Goal: Task Accomplishment & Management: Manage account settings

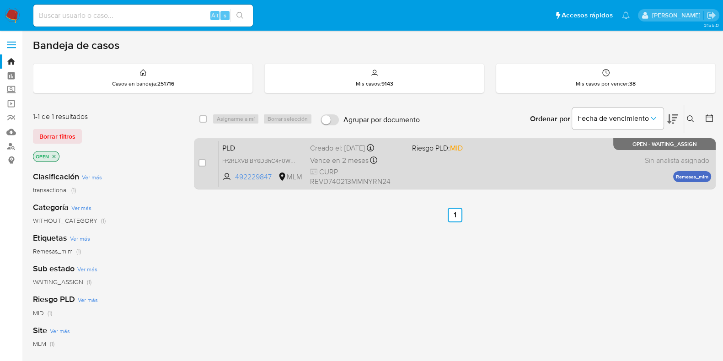
drag, startPoint x: 199, startPoint y: 163, endPoint x: 205, endPoint y: 158, distance: 8.4
click at [199, 161] on input "checkbox" at bounding box center [201, 162] width 7 height 7
checkbox input "true"
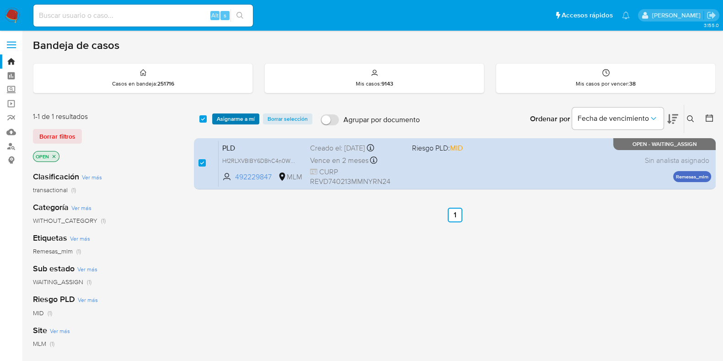
click at [229, 122] on span "Asignarme a mí" at bounding box center [236, 118] width 38 height 9
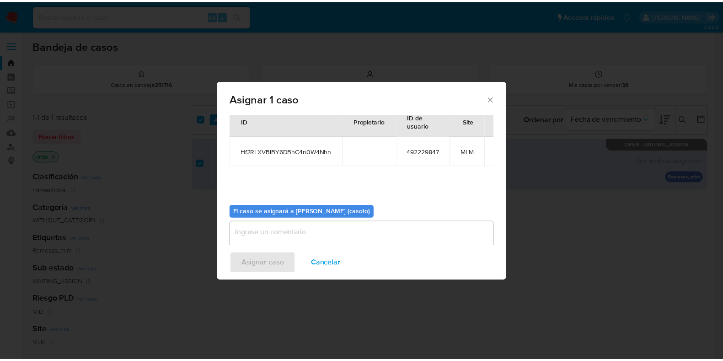
scroll to position [47, 0]
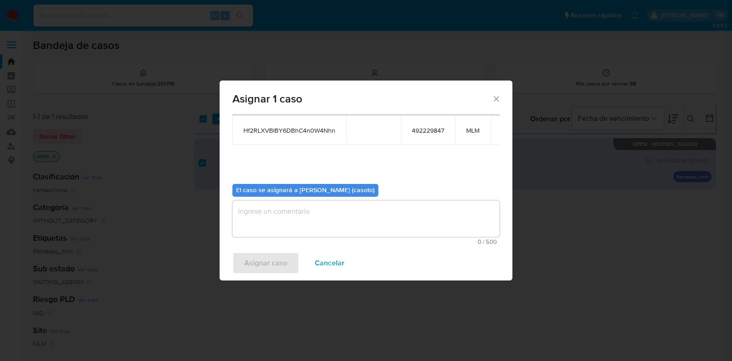
click at [316, 216] on textarea "assign-modal" at bounding box center [365, 218] width 267 height 37
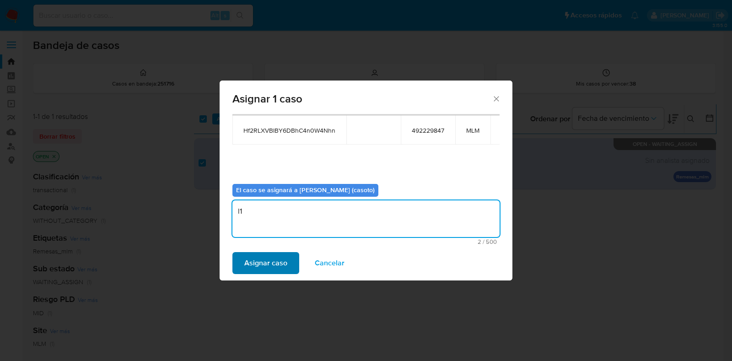
type textarea "l1"
click at [286, 270] on span "Asignar caso" at bounding box center [265, 263] width 43 height 20
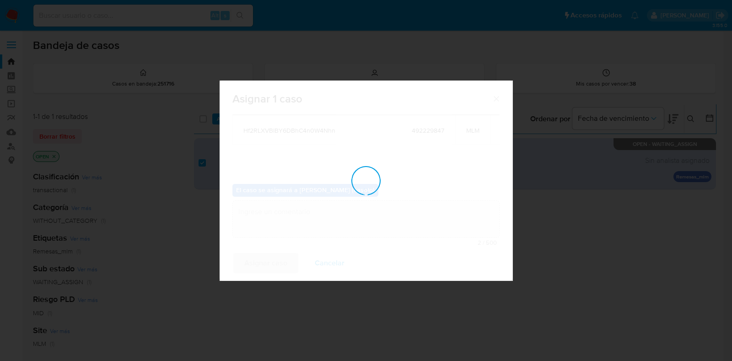
checkbox input "false"
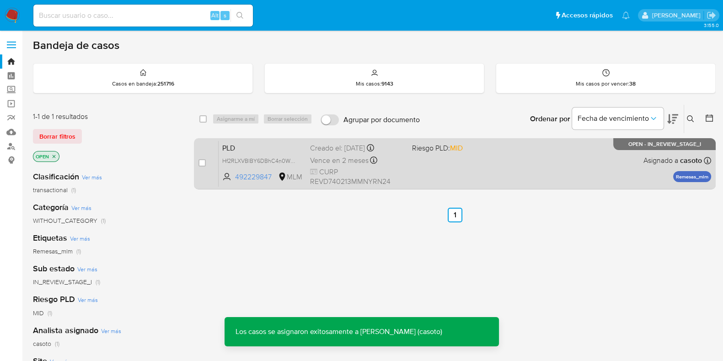
click at [551, 170] on div "PLD Hf2RLXVBlBY6DBhC4n0W4Nhn 492229847 MLM Riesgo PLD: MID Creado el: 12/08/202…" at bounding box center [465, 163] width 493 height 46
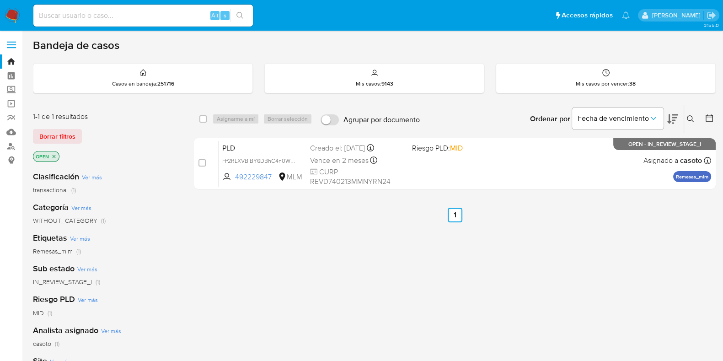
click at [687, 118] on icon at bounding box center [690, 118] width 7 height 7
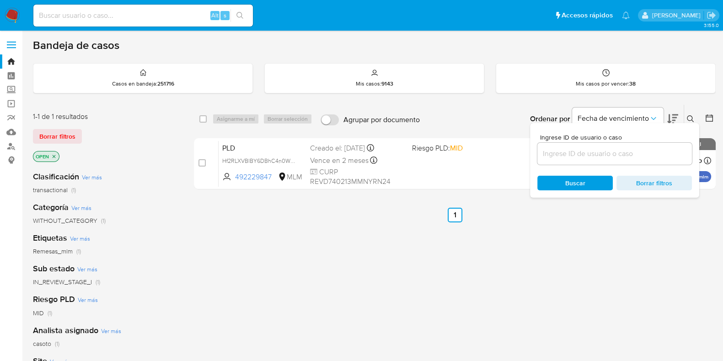
click at [638, 151] on input at bounding box center [614, 154] width 155 height 12
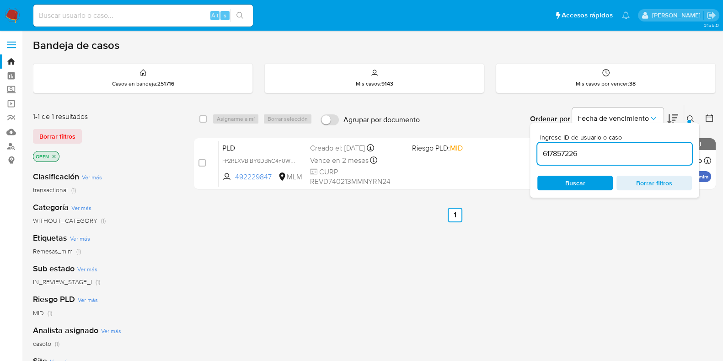
type input "617857226"
click at [688, 123] on div "Ingrese ID de usuario o caso 617857226 Buscar Borrar filtros" at bounding box center [614, 160] width 169 height 75
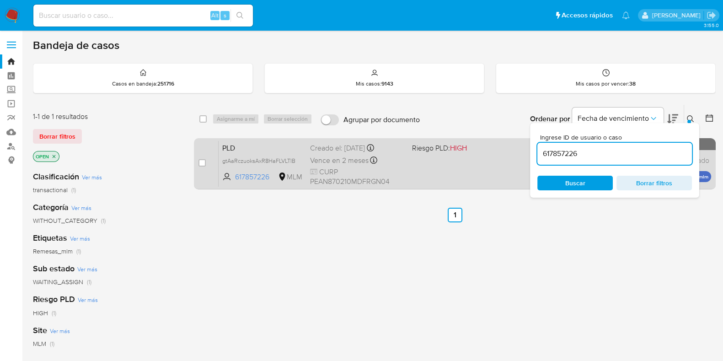
click at [501, 164] on div "PLD gtAaRczuoksAxR8HaFLVLTIB 617857226 MLM Riesgo PLD: HIGH Creado el: [DATE] C…" at bounding box center [465, 163] width 493 height 46
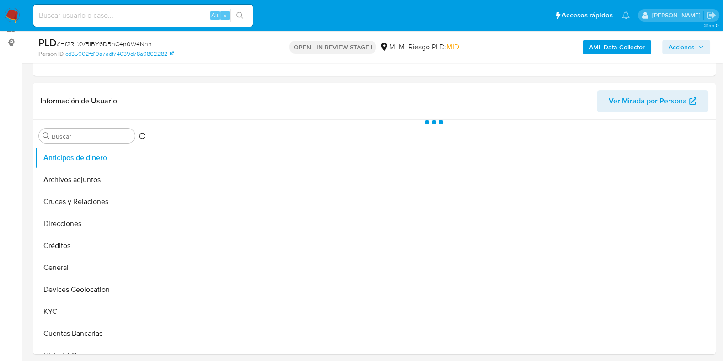
scroll to position [172, 0]
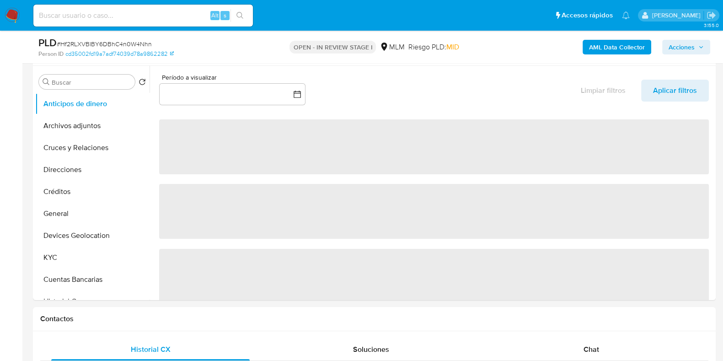
select select "10"
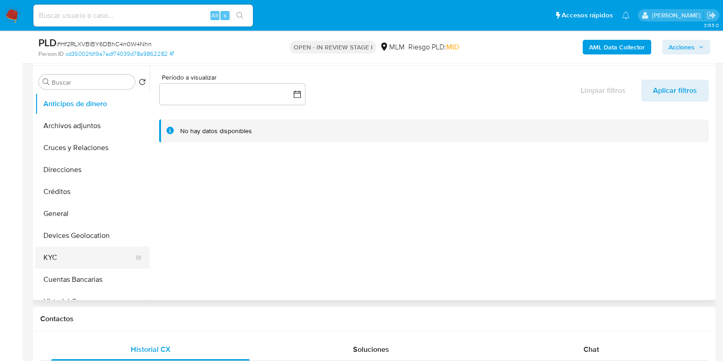
click at [71, 257] on button "KYC" at bounding box center [88, 258] width 107 height 22
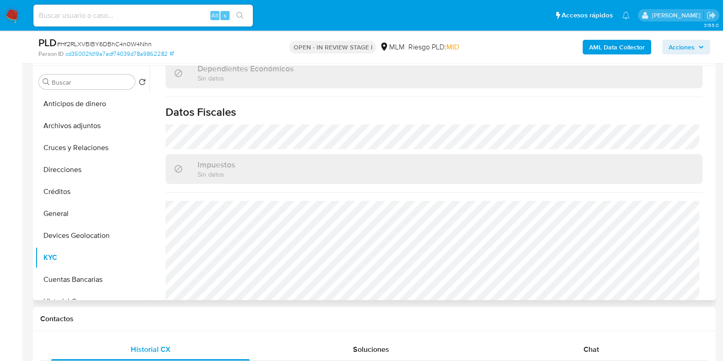
scroll to position [557, 0]
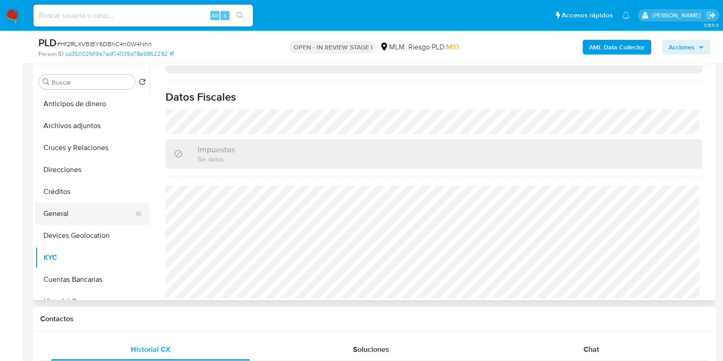
click at [66, 214] on button "General" at bounding box center [88, 214] width 107 height 22
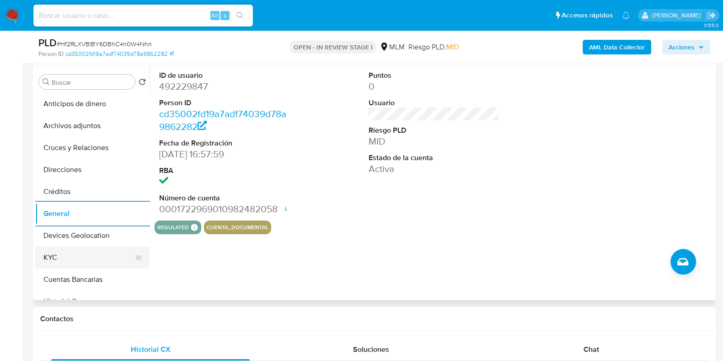
click at [97, 253] on button "KYC" at bounding box center [88, 258] width 107 height 22
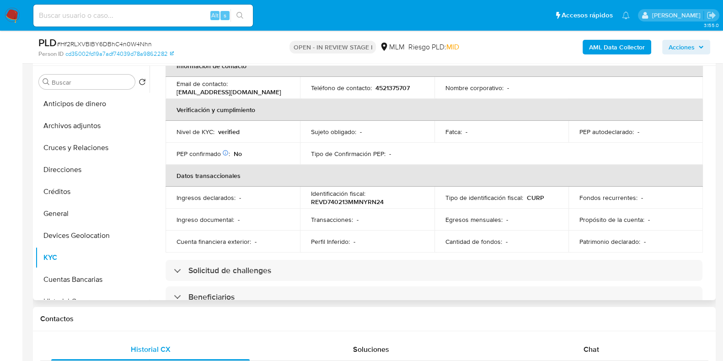
scroll to position [228, 0]
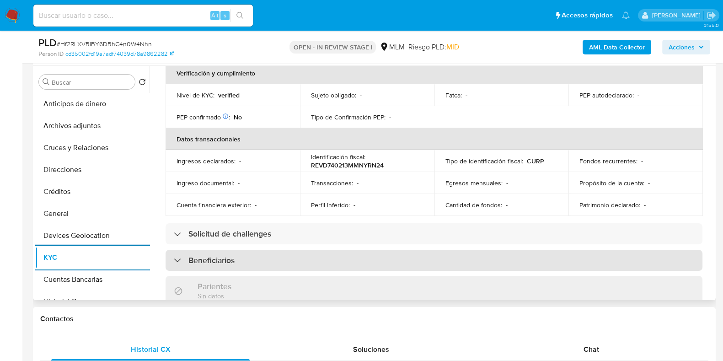
click at [366, 264] on div "Beneficiarios" at bounding box center [434, 260] width 537 height 21
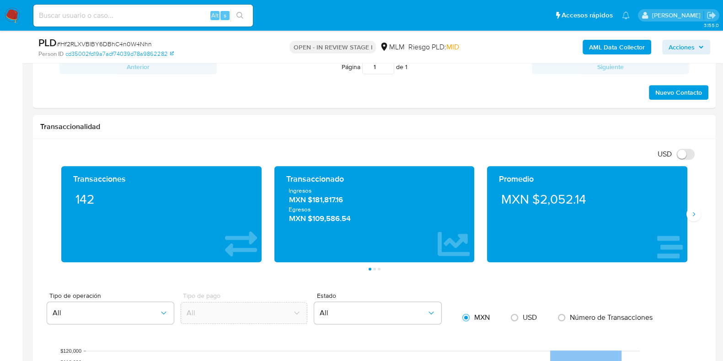
scroll to position [572, 0]
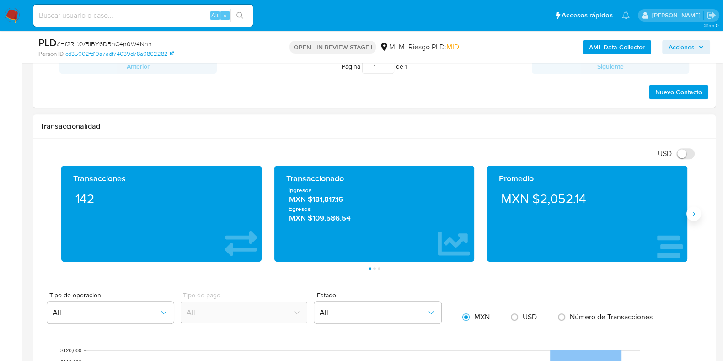
click at [690, 210] on icon "Siguiente" at bounding box center [693, 213] width 7 height 7
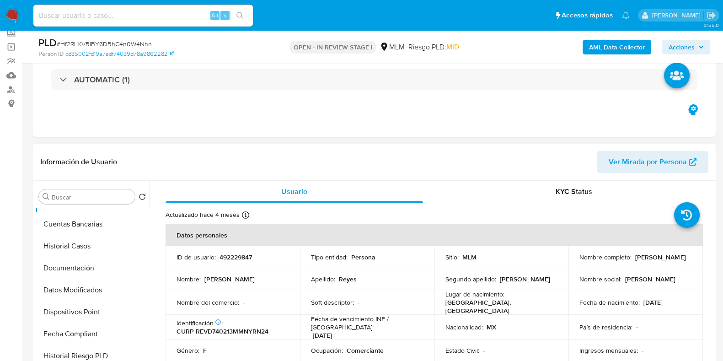
scroll to position [172, 0]
click at [80, 273] on button "Documentación" at bounding box center [88, 267] width 107 height 22
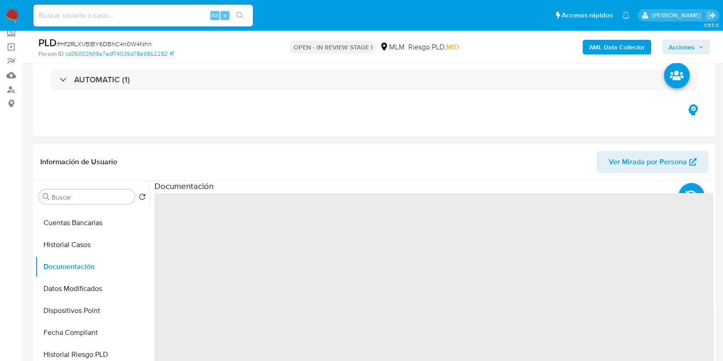
scroll to position [114, 0]
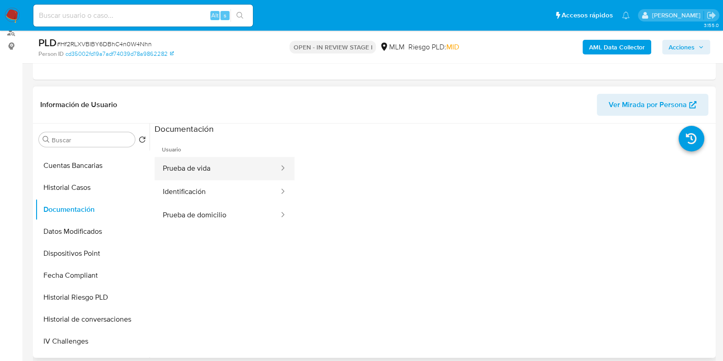
click at [238, 177] on button "Prueba de vida" at bounding box center [217, 168] width 125 height 23
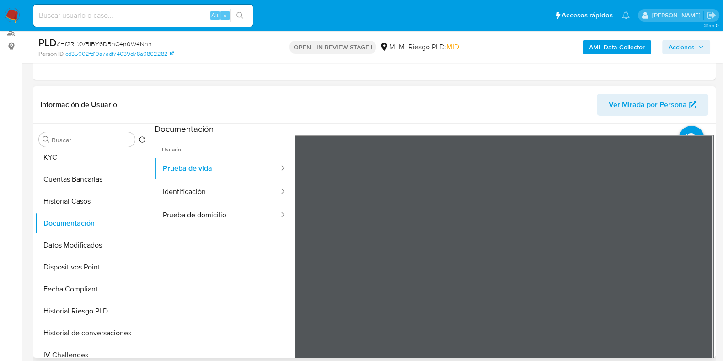
scroll to position [0, 0]
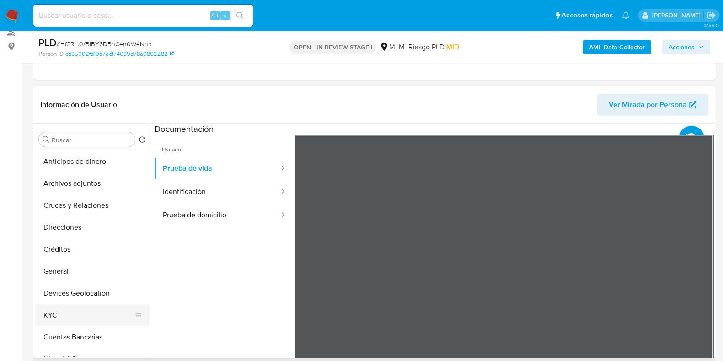
click at [58, 304] on button "KYC" at bounding box center [88, 315] width 107 height 22
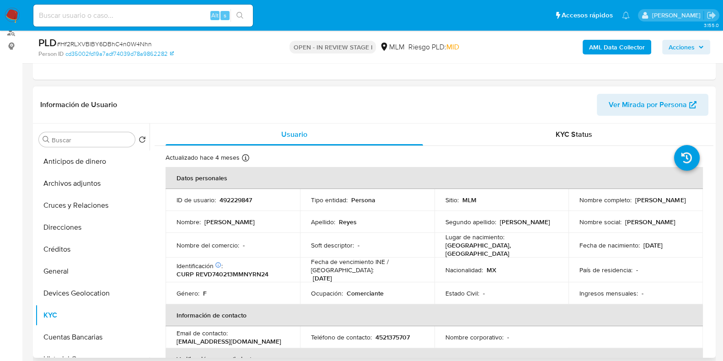
drag, startPoint x: 650, startPoint y: 204, endPoint x: 577, endPoint y: 203, distance: 73.2
click at [579, 203] on div "Nombre completo : Danelia Reyes Virrueta" at bounding box center [635, 200] width 113 height 8
copy p "Danelia Reyes Virrueta"
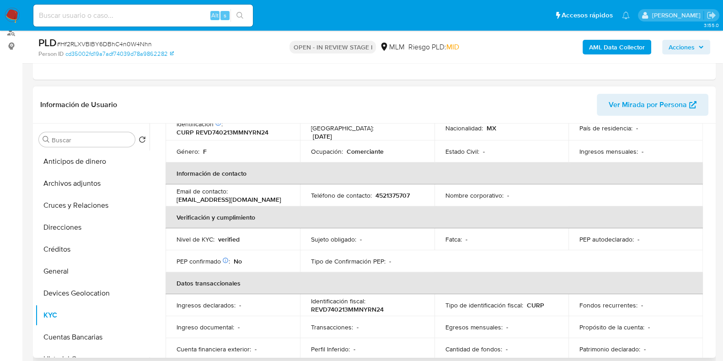
scroll to position [172, 0]
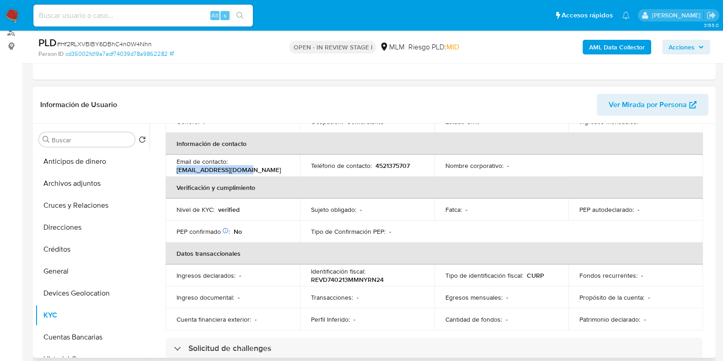
drag, startPoint x: 253, startPoint y: 162, endPoint x: 176, endPoint y: 163, distance: 77.3
click at [177, 163] on div "Email de contacto : d4521055170@gmail.com" at bounding box center [233, 165] width 113 height 16
copy p "d4521055170@gmail.com"
click at [396, 161] on p "4521375707" at bounding box center [392, 165] width 34 height 8
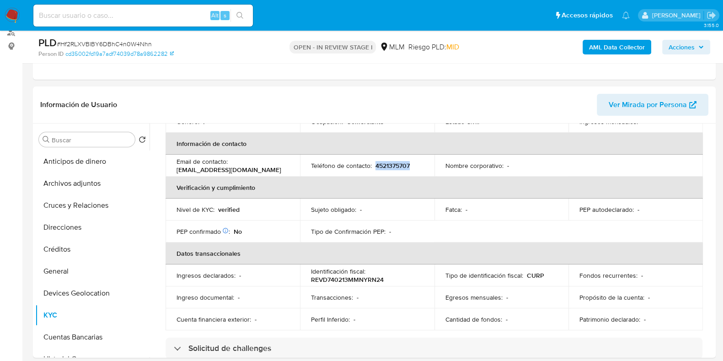
copy p "4521375707"
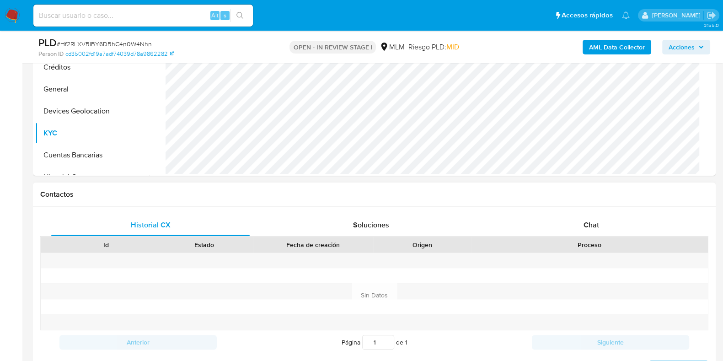
scroll to position [343, 0]
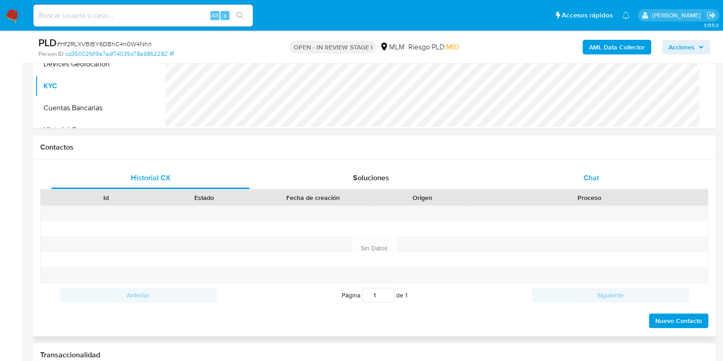
click at [590, 181] on span "Chat" at bounding box center [592, 177] width 16 height 11
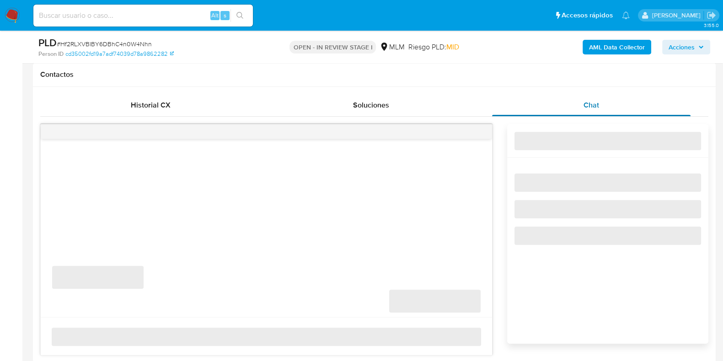
scroll to position [457, 0]
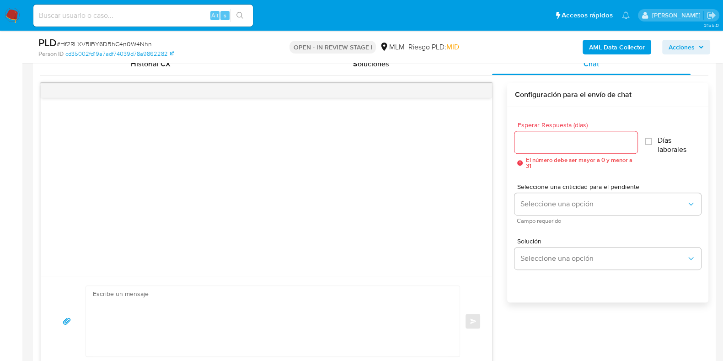
click at [559, 140] on input "Esperar Respuesta (días)" at bounding box center [576, 142] width 123 height 12
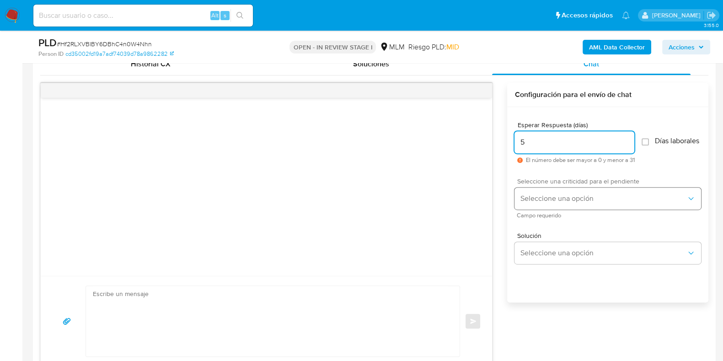
type input "5"
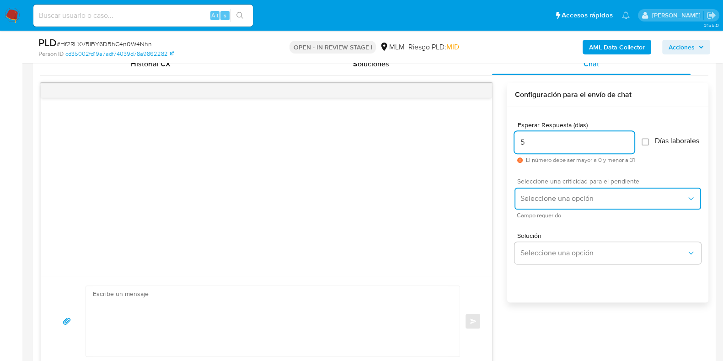
click at [541, 203] on span "Seleccione una opción" at bounding box center [603, 198] width 166 height 9
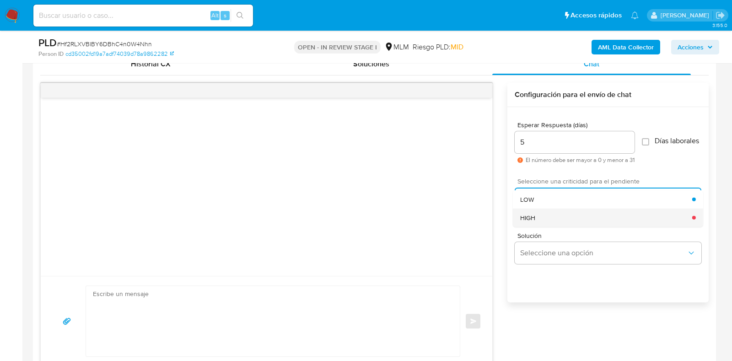
click at [536, 226] on div "HIGH" at bounding box center [606, 217] width 172 height 18
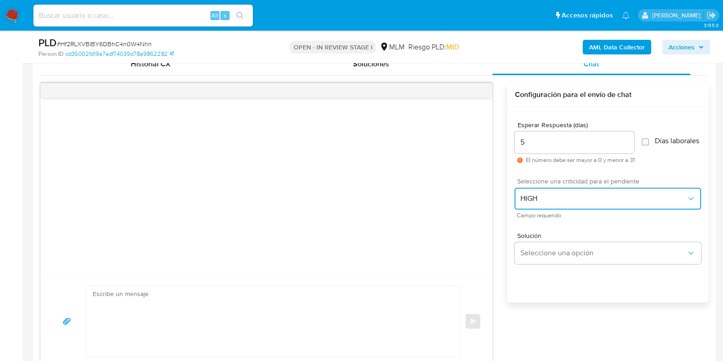
scroll to position [572, 0]
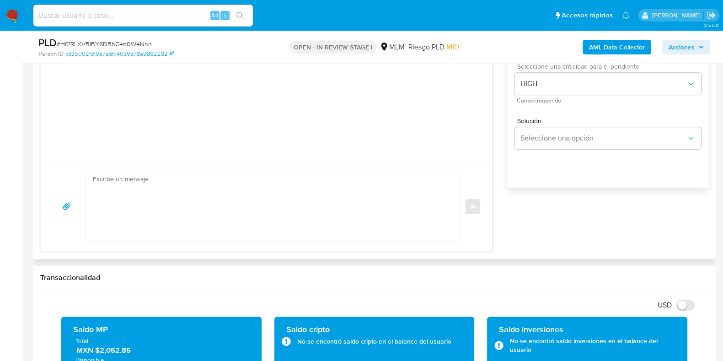
click at [275, 227] on textarea at bounding box center [270, 206] width 355 height 70
paste textarea "Apreciable cliente: Te comentamos que debemos llevar a cabo un proceso de verif…"
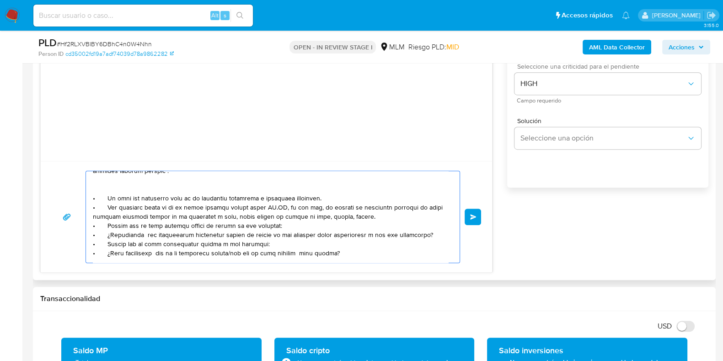
scroll to position [0, 0]
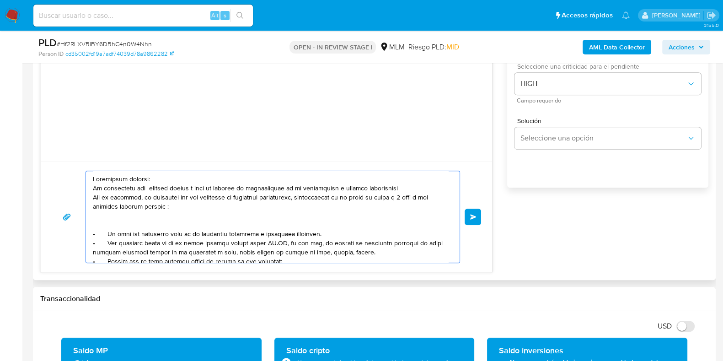
click at [350, 188] on textarea at bounding box center [270, 216] width 355 height 91
click at [408, 188] on textarea at bounding box center [270, 216] width 355 height 91
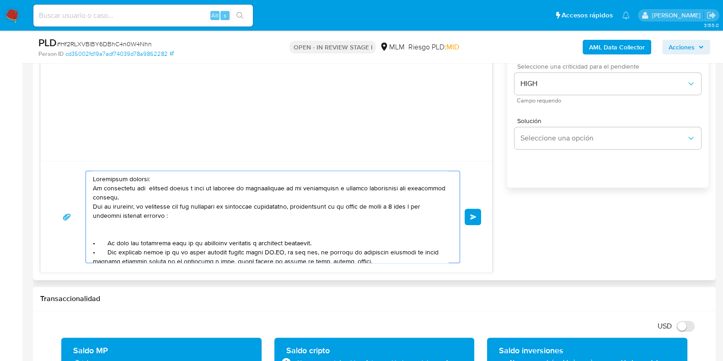
scroll to position [57, 0]
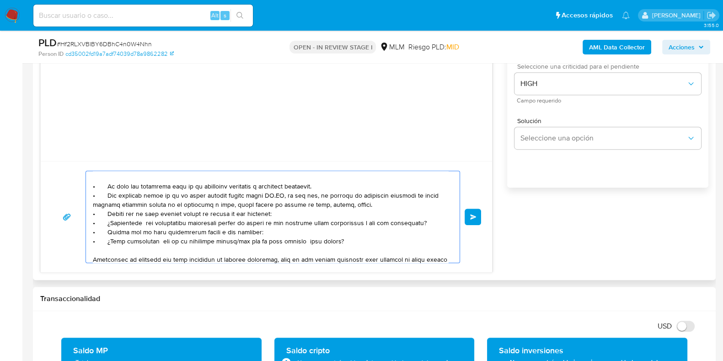
drag, startPoint x: 162, startPoint y: 195, endPoint x: 379, endPoint y: 206, distance: 216.6
click at [379, 206] on textarea at bounding box center [270, 216] width 355 height 91
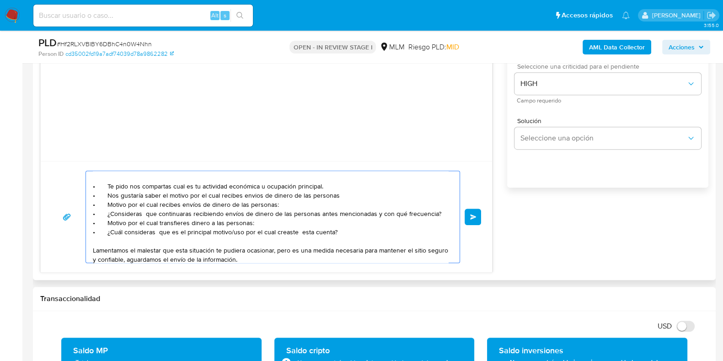
click at [185, 193] on textarea "Apreciable cliente: Te comentamos que debemos llevar a cabo un proceso de verif…" at bounding box center [270, 216] width 355 height 91
paste textarea "LITZY ENRIQUEZ REYES, MARICELA REYES, SAUL ENRIQUEZ"
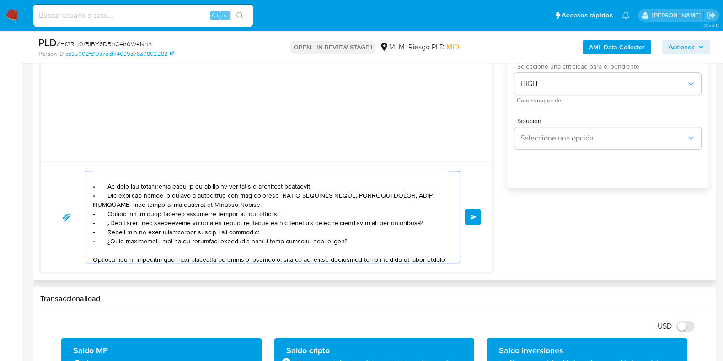
drag, startPoint x: 333, startPoint y: 239, endPoint x: 87, endPoint y: 223, distance: 246.6
click at [87, 223] on div at bounding box center [270, 216] width 369 height 91
click at [256, 232] on textarea at bounding box center [270, 216] width 355 height 91
drag, startPoint x: 258, startPoint y: 230, endPoint x: 82, endPoint y: 222, distance: 176.3
click at [82, 222] on div "Enviar" at bounding box center [266, 217] width 429 height 92
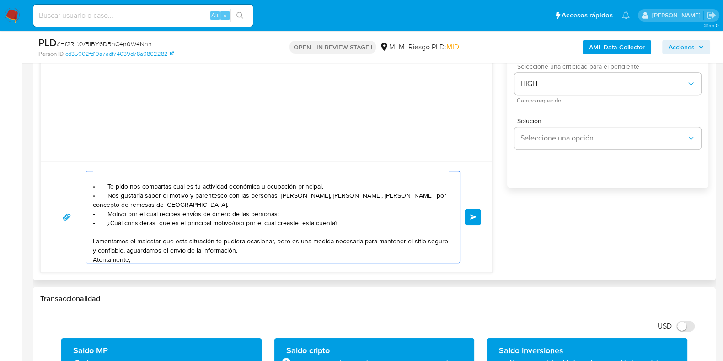
drag, startPoint x: 290, startPoint y: 211, endPoint x: 159, endPoint y: 214, distance: 131.8
click at [159, 214] on textarea "Apreciable cliente: Te comentamos que debemos llevar a cabo un proceso de verif…" at bounding box center [270, 216] width 355 height 91
paste textarea "Janet Azucena Enriquez Reyes"
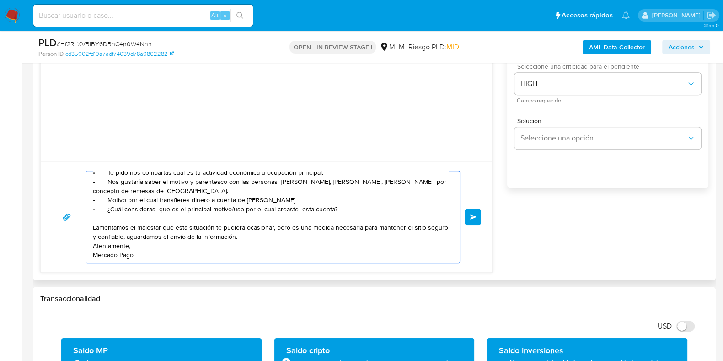
scroll to position [80, 0]
type textarea "Apreciable cliente: Te comentamos que debemos llevar a cabo un proceso de verif…"
click at [469, 214] on button "Enviar" at bounding box center [473, 217] width 16 height 16
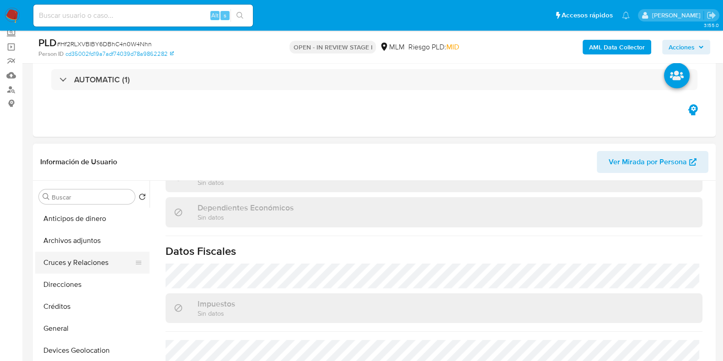
scroll to position [500, 0]
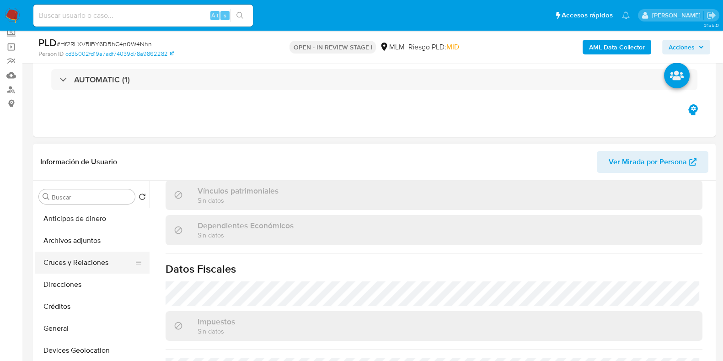
click at [102, 270] on button "Cruces y Relaciones" at bounding box center [88, 263] width 107 height 22
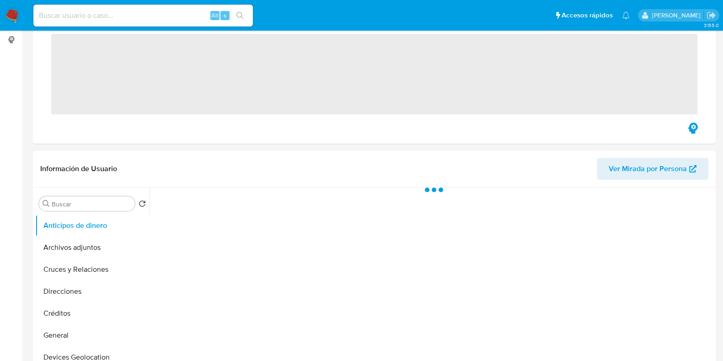
scroll to position [172, 0]
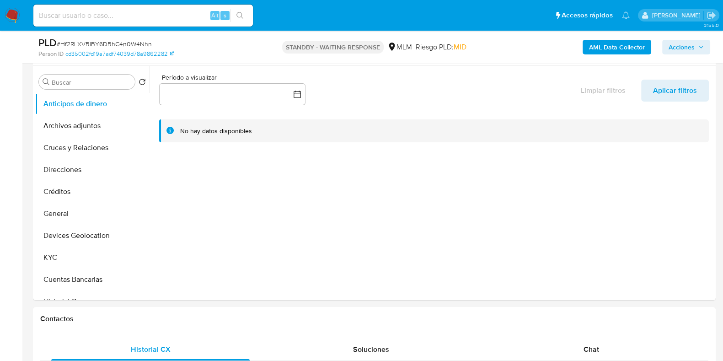
select select "10"
click at [50, 137] on button "Cruces y Relaciones" at bounding box center [88, 148] width 107 height 22
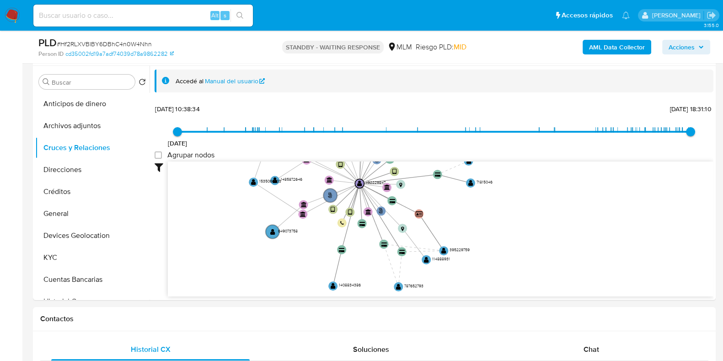
click at [134, 40] on span "# Hf2RLXVBlBY6DBhC4n0W4Nhn" at bounding box center [104, 43] width 95 height 9
copy span "Hf2RLXVBlBY6DBhC4n0W4Nhn"
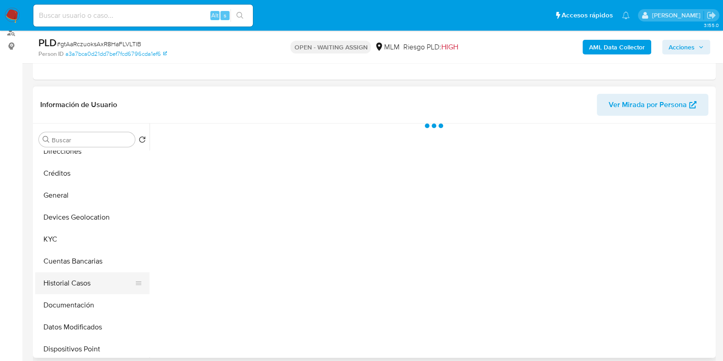
scroll to position [114, 0]
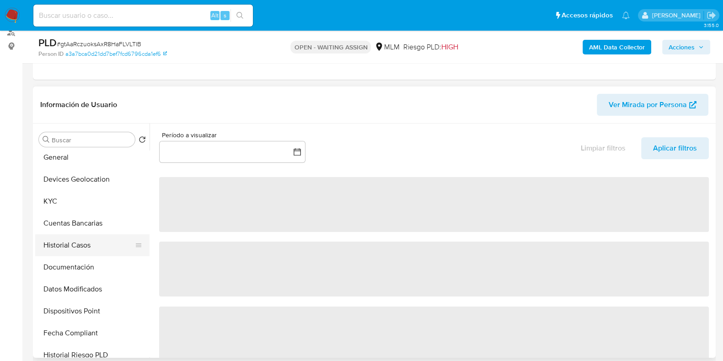
click at [75, 236] on button "Historial Casos" at bounding box center [88, 245] width 107 height 22
select select "10"
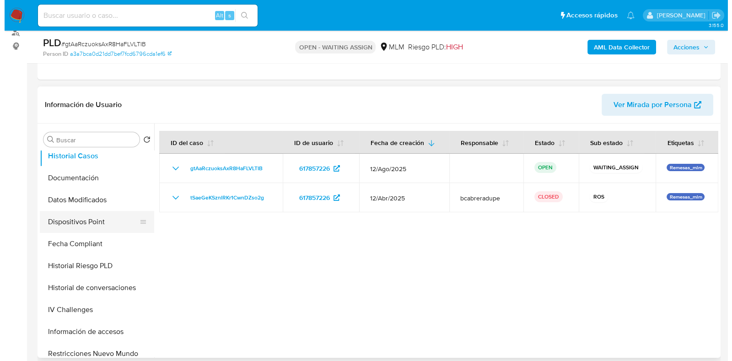
scroll to position [228, 0]
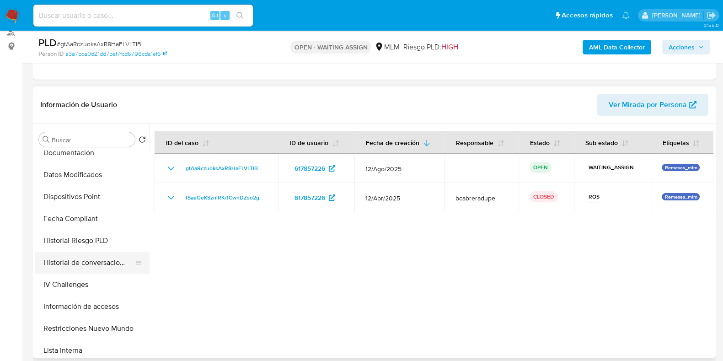
click at [94, 263] on button "Historial de conversaciones" at bounding box center [88, 263] width 107 height 22
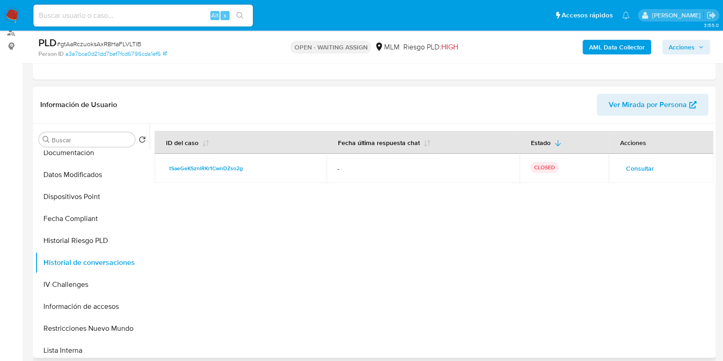
click at [643, 171] on span "Consultar" at bounding box center [640, 168] width 28 height 13
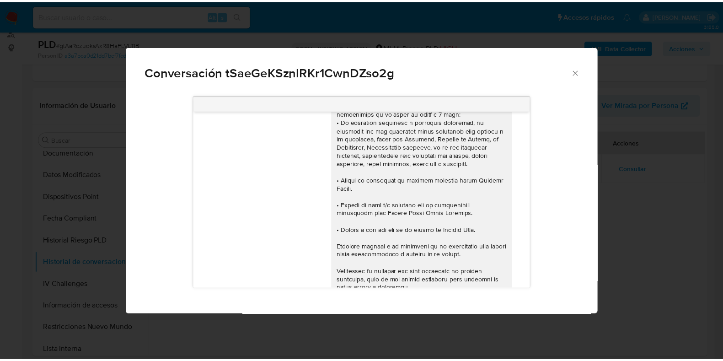
scroll to position [114, 0]
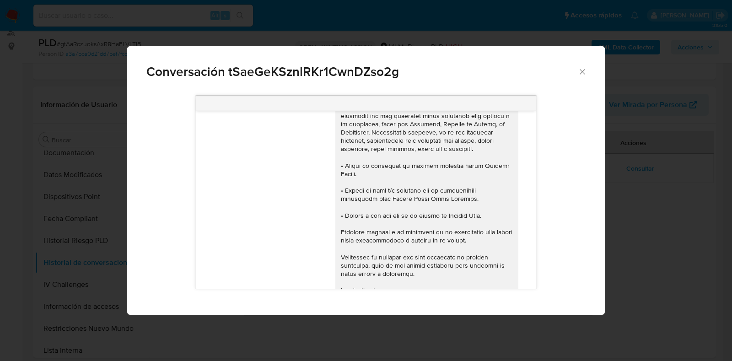
click at [588, 71] on div "Conversación tSaeGeKSznlRKr1CwnDZso2g" at bounding box center [365, 67] width 477 height 43
click at [580, 76] on div "Conversación tSaeGeKSznlRKr1CwnDZso2g" at bounding box center [365, 67] width 477 height 43
click at [581, 74] on icon "Cerrar" at bounding box center [582, 71] width 9 height 9
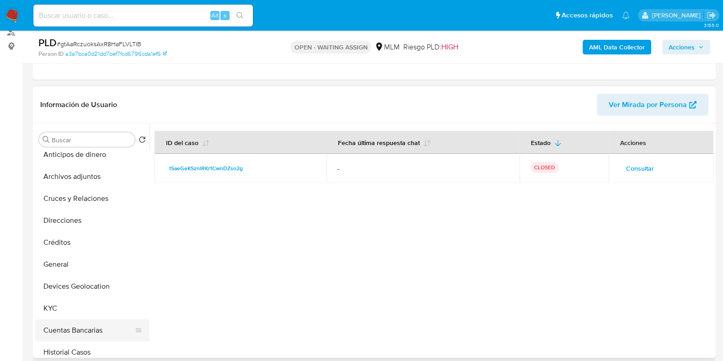
scroll to position [0, 0]
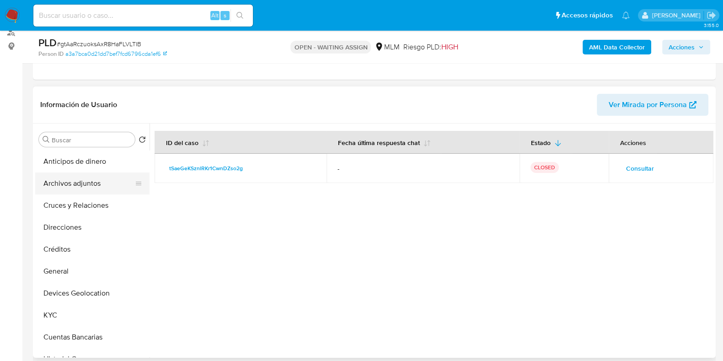
click at [79, 176] on button "Archivos adjuntos" at bounding box center [88, 183] width 107 height 22
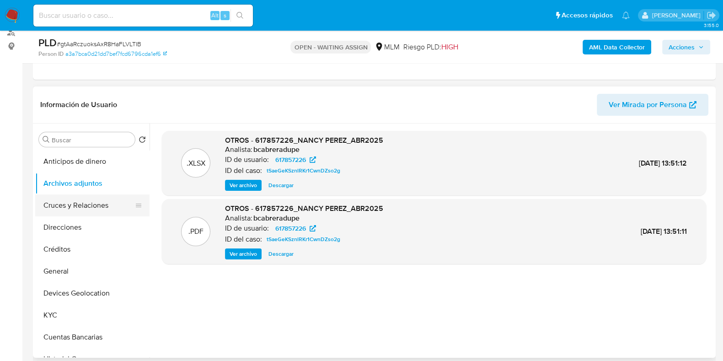
click at [89, 208] on button "Cruces y Relaciones" at bounding box center [88, 205] width 107 height 22
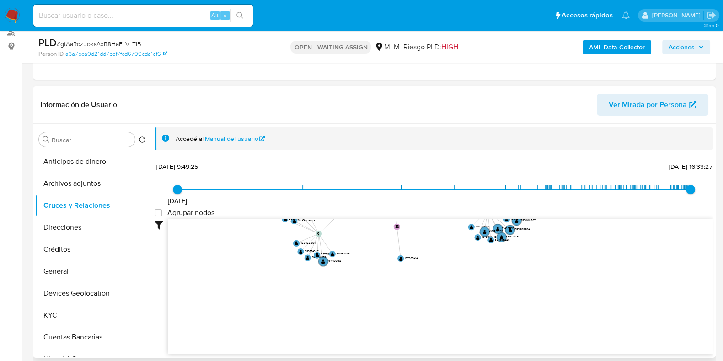
drag, startPoint x: 456, startPoint y: 326, endPoint x: 443, endPoint y: 193, distance: 133.7
click at [443, 193] on div "19/7/2022 19/7/2022, 9:49:25 18/8/2025, 16:33:27 Agrupar nodos Filtros Confianz…" at bounding box center [434, 257] width 559 height 194
click at [85, 180] on button "Archivos adjuntos" at bounding box center [88, 183] width 107 height 22
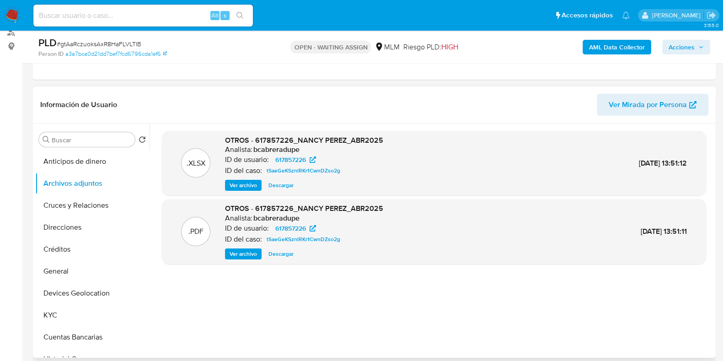
click at [243, 258] on span "Ver archivo" at bounding box center [243, 253] width 27 height 9
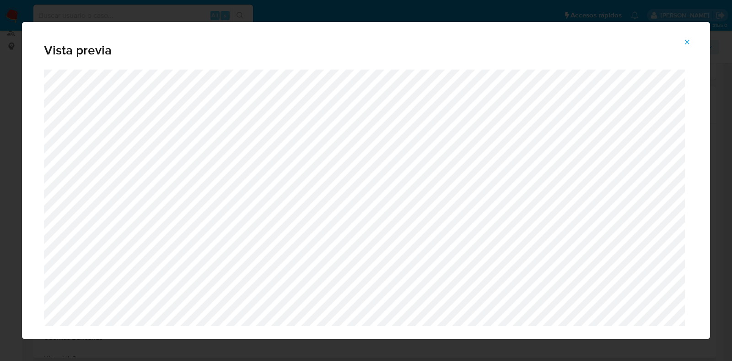
click at [687, 42] on icon "Attachment preview" at bounding box center [687, 42] width 4 height 4
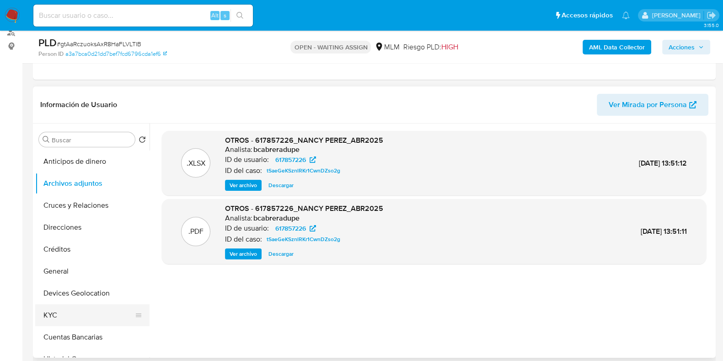
click at [54, 309] on button "KYC" at bounding box center [88, 315] width 107 height 22
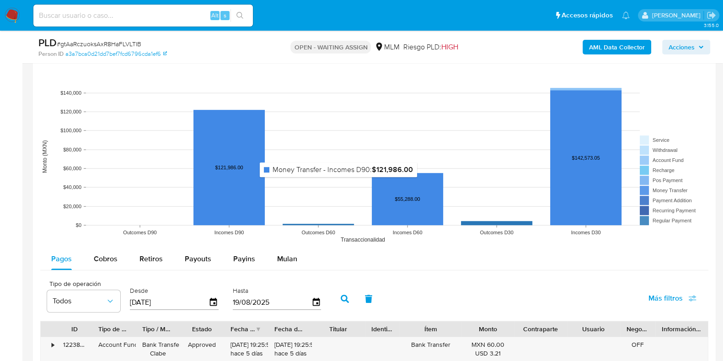
scroll to position [857, 0]
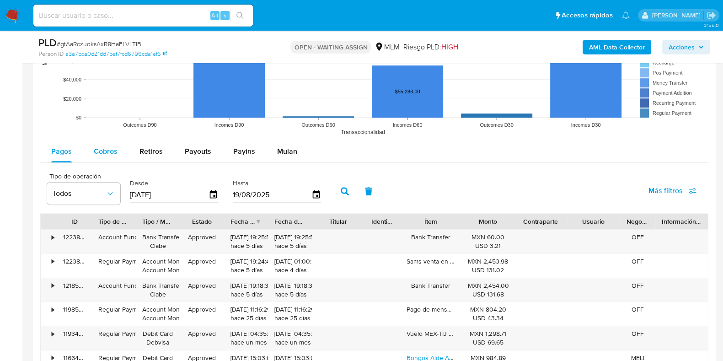
click at [110, 152] on span "Cobros" at bounding box center [106, 151] width 24 height 11
select select "10"
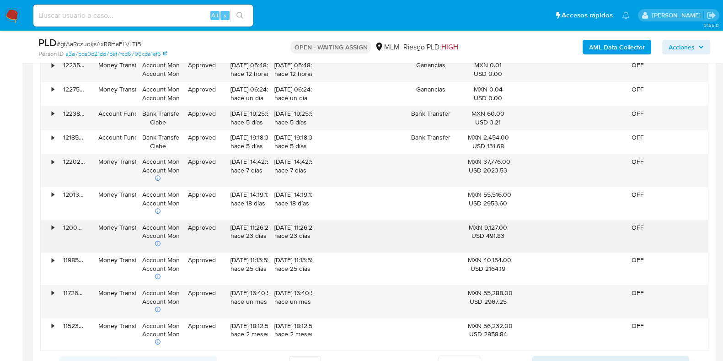
scroll to position [1086, 0]
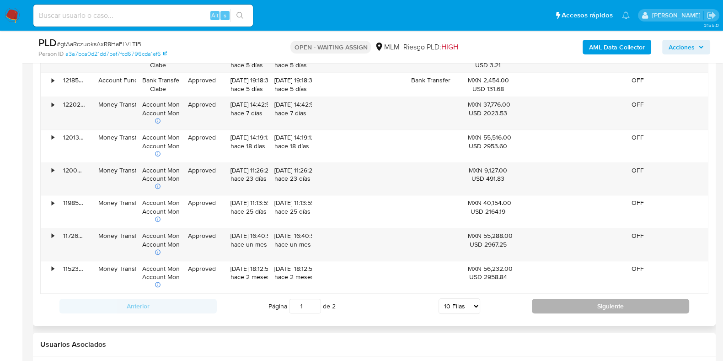
click at [551, 310] on button "Siguiente" at bounding box center [610, 306] width 157 height 15
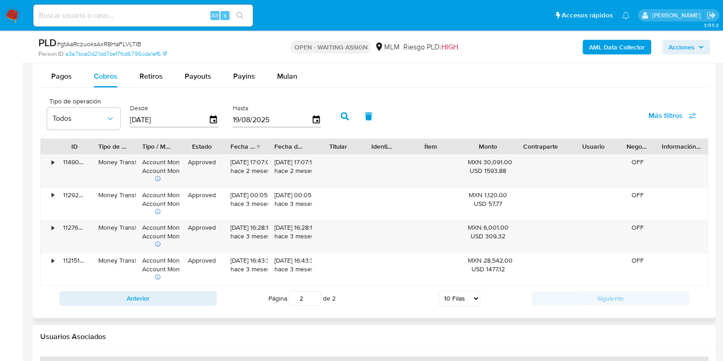
scroll to position [914, 0]
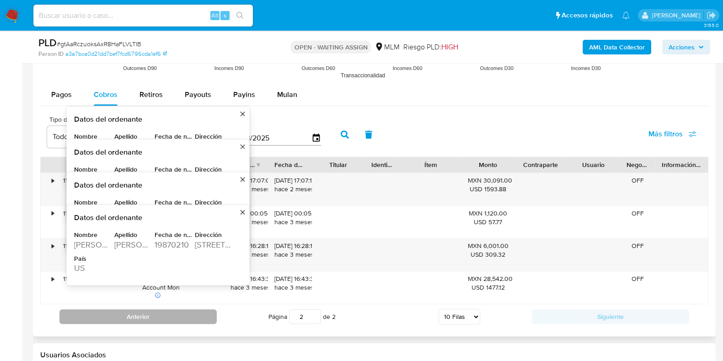
click at [159, 312] on button "Anterior" at bounding box center [137, 316] width 157 height 15
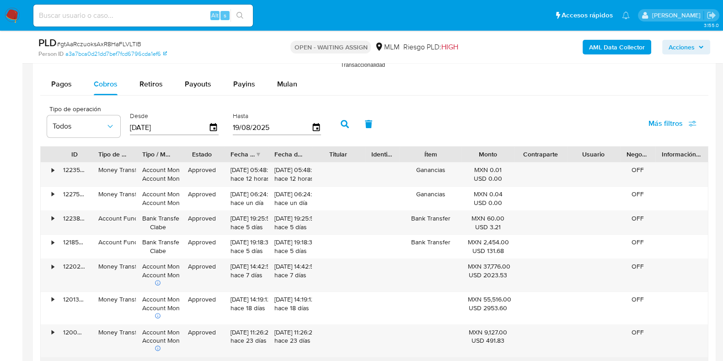
scroll to position [1029, 0]
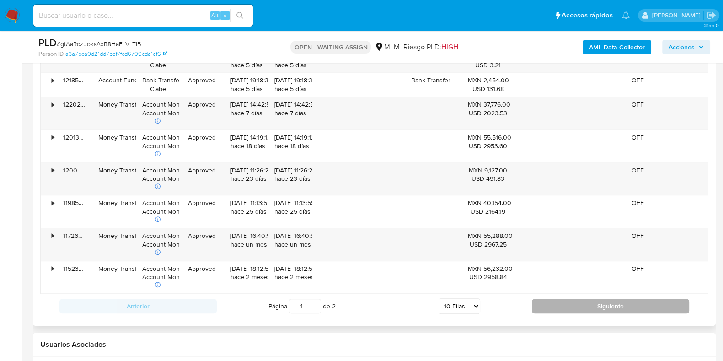
click at [563, 310] on button "Siguiente" at bounding box center [610, 306] width 157 height 15
type input "2"
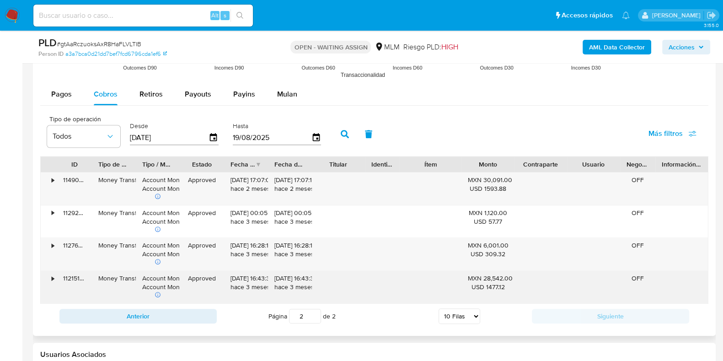
scroll to position [914, 0]
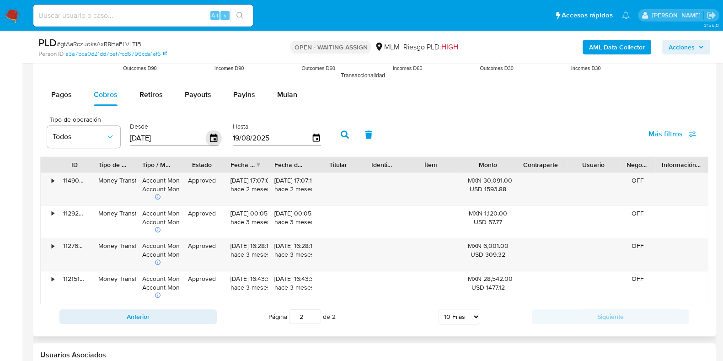
click at [210, 142] on icon "button" at bounding box center [214, 138] width 16 height 16
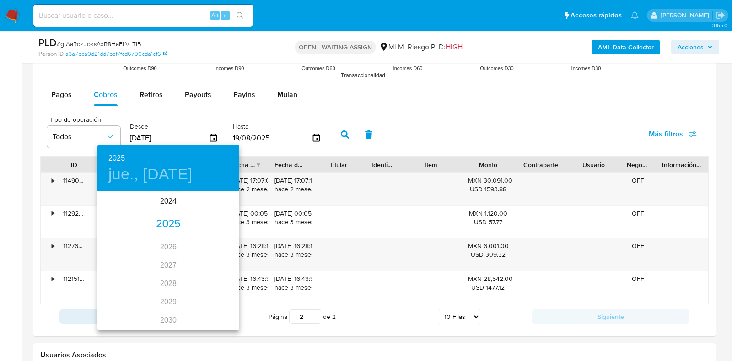
click at [161, 217] on div "2025" at bounding box center [168, 224] width 142 height 18
click at [119, 240] on div "abr." at bounding box center [120, 243] width 47 height 34
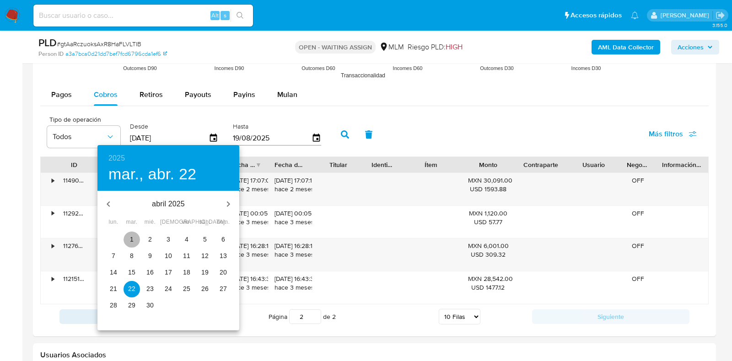
click at [137, 237] on span "1" at bounding box center [131, 239] width 16 height 9
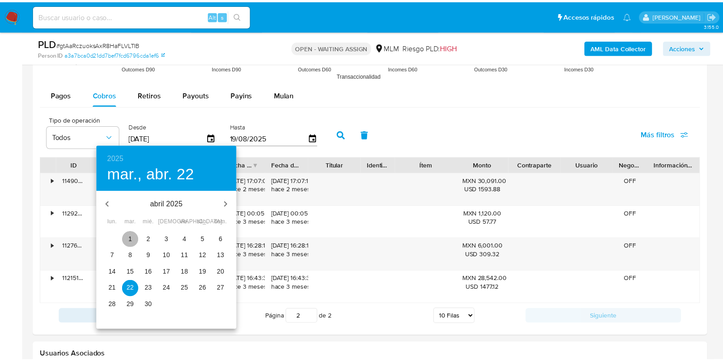
type input "01/04/2025"
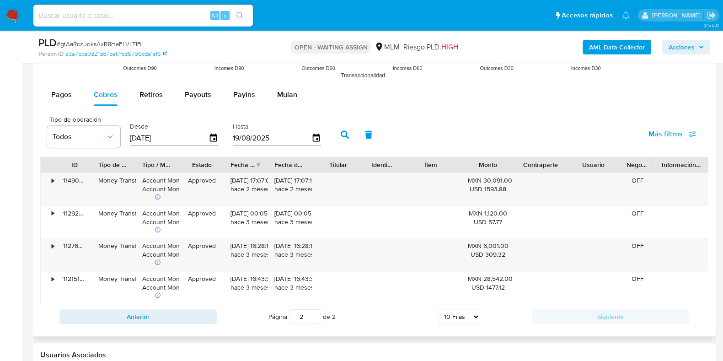
click at [341, 135] on icon "button" at bounding box center [345, 134] width 8 height 8
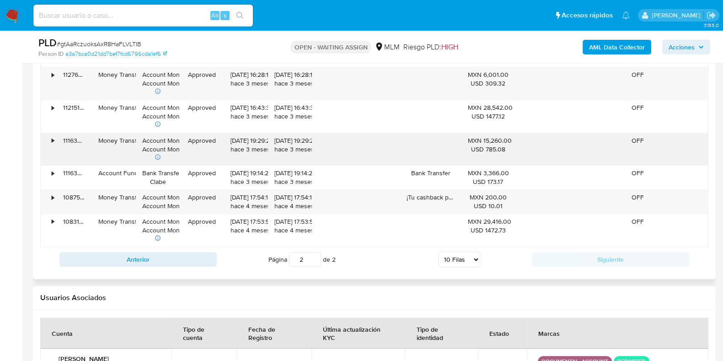
scroll to position [1085, 0]
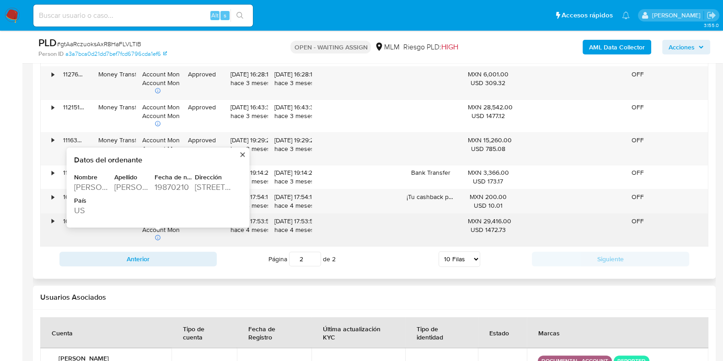
click at [209, 182] on div "2720 ASSOCIATED RD" at bounding box center [214, 187] width 38 height 11
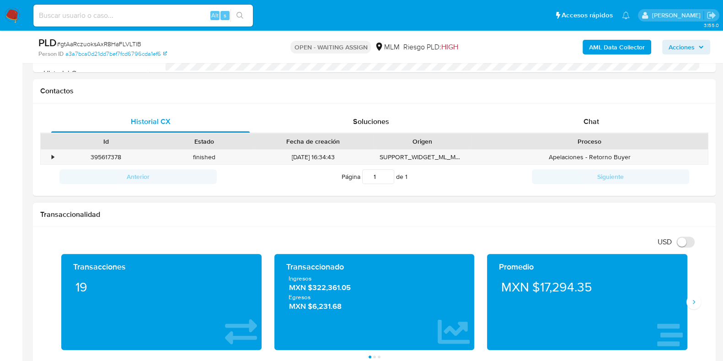
scroll to position [228, 0]
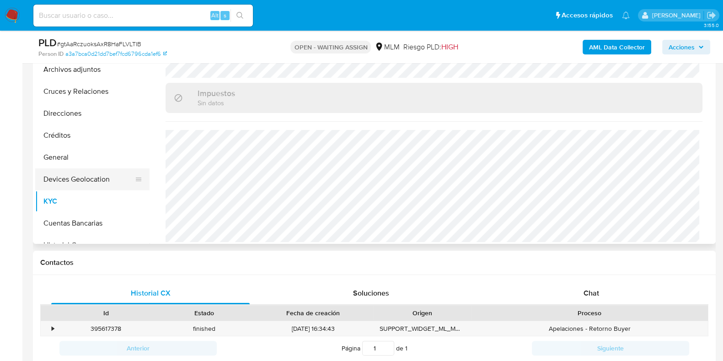
click at [88, 184] on button "Devices Geolocation" at bounding box center [88, 179] width 107 height 22
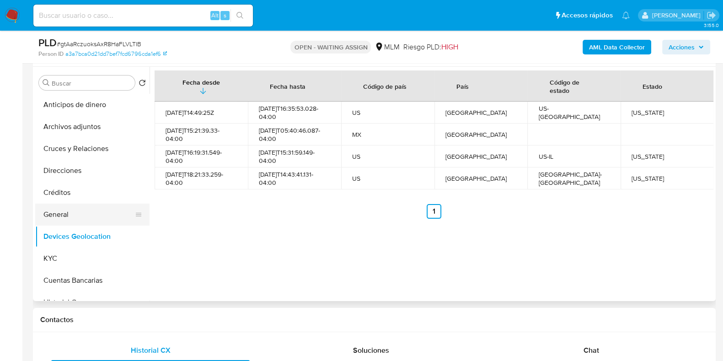
scroll to position [57, 0]
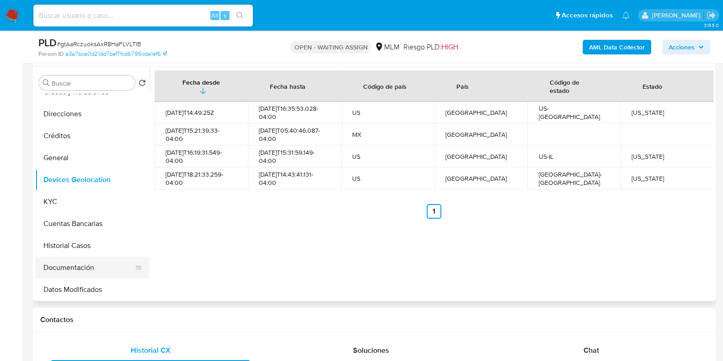
click at [65, 264] on button "Documentación" at bounding box center [88, 268] width 107 height 22
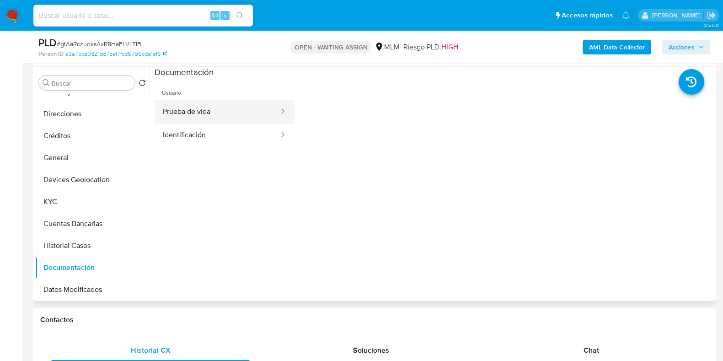
click at [205, 115] on button "Prueba de vida" at bounding box center [217, 111] width 125 height 23
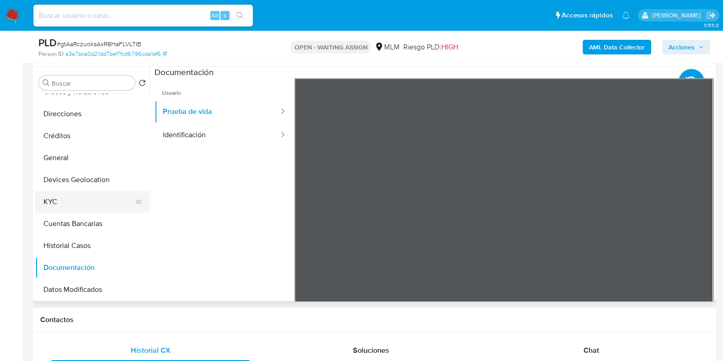
click at [59, 207] on button "KYC" at bounding box center [88, 202] width 107 height 22
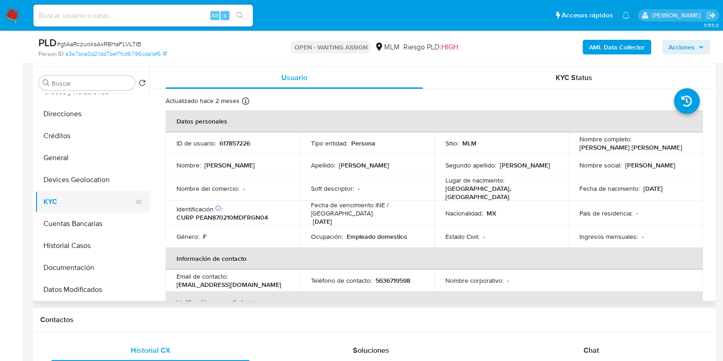
scroll to position [114, 0]
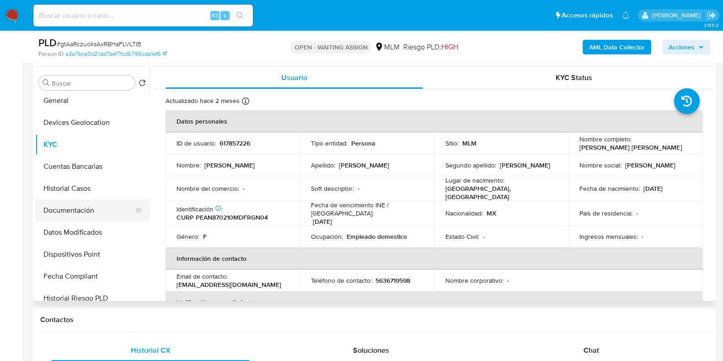
click at [67, 215] on button "Documentación" at bounding box center [88, 210] width 107 height 22
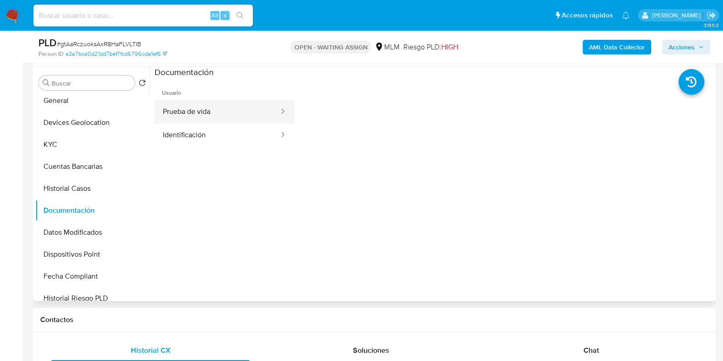
click at [220, 113] on button "Prueba de vida" at bounding box center [217, 111] width 125 height 23
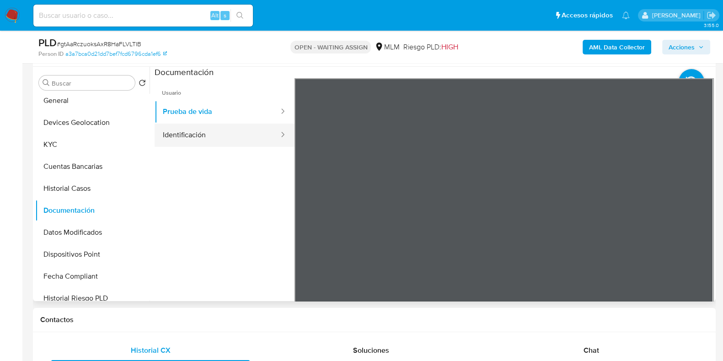
click at [204, 134] on button "Identificación" at bounding box center [217, 134] width 125 height 23
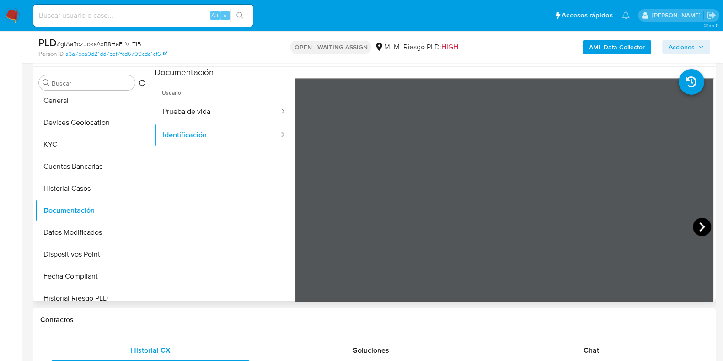
click at [699, 223] on icon at bounding box center [702, 227] width 18 height 18
click at [66, 147] on button "KYC" at bounding box center [88, 145] width 107 height 22
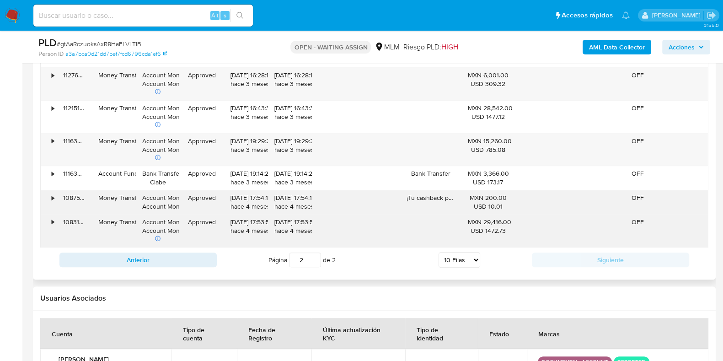
scroll to position [1085, 0]
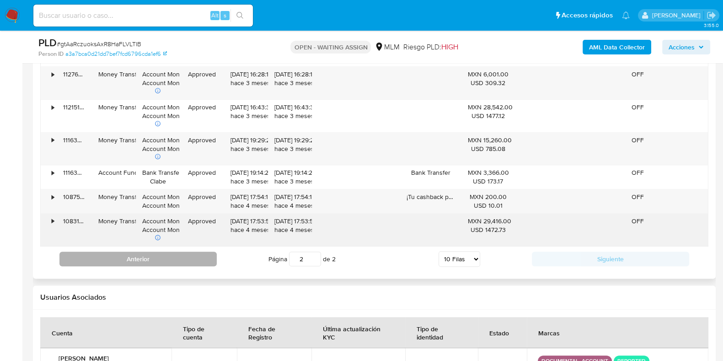
click at [191, 256] on button "Anterior" at bounding box center [137, 259] width 157 height 15
type input "1"
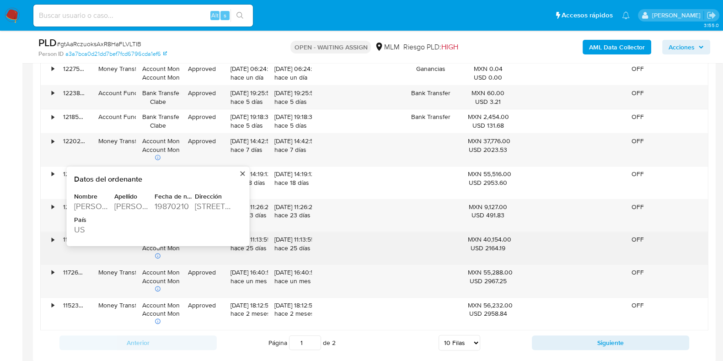
scroll to position [1028, 0]
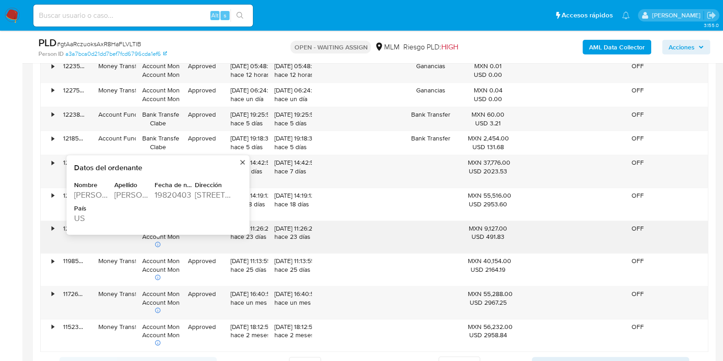
click at [100, 190] on div "MIGUEL ANGEL" at bounding box center [93, 194] width 38 height 11
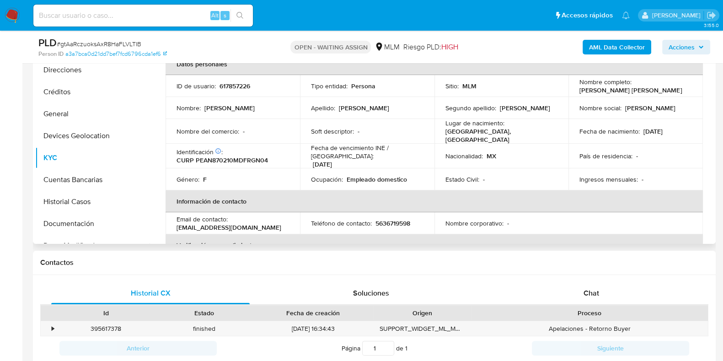
scroll to position [0, 0]
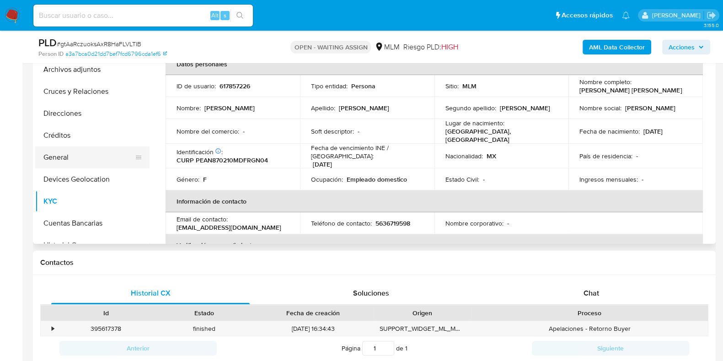
click at [60, 164] on button "General" at bounding box center [88, 157] width 107 height 22
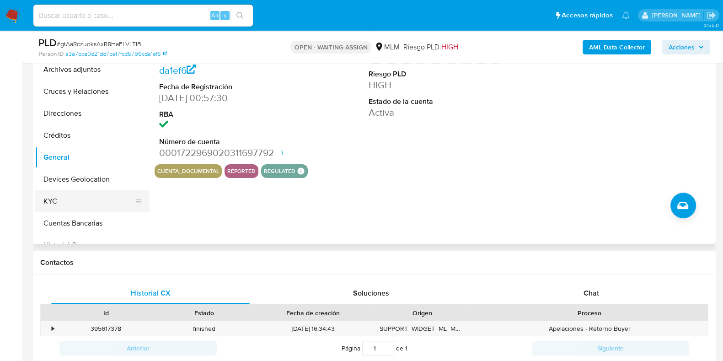
click at [72, 196] on button "KYC" at bounding box center [88, 201] width 107 height 22
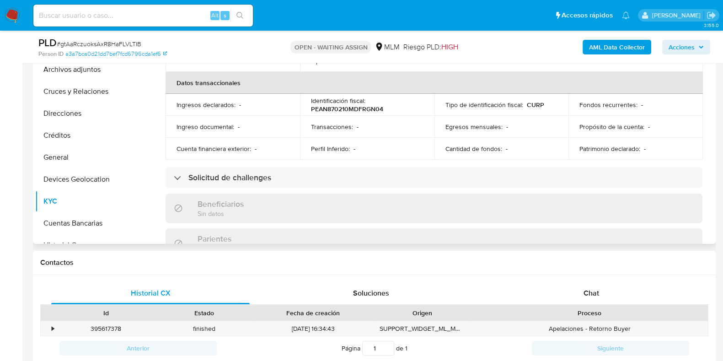
scroll to position [343, 0]
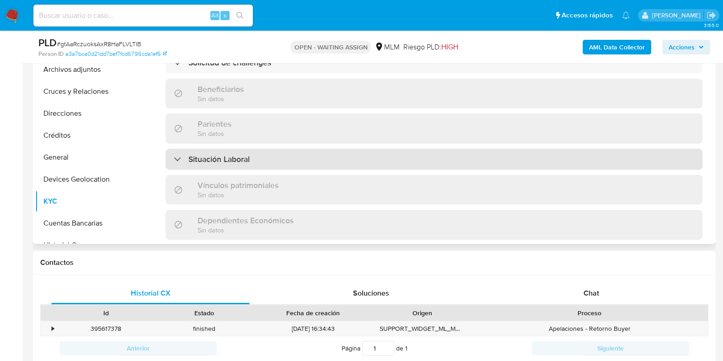
click at [248, 161] on div "Situación Laboral" at bounding box center [434, 159] width 537 height 21
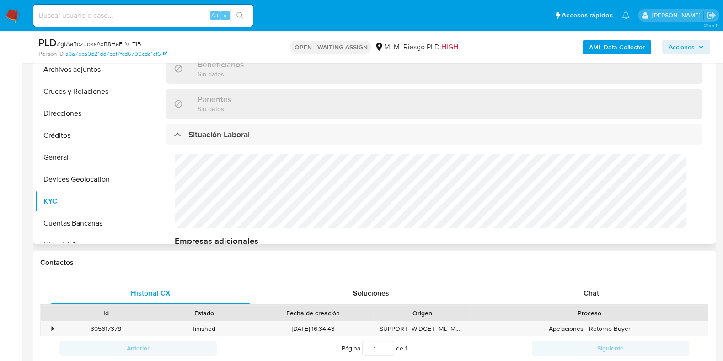
scroll to position [298, 0]
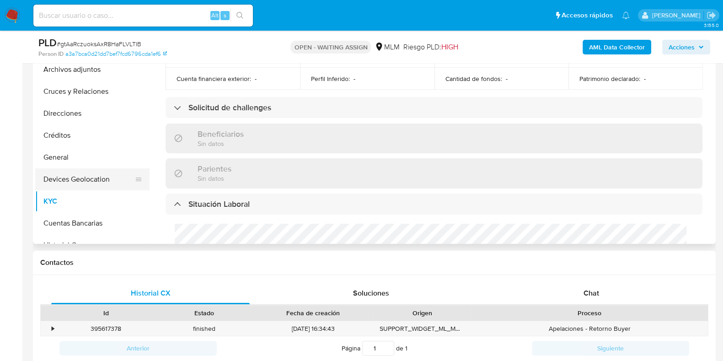
click at [107, 184] on button "Devices Geolocation" at bounding box center [88, 179] width 107 height 22
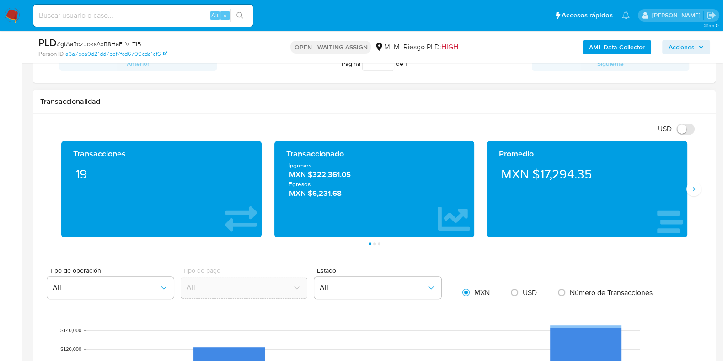
scroll to position [514, 0]
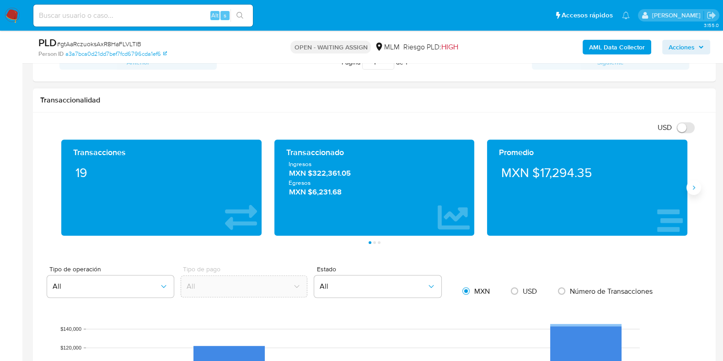
click at [696, 186] on icon "Siguiente" at bounding box center [693, 187] width 7 height 7
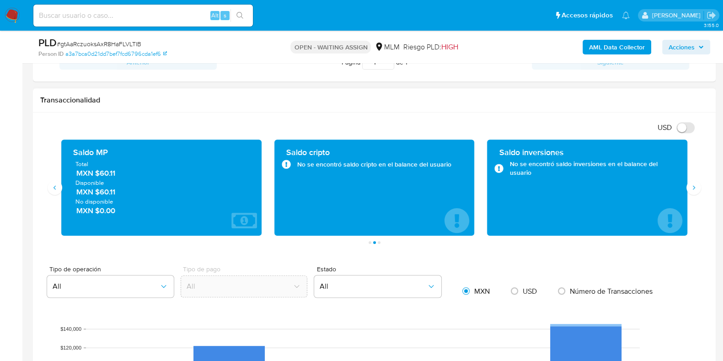
click at [105, 170] on span "MXN $60.11" at bounding box center [161, 173] width 171 height 11
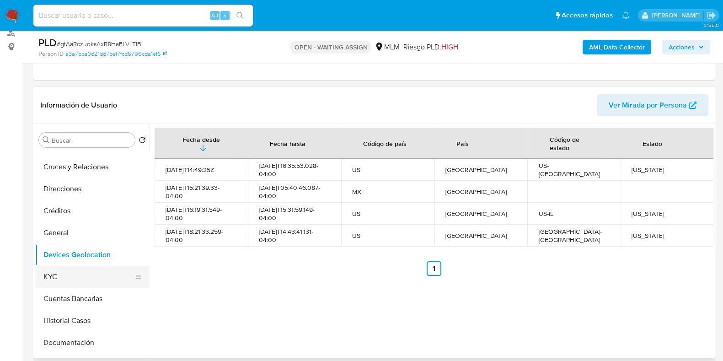
scroll to position [57, 0]
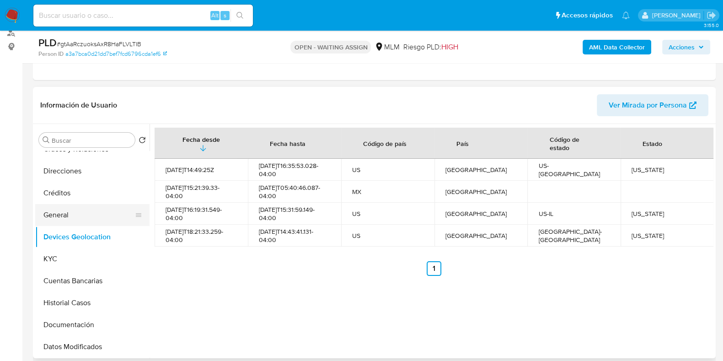
click at [56, 214] on button "General" at bounding box center [88, 215] width 107 height 22
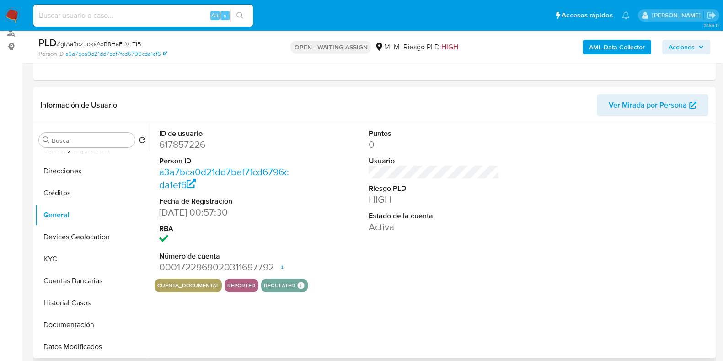
click at [188, 147] on dd "617857226" at bounding box center [224, 144] width 131 height 13
copy dd "617857226"
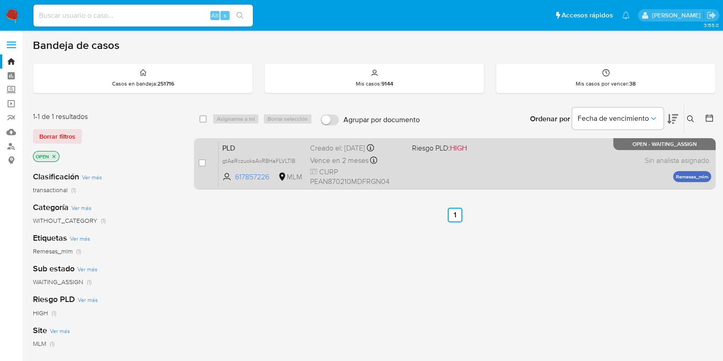
click at [487, 183] on div "PLD gtAaRczuoksAxR8HaFLVLTIB 617857226 MLM Riesgo PLD: HIGH Creado el: [DATE] C…" at bounding box center [465, 163] width 493 height 46
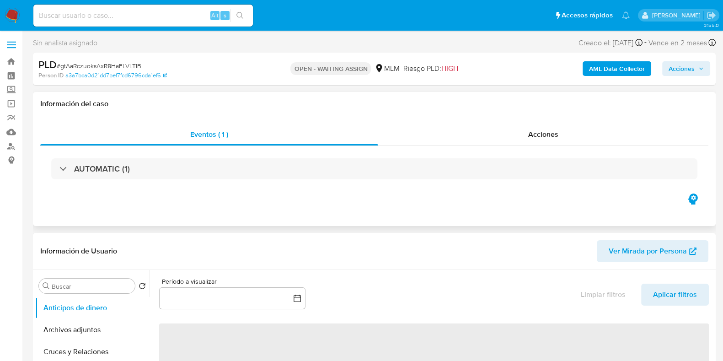
select select "10"
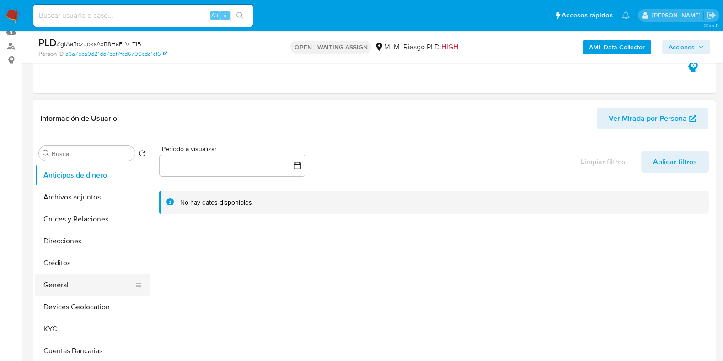
scroll to position [114, 0]
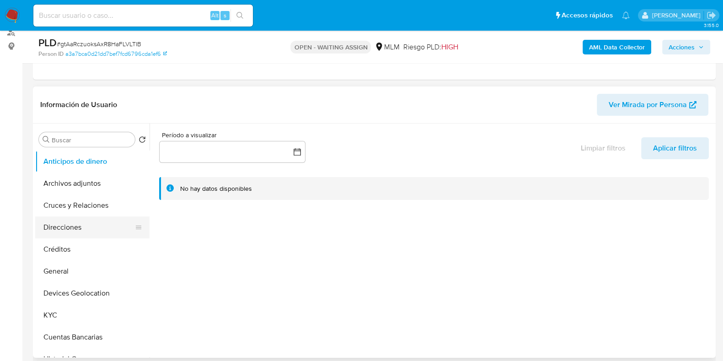
click at [75, 229] on button "Direcciones" at bounding box center [88, 227] width 107 height 22
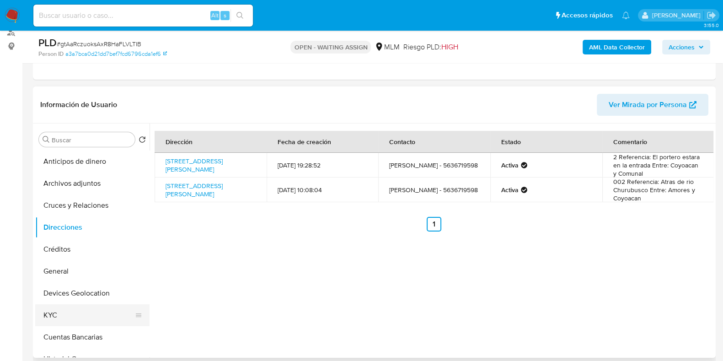
click at [46, 310] on button "KYC" at bounding box center [88, 315] width 107 height 22
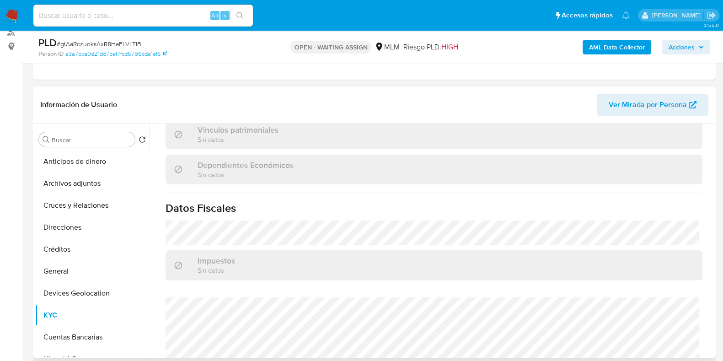
scroll to position [566, 0]
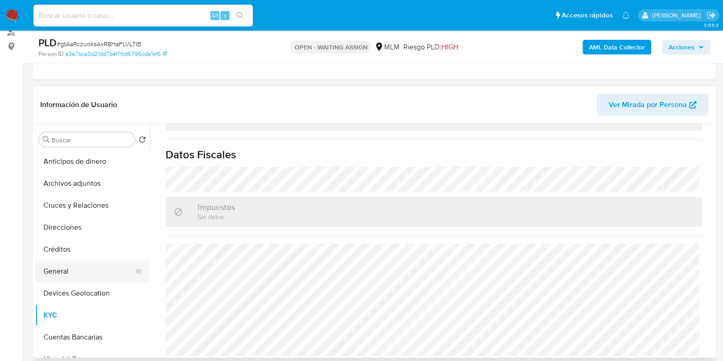
click at [51, 263] on button "General" at bounding box center [88, 271] width 107 height 22
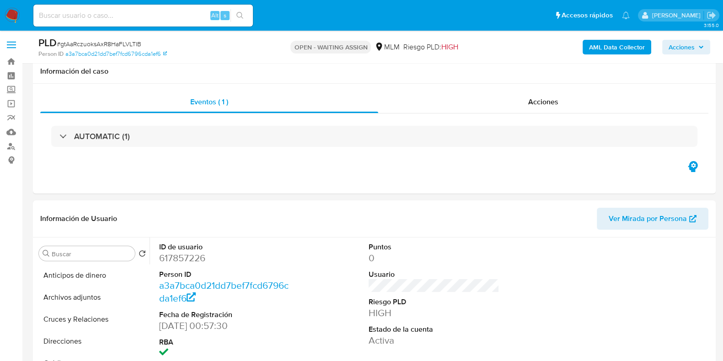
scroll to position [228, 0]
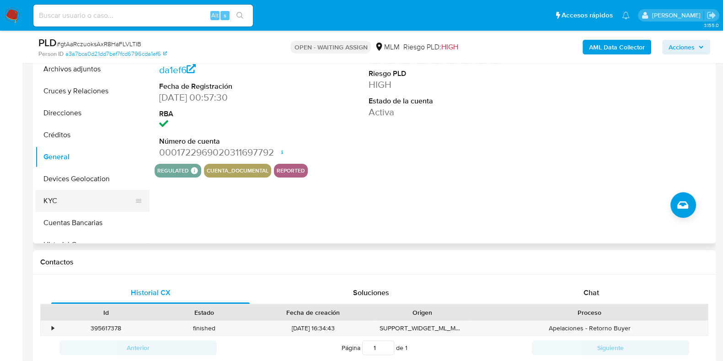
click at [96, 193] on button "KYC" at bounding box center [88, 201] width 107 height 22
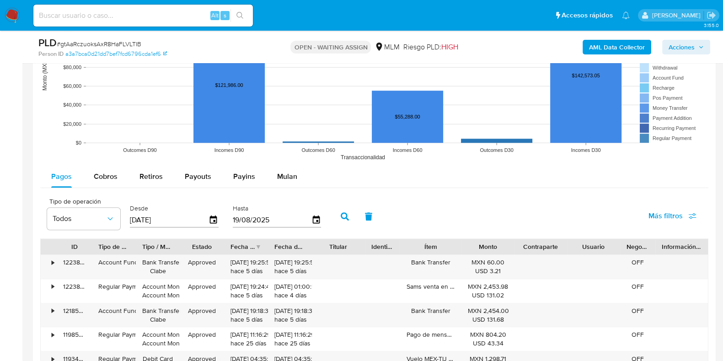
scroll to position [914, 0]
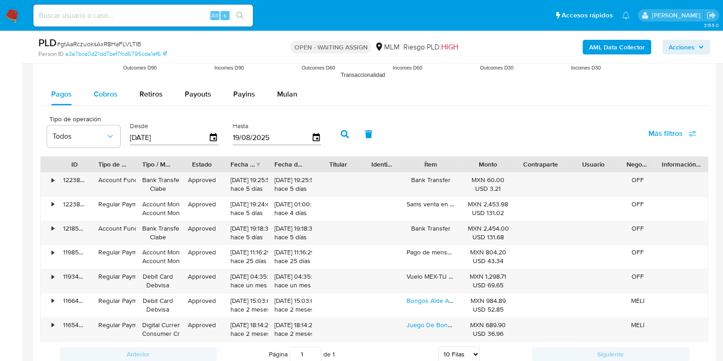
click at [107, 102] on div "Cobros" at bounding box center [106, 94] width 24 height 22
select select "10"
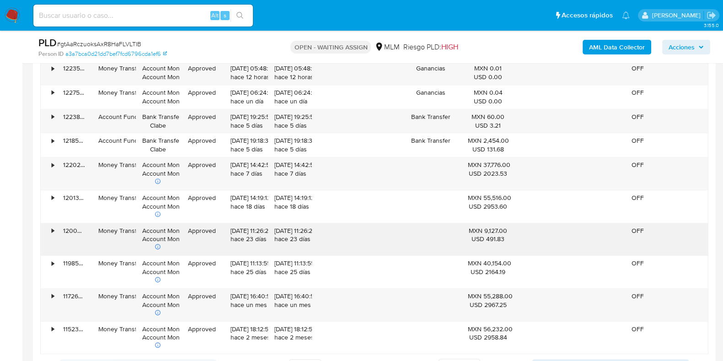
scroll to position [1029, 0]
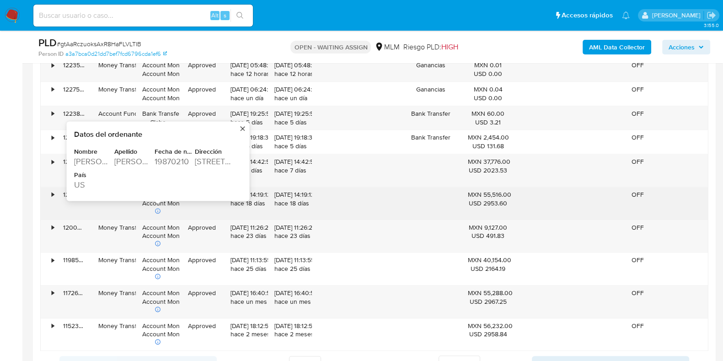
click at [124, 158] on div "DURAN" at bounding box center [133, 160] width 38 height 11
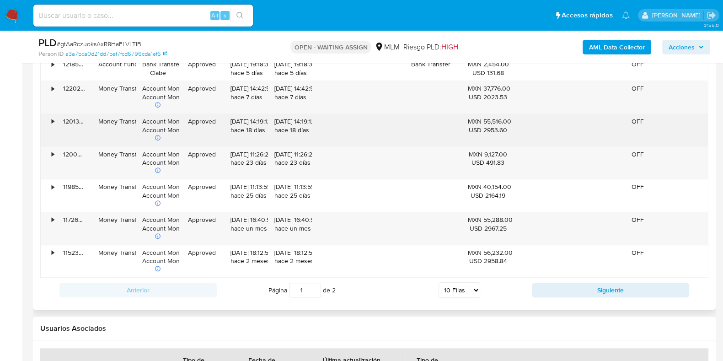
scroll to position [1190, 0]
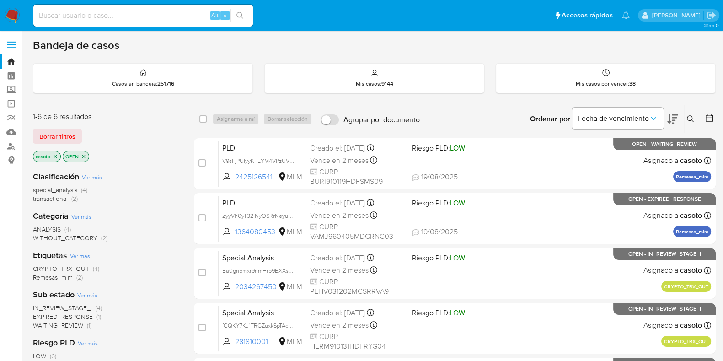
click at [691, 117] on icon at bounding box center [690, 118] width 7 height 7
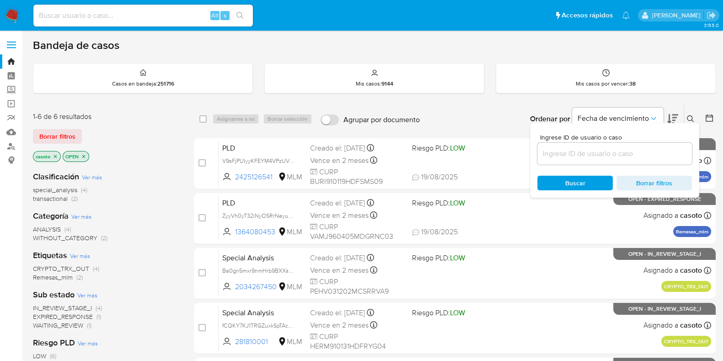
click at [597, 159] on input at bounding box center [614, 154] width 155 height 12
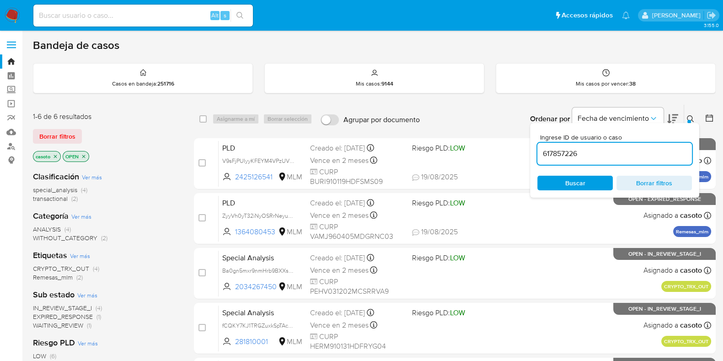
type input "617857226"
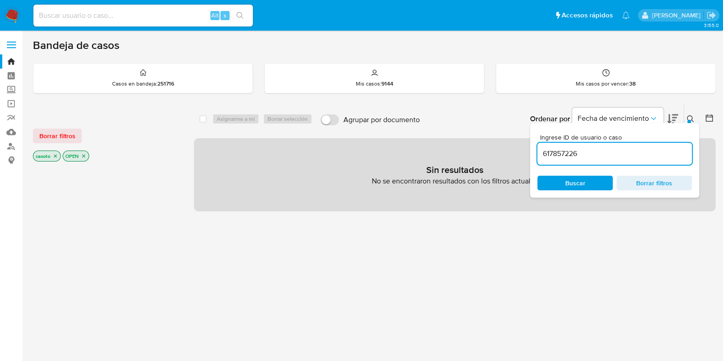
click at [691, 116] on icon at bounding box center [690, 118] width 7 height 7
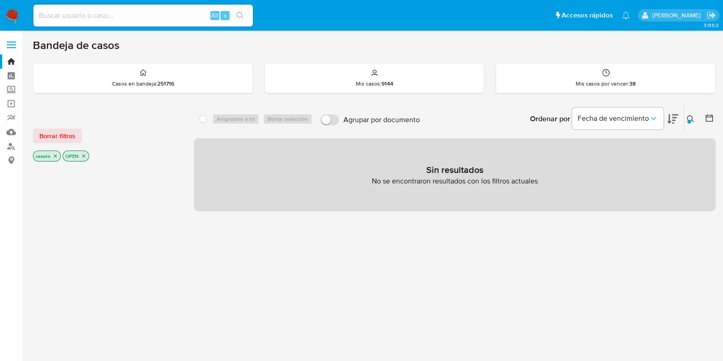
click at [53, 155] on icon "close-filter" at bounding box center [55, 155] width 5 height 5
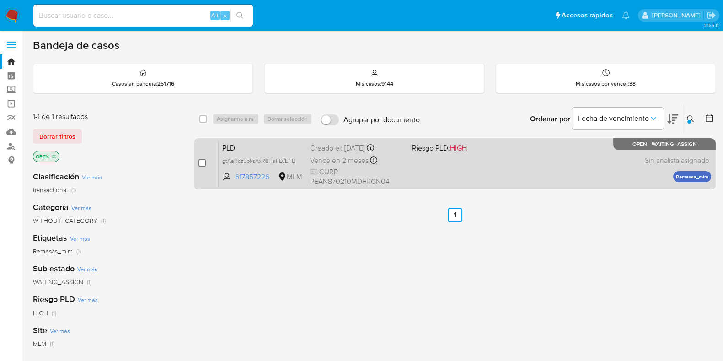
click at [204, 163] on input "checkbox" at bounding box center [201, 162] width 7 height 7
checkbox input "true"
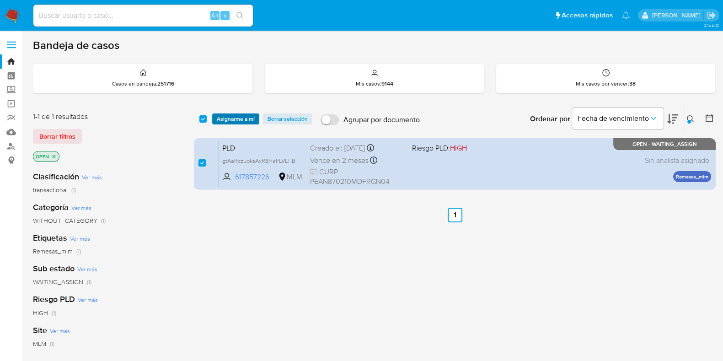
click at [237, 119] on span "Asignarme a mí" at bounding box center [236, 118] width 38 height 9
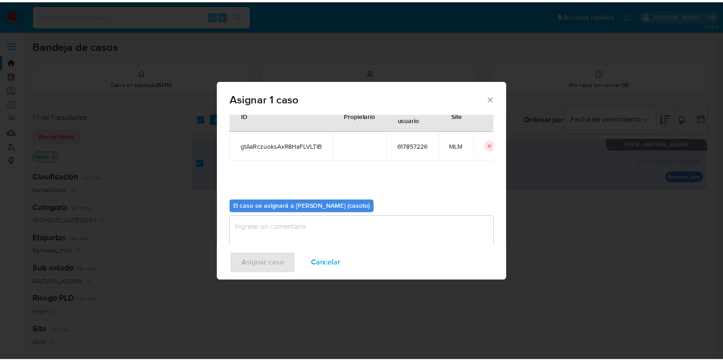
scroll to position [47, 0]
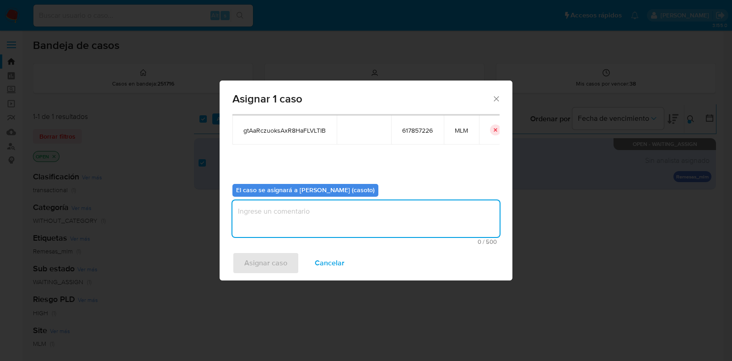
click at [312, 227] on textarea "assign-modal" at bounding box center [365, 218] width 267 height 37
type textarea "L1"
click at [268, 259] on span "Asignar caso" at bounding box center [265, 263] width 43 height 20
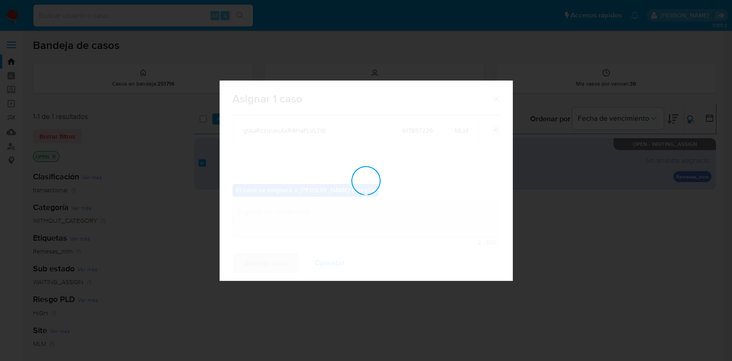
checkbox input "false"
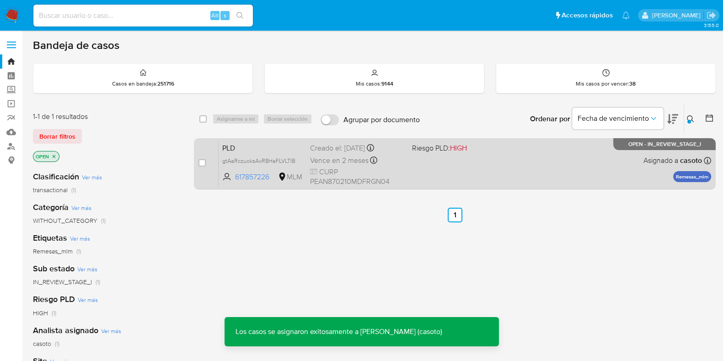
click at [505, 173] on div "PLD gtAaRczuoksAxR8HaFLVLTIB 617857226 MLM Riesgo PLD: HIGH Creado el: 12/08/20…" at bounding box center [465, 163] width 493 height 46
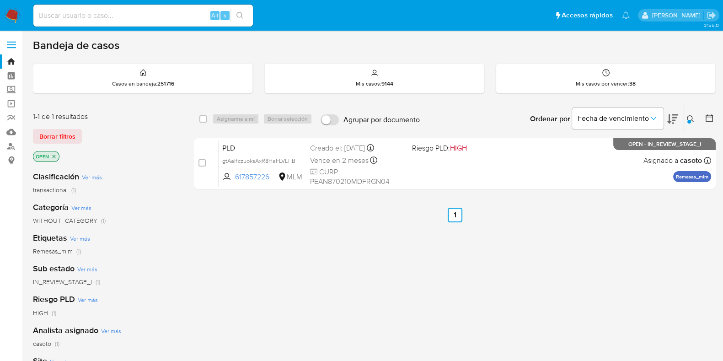
click at [690, 121] on div at bounding box center [689, 122] width 4 height 4
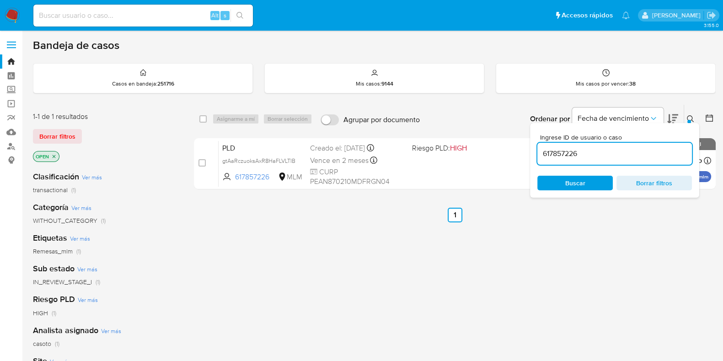
click at [610, 152] on input "617857226" at bounding box center [614, 154] width 155 height 12
type input "545549141"
click at [687, 115] on icon at bounding box center [690, 118] width 7 height 7
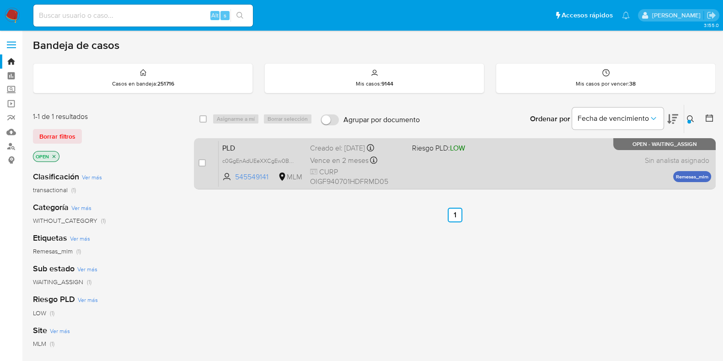
click at [541, 167] on div "PLD c0GgEnAdUEeXXCgEw0BJDYi8 545549141 MLM Riesgo PLD: LOW Creado el: 12/08/202…" at bounding box center [465, 163] width 493 height 46
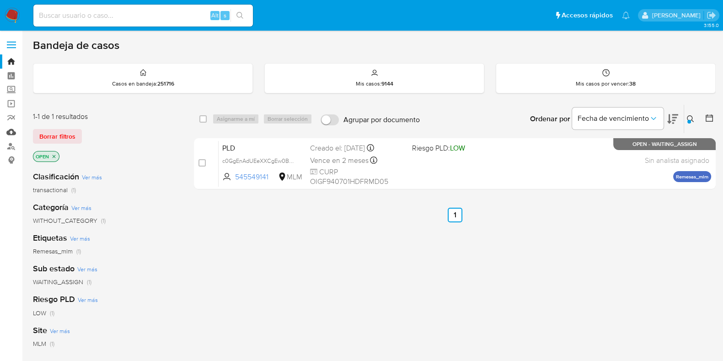
click at [16, 135] on link "Mulan" at bounding box center [54, 132] width 109 height 14
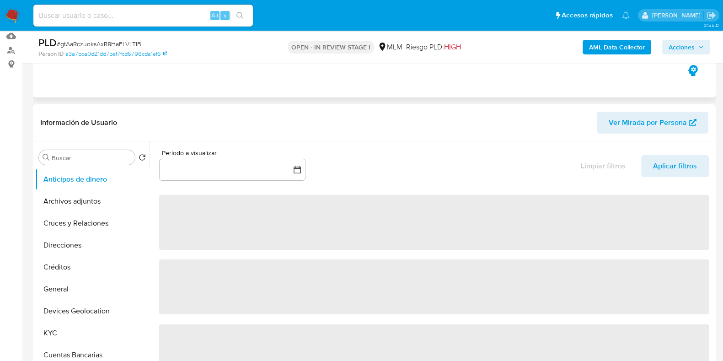
scroll to position [114, 0]
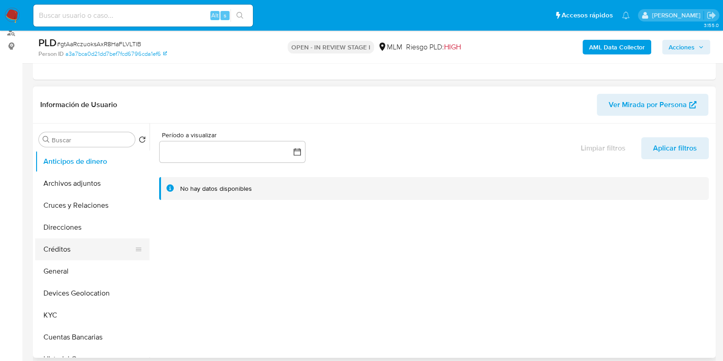
select select "10"
click at [55, 274] on button "General" at bounding box center [88, 271] width 107 height 22
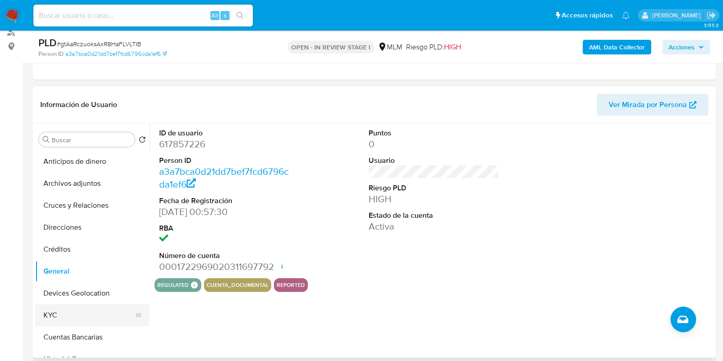
click at [59, 308] on button "KYC" at bounding box center [88, 315] width 107 height 22
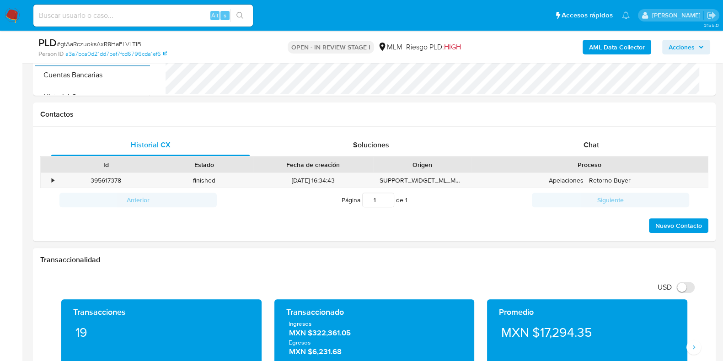
scroll to position [515, 0]
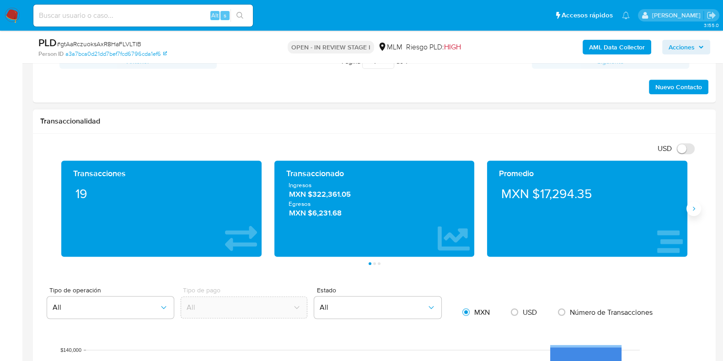
click at [697, 210] on button "Siguiente" at bounding box center [693, 208] width 15 height 15
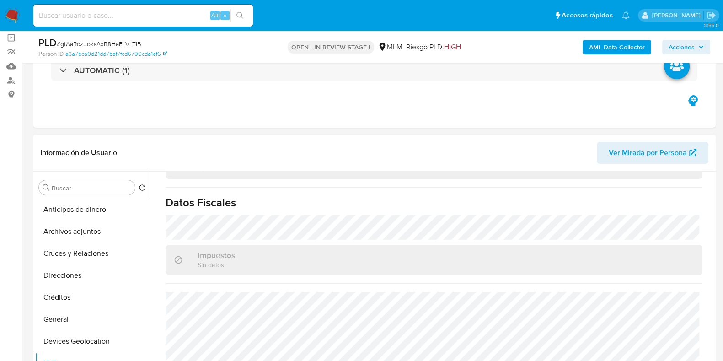
scroll to position [114, 0]
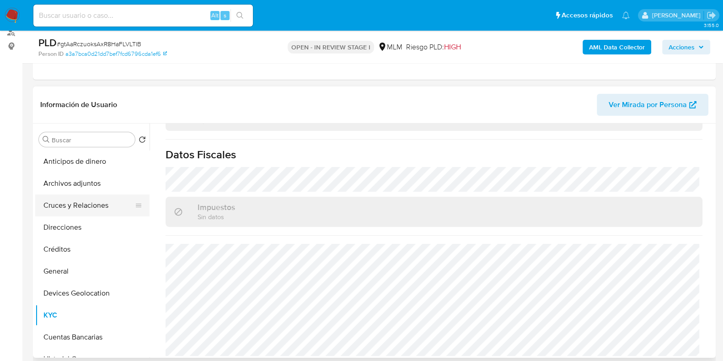
click at [96, 207] on button "Cruces y Relaciones" at bounding box center [88, 205] width 107 height 22
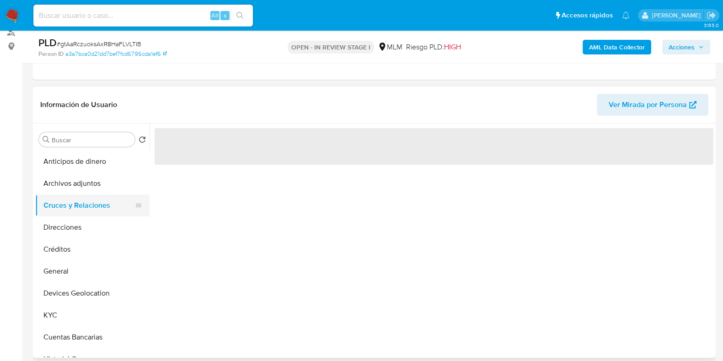
scroll to position [0, 0]
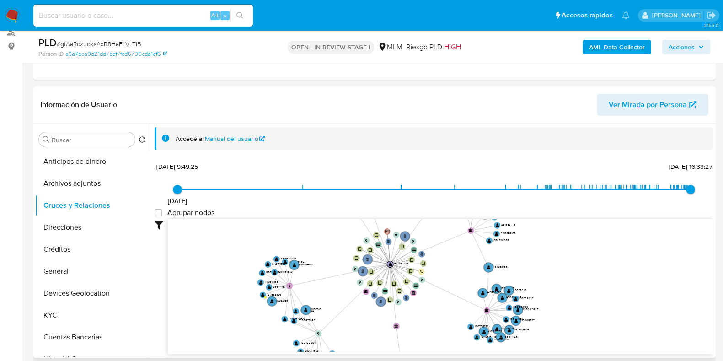
drag, startPoint x: 389, startPoint y: 324, endPoint x: 388, endPoint y: 306, distance: 17.9
click at [388, 306] on icon "phone-093d9d306b3fcdc4ba3f6c2e806a5640  user-617857226  617857226 person-a3a7…" at bounding box center [441, 285] width 546 height 133
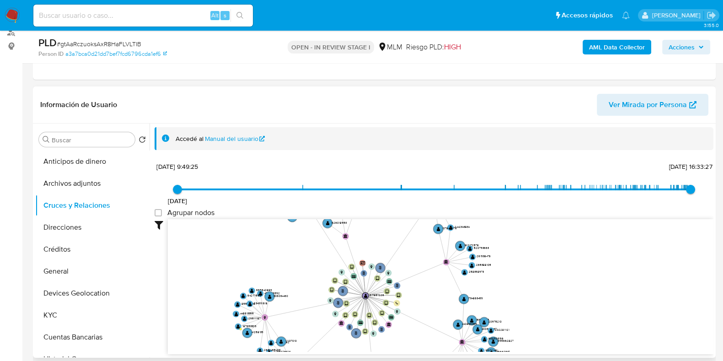
drag, startPoint x: 437, startPoint y: 293, endPoint x: 410, endPoint y: 327, distance: 43.4
click at [410, 327] on icon "phone-093d9d306b3fcdc4ba3f6c2e806a5640  user-617857226  617857226 person-a3a7…" at bounding box center [441, 285] width 546 height 133
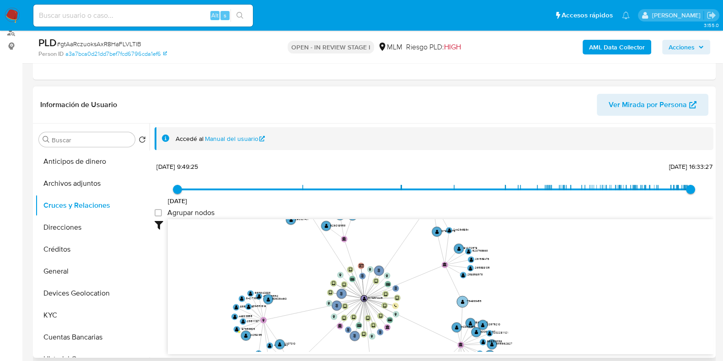
click at [462, 302] on text "" at bounding box center [463, 301] width 4 height 5
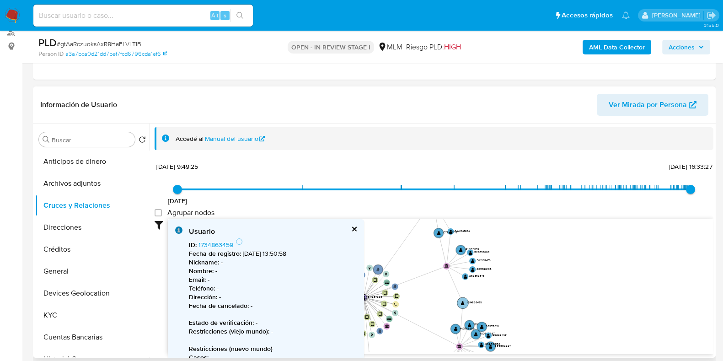
click at [462, 302] on text "" at bounding box center [463, 302] width 4 height 5
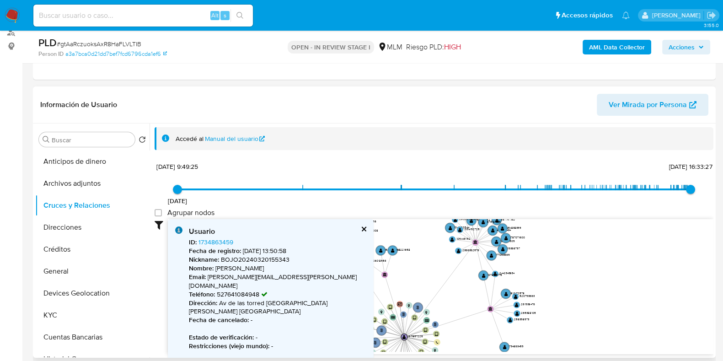
drag, startPoint x: 476, startPoint y: 227, endPoint x: 517, endPoint y: 267, distance: 57.6
click at [517, 267] on icon "phone-093d9d306b3fcdc4ba3f6c2e806a5640  user-617857226  617857226 person-a3a7…" at bounding box center [441, 285] width 546 height 133
click at [484, 273] on text "" at bounding box center [484, 275] width 4 height 5
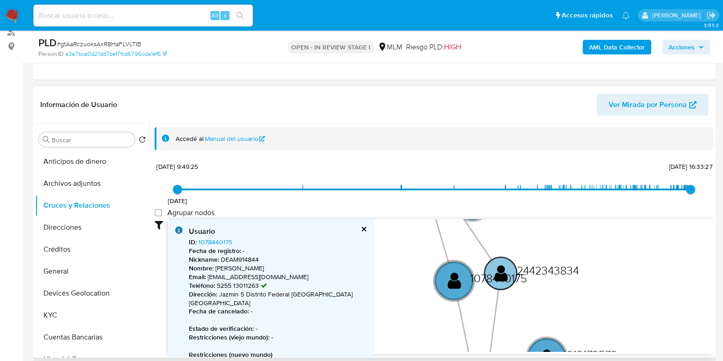
click at [543, 272] on text "2442343834" at bounding box center [548, 270] width 62 height 16
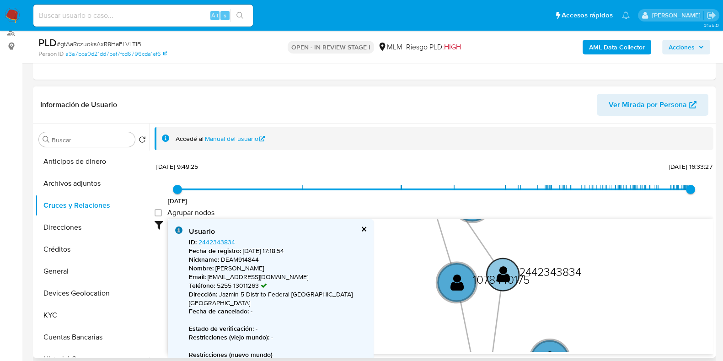
click at [543, 272] on text "2442343834" at bounding box center [550, 271] width 62 height 16
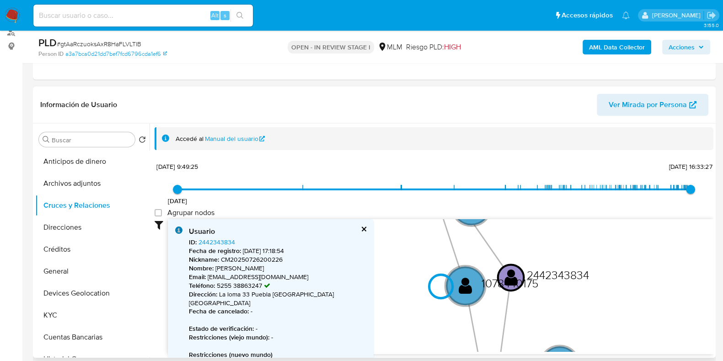
click at [223, 241] on div at bounding box center [441, 286] width 546 height 135
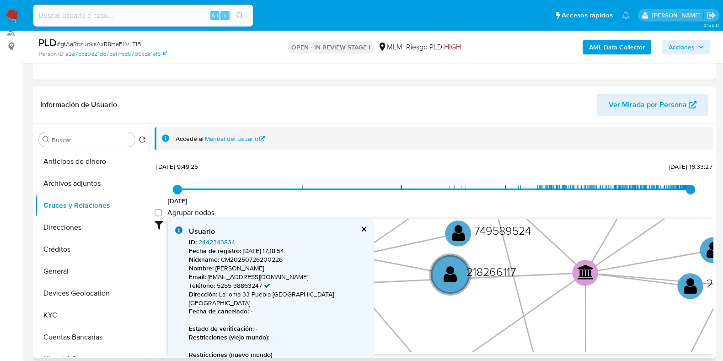
click at [223, 241] on link "2442343834" at bounding box center [216, 241] width 37 height 9
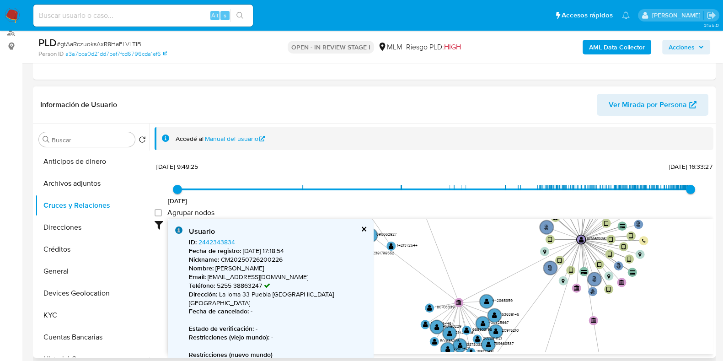
drag, startPoint x: 528, startPoint y: 255, endPoint x: 590, endPoint y: 102, distance: 165.2
click at [590, 102] on div "Información de Usuario Ver Mirada por Persona Buscar Volver al orden por defect…" at bounding box center [374, 221] width 683 height 271
click at [67, 188] on button "Archivos adjuntos" at bounding box center [88, 183] width 107 height 22
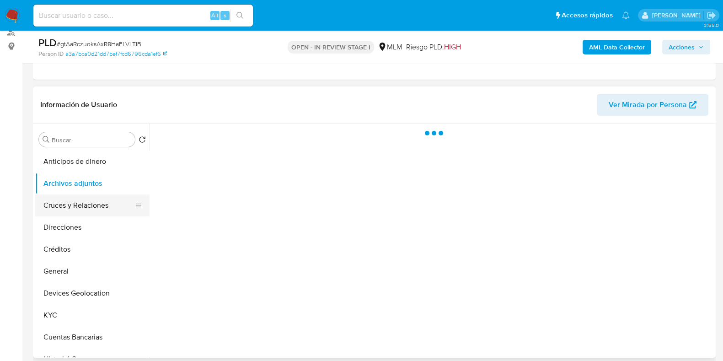
click at [64, 200] on button "Cruces y Relaciones" at bounding box center [88, 205] width 107 height 22
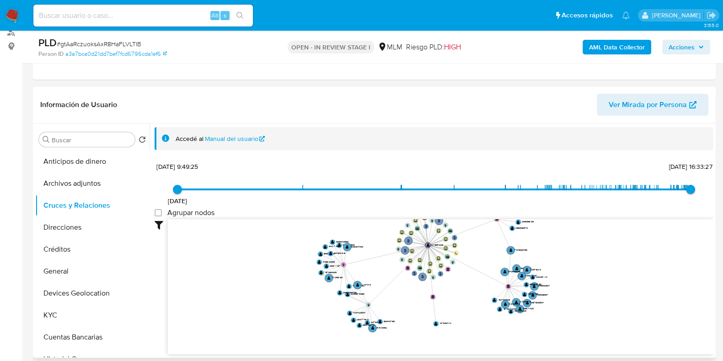
drag, startPoint x: 649, startPoint y: 317, endPoint x: 581, endPoint y: 247, distance: 98.3
click at [581, 247] on icon "phone-093d9d306b3fcdc4ba3f6c2e806a5640  user-617857226  617857226 person-a3a7…" at bounding box center [441, 285] width 546 height 133
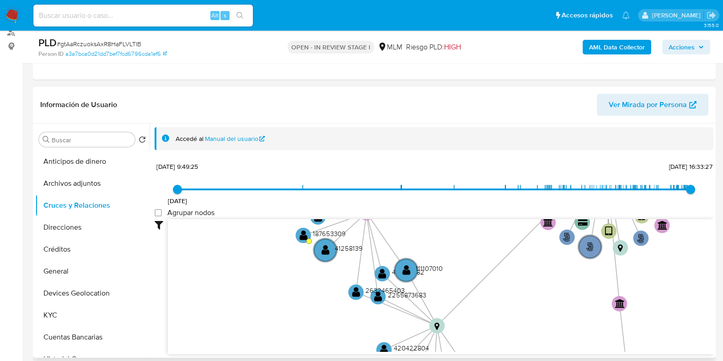
drag, startPoint x: 375, startPoint y: 281, endPoint x: 456, endPoint y: 261, distance: 83.5
click at [456, 261] on icon "phone-093d9d306b3fcdc4ba3f6c2e806a5640  user-617857226  617857226 person-a3a7…" at bounding box center [441, 285] width 546 height 133
click at [408, 272] on text "" at bounding box center [406, 269] width 8 height 11
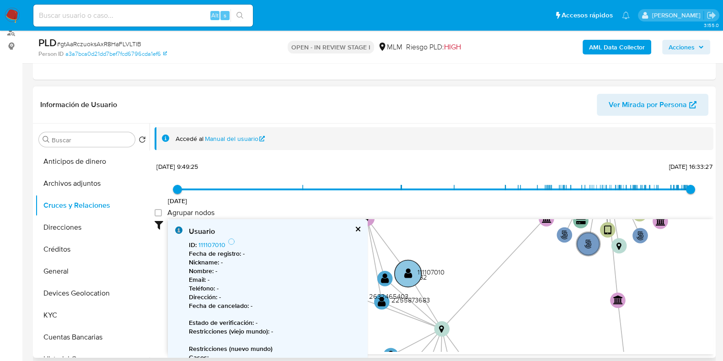
click at [408, 272] on text "" at bounding box center [408, 273] width 8 height 11
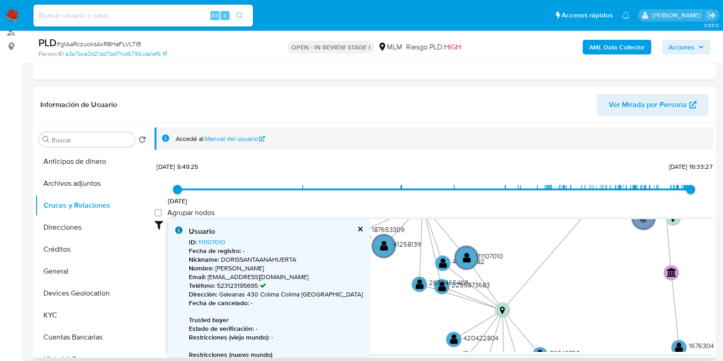
drag, startPoint x: 450, startPoint y: 264, endPoint x: 525, endPoint y: 234, distance: 81.1
click at [525, 234] on icon "phone-093d9d306b3fcdc4ba3f6c2e806a5640  user-617857226  617857226 person-a3a7…" at bounding box center [441, 285] width 546 height 133
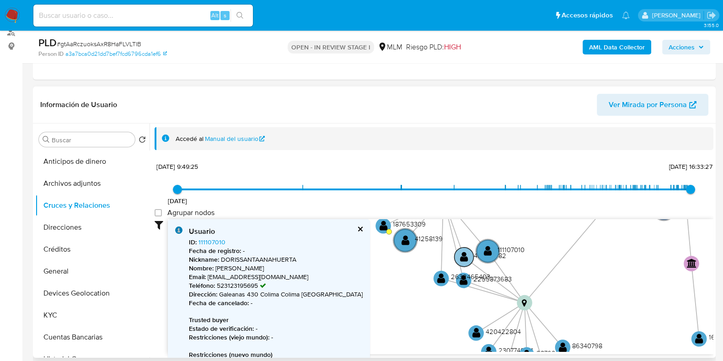
click at [464, 256] on text "" at bounding box center [464, 256] width 8 height 11
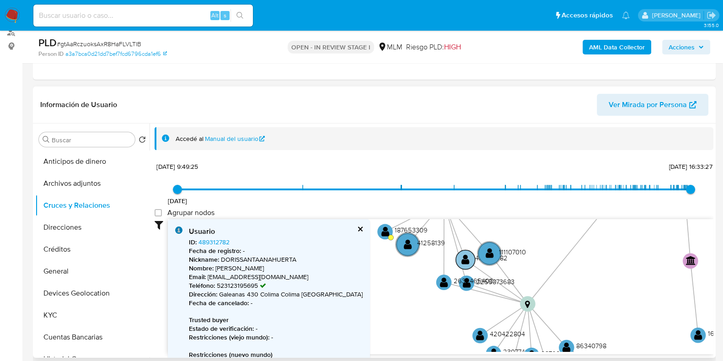
click at [464, 256] on text "" at bounding box center [465, 259] width 8 height 11
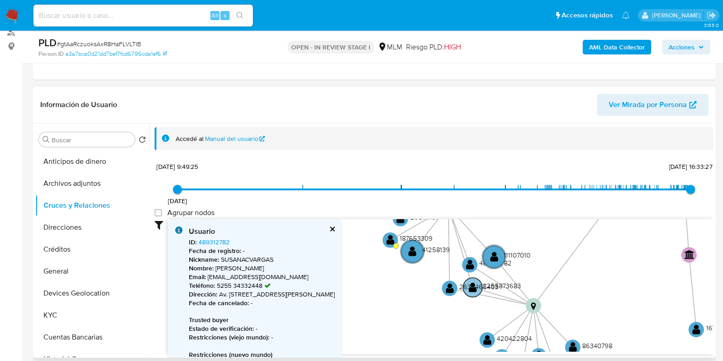
click at [472, 291] on g "phone-093d9d306b3fcdc4ba3f6c2e806a5640  user-617857226  617857226 person-a3a7…" at bounding box center [687, 99] width 633 height 562
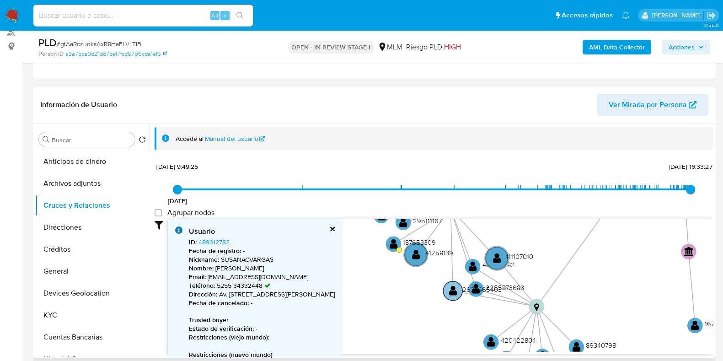
click at [472, 291] on text "2632465403" at bounding box center [481, 289] width 39 height 10
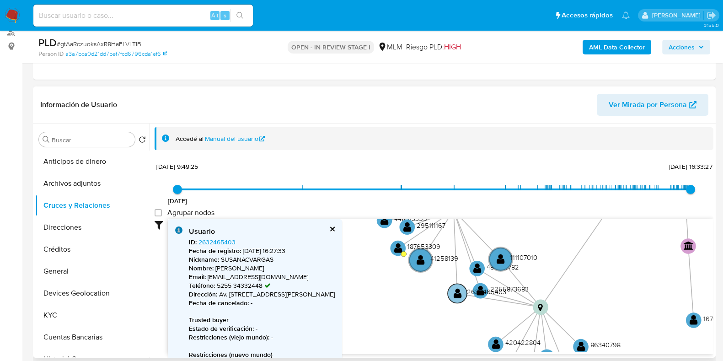
click at [459, 299] on circle at bounding box center [457, 293] width 19 height 19
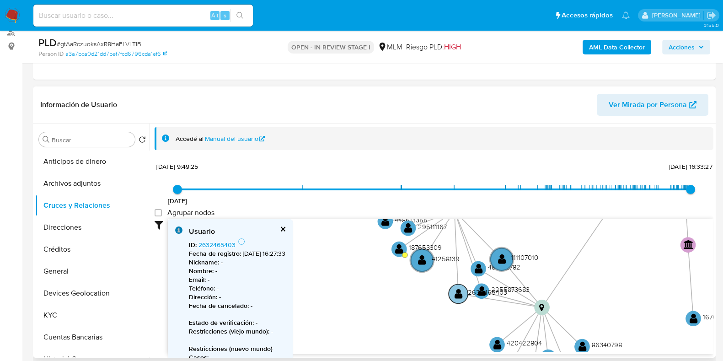
click at [459, 299] on circle at bounding box center [458, 293] width 19 height 19
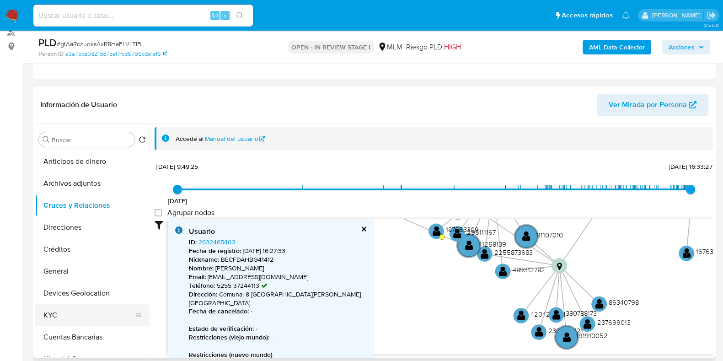
click at [77, 310] on button "KYC" at bounding box center [88, 315] width 107 height 22
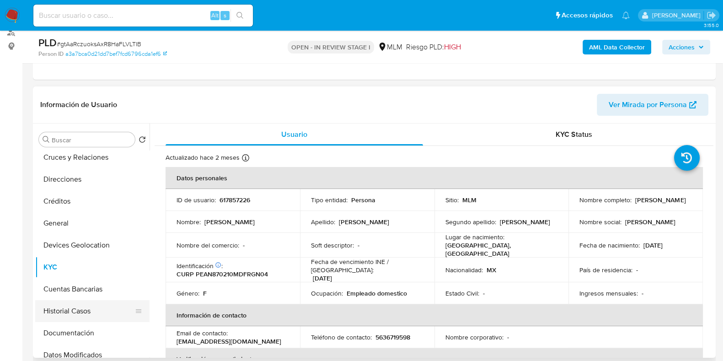
scroll to position [114, 0]
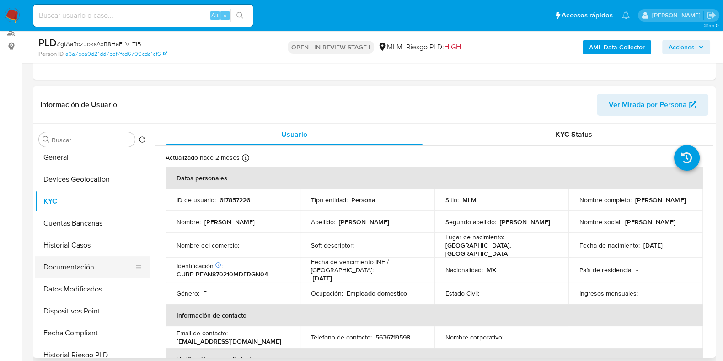
click at [66, 270] on button "Documentación" at bounding box center [88, 267] width 107 height 22
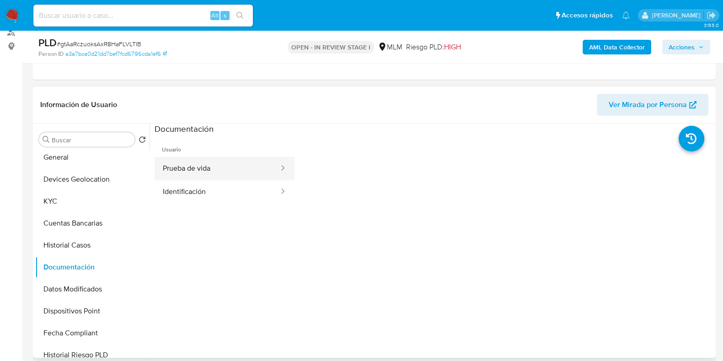
click at [217, 172] on button "Prueba de vida" at bounding box center [217, 168] width 125 height 23
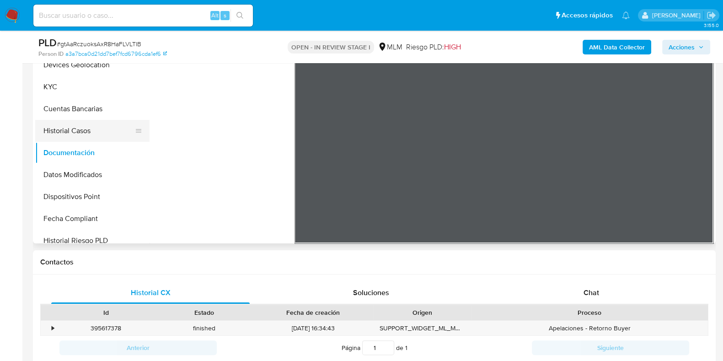
click at [67, 128] on button "Historial Casos" at bounding box center [88, 131] width 107 height 22
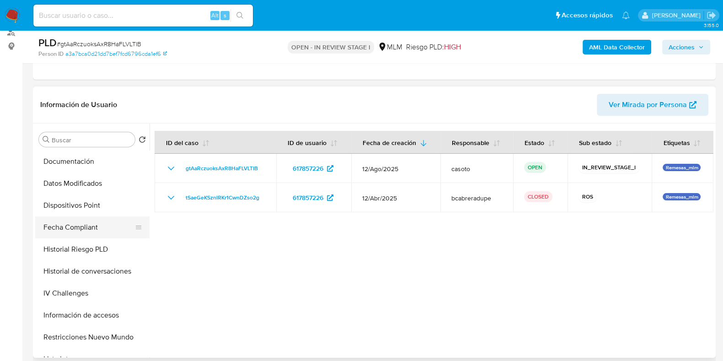
scroll to position [228, 0]
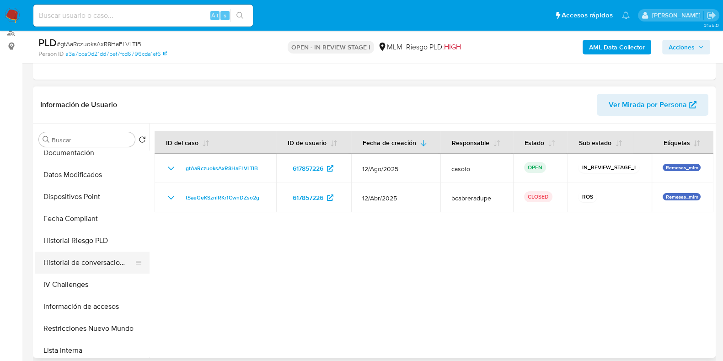
click at [89, 264] on button "Historial de conversaciones" at bounding box center [88, 263] width 107 height 22
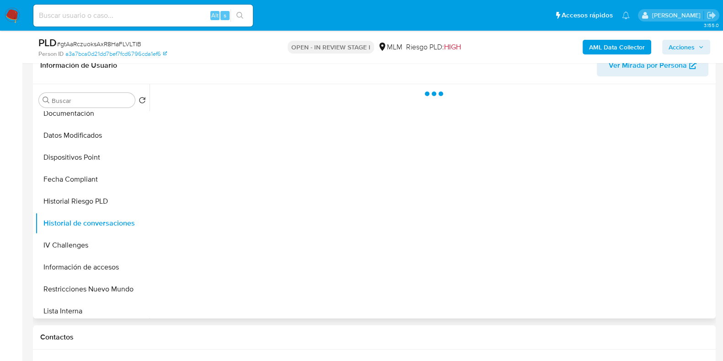
scroll to position [172, 0]
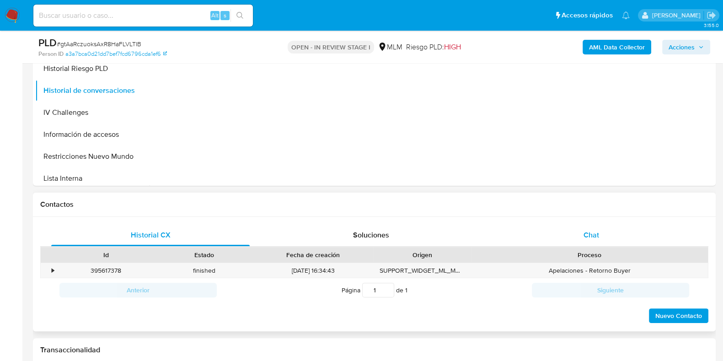
click at [592, 235] on span "Chat" at bounding box center [592, 235] width 16 height 11
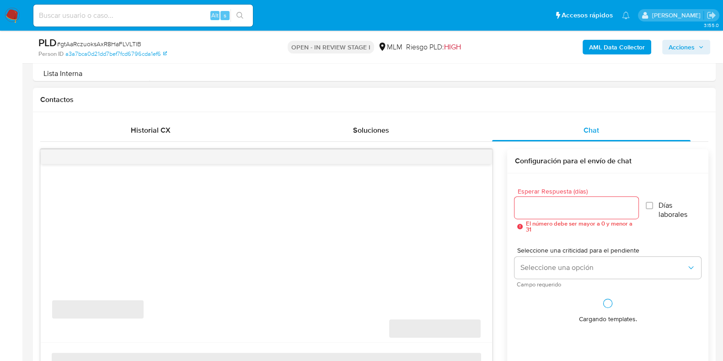
scroll to position [400, 0]
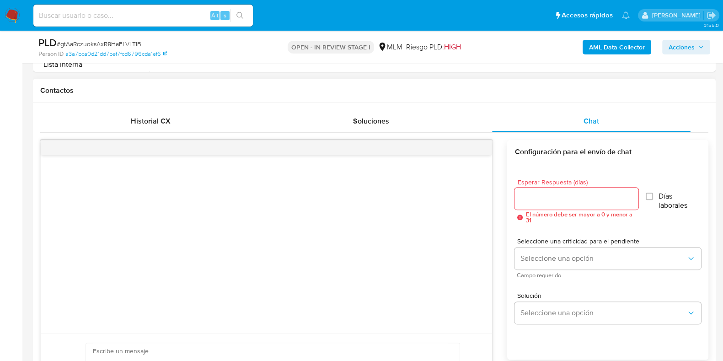
click at [541, 200] on input "Esperar Respuesta (días)" at bounding box center [576, 199] width 123 height 12
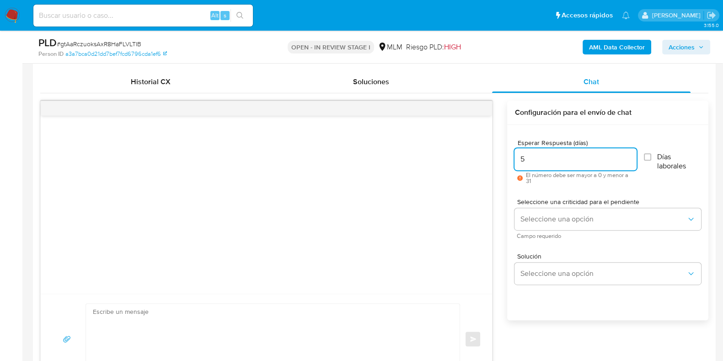
scroll to position [457, 0]
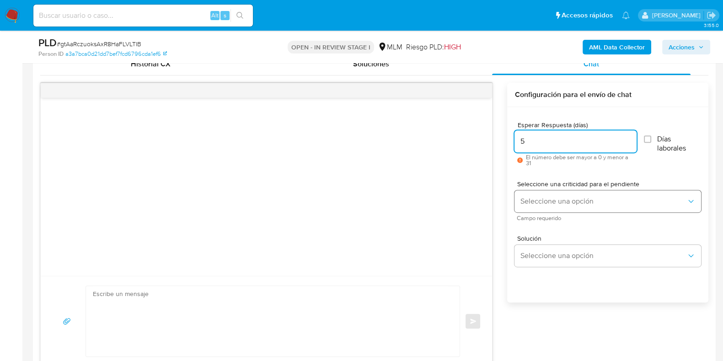
type input "5"
click at [541, 194] on button "Seleccione una opción" at bounding box center [608, 201] width 187 height 22
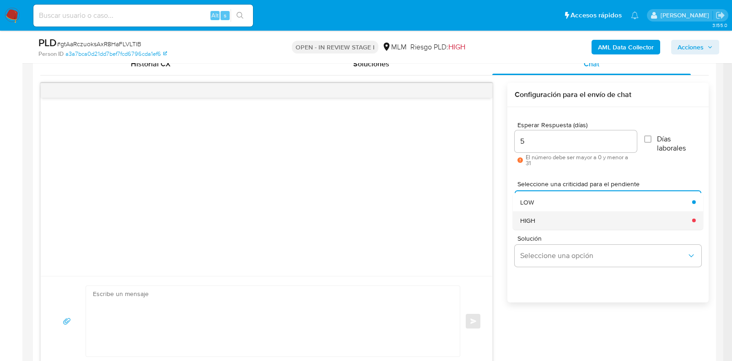
click at [535, 214] on div "HIGH" at bounding box center [603, 220] width 166 height 18
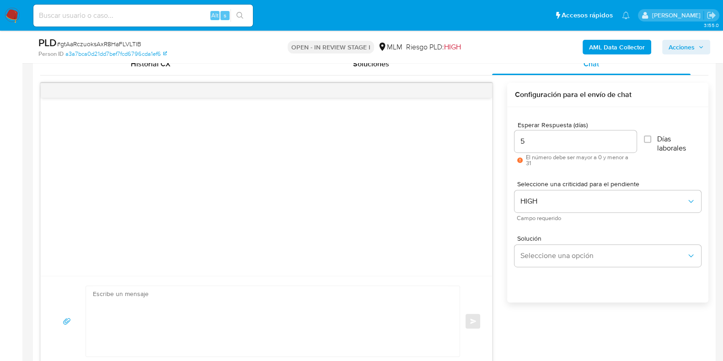
click at [306, 287] on textarea at bounding box center [270, 321] width 355 height 70
paste textarea "Loremipsum dolorsi: Am consectetu adi elitsed doeius t inci ut laboree do magna…"
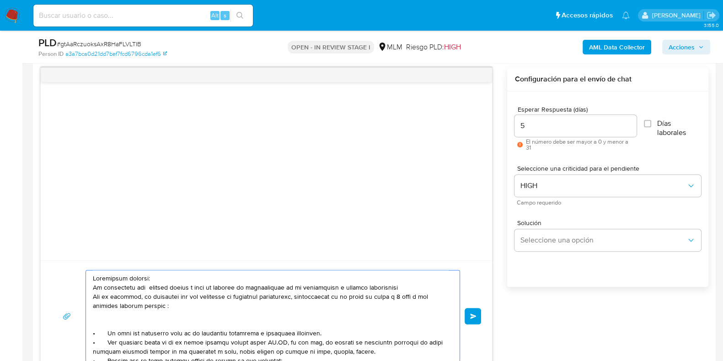
scroll to position [587, 0]
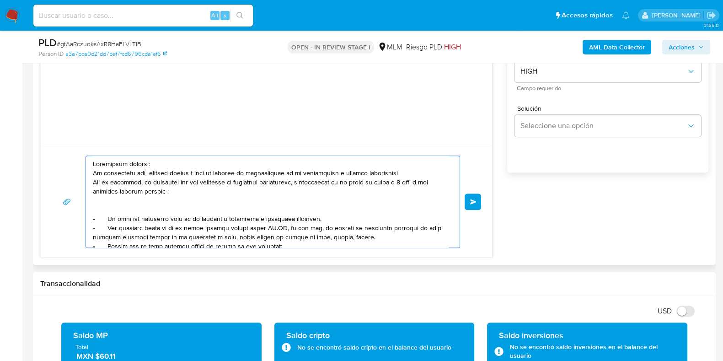
click at [349, 173] on textarea at bounding box center [270, 201] width 355 height 91
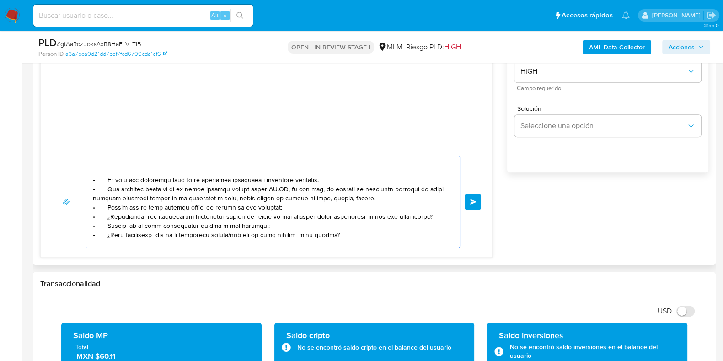
scroll to position [57, 0]
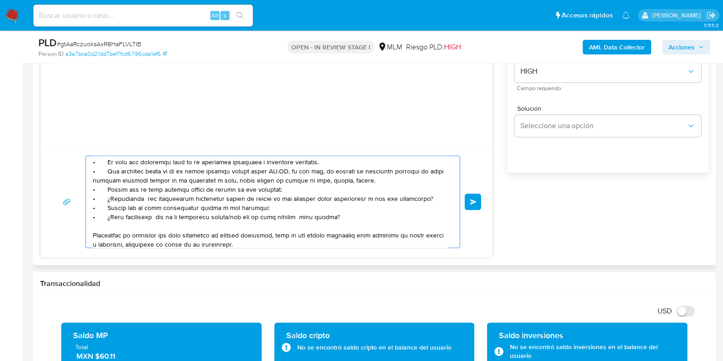
drag, startPoint x: 162, startPoint y: 182, endPoint x: 380, endPoint y: 188, distance: 217.8
click at [380, 188] on textarea at bounding box center [270, 201] width 355 height 91
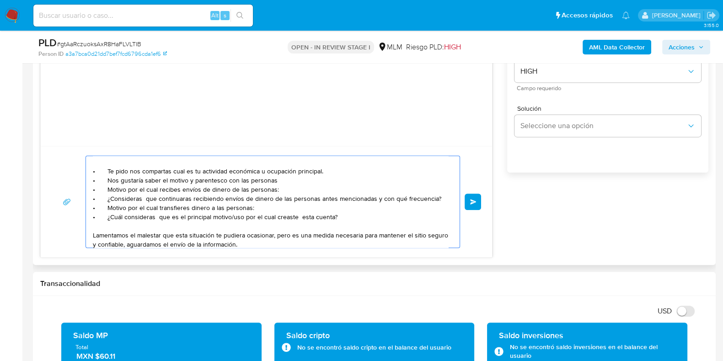
paste textarea "NANCY PEREZ, NANCY PEREZ DURAN Y MIGUEL ANGEL DURAN"
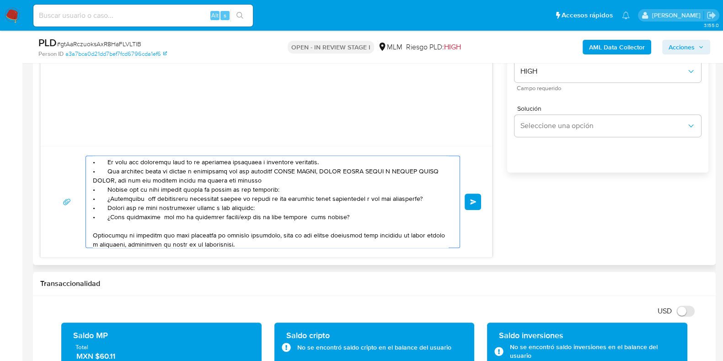
type textarea "Apreciable cliente: Te comentamos que debemos llevar a cabo un proceso de verif…"
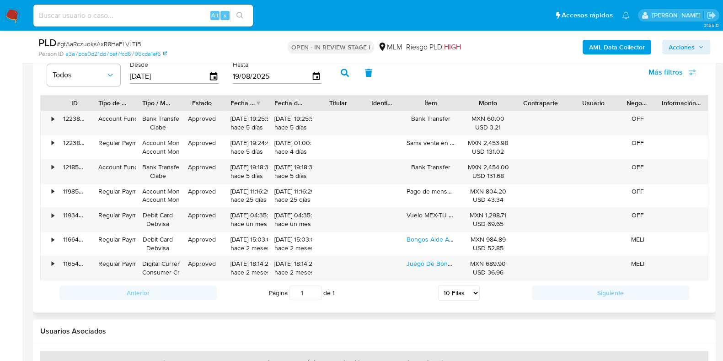
scroll to position [1158, 0]
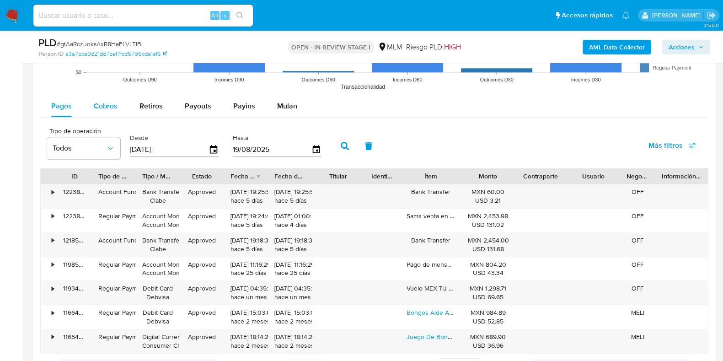
click at [94, 106] on span "Cobros" at bounding box center [106, 106] width 24 height 11
select select "10"
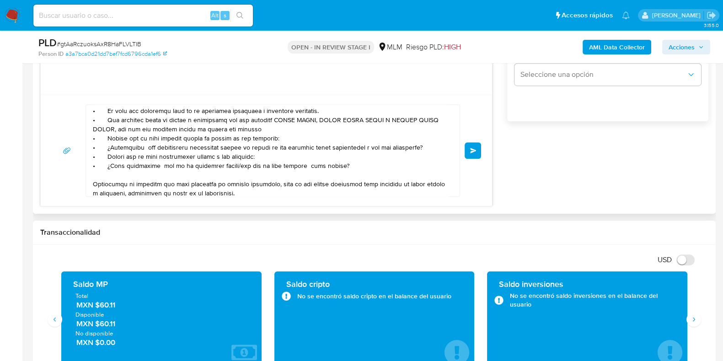
scroll to position [587, 0]
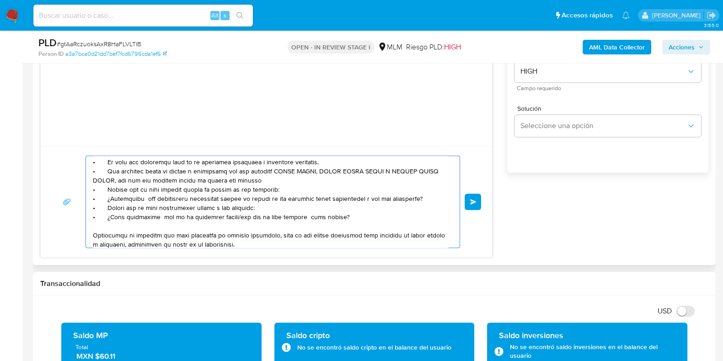
click at [286, 190] on textarea at bounding box center [270, 201] width 355 height 91
drag, startPoint x: 335, startPoint y: 229, endPoint x: 158, endPoint y: 200, distance: 179.7
click at [158, 200] on textarea at bounding box center [270, 201] width 355 height 91
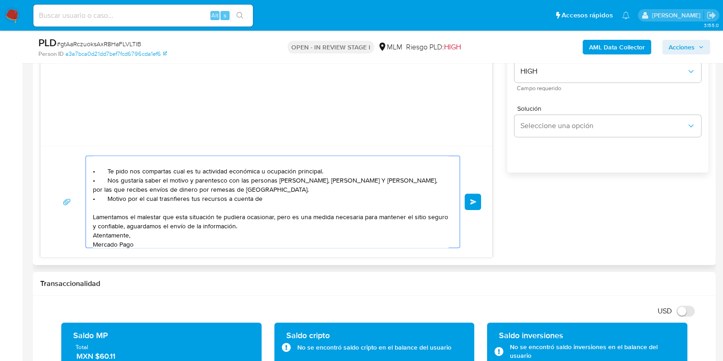
paste textarea "MIGUEL ANGEL DURAN GONZALEZ"
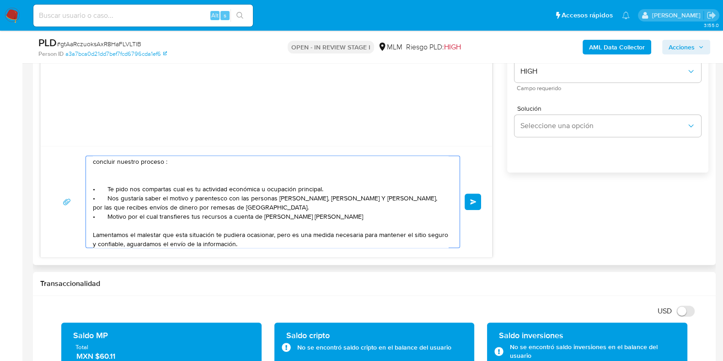
scroll to position [57, 0]
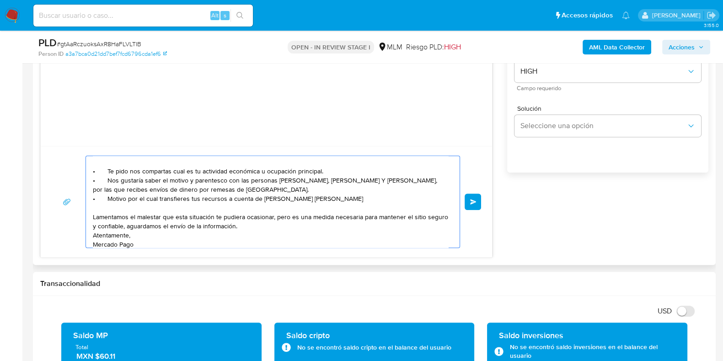
drag, startPoint x: 131, startPoint y: 200, endPoint x: 94, endPoint y: 200, distance: 37.0
click at [94, 200] on textarea "Apreciable cliente: Te comentamos que debemos llevar a cabo un proceso de verif…" at bounding box center [270, 201] width 355 height 91
click at [94, 209] on textarea "Apreciable cliente: Te comentamos que debemos llevar a cabo un proceso de verif…" at bounding box center [270, 201] width 355 height 91
paste textarea "• Motivo p"
click at [272, 204] on textarea "Apreciable cliente: Te comentamos que debemos llevar a cabo un proceso de verif…" at bounding box center [270, 201] width 355 height 91
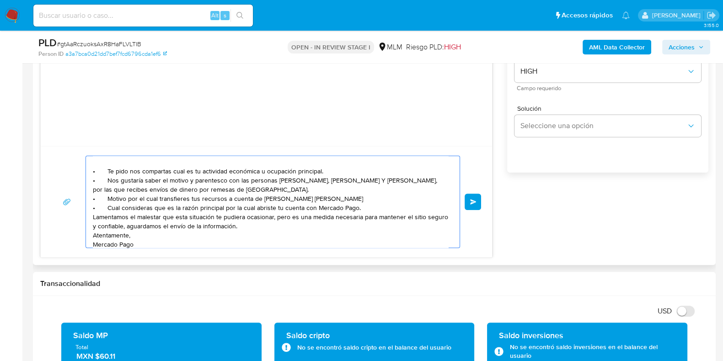
click at [364, 210] on textarea "Apreciable cliente: Te comentamos que debemos llevar a cabo un proceso de verif…" at bounding box center [270, 201] width 355 height 91
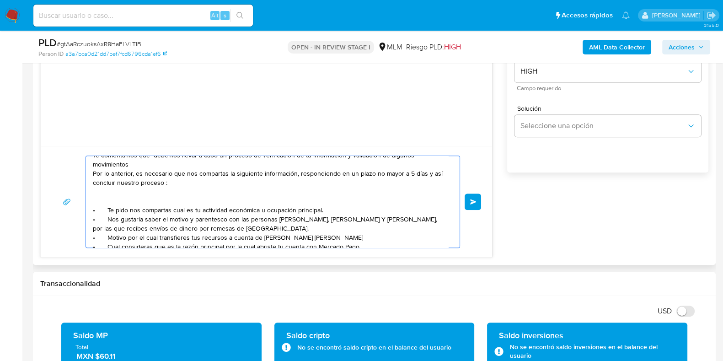
scroll to position [0, 0]
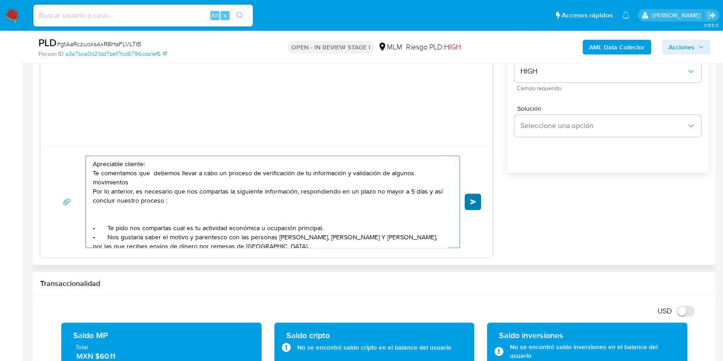
type textarea "Apreciable cliente: Te comentamos que debemos llevar a cabo un proceso de verif…"
click at [474, 202] on span "Enviar" at bounding box center [473, 201] width 6 height 5
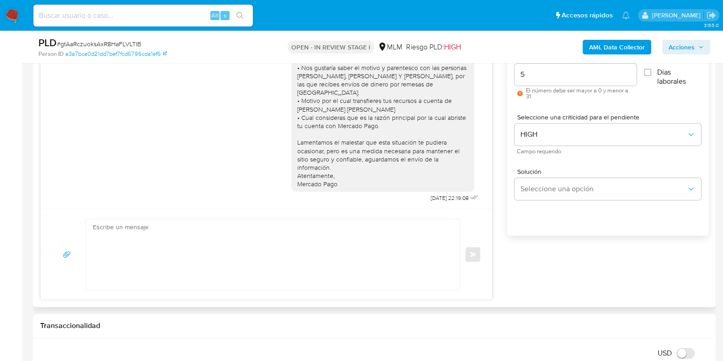
scroll to position [472, 0]
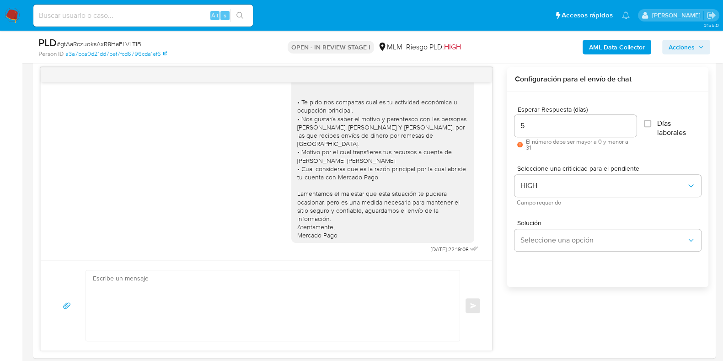
click at [124, 43] on span "# gtAaRczuoksAxR8HaFLVLTIB" at bounding box center [99, 43] width 85 height 9
copy span "gtAaRczuoksAxR8HaFLVLTIB"
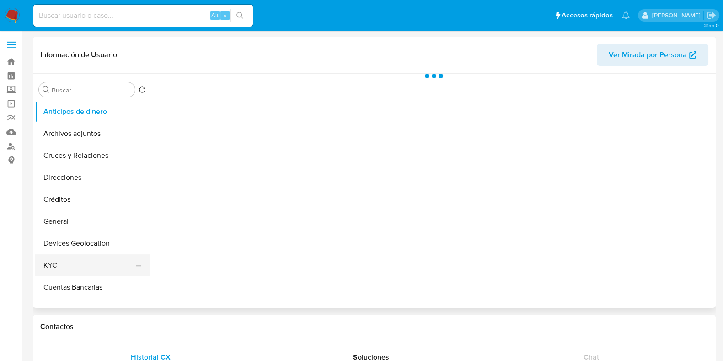
click at [84, 264] on button "KYC" at bounding box center [88, 265] width 107 height 22
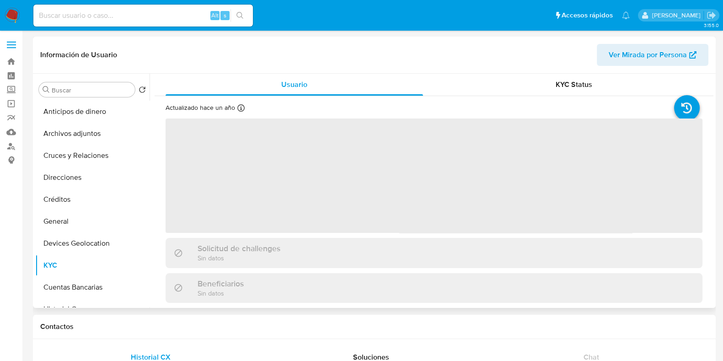
select select "10"
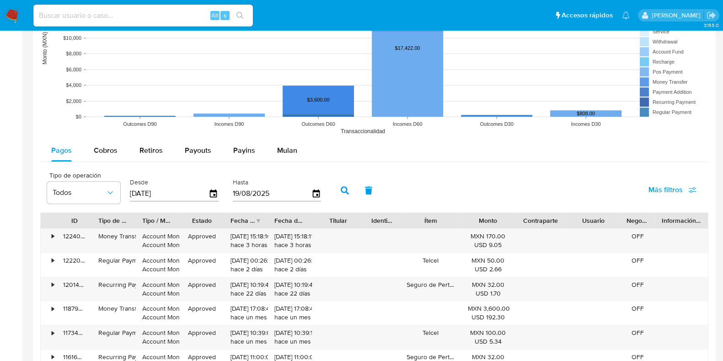
scroll to position [857, 0]
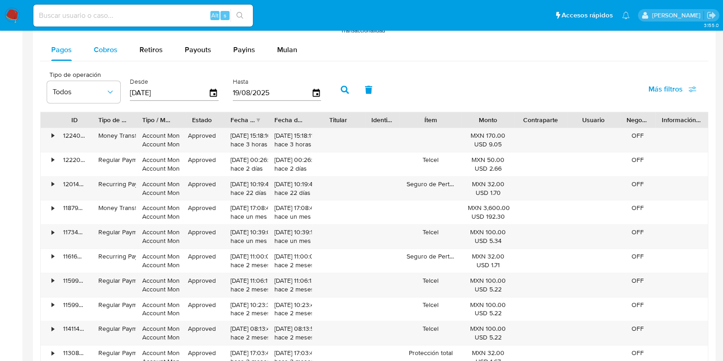
click at [118, 59] on button "Cobros" at bounding box center [106, 50] width 46 height 22
select select "10"
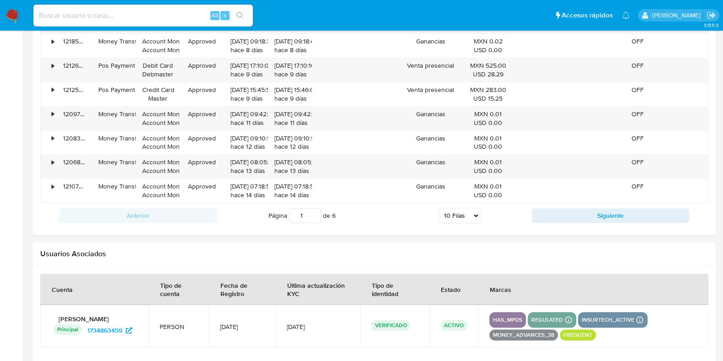
scroll to position [1029, 0]
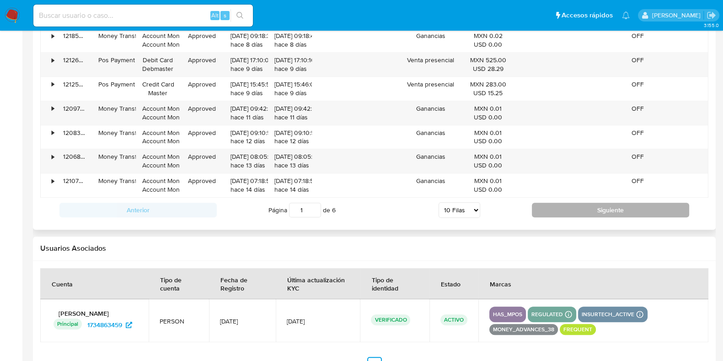
click at [552, 208] on button "Siguiente" at bounding box center [610, 210] width 157 height 15
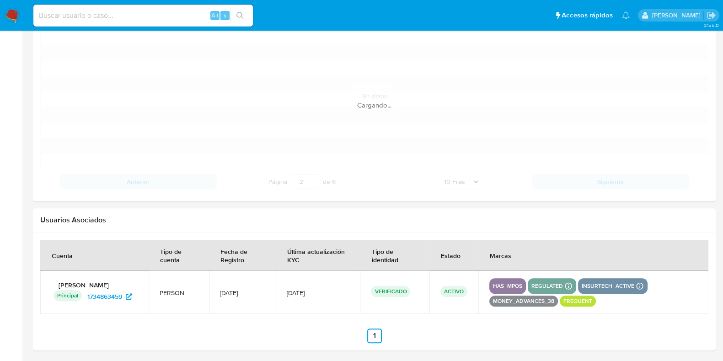
scroll to position [972, 0]
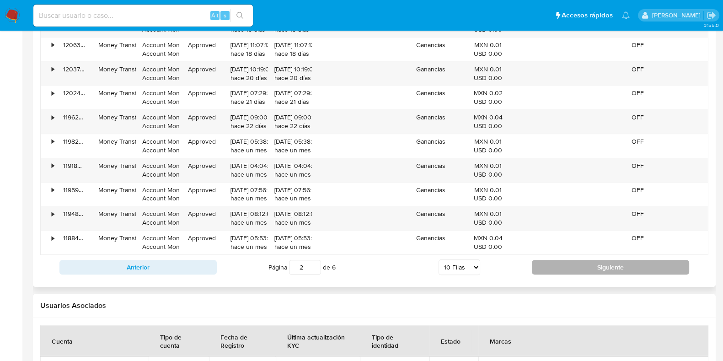
click at [549, 268] on button "Siguiente" at bounding box center [610, 267] width 157 height 15
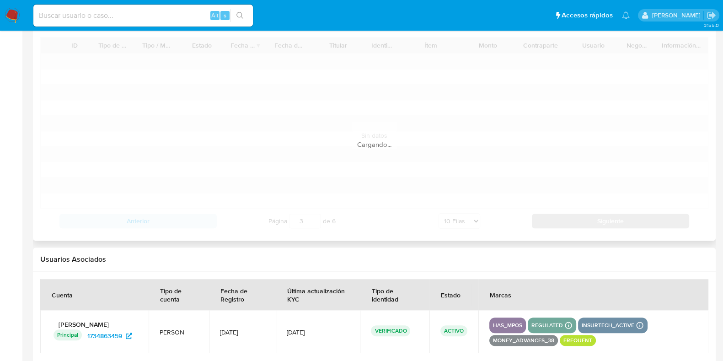
scroll to position [914, 0]
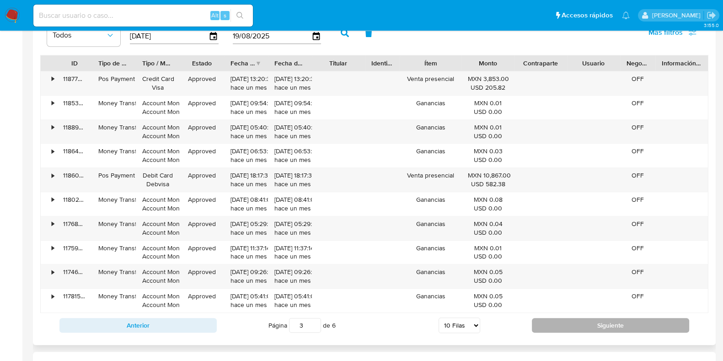
click at [553, 321] on button "Siguiente" at bounding box center [610, 325] width 157 height 15
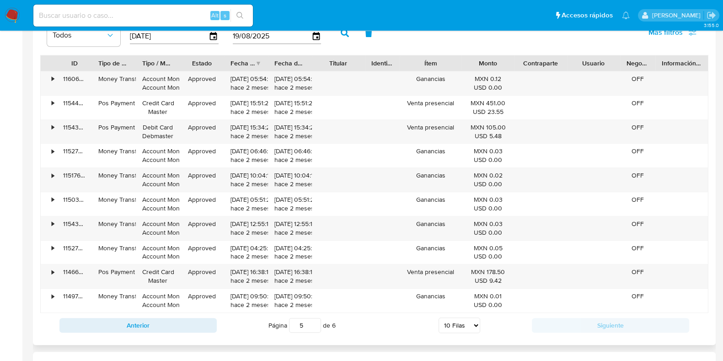
type input "6"
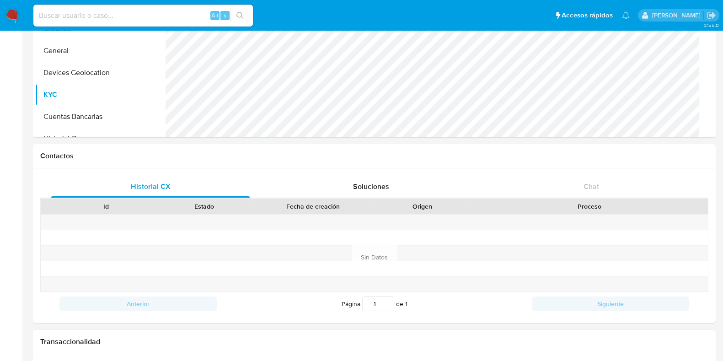
scroll to position [0, 0]
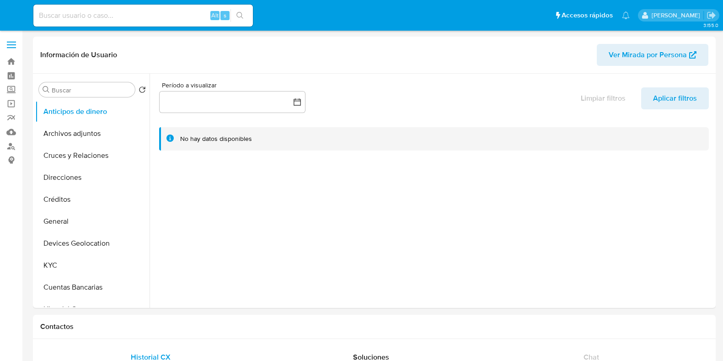
select select "10"
click at [80, 262] on button "KYC" at bounding box center [88, 265] width 107 height 22
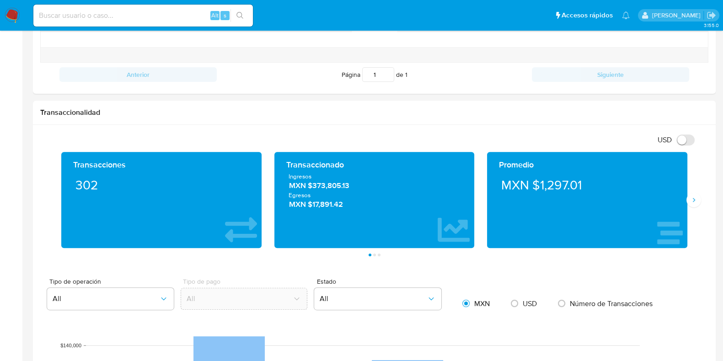
scroll to position [686, 0]
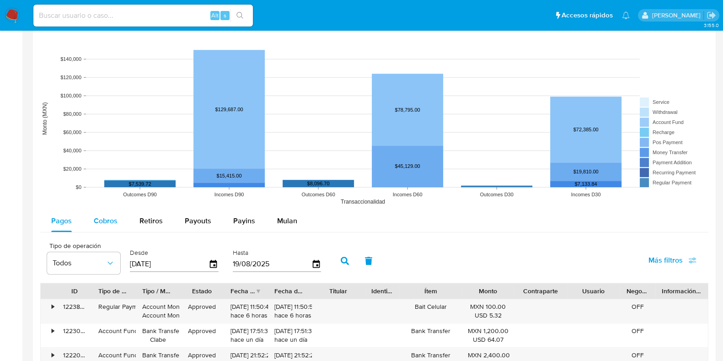
click at [108, 226] on div "Cobros" at bounding box center [106, 221] width 24 height 22
select select "10"
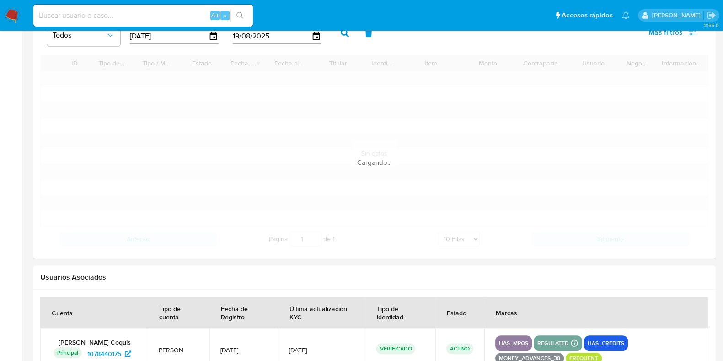
scroll to position [914, 0]
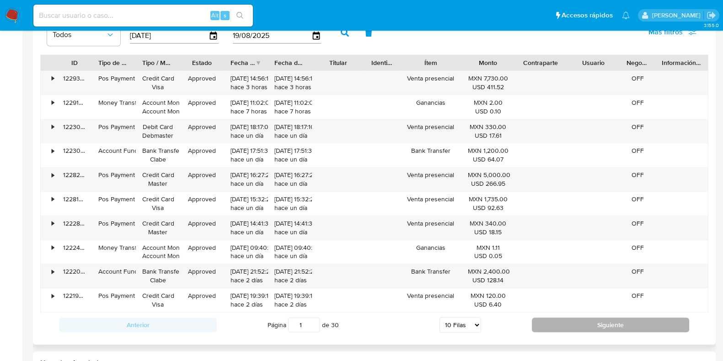
click at [543, 324] on button "Siguiente" at bounding box center [610, 324] width 157 height 15
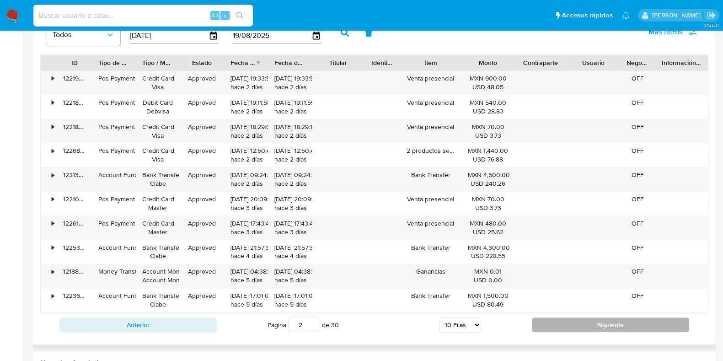
click at [543, 324] on button "Siguiente" at bounding box center [610, 324] width 157 height 15
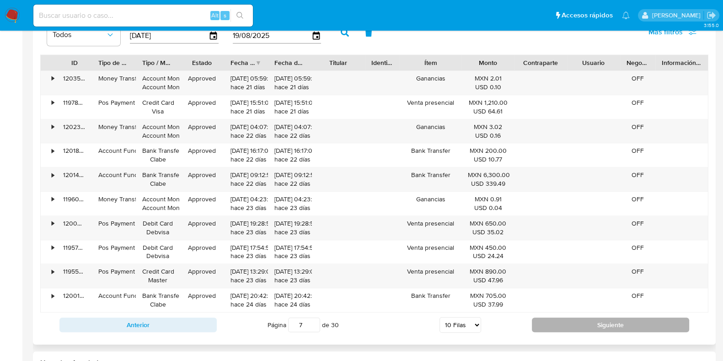
click at [543, 324] on button "Siguiente" at bounding box center [610, 324] width 157 height 15
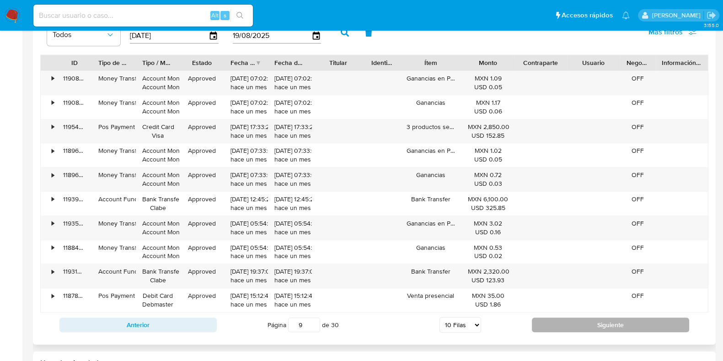
click at [543, 324] on button "Siguiente" at bounding box center [610, 324] width 157 height 15
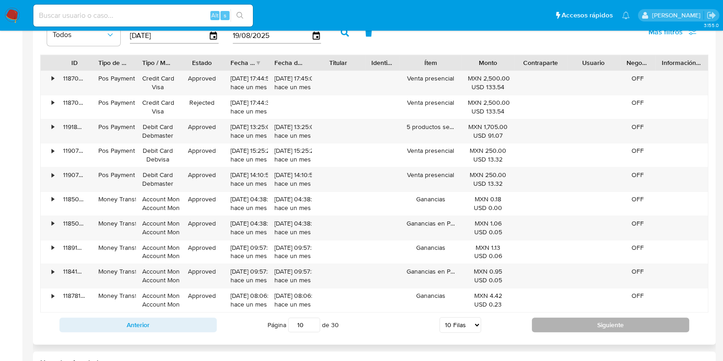
click at [543, 324] on button "Siguiente" at bounding box center [610, 324] width 157 height 15
type input "12"
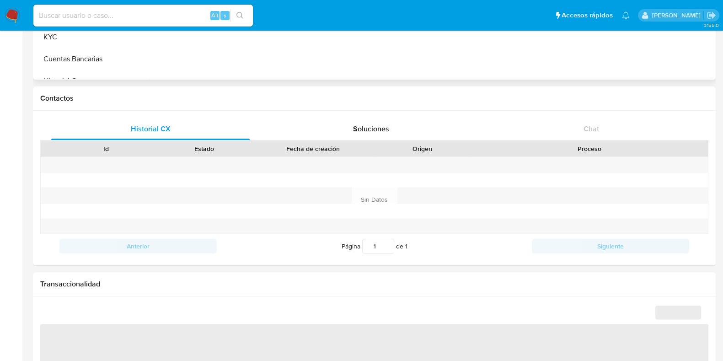
scroll to position [457, 0]
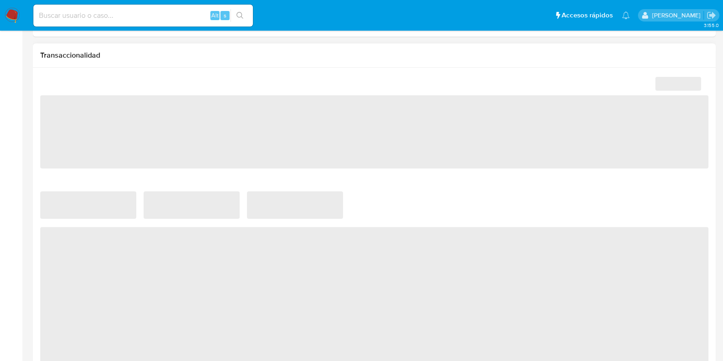
select select "10"
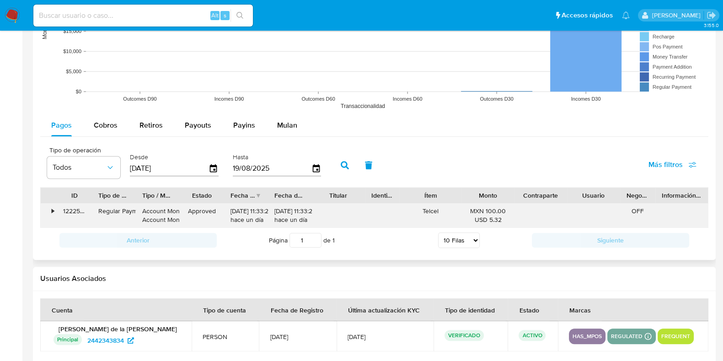
scroll to position [820, 0]
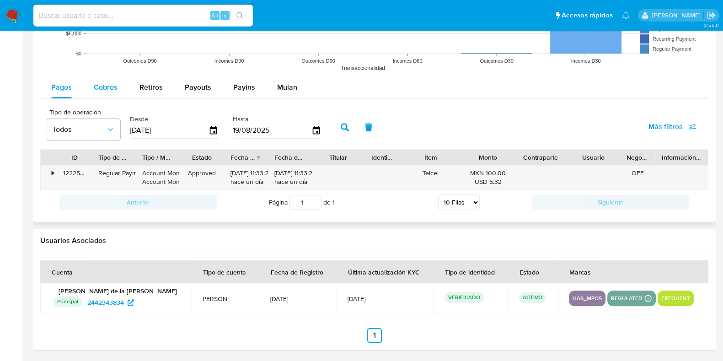
click at [107, 84] on span "Cobros" at bounding box center [106, 87] width 24 height 11
select select "10"
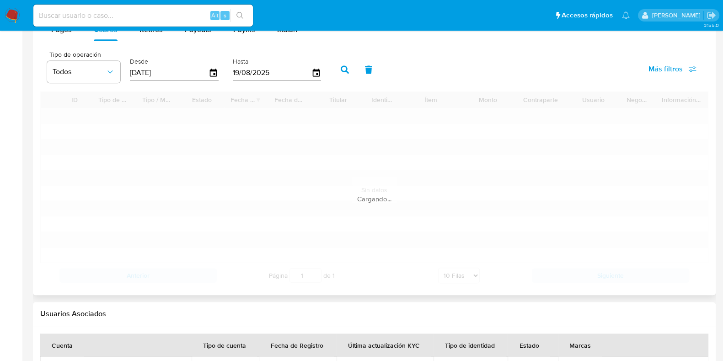
scroll to position [934, 0]
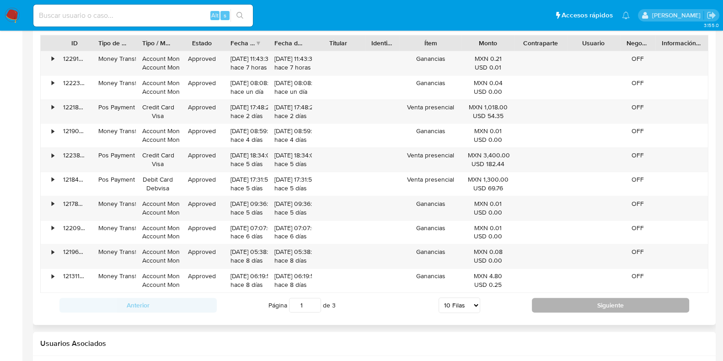
click at [550, 300] on button "Siguiente" at bounding box center [610, 305] width 157 height 15
type input "2"
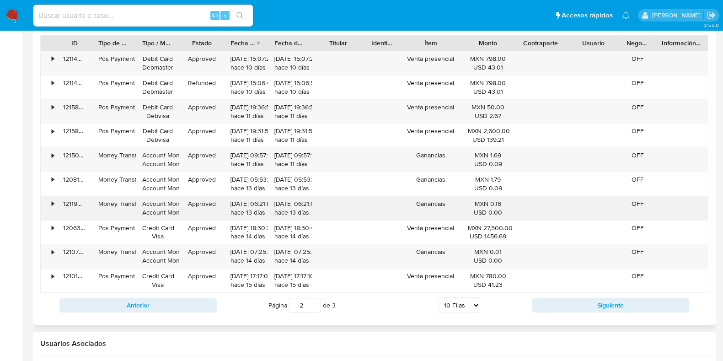
scroll to position [1036, 0]
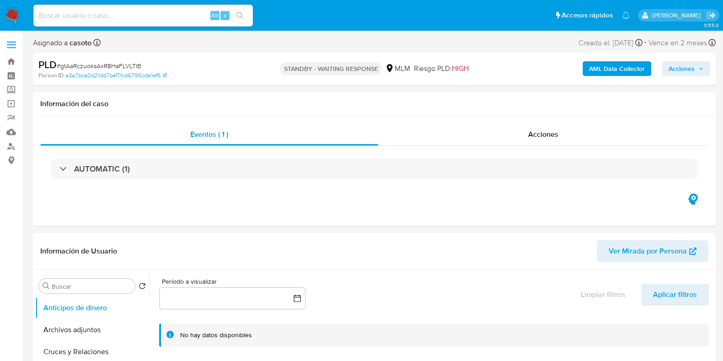
select select "10"
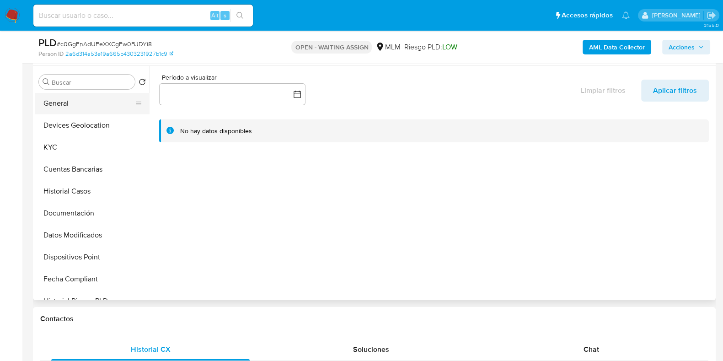
scroll to position [114, 0]
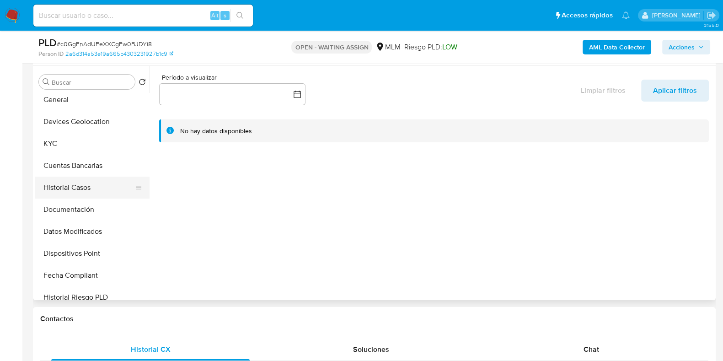
click at [76, 187] on button "Historial Casos" at bounding box center [88, 188] width 107 height 22
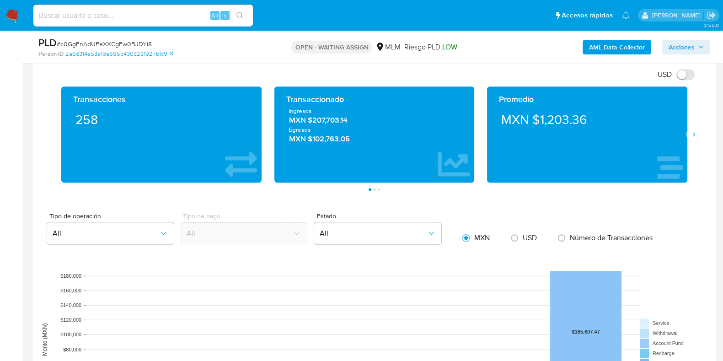
scroll to position [857, 0]
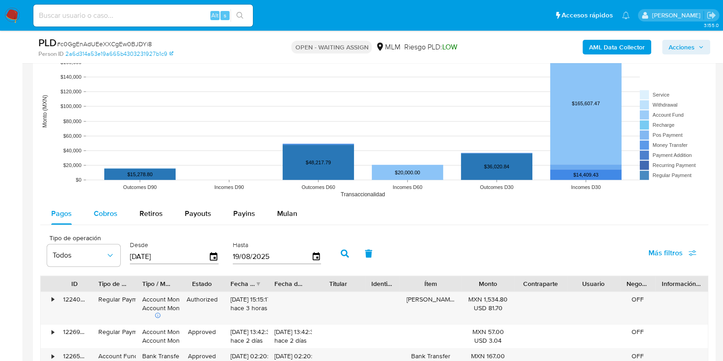
click at [117, 217] on button "Cobros" at bounding box center [106, 214] width 46 height 22
select select "10"
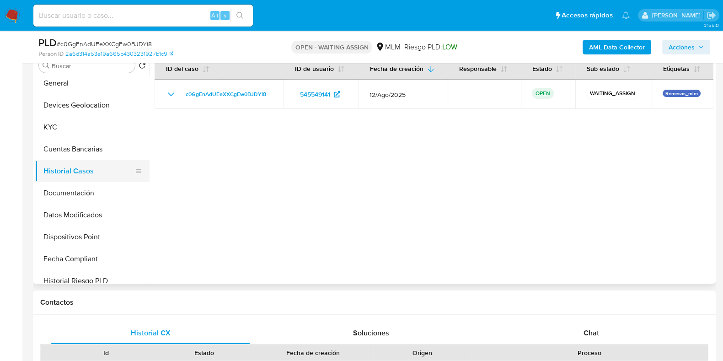
scroll to position [172, 0]
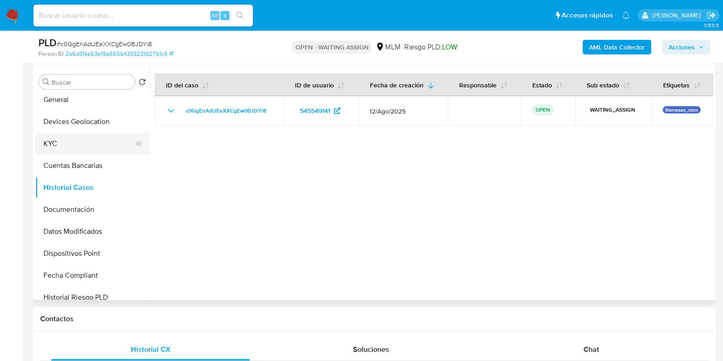
click at [84, 140] on button "KYC" at bounding box center [88, 144] width 107 height 22
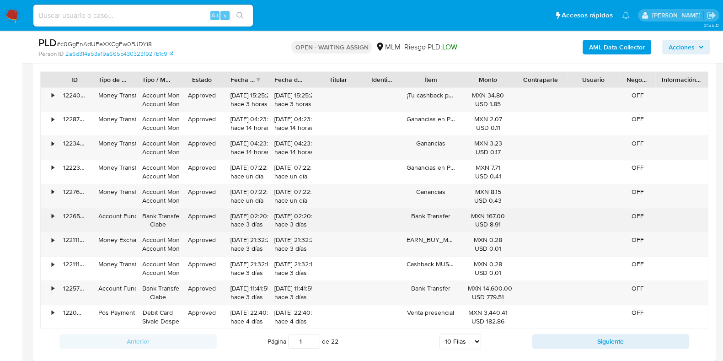
scroll to position [1086, 0]
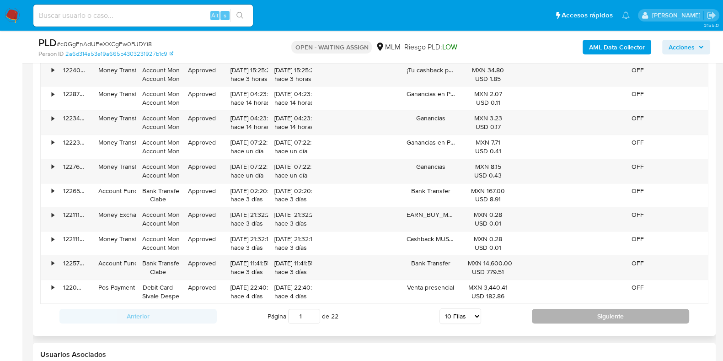
click at [562, 309] on button "Siguiente" at bounding box center [610, 316] width 157 height 15
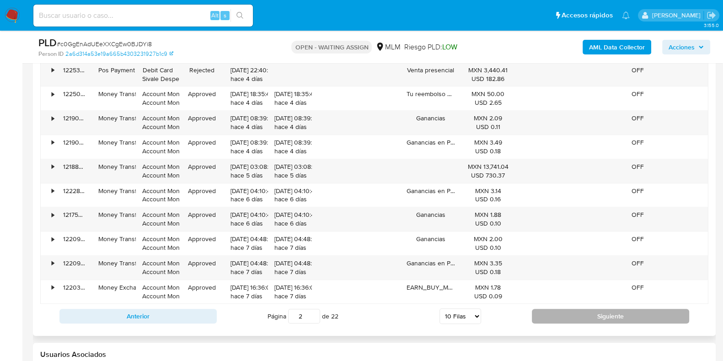
click at [537, 319] on button "Siguiente" at bounding box center [610, 316] width 157 height 15
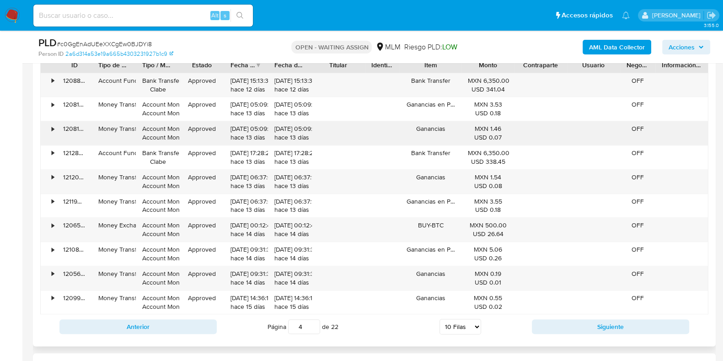
scroll to position [1143, 0]
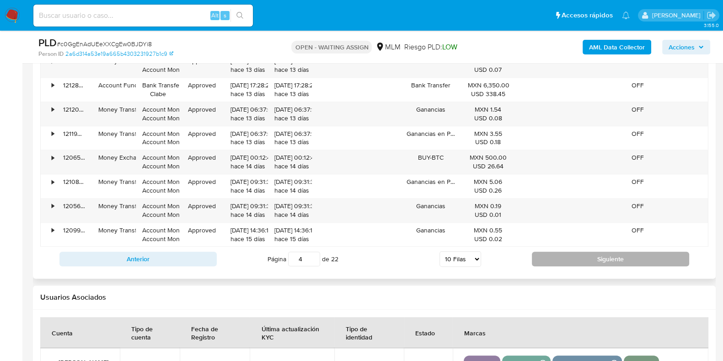
click at [556, 260] on button "Siguiente" at bounding box center [610, 259] width 157 height 15
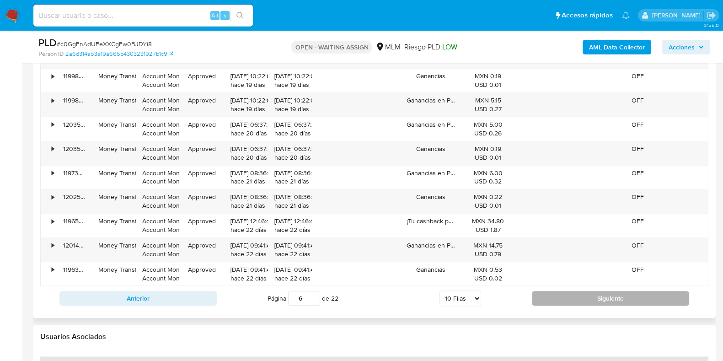
scroll to position [1086, 0]
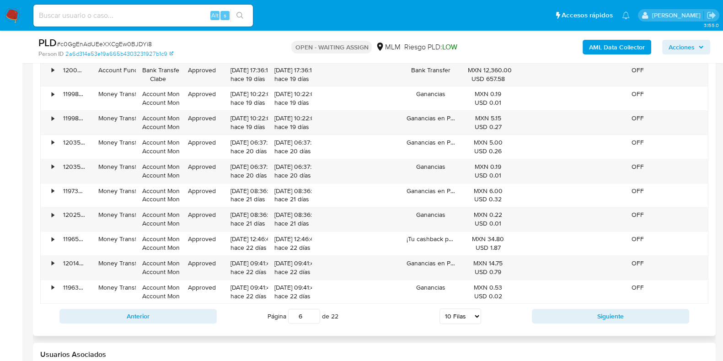
click at [551, 305] on div "Anterior Página 6 de 22 5 Filas 10 Filas 20 Filas 25 Filas 50 Filas 100 Filas S…" at bounding box center [374, 316] width 668 height 25
click at [543, 310] on button "Siguiente" at bounding box center [610, 316] width 157 height 15
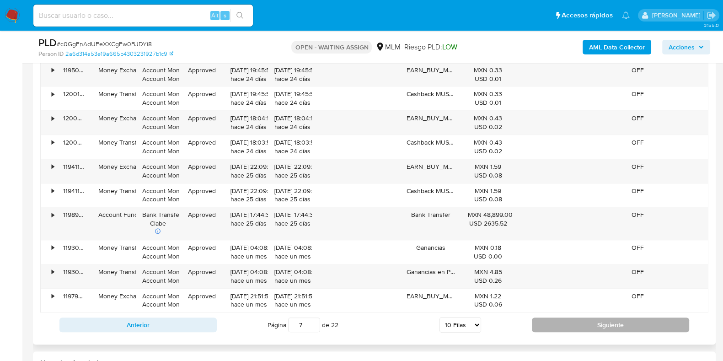
click at [592, 323] on button "Siguiente" at bounding box center [610, 324] width 157 height 15
type input "8"
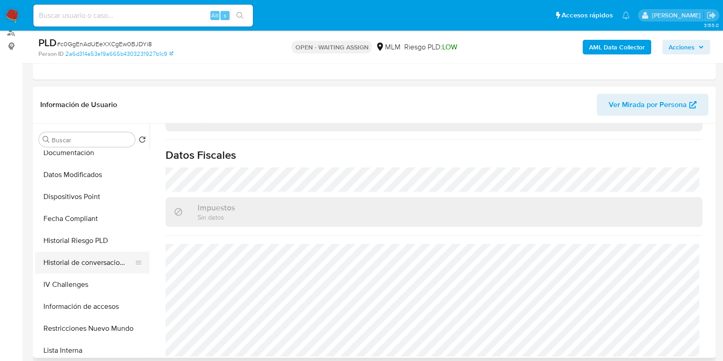
scroll to position [286, 0]
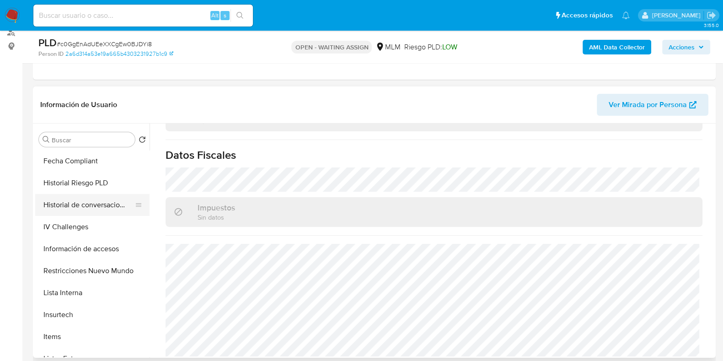
click at [87, 267] on button "Restricciones Nuevo Mundo" at bounding box center [92, 271] width 114 height 22
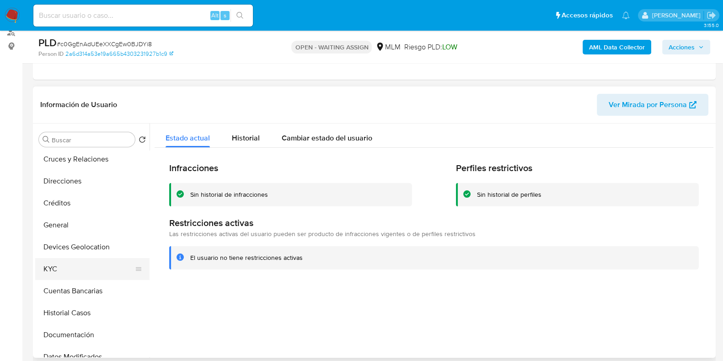
scroll to position [57, 0]
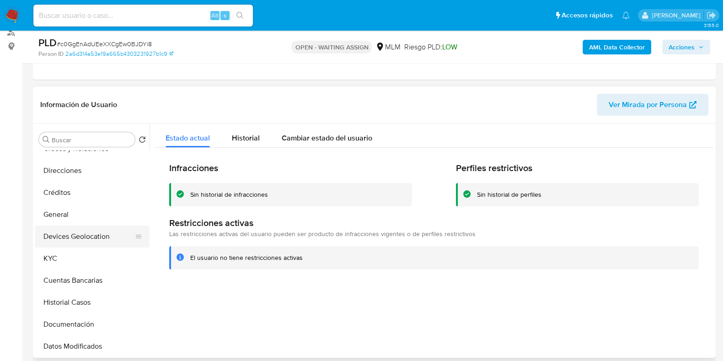
click at [96, 240] on button "Devices Geolocation" at bounding box center [88, 236] width 107 height 22
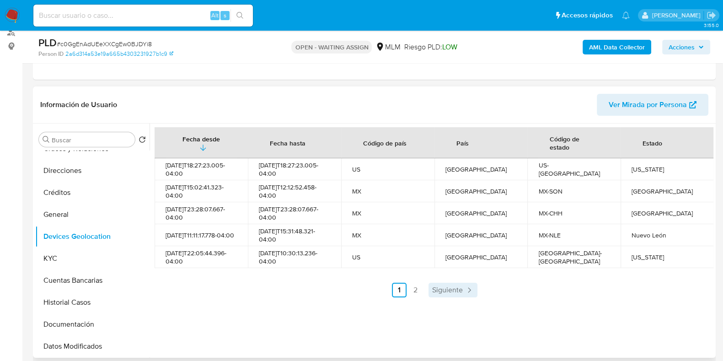
click at [429, 288] on link "Siguiente" at bounding box center [453, 290] width 49 height 15
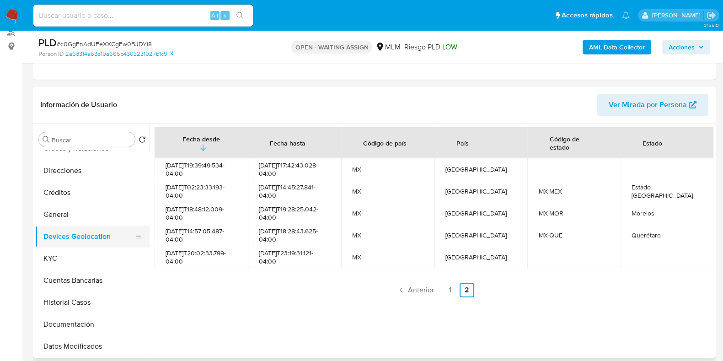
scroll to position [114, 0]
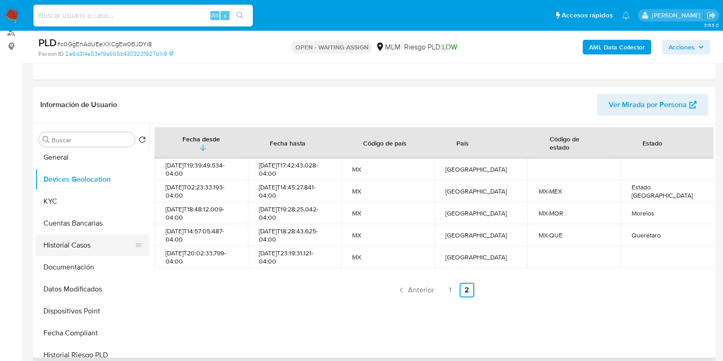
click at [80, 246] on button "Historial Casos" at bounding box center [88, 245] width 107 height 22
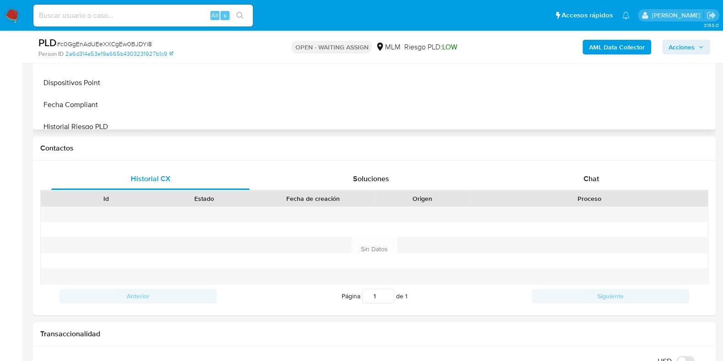
scroll to position [343, 0]
drag, startPoint x: 595, startPoint y: 180, endPoint x: 583, endPoint y: 185, distance: 12.3
click at [595, 180] on span "Chat" at bounding box center [592, 177] width 16 height 11
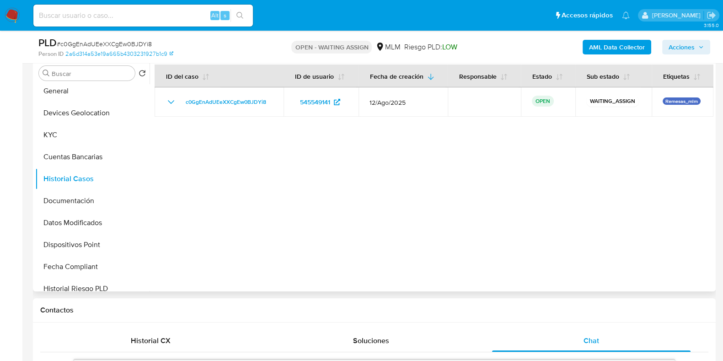
scroll to position [114, 0]
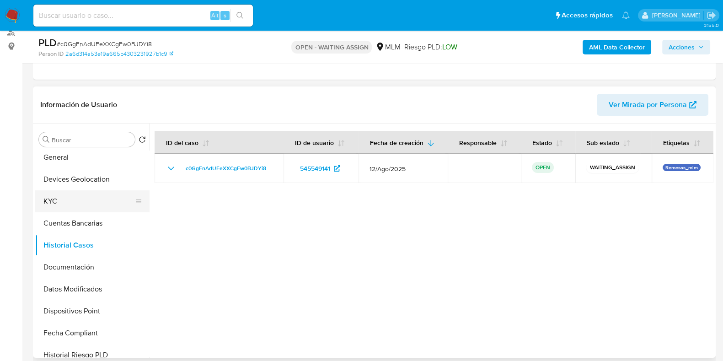
click at [91, 208] on button "KYC" at bounding box center [88, 201] width 107 height 22
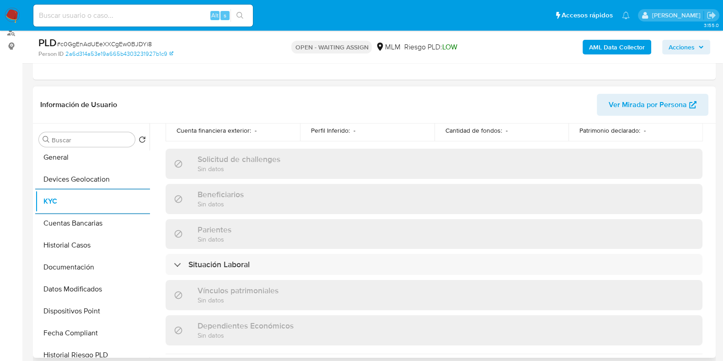
scroll to position [457, 0]
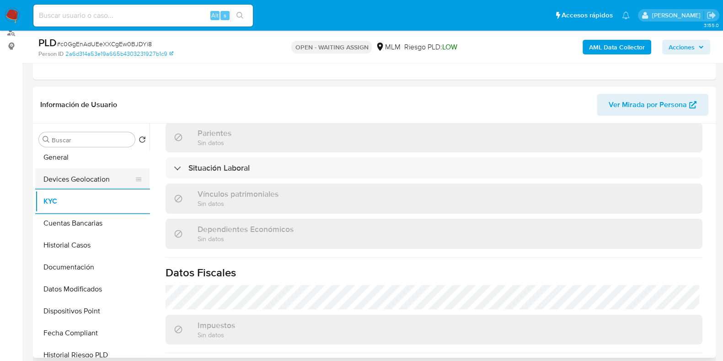
click at [91, 183] on button "Devices Geolocation" at bounding box center [88, 179] width 107 height 22
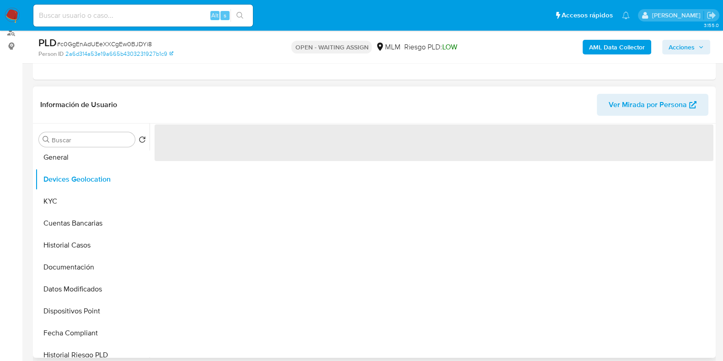
scroll to position [0, 0]
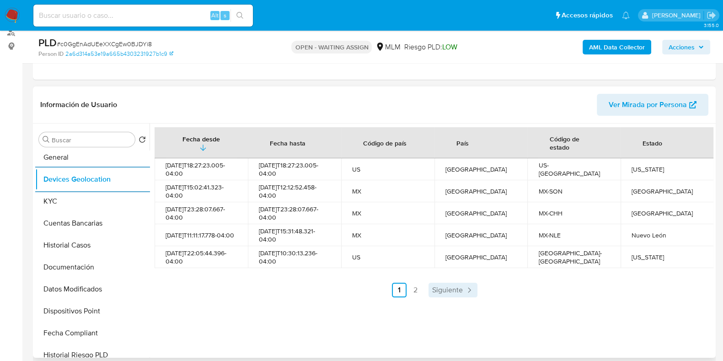
click at [454, 287] on span "Siguiente" at bounding box center [447, 289] width 31 height 7
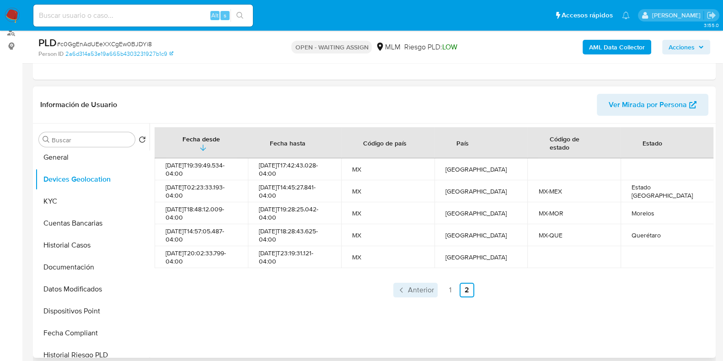
click at [409, 287] on span "Anterior" at bounding box center [421, 289] width 26 height 7
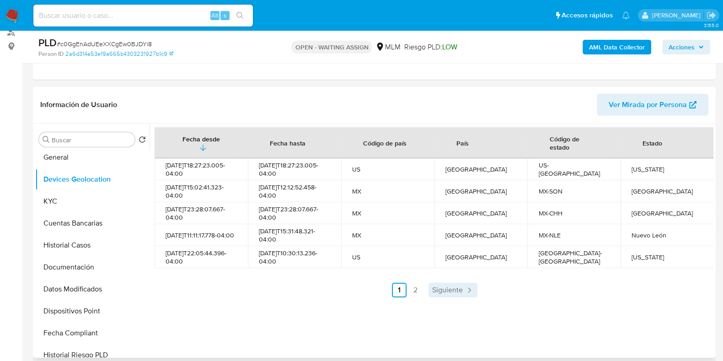
click at [439, 289] on span "Siguiente" at bounding box center [447, 289] width 31 height 7
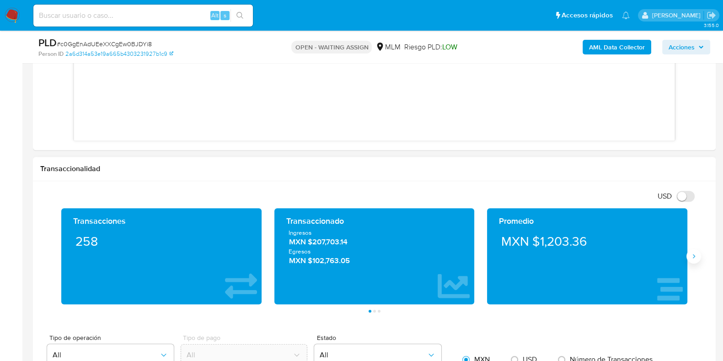
scroll to position [629, 0]
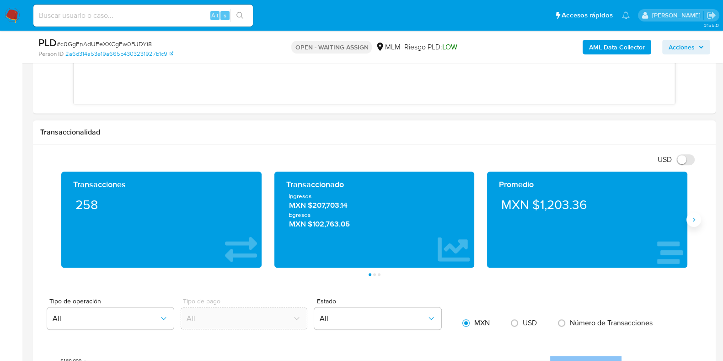
click at [695, 218] on icon "Siguiente" at bounding box center [693, 219] width 7 height 7
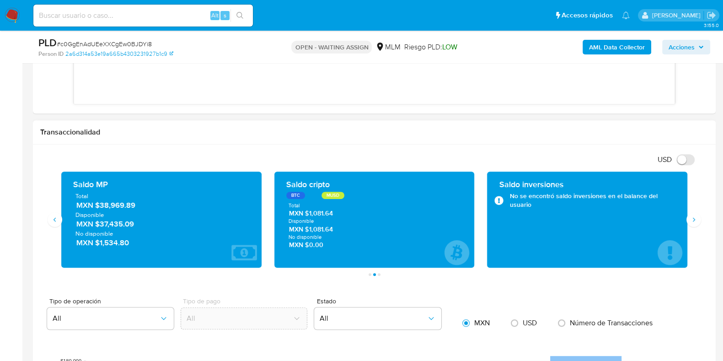
click at [125, 205] on span "MXN $38,969.89" at bounding box center [161, 205] width 171 height 11
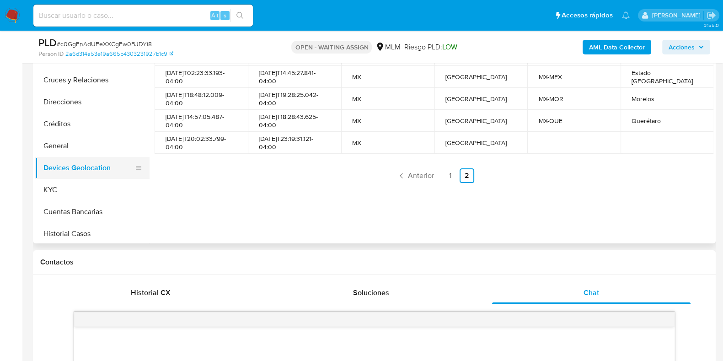
scroll to position [0, 0]
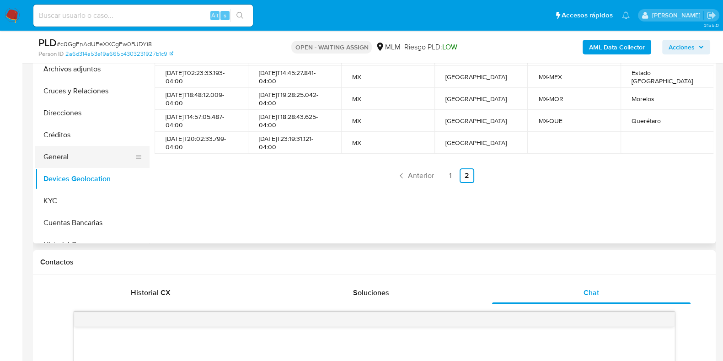
click at [69, 161] on button "General" at bounding box center [88, 157] width 107 height 22
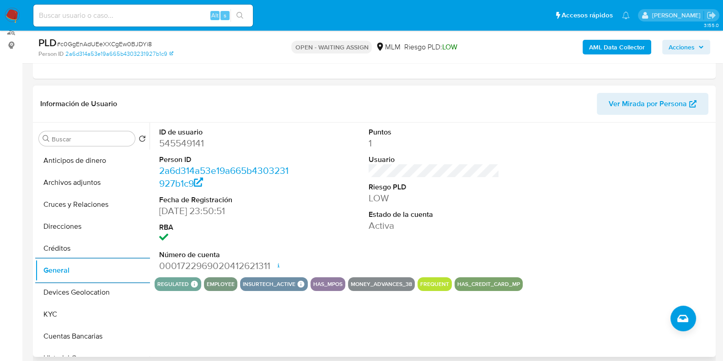
scroll to position [114, 0]
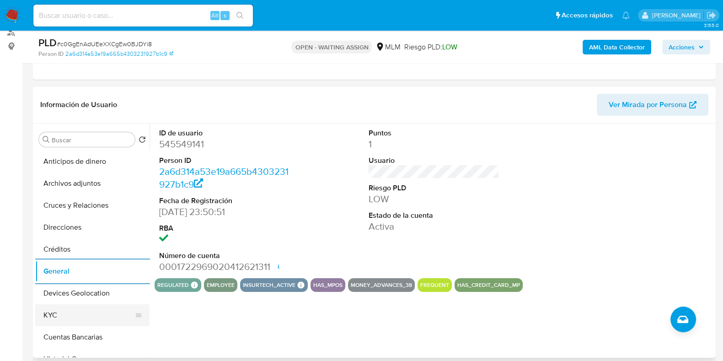
click at [64, 312] on button "KYC" at bounding box center [88, 315] width 107 height 22
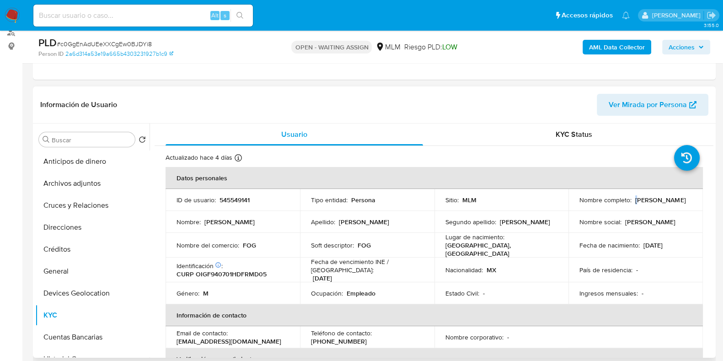
drag, startPoint x: 644, startPoint y: 204, endPoint x: 578, endPoint y: 204, distance: 66.3
click at [579, 204] on div "Nombre completo : Federico Ortiz Gomez" at bounding box center [635, 200] width 113 height 8
click at [635, 204] on p "Federico Ortiz Gomez" at bounding box center [660, 200] width 50 height 8
click at [646, 204] on div "Nombre completo : Federico Ortiz Gomez" at bounding box center [635, 200] width 113 height 8
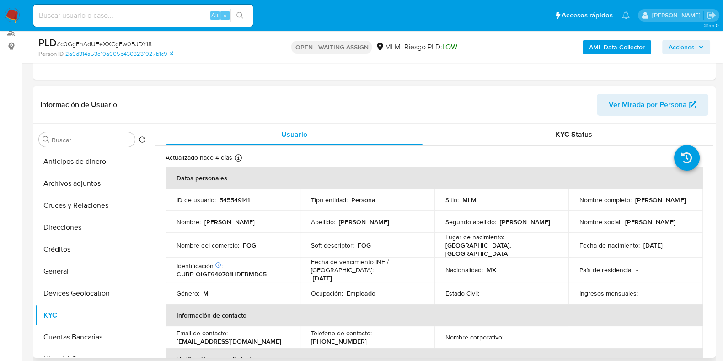
drag, startPoint x: 646, startPoint y: 207, endPoint x: 576, endPoint y: 204, distance: 69.6
click at [576, 204] on td "Nombre completo : Federico Ortiz Gomez" at bounding box center [635, 200] width 134 height 22
copy p "Federico Ortiz Gomez"
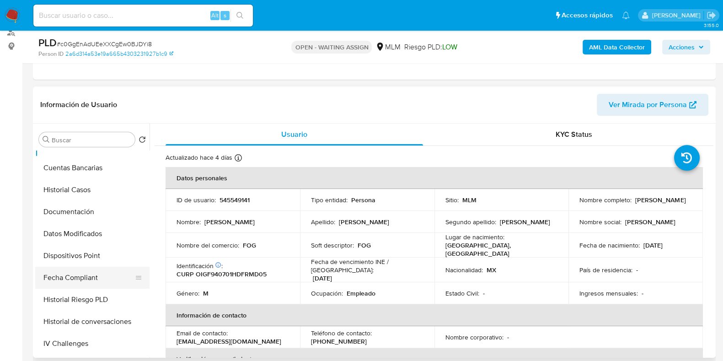
scroll to position [172, 0]
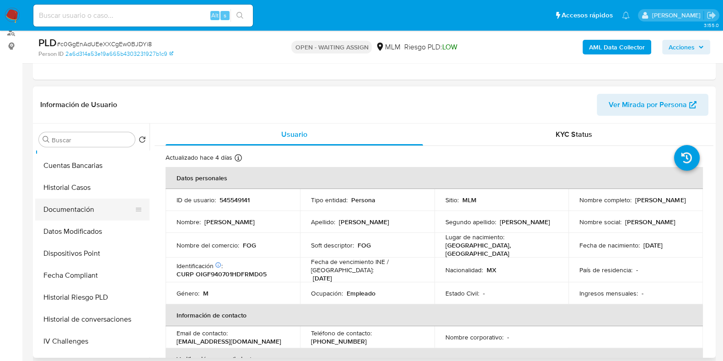
click at [86, 213] on button "Documentación" at bounding box center [88, 209] width 107 height 22
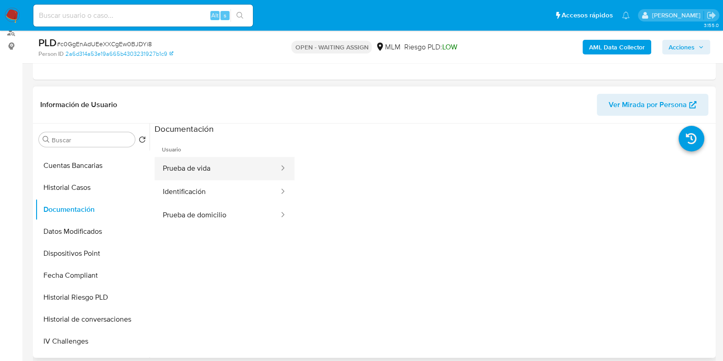
click at [167, 169] on button "Prueba de vida" at bounding box center [217, 168] width 125 height 23
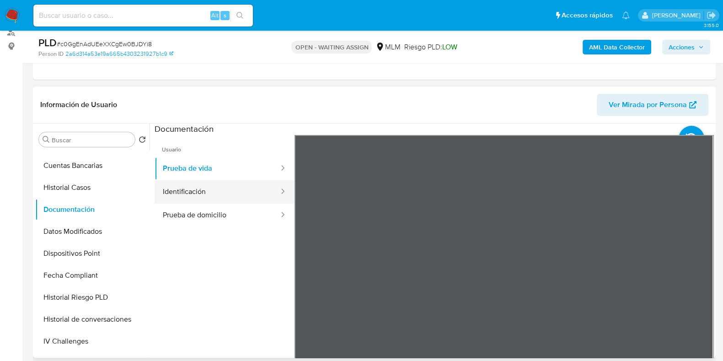
click at [212, 192] on button "Identificación" at bounding box center [217, 191] width 125 height 23
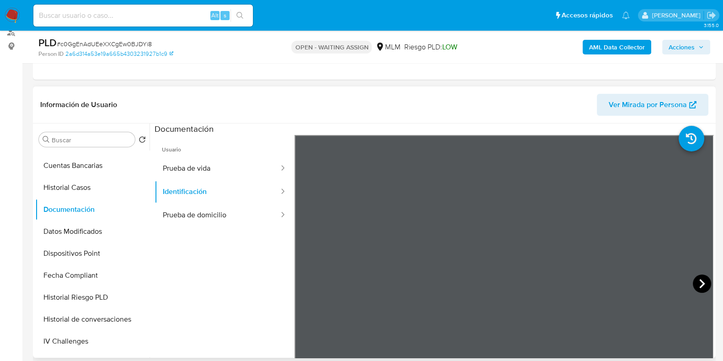
click at [693, 282] on icon at bounding box center [702, 283] width 18 height 18
click at [219, 211] on button "Prueba de domicilio" at bounding box center [217, 215] width 125 height 23
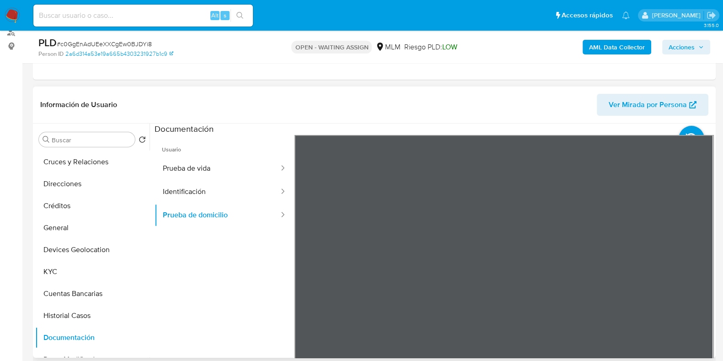
scroll to position [0, 0]
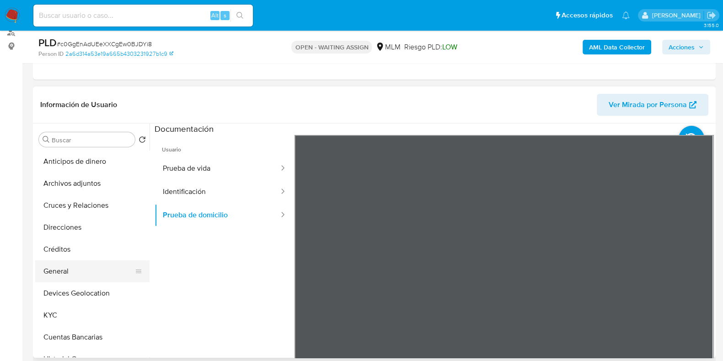
click at [72, 270] on button "General" at bounding box center [88, 271] width 107 height 22
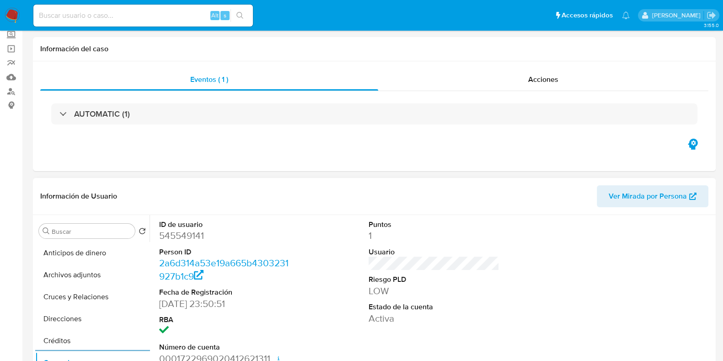
scroll to position [114, 0]
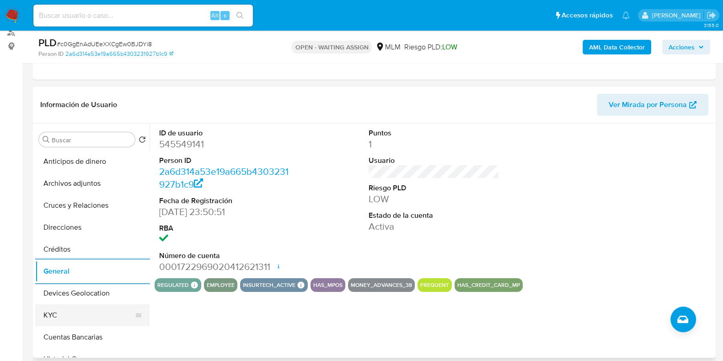
click at [62, 308] on button "KYC" at bounding box center [88, 315] width 107 height 22
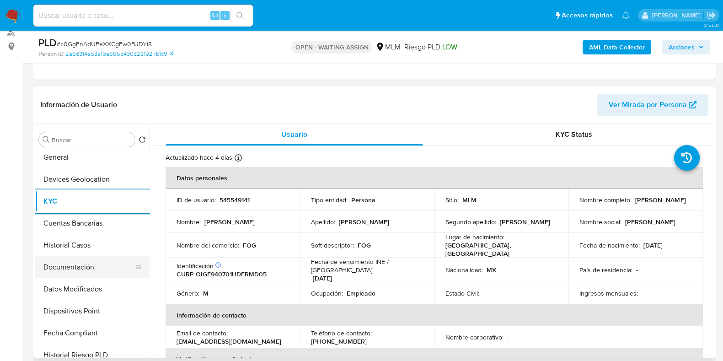
click at [76, 267] on button "Documentación" at bounding box center [88, 267] width 107 height 22
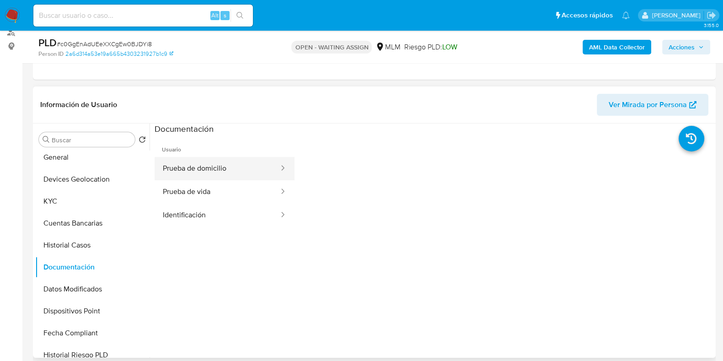
click at [197, 164] on button "Prueba de domicilio" at bounding box center [217, 168] width 125 height 23
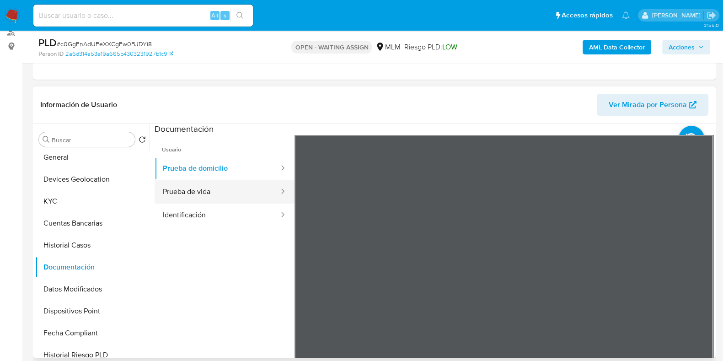
click at [200, 197] on button "Prueba de vida" at bounding box center [217, 191] width 125 height 23
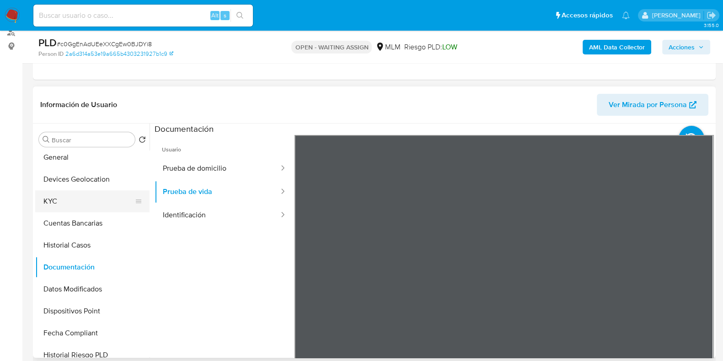
click at [53, 199] on button "KYC" at bounding box center [88, 201] width 107 height 22
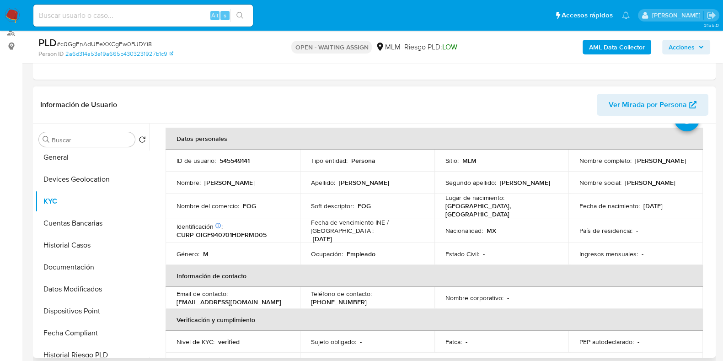
scroll to position [57, 0]
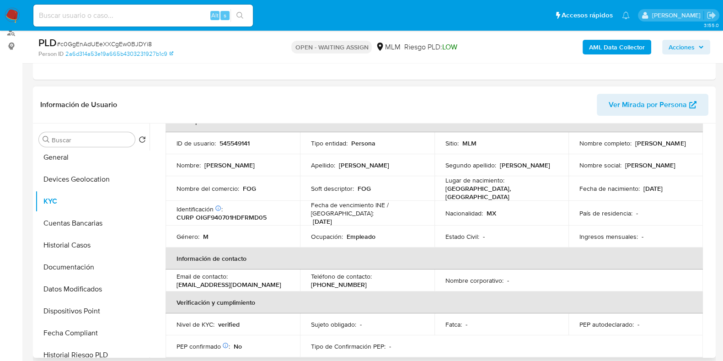
click at [231, 143] on p "545549141" at bounding box center [235, 143] width 30 height 8
copy p "545549141"
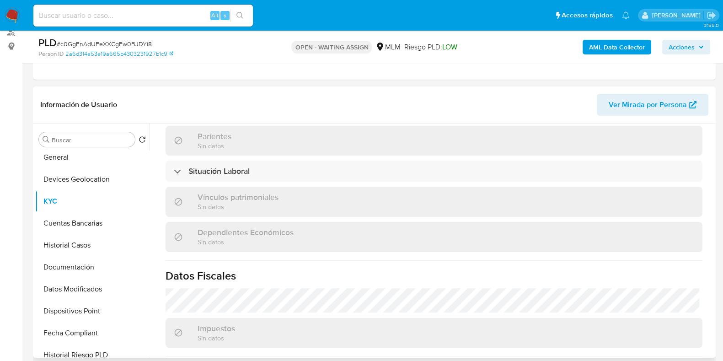
scroll to position [457, 0]
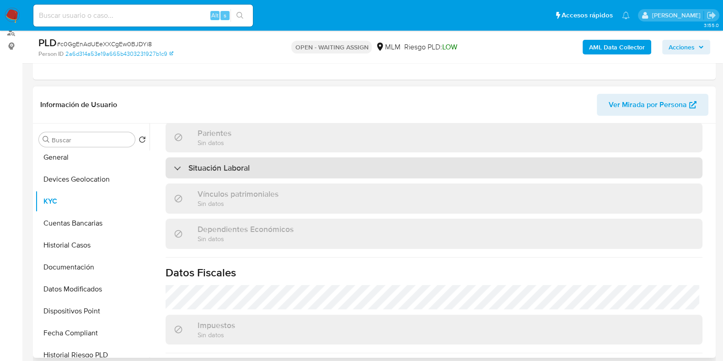
click at [259, 169] on div "Situación Laboral" at bounding box center [434, 167] width 537 height 21
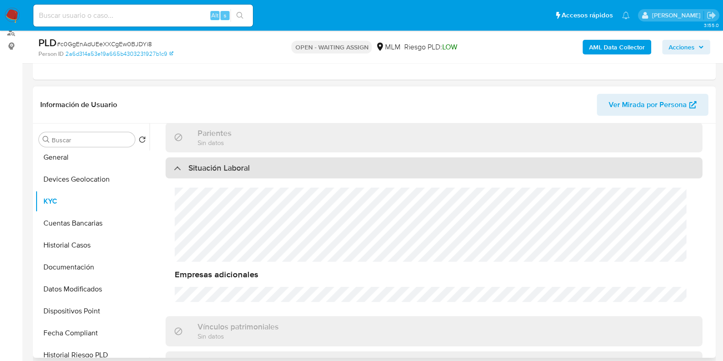
click at [259, 169] on div "Situación Laboral" at bounding box center [434, 167] width 537 height 21
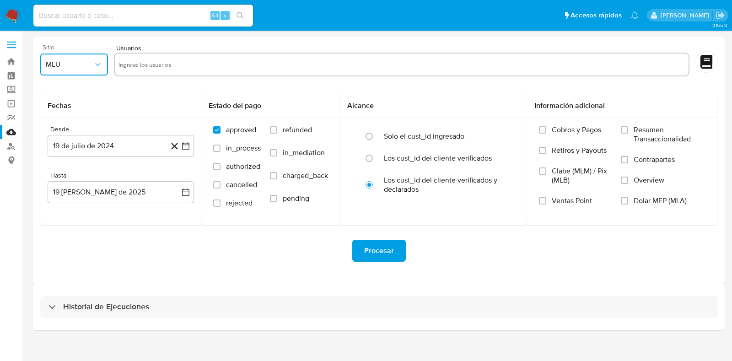
click at [81, 67] on span "MLU" at bounding box center [70, 64] width 48 height 9
click at [57, 202] on span "MLM" at bounding box center [54, 198] width 16 height 9
click at [208, 74] on div at bounding box center [401, 65] width 575 height 24
click at [208, 68] on input "text" at bounding box center [401, 64] width 566 height 15
paste input "1126197161"
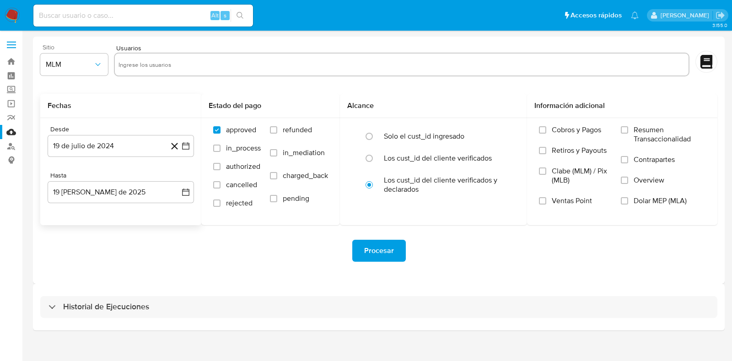
type input "1126197161"
click at [125, 144] on button "19 de julio de 2024" at bounding box center [121, 146] width 146 height 22
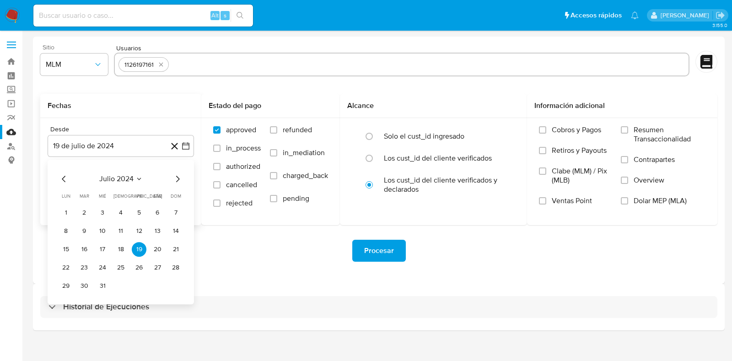
click at [138, 175] on icon "Seleccionar mes y año" at bounding box center [138, 178] width 7 height 7
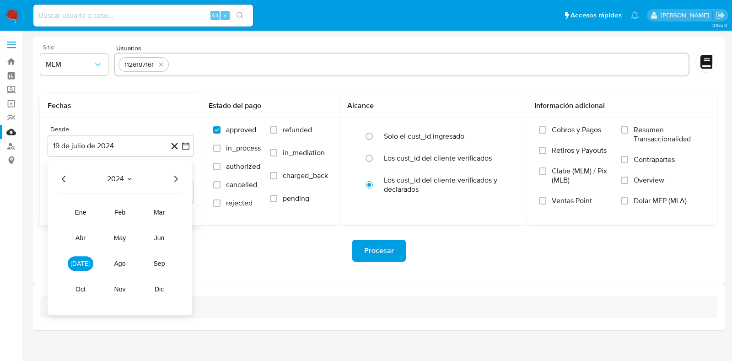
click at [174, 182] on icon "Año siguiente" at bounding box center [175, 178] width 11 height 11
click at [78, 238] on span "abr" at bounding box center [80, 237] width 10 height 7
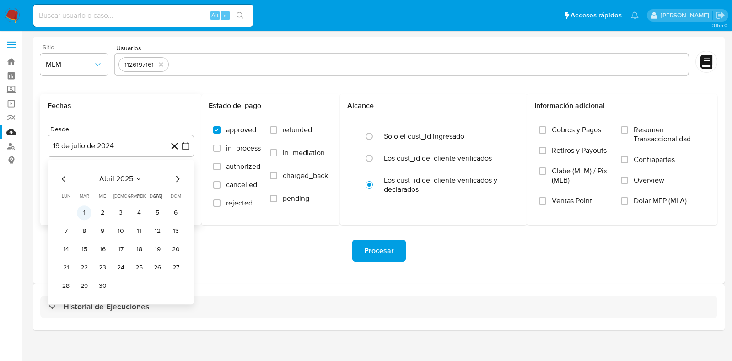
click at [89, 216] on button "1" at bounding box center [84, 212] width 15 height 15
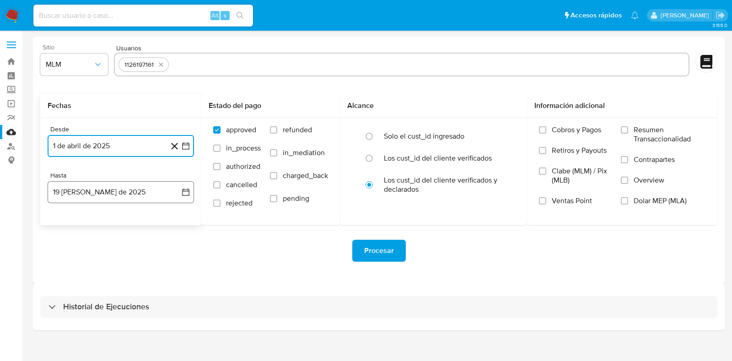
click at [92, 195] on button "19 [PERSON_NAME] de 2025" at bounding box center [121, 192] width 146 height 22
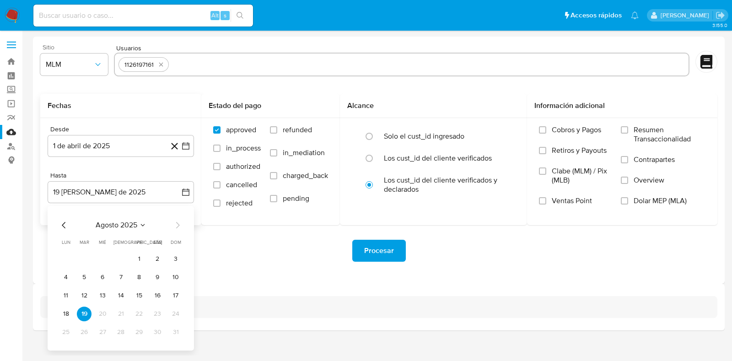
click at [70, 225] on div "agosto 2025" at bounding box center [121, 225] width 124 height 11
click at [66, 227] on icon "Mes anterior" at bounding box center [64, 225] width 11 height 11
click at [122, 329] on button "31" at bounding box center [120, 332] width 15 height 15
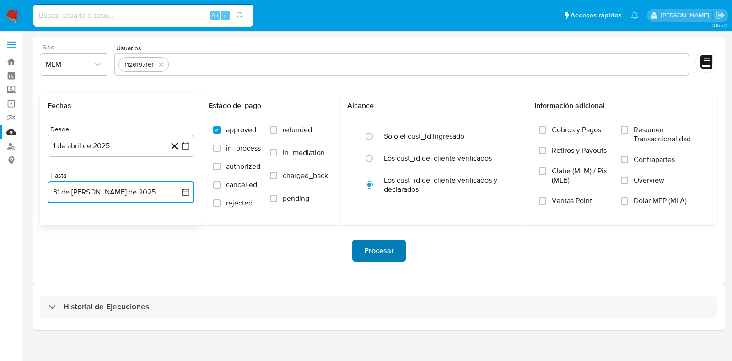
click at [375, 253] on span "Procesar" at bounding box center [379, 251] width 30 height 20
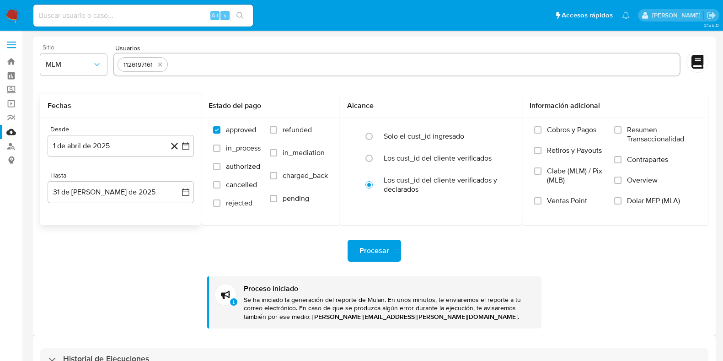
click at [11, 12] on img at bounding box center [13, 16] width 16 height 16
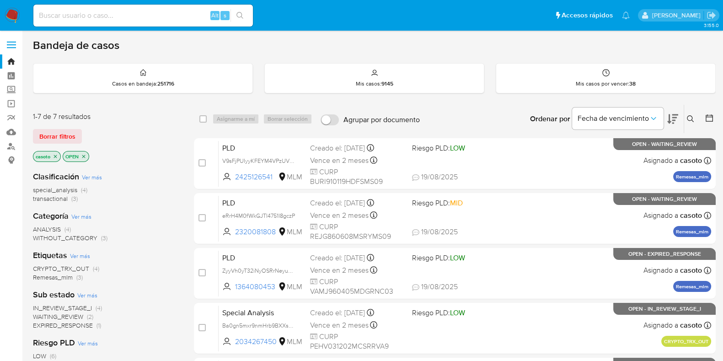
click at [57, 157] on icon "close-filter" at bounding box center [55, 156] width 5 height 5
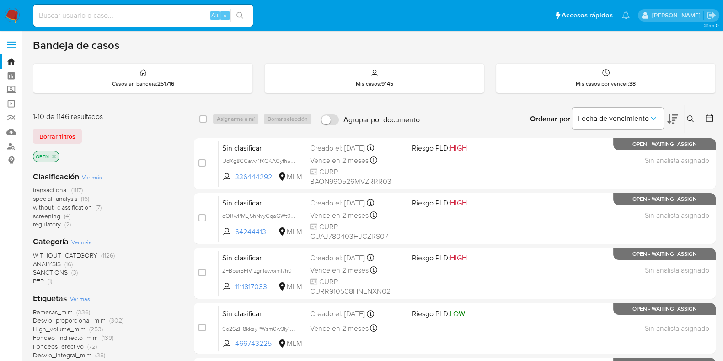
click at [688, 120] on icon at bounding box center [690, 118] width 7 height 7
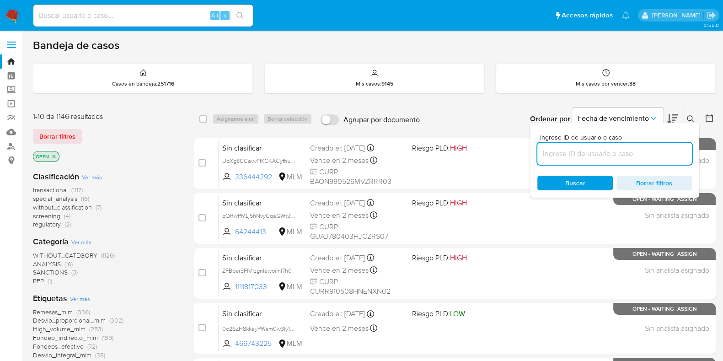
click at [599, 148] on input at bounding box center [614, 154] width 155 height 12
type input "1126197161"
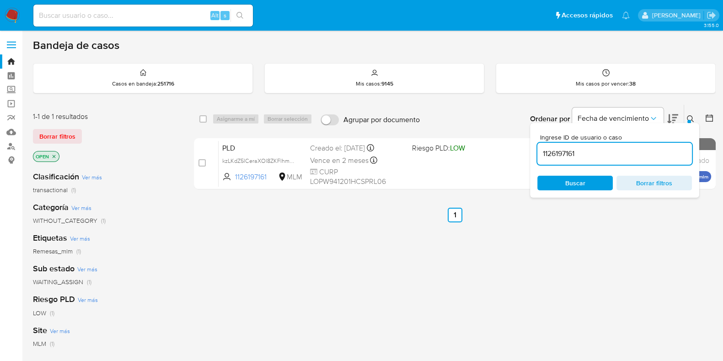
click at [691, 115] on icon at bounding box center [690, 118] width 7 height 7
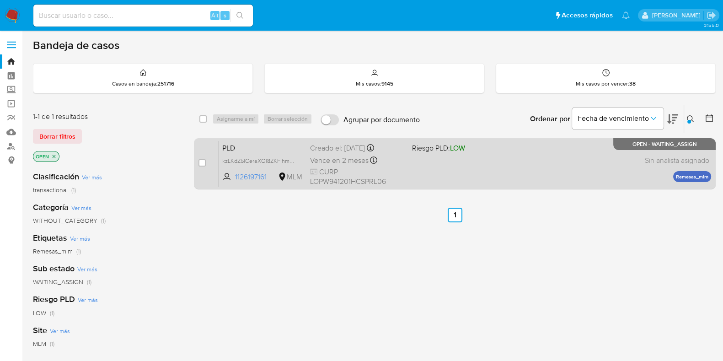
click at [573, 154] on div "PLD kzLKdZ5lCeraXOl8ZKFlhmue 1126197161 MLM Riesgo PLD: LOW Creado el: 12/08/20…" at bounding box center [465, 163] width 493 height 46
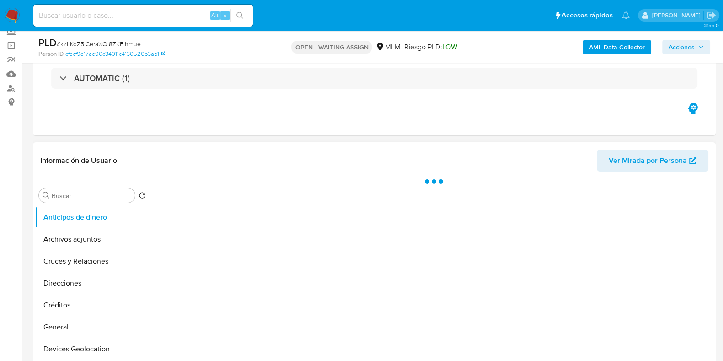
scroll to position [172, 0]
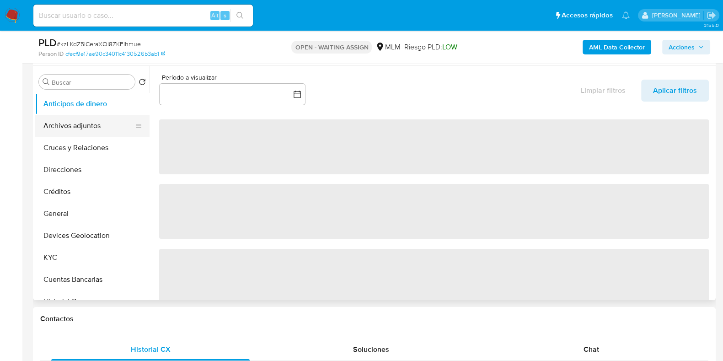
click at [64, 130] on button "Archivos adjuntos" at bounding box center [88, 126] width 107 height 22
select select "10"
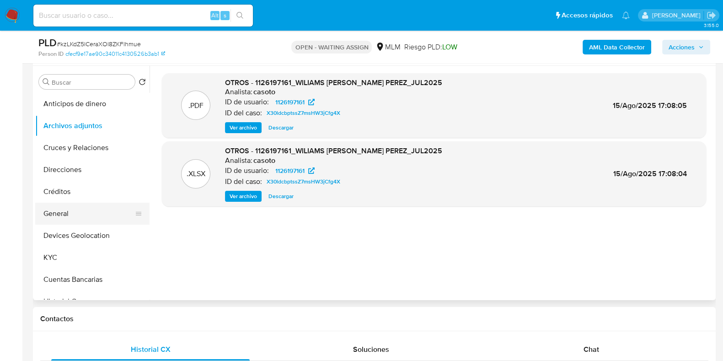
click at [59, 218] on button "General" at bounding box center [88, 214] width 107 height 22
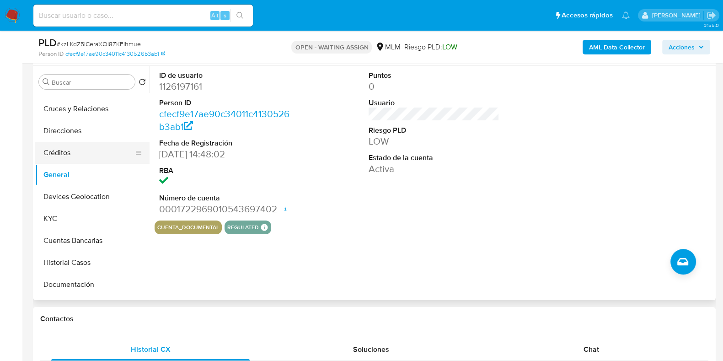
scroll to position [57, 0]
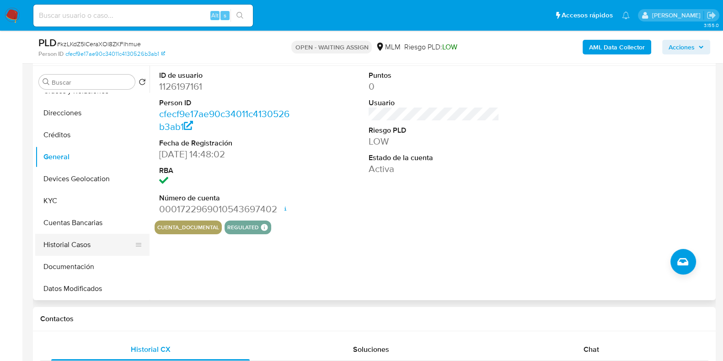
click at [70, 246] on button "Historial Casos" at bounding box center [88, 245] width 107 height 22
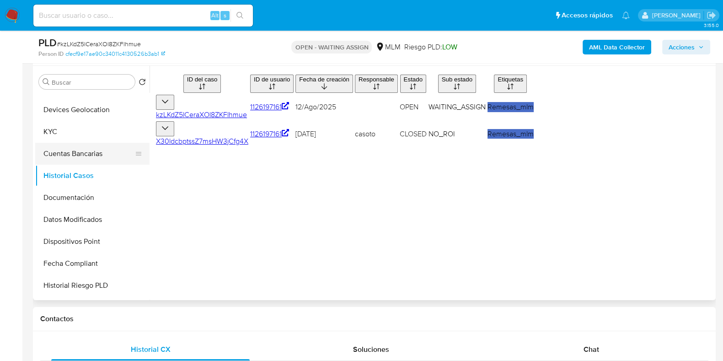
scroll to position [172, 0]
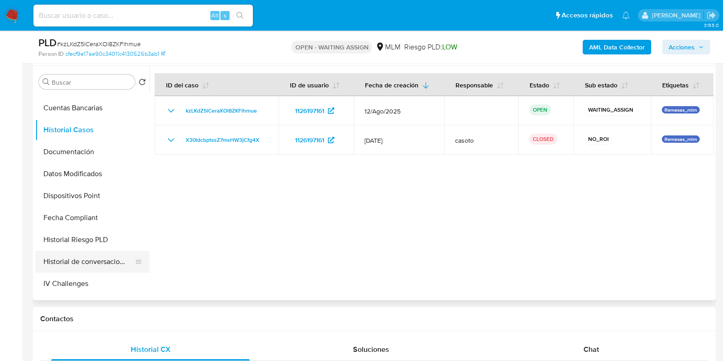
click at [91, 259] on button "Historial de conversaciones" at bounding box center [88, 262] width 107 height 22
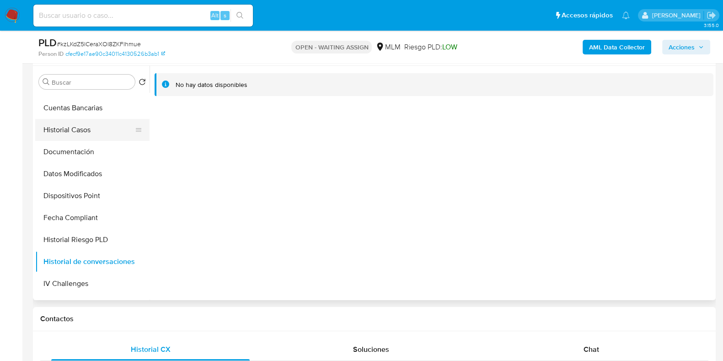
click at [76, 132] on button "Historial Casos" at bounding box center [88, 130] width 107 height 22
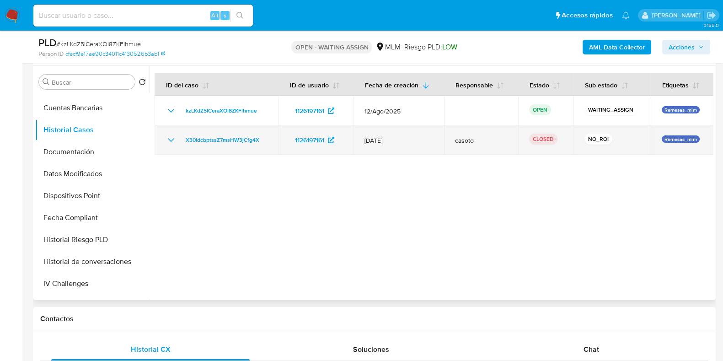
click at [169, 142] on icon "Mostrar/Ocultar" at bounding box center [171, 139] width 11 height 11
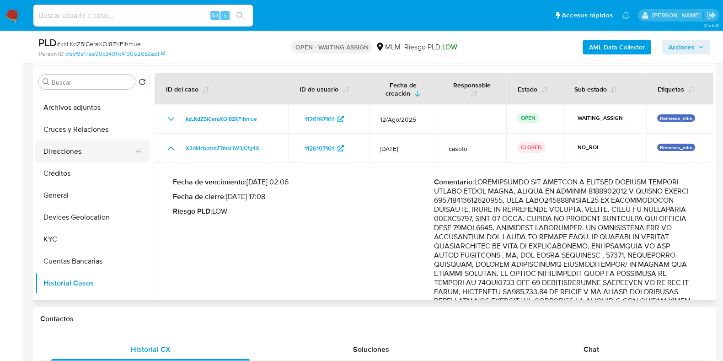
scroll to position [0, 0]
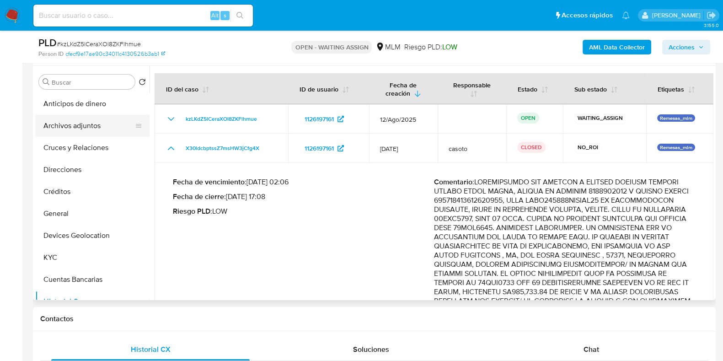
click at [94, 129] on button "Archivos adjuntos" at bounding box center [88, 126] width 107 height 22
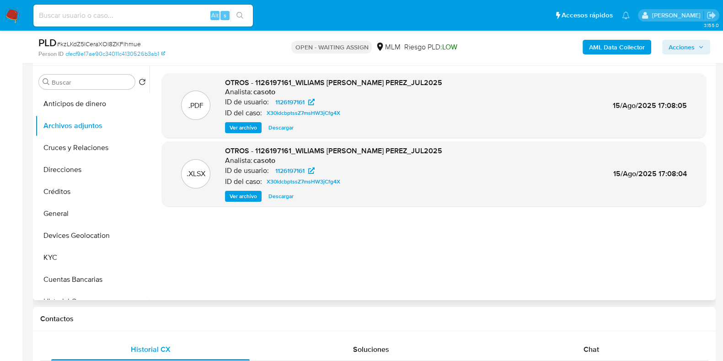
click at [256, 129] on span "Ver archivo" at bounding box center [243, 127] width 27 height 9
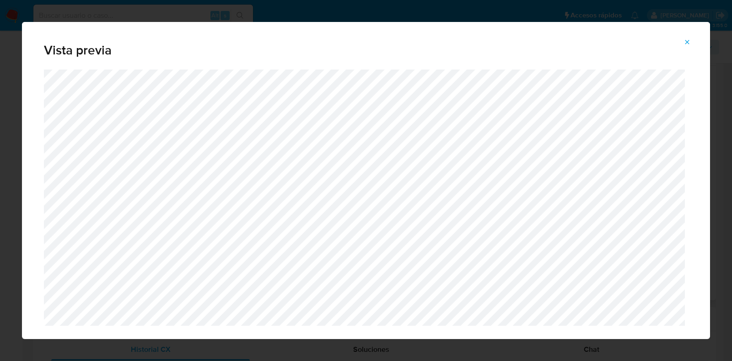
click at [689, 42] on icon "Attachment preview" at bounding box center [686, 41] width 7 height 7
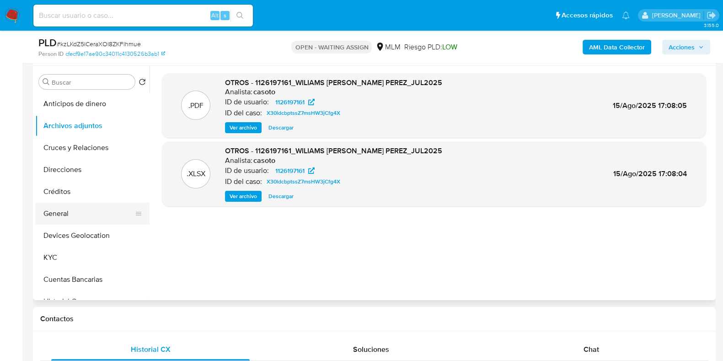
click at [60, 216] on button "General" at bounding box center [88, 214] width 107 height 22
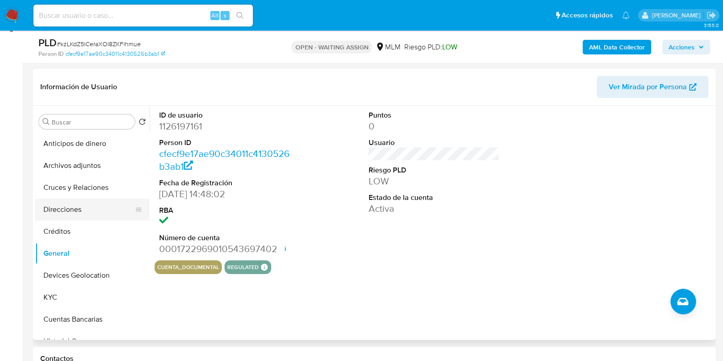
scroll to position [114, 0]
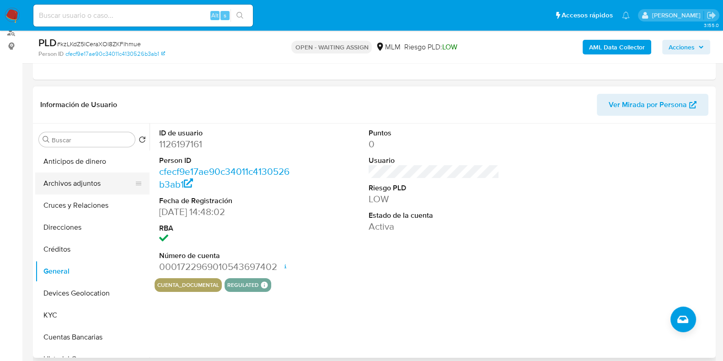
click at [71, 179] on button "Archivos adjuntos" at bounding box center [88, 183] width 107 height 22
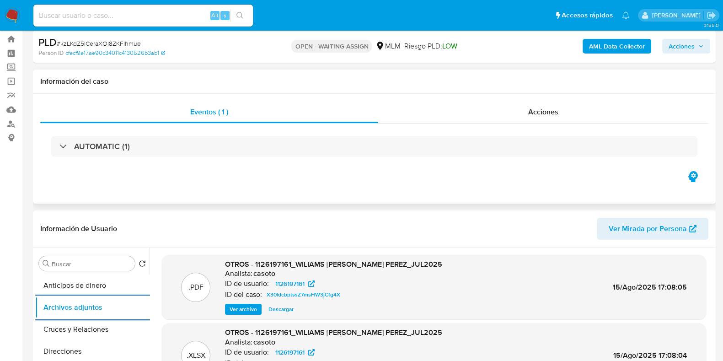
scroll to position [0, 0]
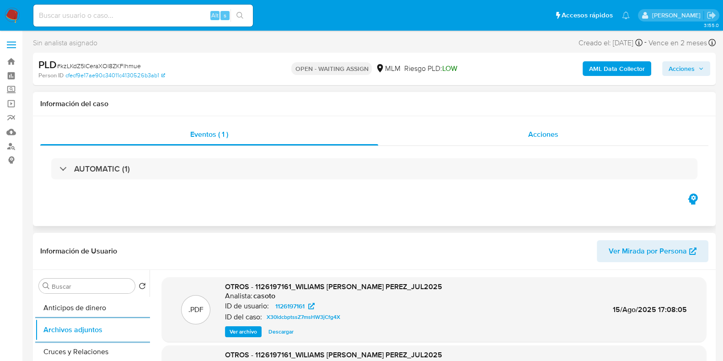
click at [542, 133] on span "Acciones" at bounding box center [543, 134] width 30 height 11
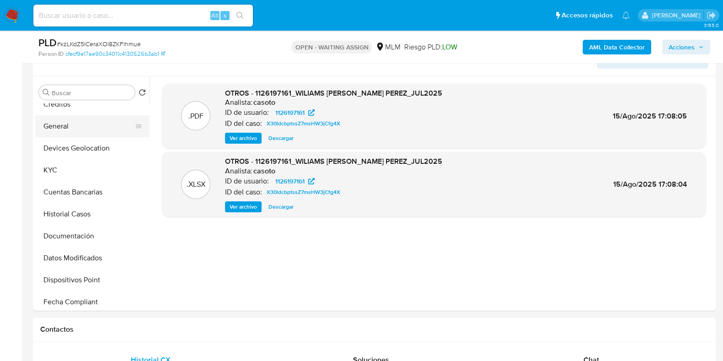
scroll to position [114, 0]
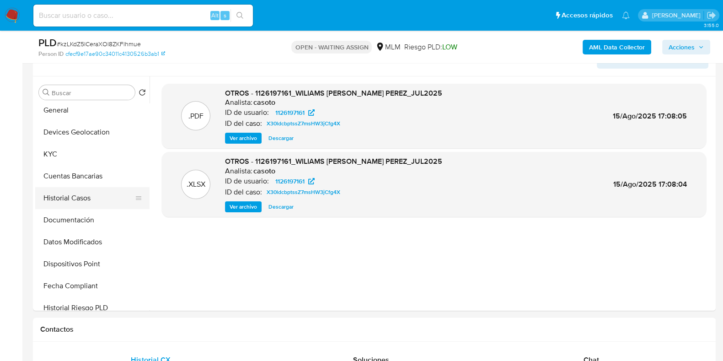
click at [94, 204] on button "Historial Casos" at bounding box center [88, 198] width 107 height 22
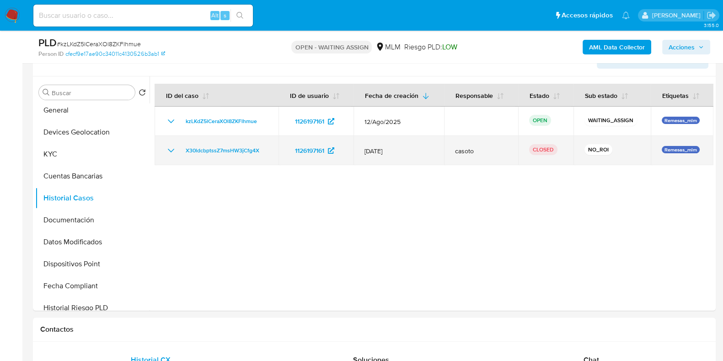
click at [172, 147] on icon "Mostrar/Ocultar" at bounding box center [171, 150] width 11 height 11
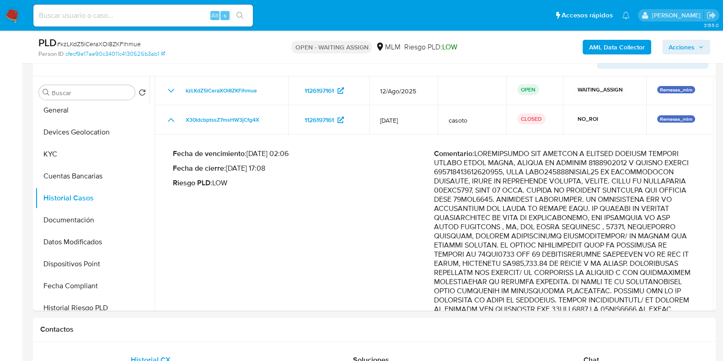
scroll to position [57, 0]
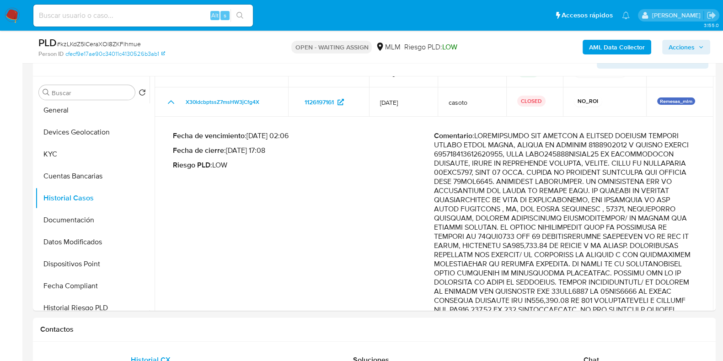
drag, startPoint x: 619, startPoint y: 136, endPoint x: 551, endPoint y: 216, distance: 104.5
click at [551, 216] on p "Comentario :" at bounding box center [564, 350] width 261 height 439
click at [47, 148] on button "KYC" at bounding box center [88, 154] width 107 height 22
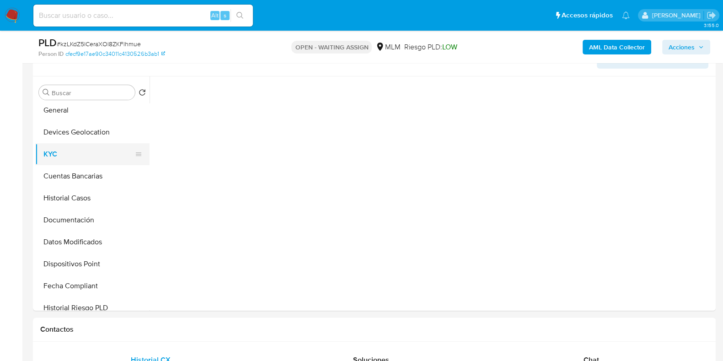
scroll to position [0, 0]
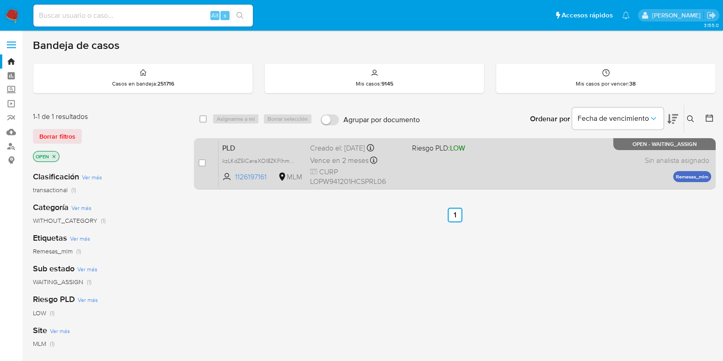
click at [552, 173] on div "PLD kzLKdZ5lCeraXOl8ZKFlhmue 1126197161 MLM Riesgo PLD: LOW Creado el: [DATE] C…" at bounding box center [465, 163] width 493 height 46
drag, startPoint x: 204, startPoint y: 161, endPoint x: 214, endPoint y: 136, distance: 26.7
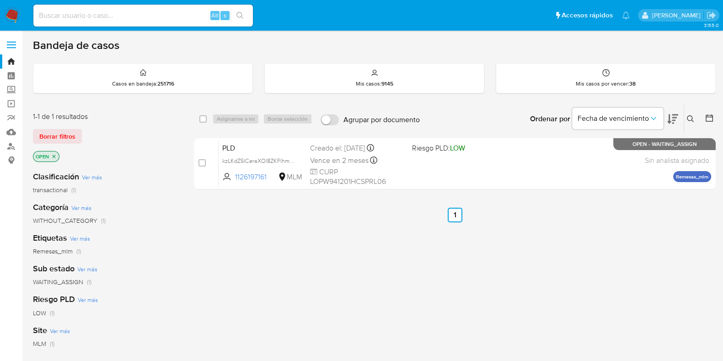
click at [204, 161] on input "checkbox" at bounding box center [201, 162] width 7 height 7
checkbox input "true"
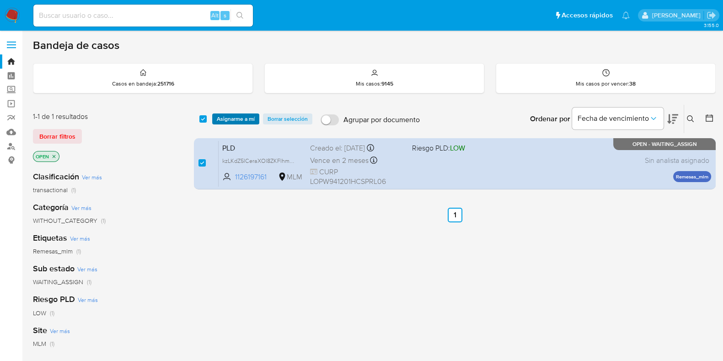
click at [227, 122] on span "Asignarme a mí" at bounding box center [236, 118] width 38 height 9
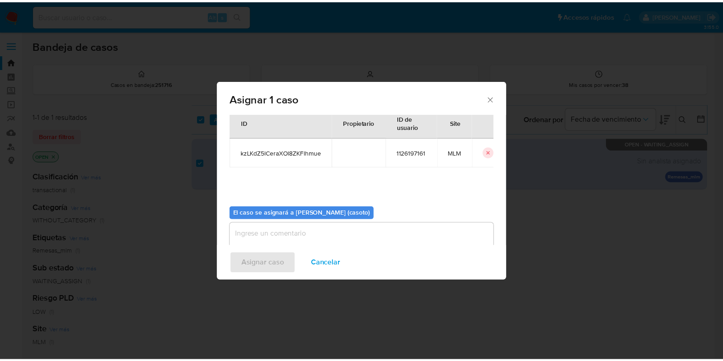
scroll to position [47, 0]
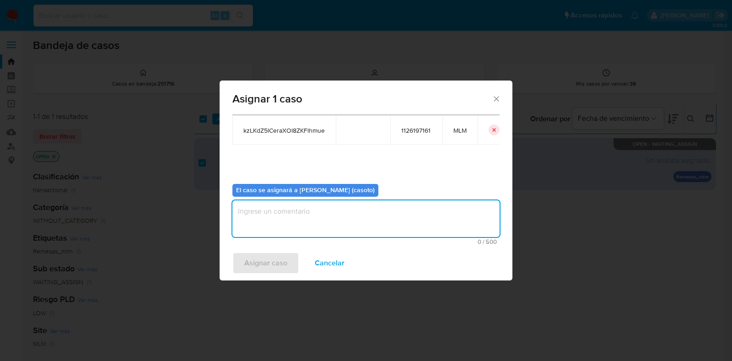
click at [378, 227] on textarea "assign-modal" at bounding box center [365, 218] width 267 height 37
type textarea "l1"
click at [295, 253] on button "Asignar caso" at bounding box center [265, 263] width 67 height 22
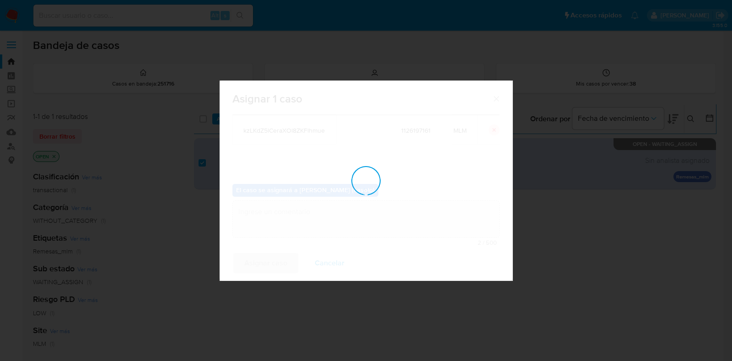
checkbox input "false"
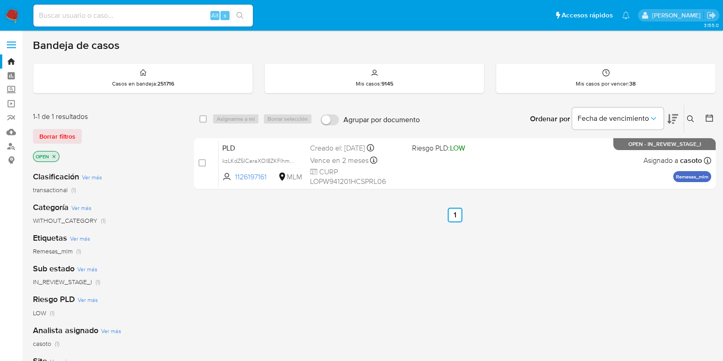
click at [695, 116] on button at bounding box center [691, 118] width 15 height 11
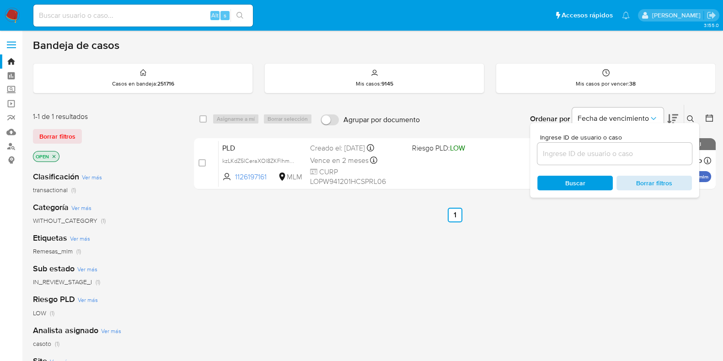
click at [649, 185] on span "Borrar filtros" at bounding box center [654, 183] width 63 height 13
click at [654, 186] on span "Borrar filtros" at bounding box center [654, 183] width 63 height 13
click at [688, 115] on icon at bounding box center [690, 118] width 7 height 7
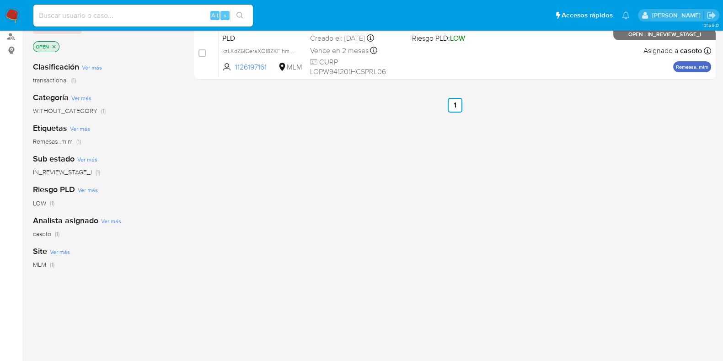
scroll to position [0, 0]
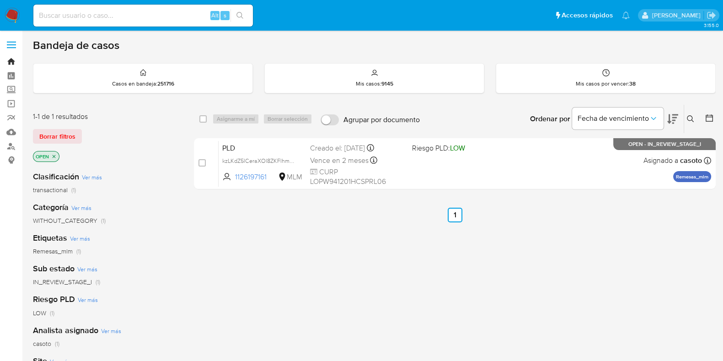
click at [7, 62] on link "Bandeja" at bounding box center [54, 61] width 109 height 14
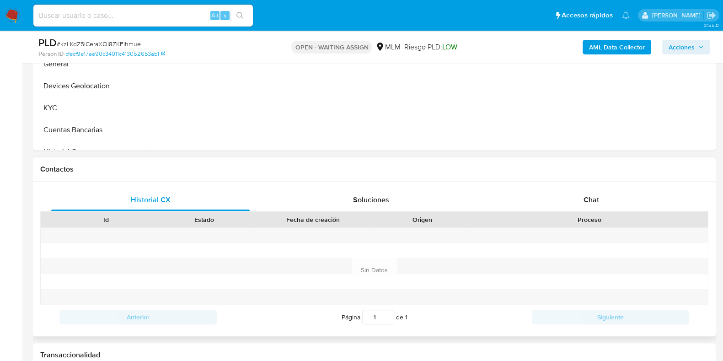
scroll to position [400, 0]
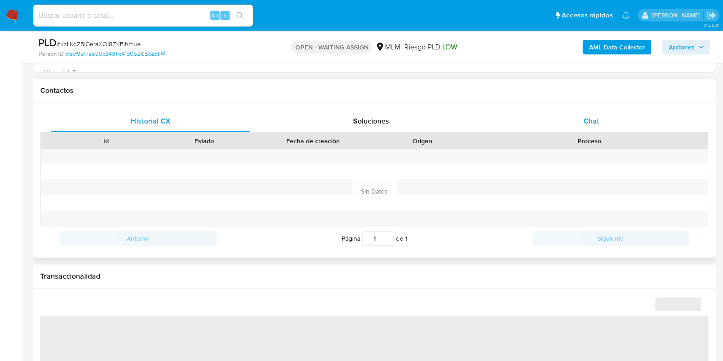
click at [589, 116] on span "Chat" at bounding box center [592, 121] width 16 height 11
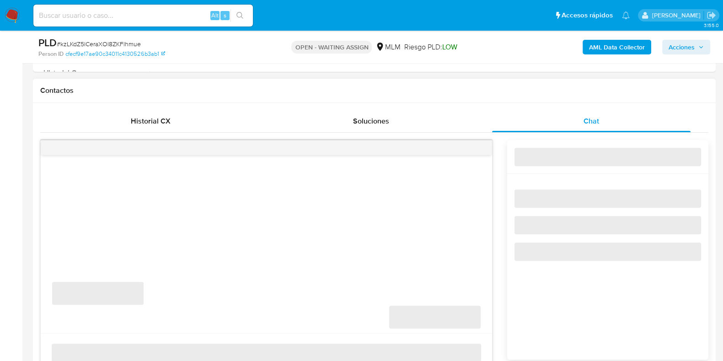
select select "10"
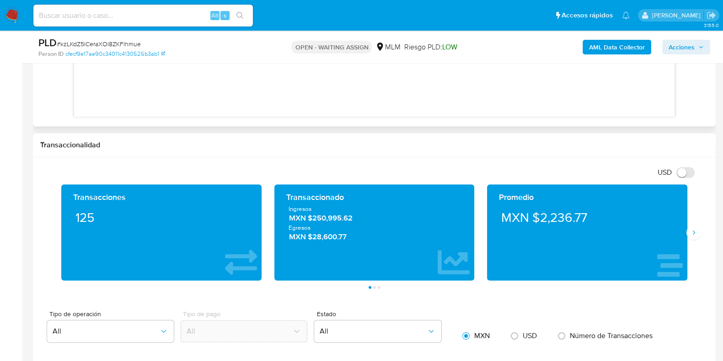
scroll to position [686, 0]
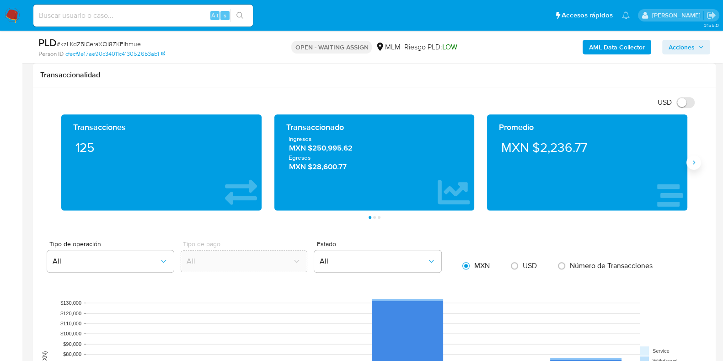
click at [695, 163] on icon "Siguiente" at bounding box center [693, 162] width 7 height 7
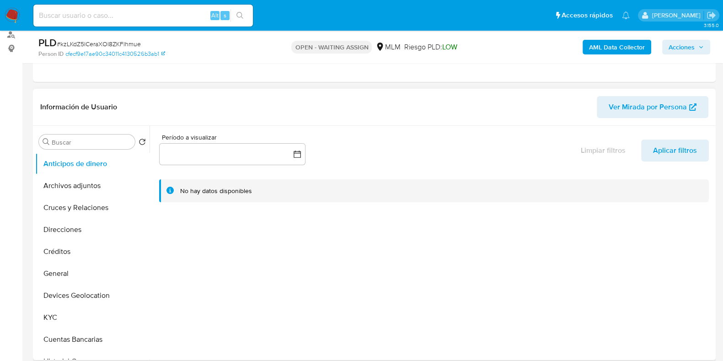
scroll to position [172, 0]
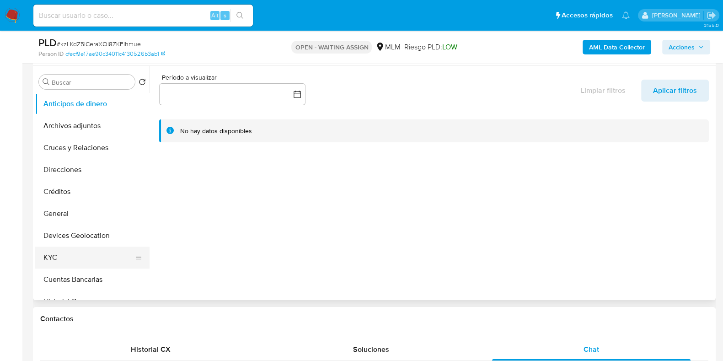
click at [60, 263] on button "KYC" at bounding box center [88, 258] width 107 height 22
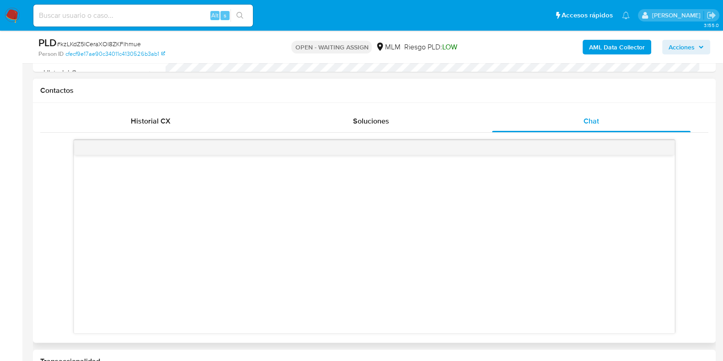
scroll to position [572, 0]
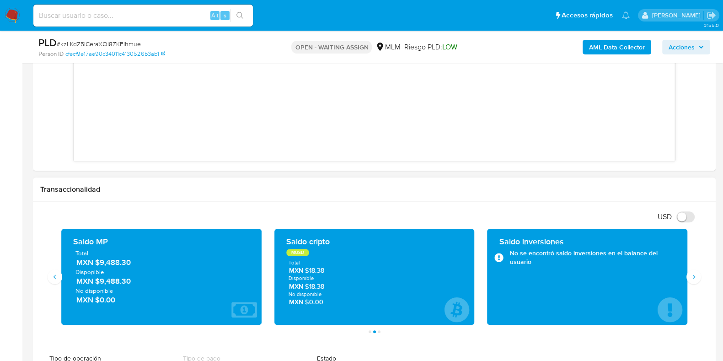
click at [125, 265] on span "MXN $9,488.30" at bounding box center [161, 262] width 171 height 11
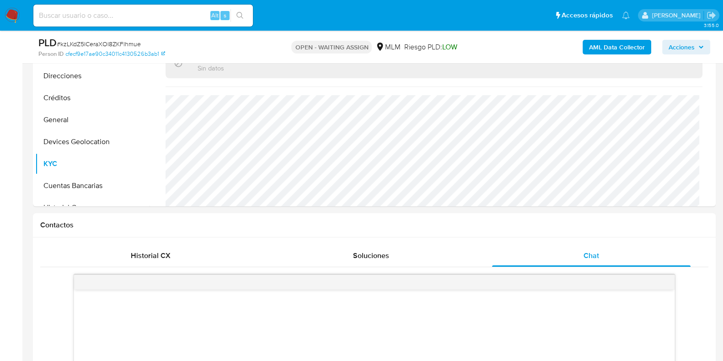
scroll to position [172, 0]
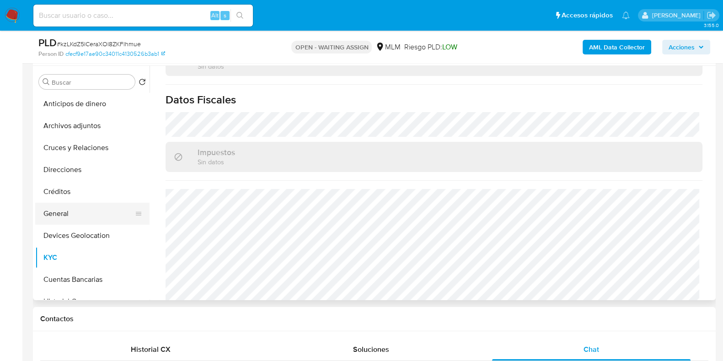
click at [81, 215] on button "General" at bounding box center [88, 214] width 107 height 22
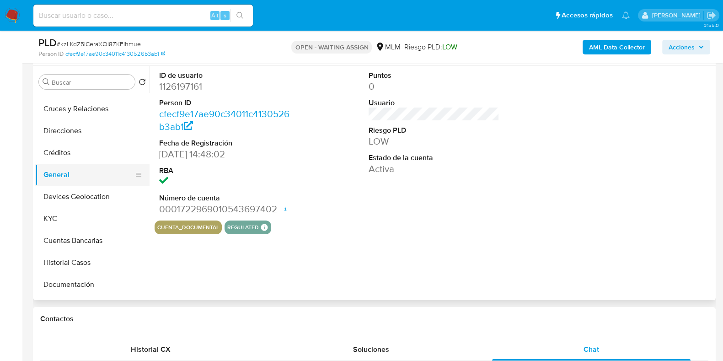
scroll to position [57, 0]
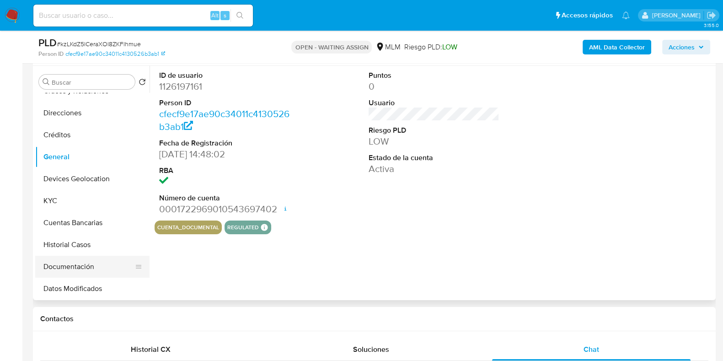
click at [86, 262] on button "Documentación" at bounding box center [88, 267] width 107 height 22
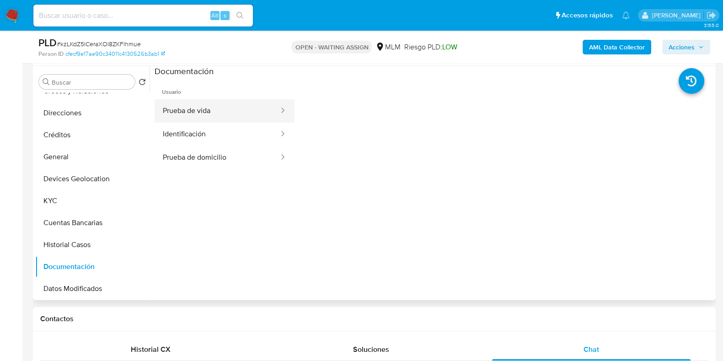
click at [193, 106] on button "Prueba de vida" at bounding box center [217, 110] width 125 height 23
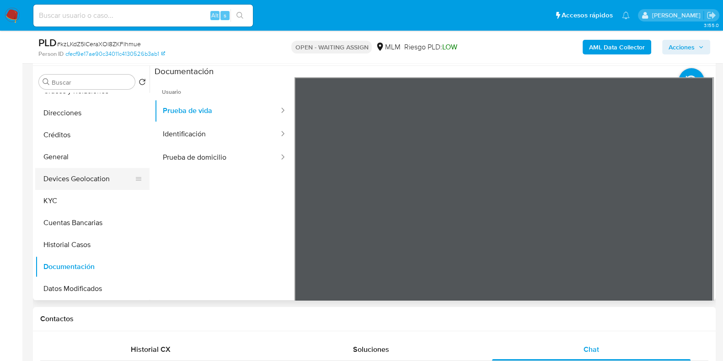
click at [80, 177] on button "Devices Geolocation" at bounding box center [88, 179] width 107 height 22
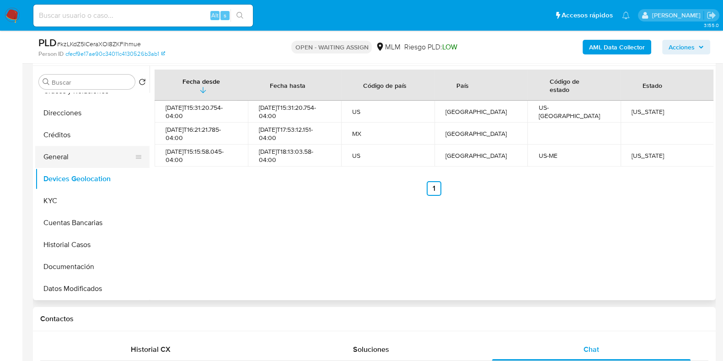
click at [57, 151] on button "General" at bounding box center [88, 157] width 107 height 22
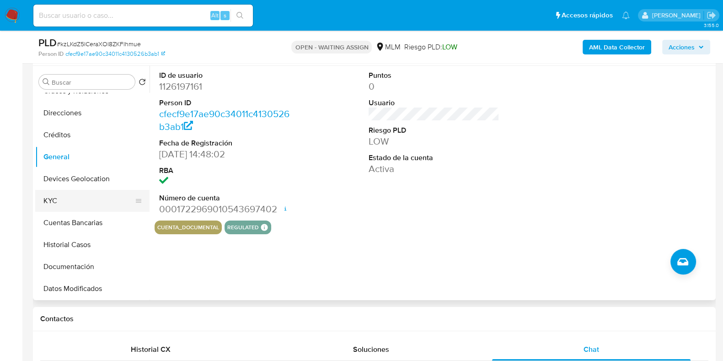
click at [90, 194] on button "KYC" at bounding box center [88, 201] width 107 height 22
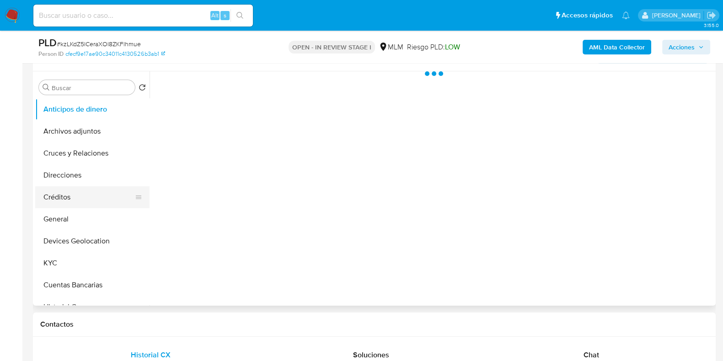
scroll to position [172, 0]
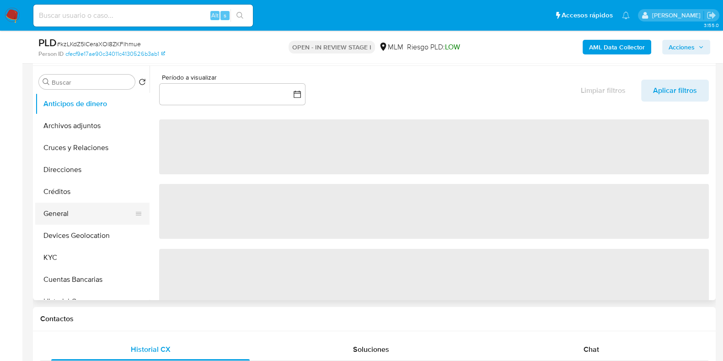
select select "10"
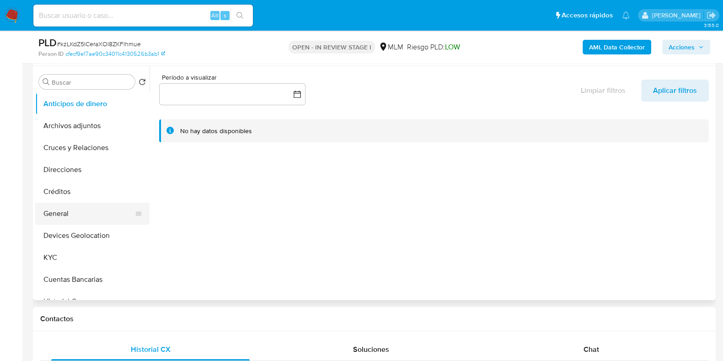
scroll to position [114, 0]
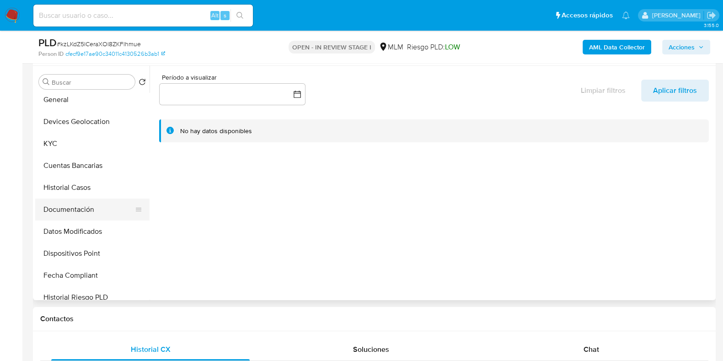
click at [73, 206] on button "Documentación" at bounding box center [88, 209] width 107 height 22
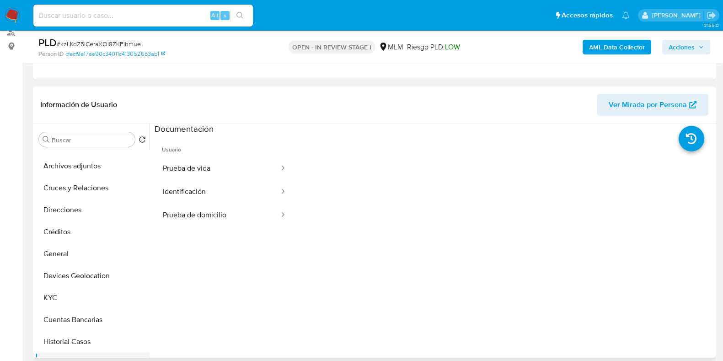
scroll to position [0, 0]
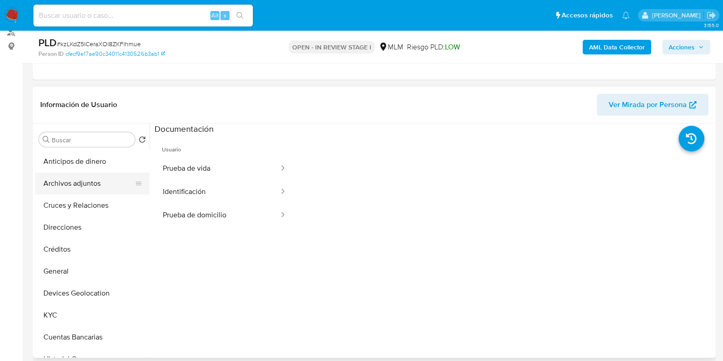
click at [69, 186] on button "Archivos adjuntos" at bounding box center [88, 183] width 107 height 22
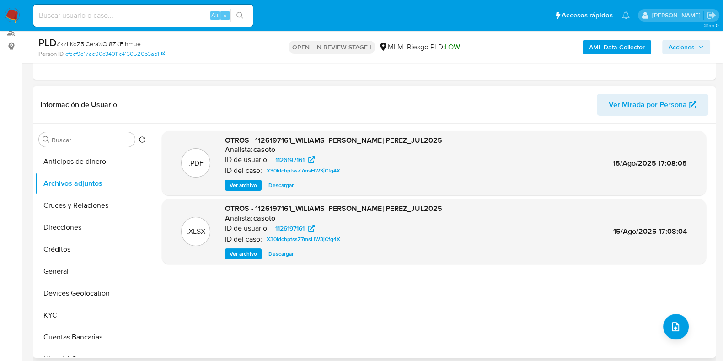
click at [245, 187] on span "Ver archivo" at bounding box center [243, 185] width 27 height 9
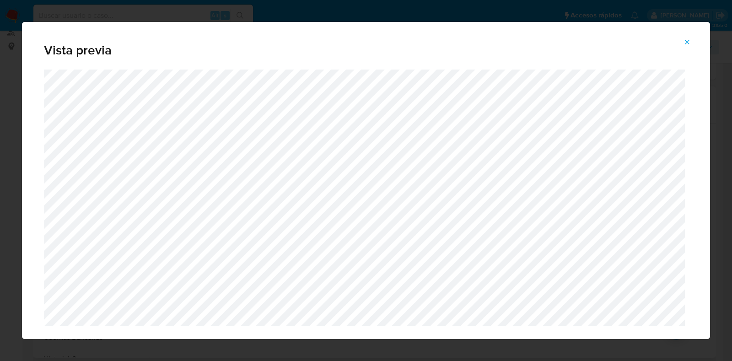
click at [685, 40] on icon "Attachment preview" at bounding box center [686, 41] width 7 height 7
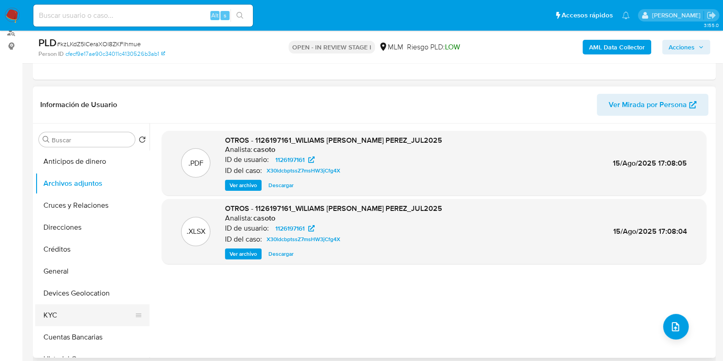
click at [56, 310] on button "KYC" at bounding box center [88, 315] width 107 height 22
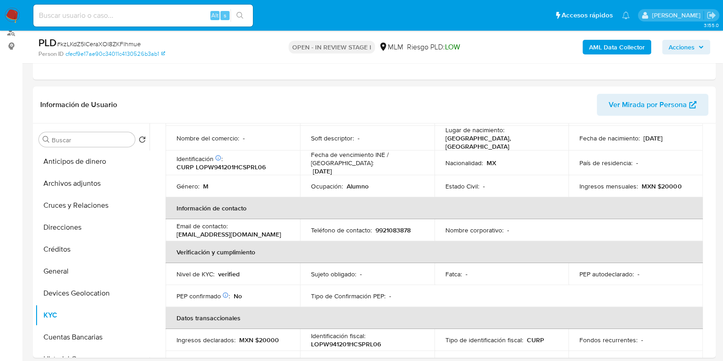
scroll to position [51, 0]
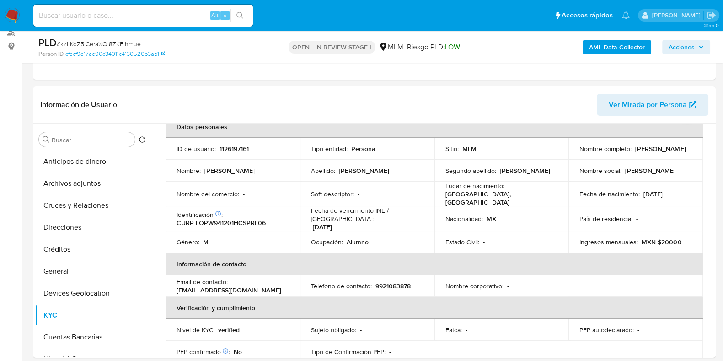
drag, startPoint x: 656, startPoint y: 154, endPoint x: 569, endPoint y: 156, distance: 86.5
click at [569, 156] on td "Nombre completo : [PERSON_NAME]" at bounding box center [635, 149] width 134 height 22
copy p "[PERSON_NAME]"
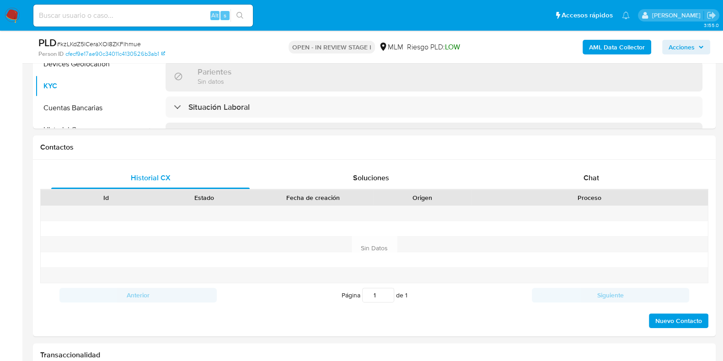
scroll to position [400, 0]
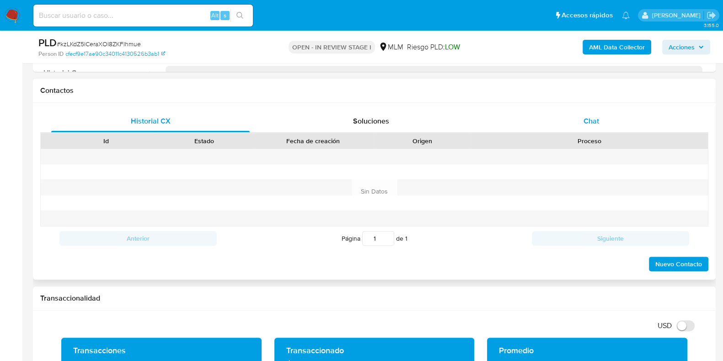
click at [585, 126] on div "Chat" at bounding box center [591, 121] width 198 height 22
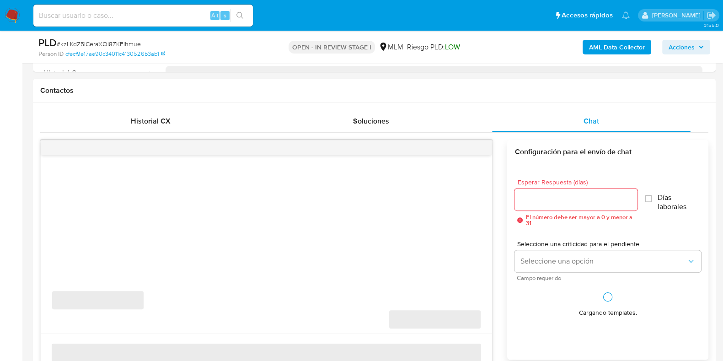
scroll to position [457, 0]
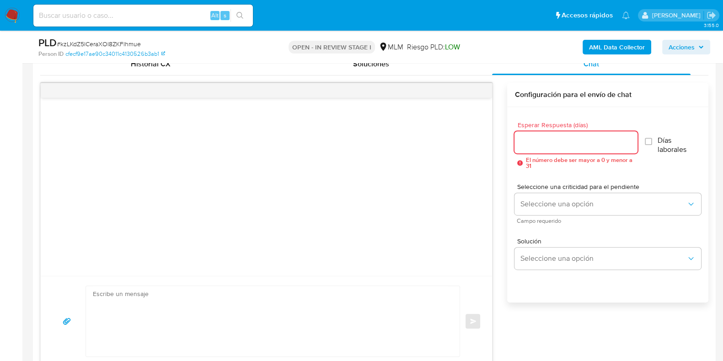
click at [556, 146] on input "Esperar Respuesta (días)" at bounding box center [576, 142] width 123 height 12
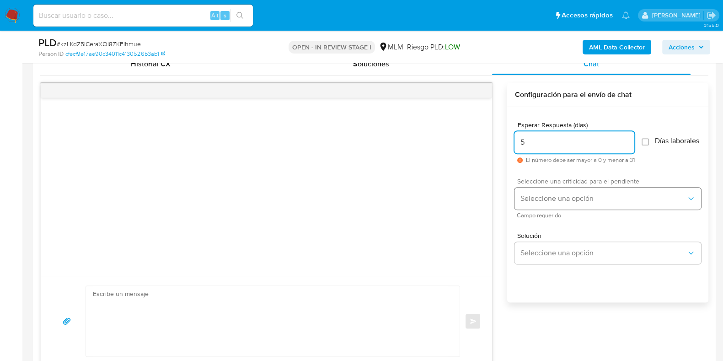
type input "5"
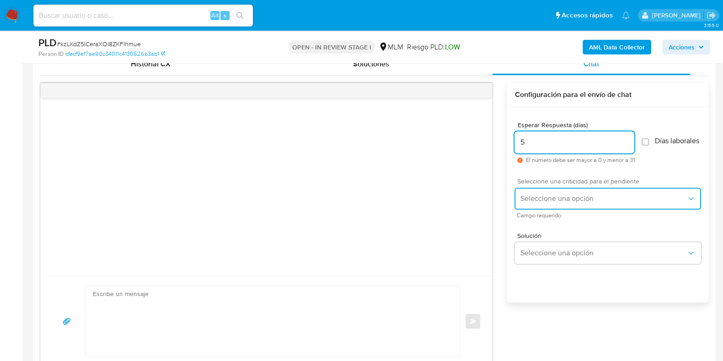
click at [547, 203] on span "Seleccione una opción" at bounding box center [603, 198] width 166 height 9
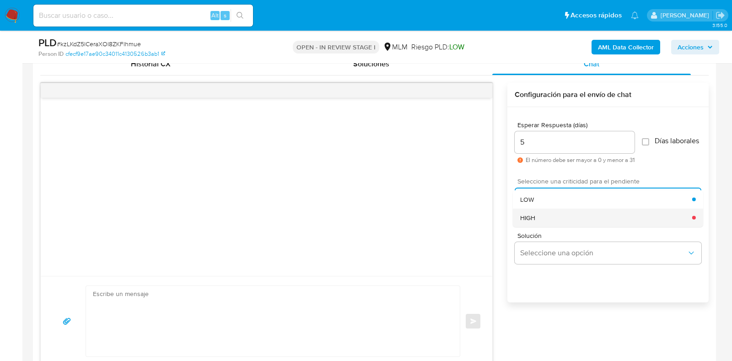
click at [544, 224] on div "HIGH" at bounding box center [606, 217] width 172 height 18
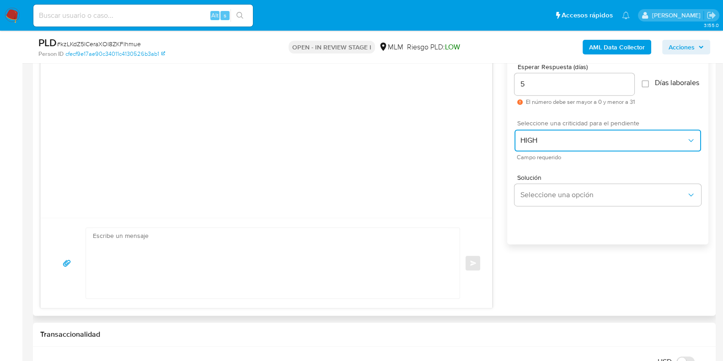
scroll to position [572, 0]
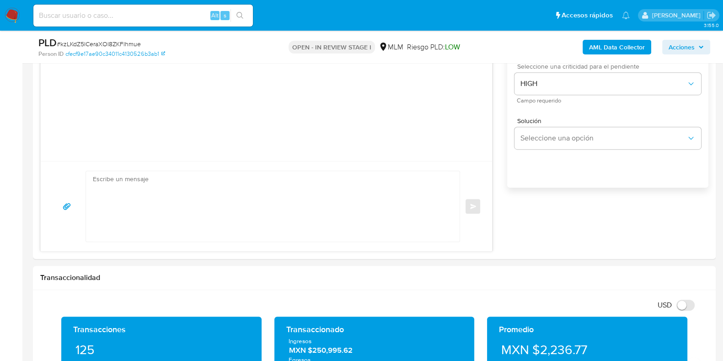
click at [275, 217] on textarea at bounding box center [270, 206] width 355 height 70
paste textarea "Apreciable cliente: Te comentamos que debemos llevar a cabo un proceso de verif…"
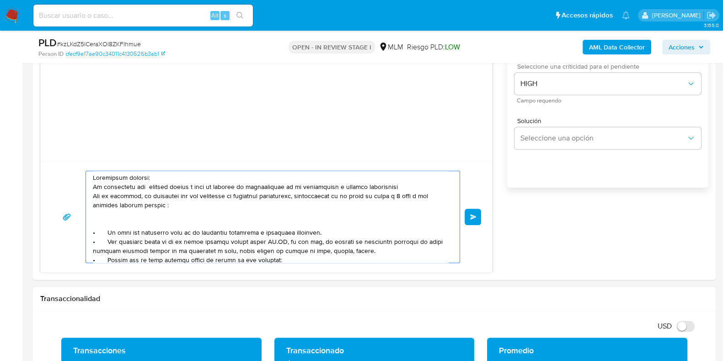
scroll to position [0, 0]
click at [348, 191] on textarea at bounding box center [270, 216] width 355 height 91
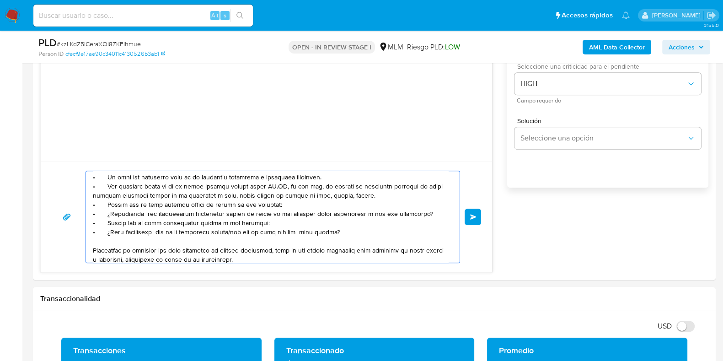
click at [278, 186] on textarea at bounding box center [270, 216] width 355 height 91
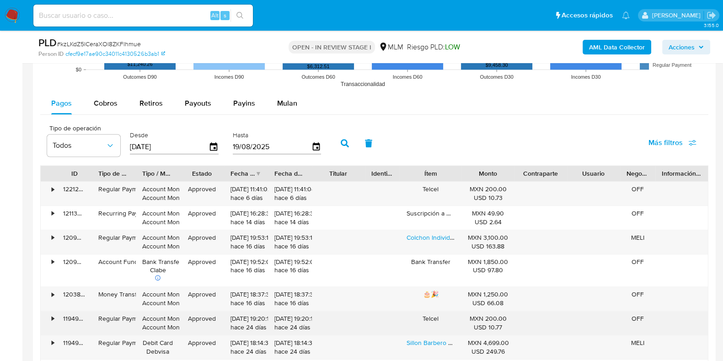
scroll to position [1143, 0]
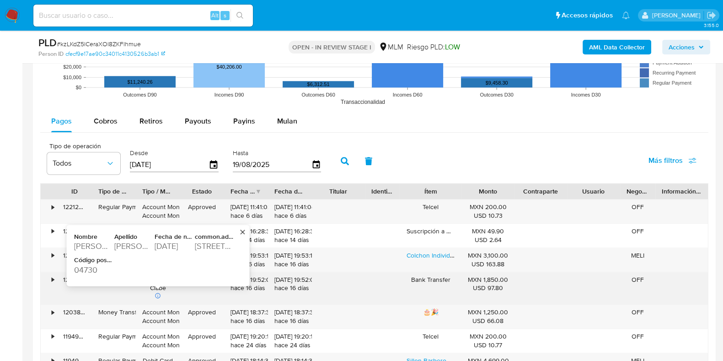
click at [135, 245] on div "LOPEZ PEREZ" at bounding box center [133, 246] width 38 height 11
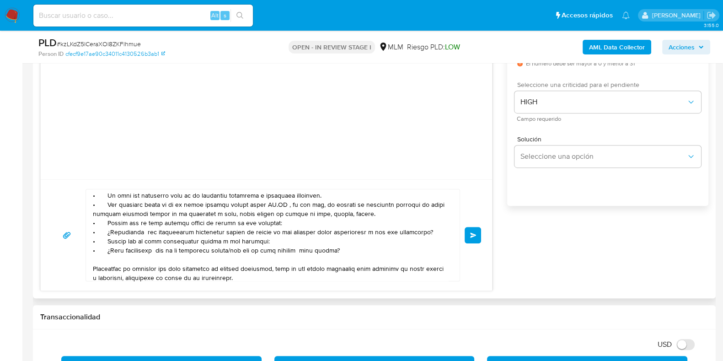
scroll to position [572, 0]
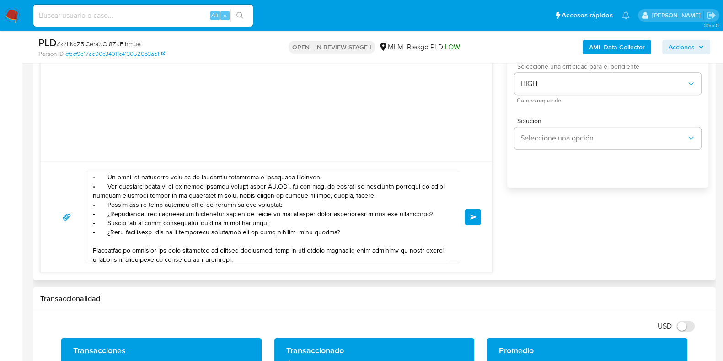
click at [278, 185] on textarea at bounding box center [270, 216] width 355 height 91
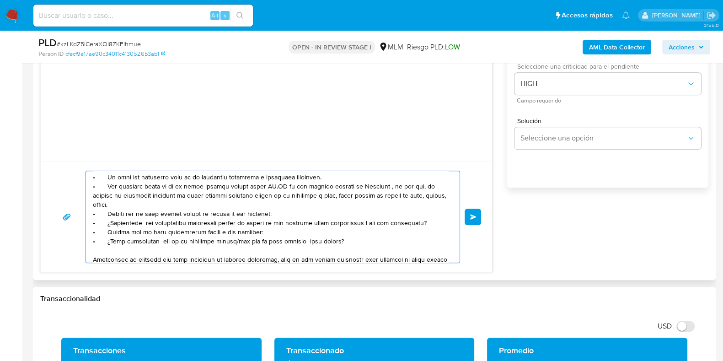
paste textarea "LOPEZ PEREZ"
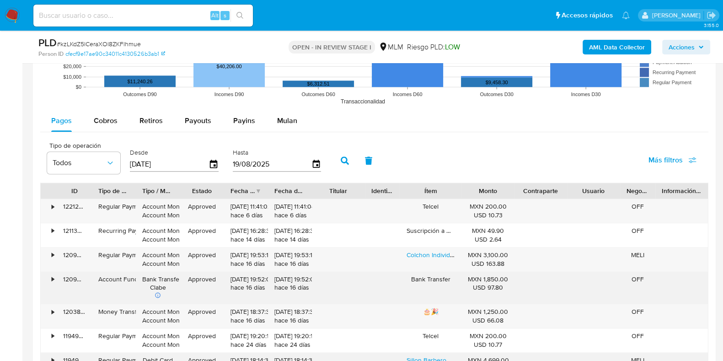
scroll to position [1201, 0]
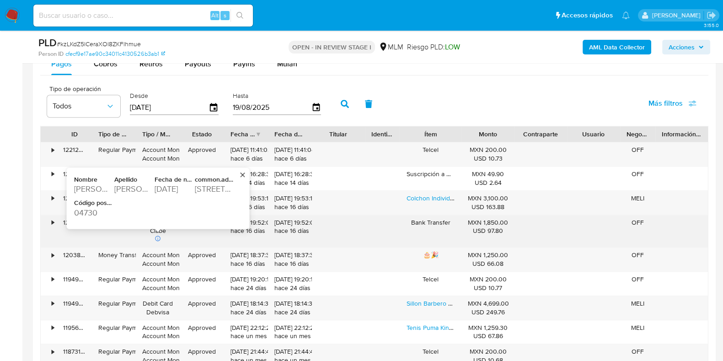
click at [103, 184] on div "WILIAMS ALEXIS" at bounding box center [93, 188] width 38 height 11
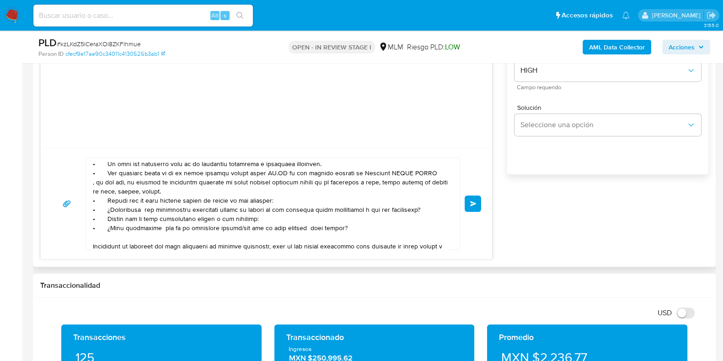
scroll to position [515, 0]
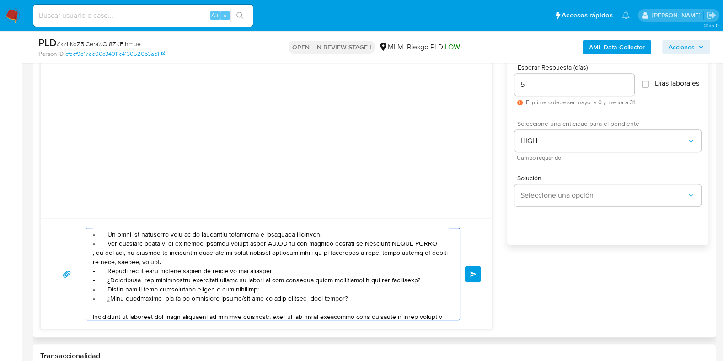
drag, startPoint x: 379, startPoint y: 243, endPoint x: 357, endPoint y: 241, distance: 21.5
click at [357, 241] on textarea at bounding box center [270, 273] width 355 height 91
paste textarea "ILIAMS"
drag, startPoint x: 107, startPoint y: 281, endPoint x: 369, endPoint y: 299, distance: 262.7
click at [369, 299] on textarea at bounding box center [270, 273] width 355 height 91
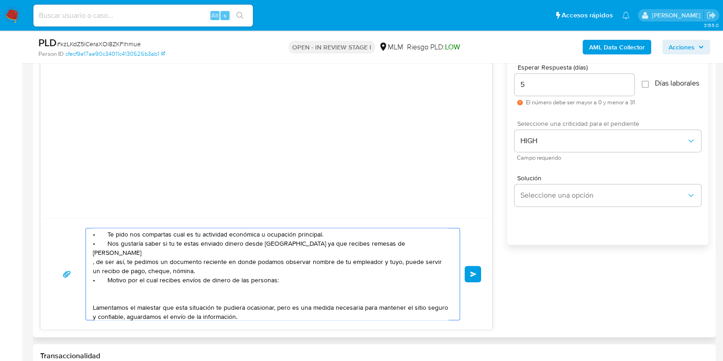
drag, startPoint x: 278, startPoint y: 270, endPoint x: 126, endPoint y: 270, distance: 151.8
click at [126, 270] on textarea "Apreciable cliente: Te comentamos que debemos llevar a cabo un proceso de verif…" at bounding box center [270, 273] width 355 height 91
paste textarea "Daniela Dhafne Lopez Aranda"
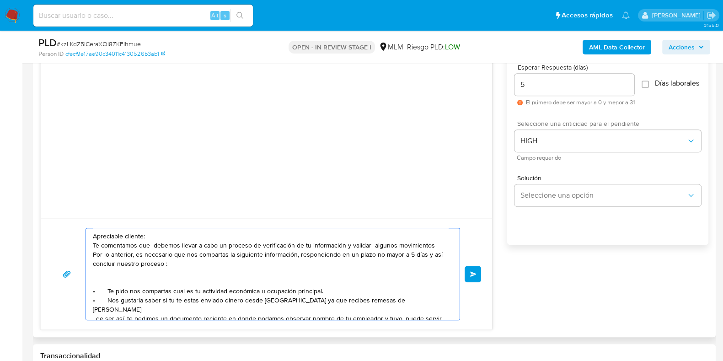
scroll to position [57, 0]
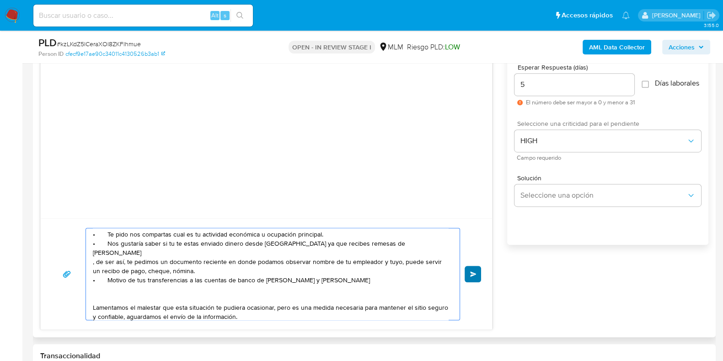
type textarea "Apreciable cliente: Te comentamos que debemos llevar a cabo un proceso de verif…"
click at [472, 274] on span "Enviar" at bounding box center [473, 273] width 6 height 5
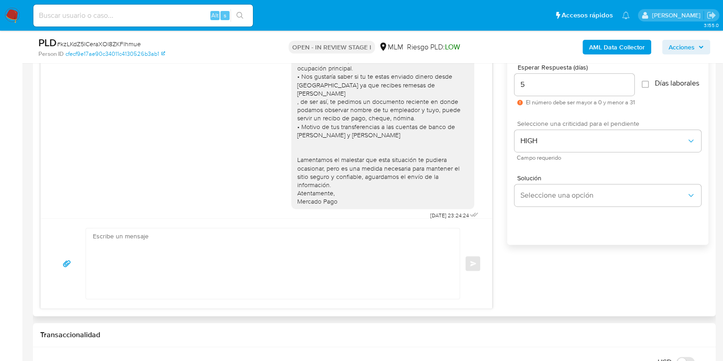
scroll to position [343, 0]
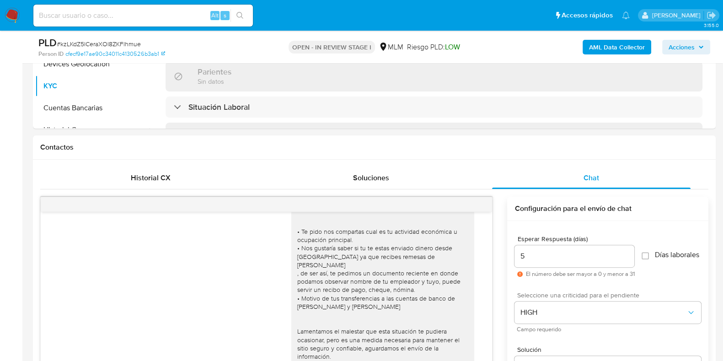
click at [126, 40] on span "# kzLKdZ5lCeraXOl8ZKFlhmue" at bounding box center [99, 43] width 84 height 9
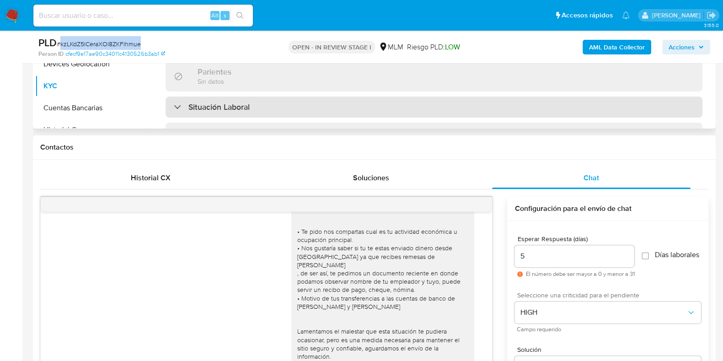
copy span "kzLKdZ5lCeraXOl8ZKFlhmue"
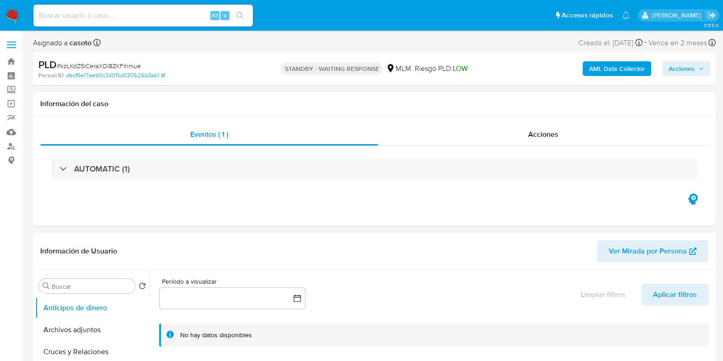
select select "10"
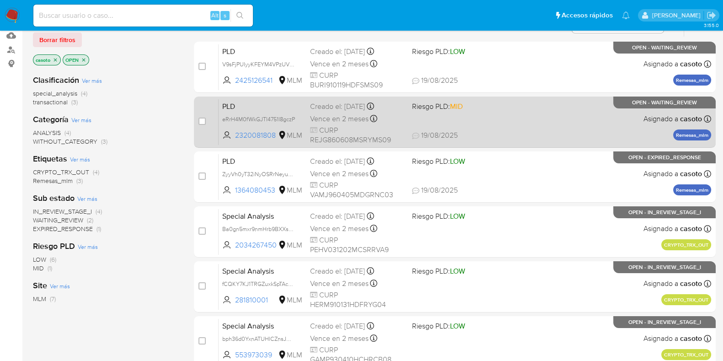
scroll to position [114, 0]
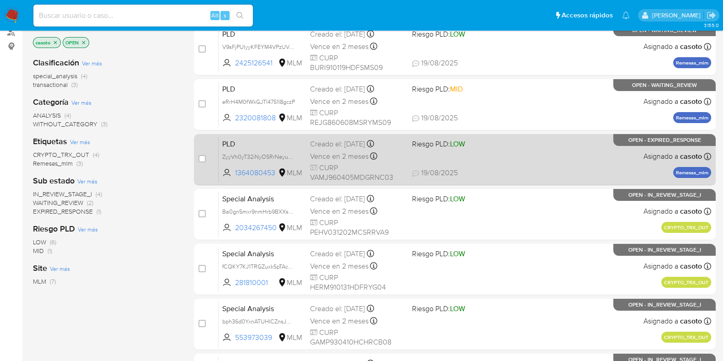
click at [517, 163] on div "PLD ZyyVh0yT32iNyOSRrNeyu51O 1364080453 MLM Riesgo PLD: LOW Creado el: 12/08/20…" at bounding box center [465, 159] width 493 height 46
click at [200, 160] on input "checkbox" at bounding box center [201, 158] width 7 height 7
checkbox input "true"
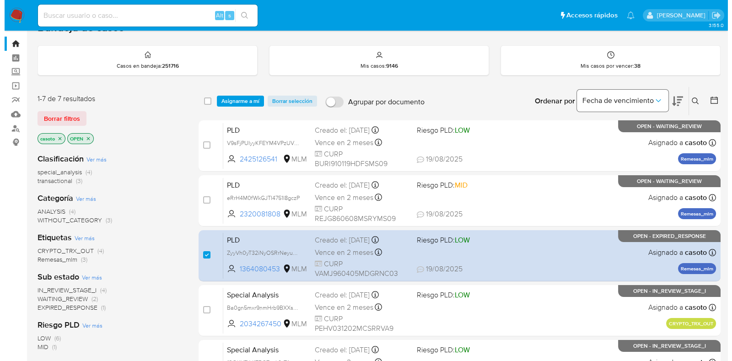
scroll to position [0, 0]
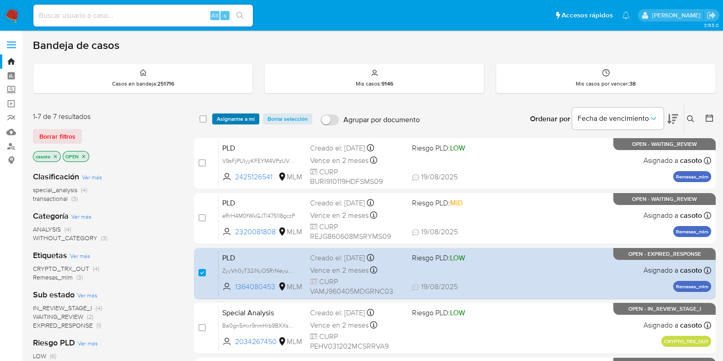
click at [246, 115] on span "Asignarme a mí" at bounding box center [236, 118] width 38 height 9
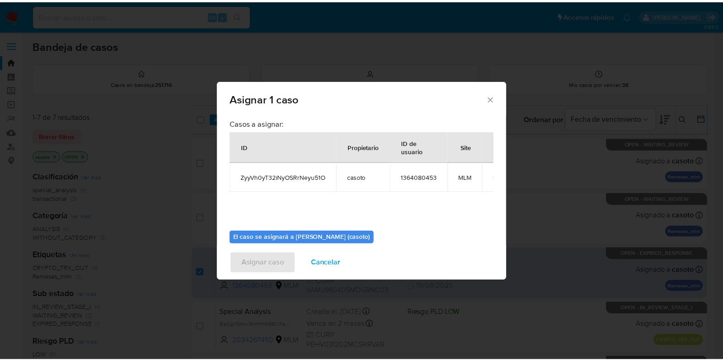
scroll to position [47, 0]
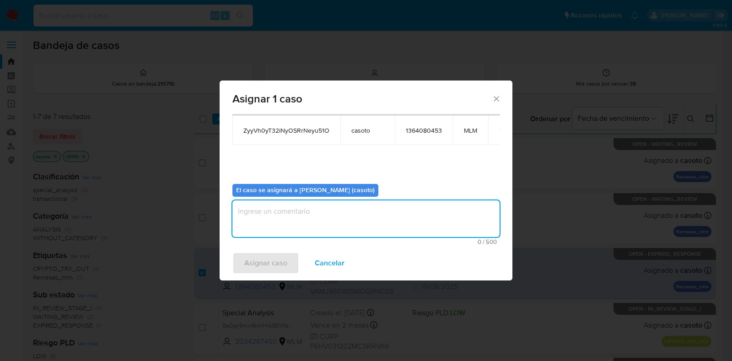
click at [331, 214] on textarea "assign-modal" at bounding box center [365, 218] width 267 height 37
type textarea "l1"
click at [287, 263] on button "Asignar caso" at bounding box center [265, 263] width 67 height 22
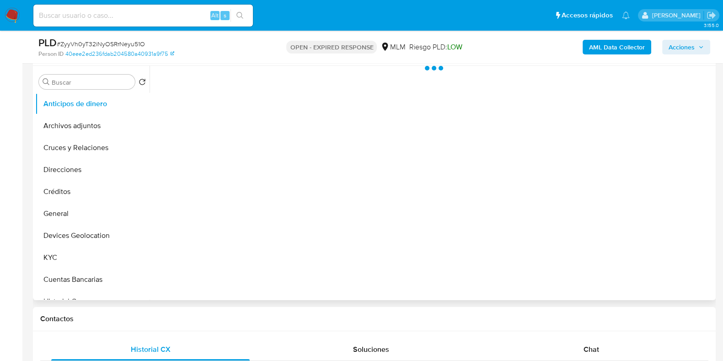
scroll to position [286, 0]
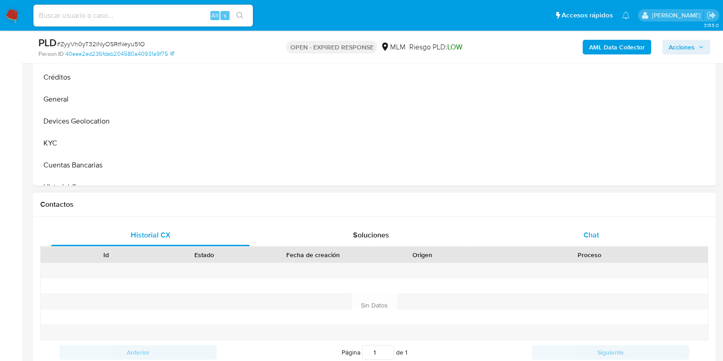
click at [592, 231] on span "Chat" at bounding box center [592, 235] width 16 height 11
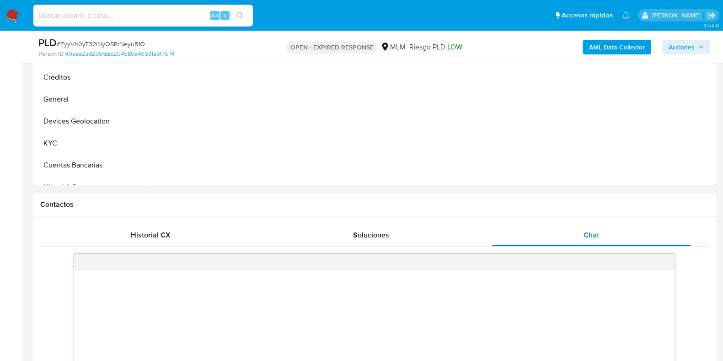
scroll to position [400, 0]
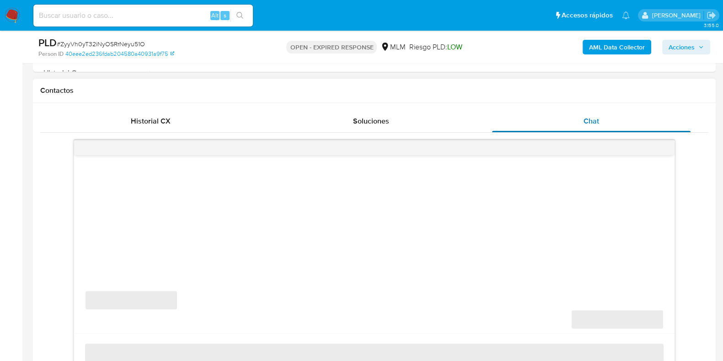
select select "10"
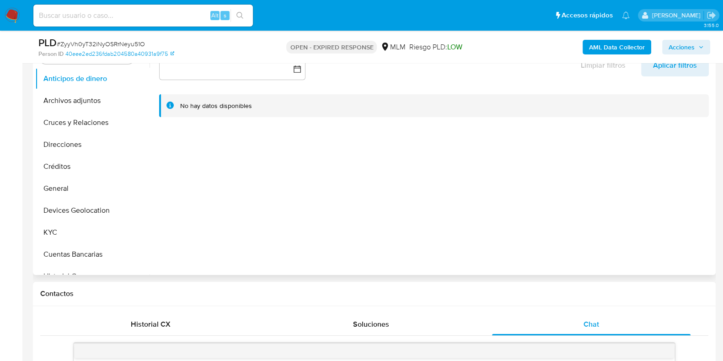
scroll to position [172, 0]
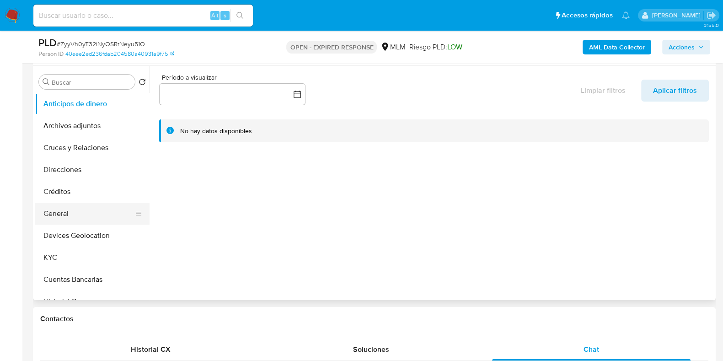
click at [48, 215] on button "General" at bounding box center [88, 214] width 107 height 22
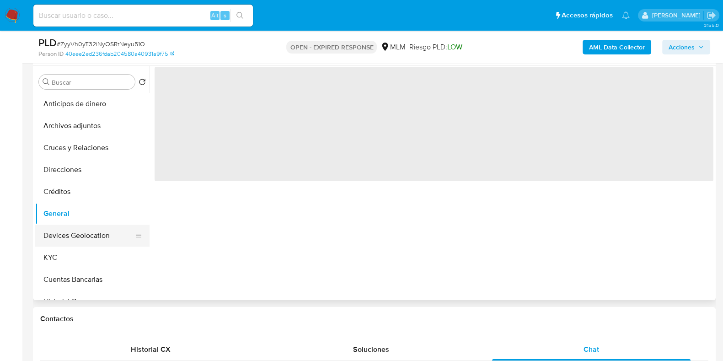
scroll to position [114, 0]
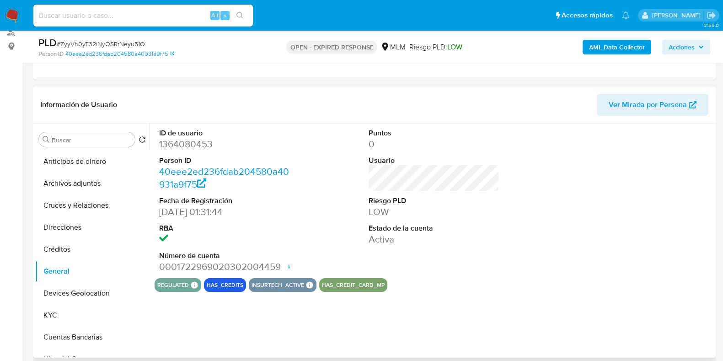
click at [191, 146] on dd "1364080453" at bounding box center [224, 144] width 131 height 13
copy dd "1364080453"
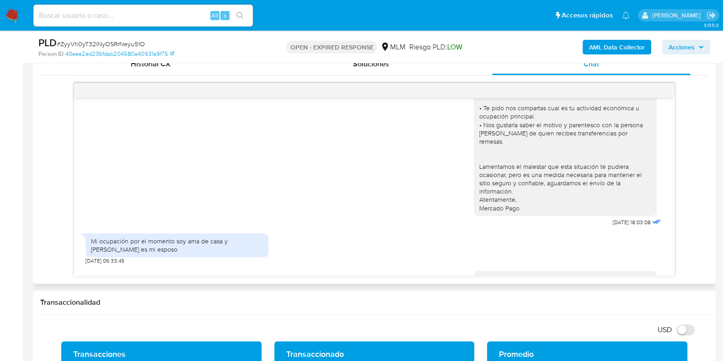
scroll to position [169, 0]
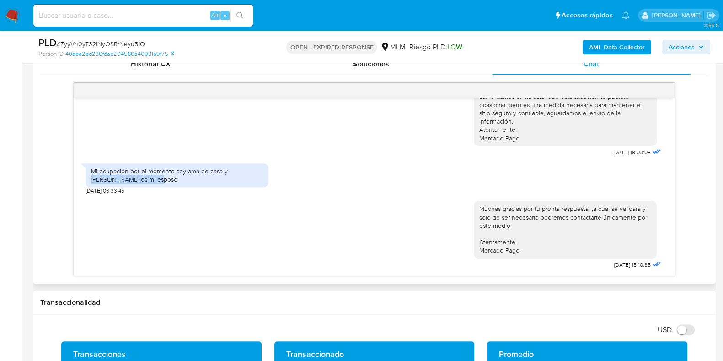
drag, startPoint x: 229, startPoint y: 168, endPoint x: 121, endPoint y: 177, distance: 108.3
click at [121, 177] on div "Mi ocupación por el momento soy ama de casa y [PERSON_NAME] es mi esposo" at bounding box center [177, 175] width 172 height 16
copy div "[PERSON_NAME]"
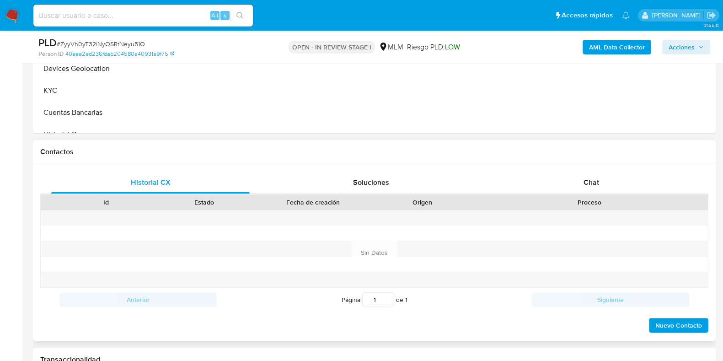
select select "10"
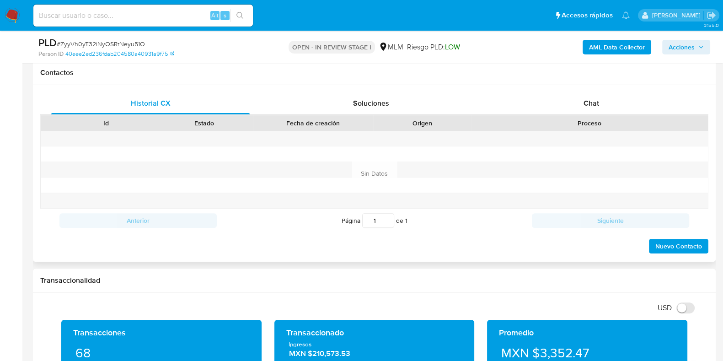
scroll to position [400, 0]
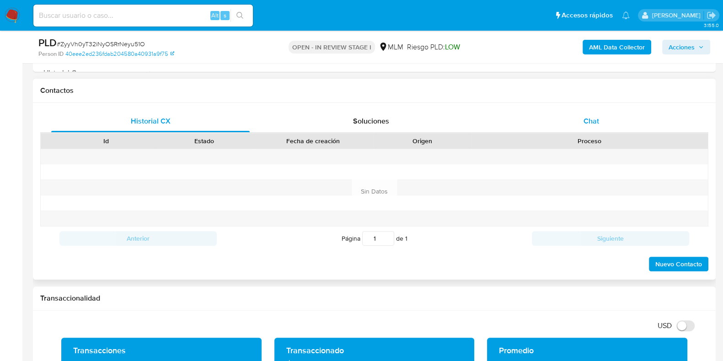
click at [599, 125] on div "Chat" at bounding box center [591, 121] width 198 height 22
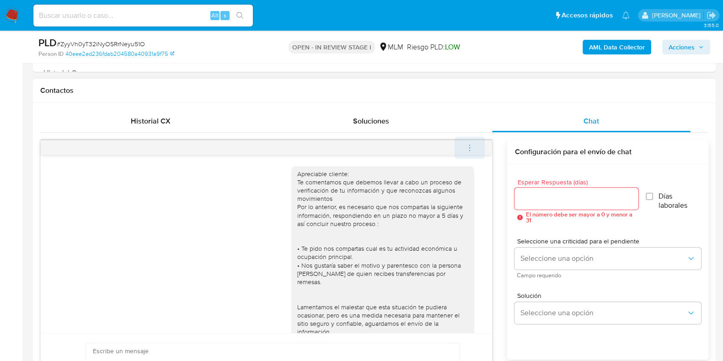
scroll to position [169, 0]
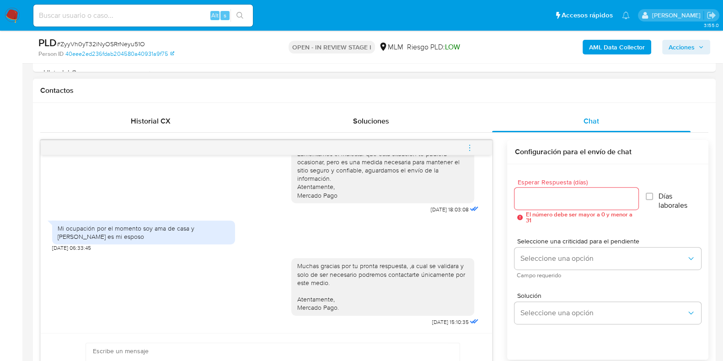
click at [476, 144] on button "menu-action" at bounding box center [470, 148] width 30 height 22
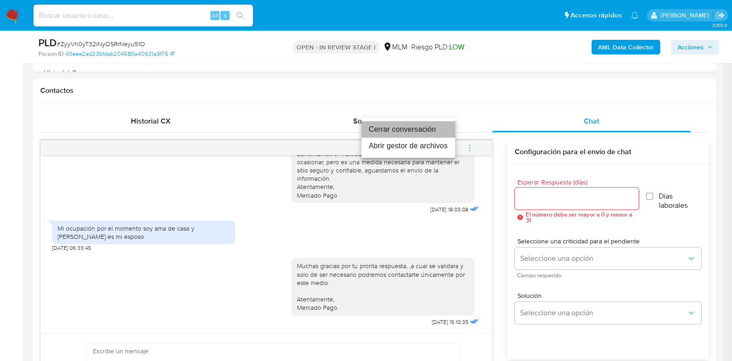
click at [379, 128] on li "Cerrar conversación" at bounding box center [408, 129] width 94 height 16
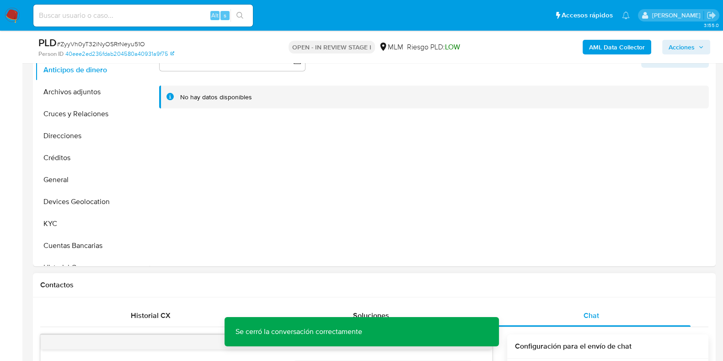
scroll to position [172, 0]
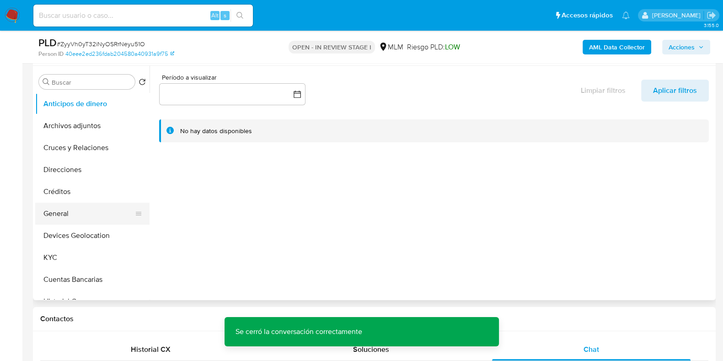
click at [91, 215] on button "General" at bounding box center [88, 214] width 107 height 22
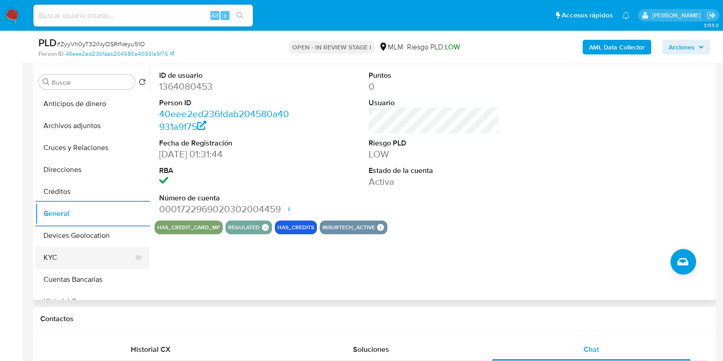
scroll to position [57, 0]
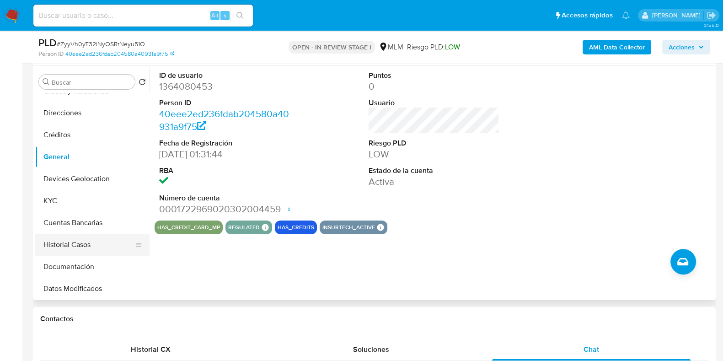
click at [68, 246] on button "Historial Casos" at bounding box center [88, 245] width 107 height 22
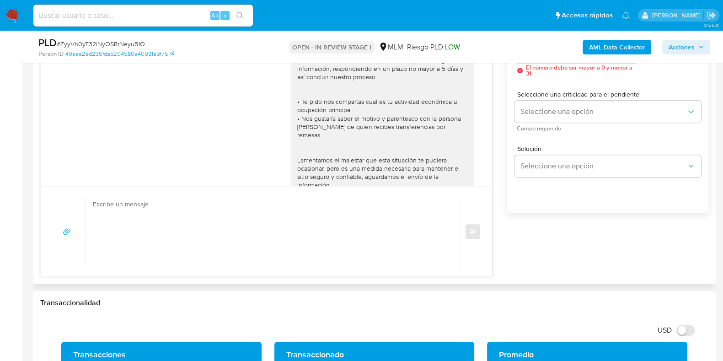
scroll to position [629, 0]
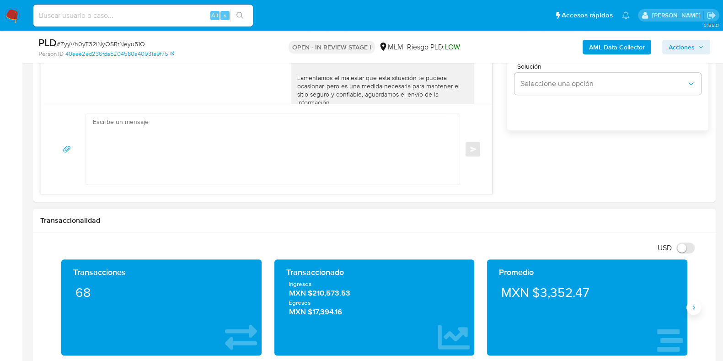
click at [692, 307] on icon "Siguiente" at bounding box center [693, 307] width 7 height 7
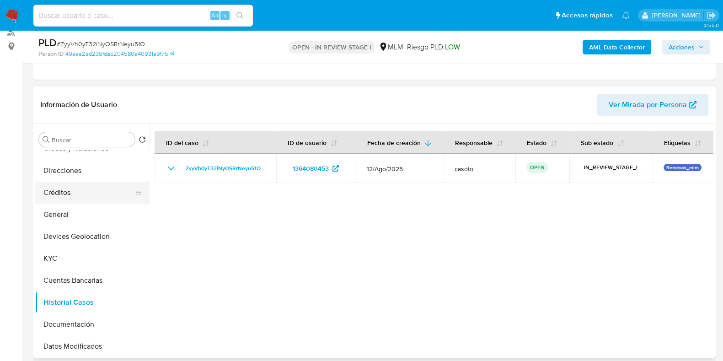
scroll to position [0, 0]
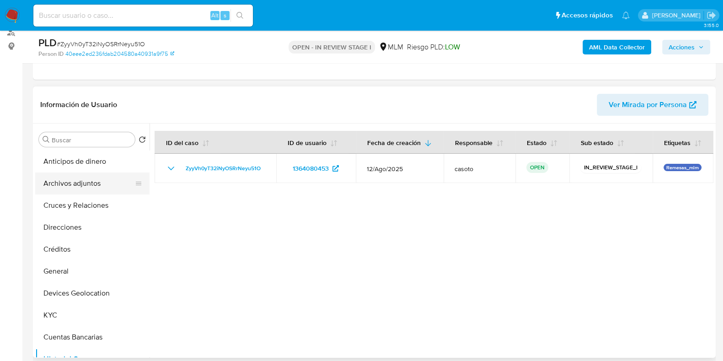
click at [85, 183] on button "Archivos adjuntos" at bounding box center [88, 183] width 107 height 22
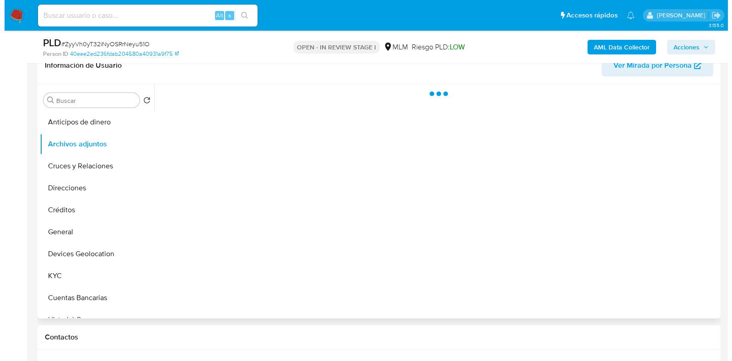
scroll to position [172, 0]
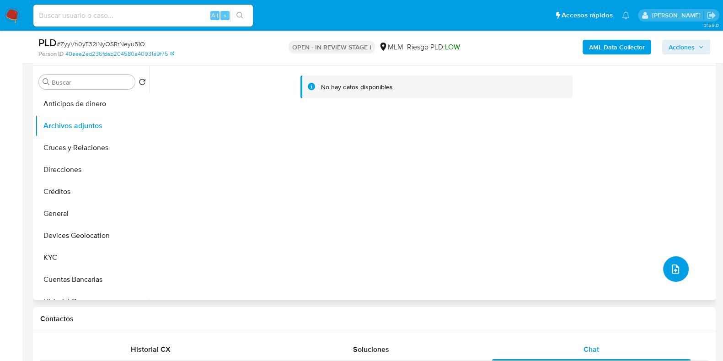
click at [673, 278] on button "upload-file" at bounding box center [676, 269] width 26 height 26
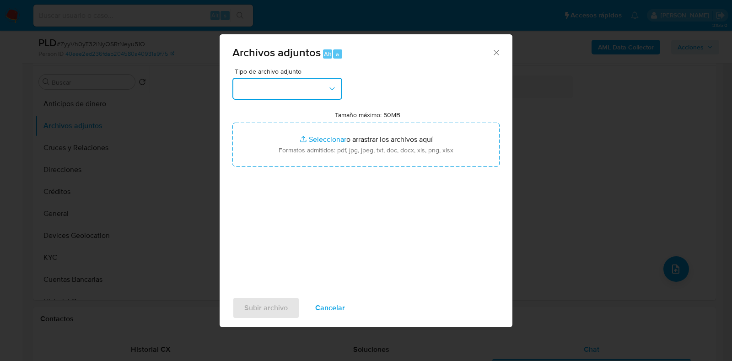
click at [274, 92] on button "button" at bounding box center [287, 89] width 110 height 22
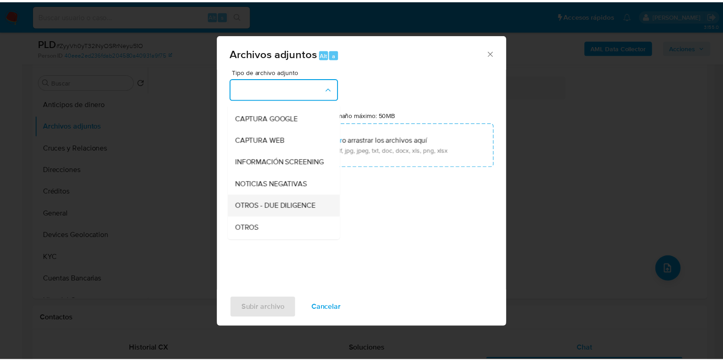
scroll to position [57, 0]
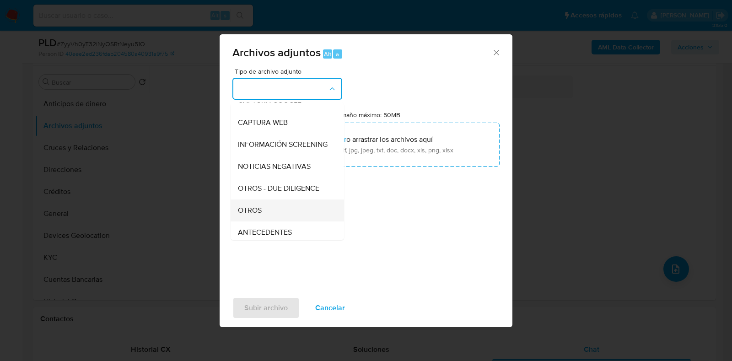
click at [254, 215] on span "OTROS" at bounding box center [250, 210] width 24 height 9
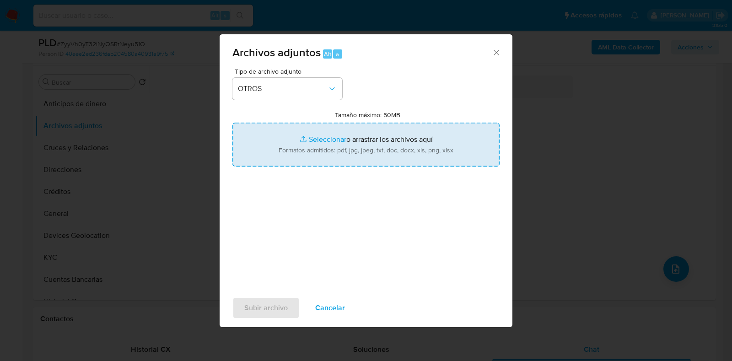
click at [320, 142] on input "Tamaño máximo: 50MB Seleccionar archivos" at bounding box center [365, 145] width 267 height 44
type input "C:\fakepath\1364080453_JOCELYN GUADALUPE VARELA MONTOYA_AGO2025.pdf"
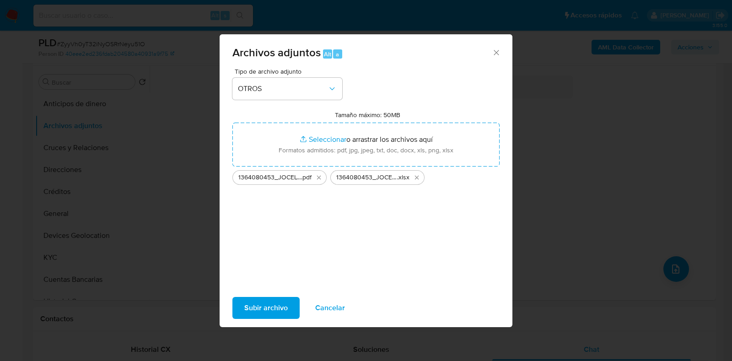
click at [256, 313] on span "Subir archivo" at bounding box center [265, 308] width 43 height 20
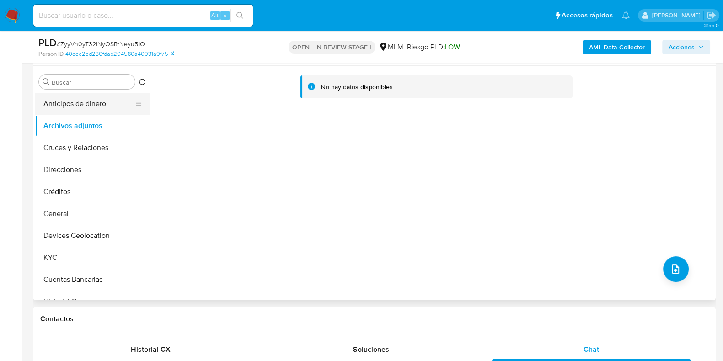
drag, startPoint x: 91, startPoint y: 100, endPoint x: 78, endPoint y: 122, distance: 25.9
click at [91, 100] on button "Anticipos de dinero" at bounding box center [92, 104] width 114 height 22
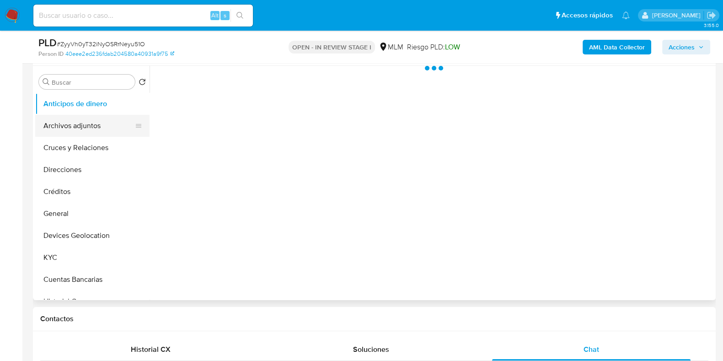
click at [78, 122] on button "Archivos adjuntos" at bounding box center [88, 126] width 107 height 22
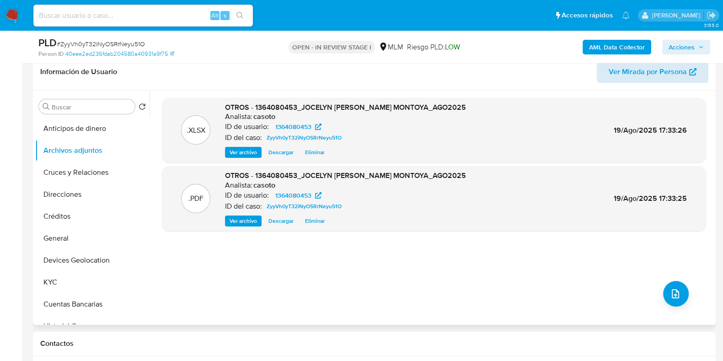
scroll to position [114, 0]
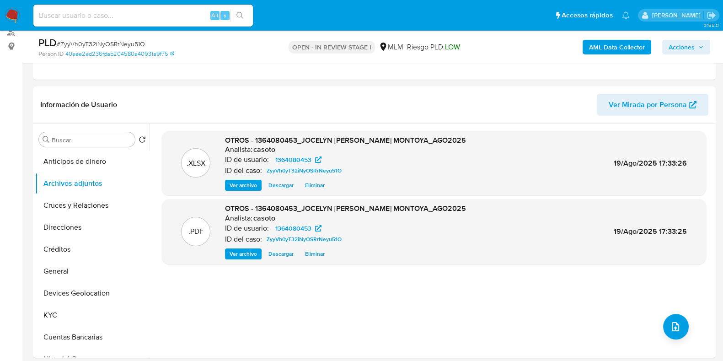
click at [682, 52] on span "Acciones" at bounding box center [682, 47] width 26 height 15
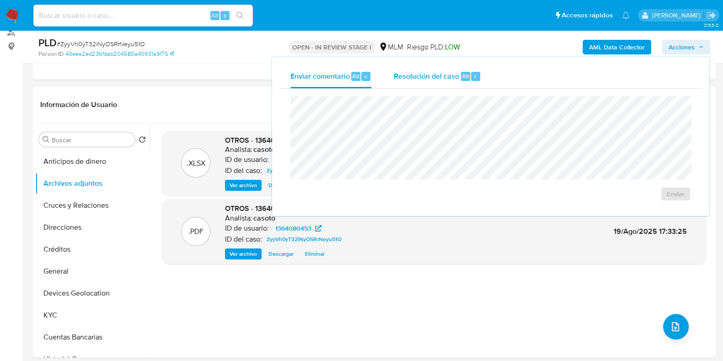
click at [462, 75] on span "Alt" at bounding box center [465, 76] width 7 height 9
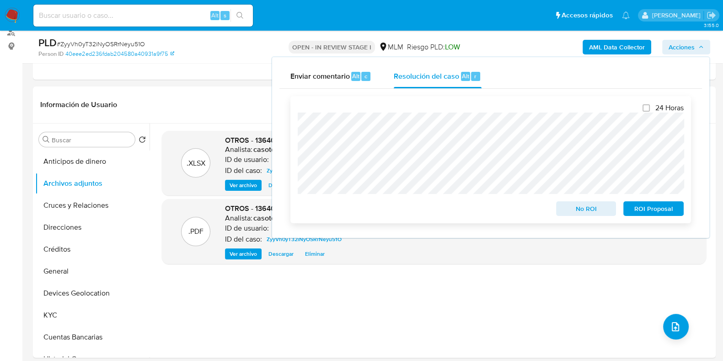
click at [580, 210] on span "No ROI" at bounding box center [587, 208] width 48 height 13
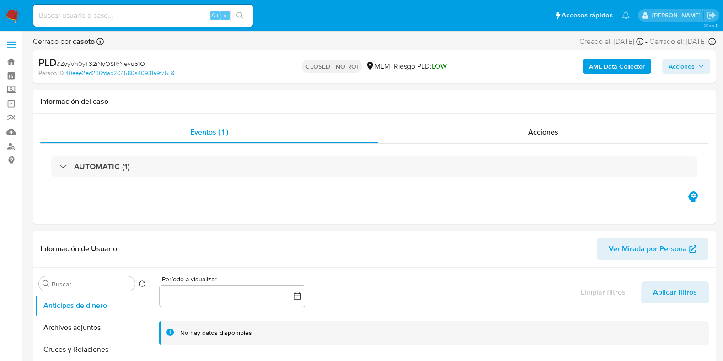
select select "10"
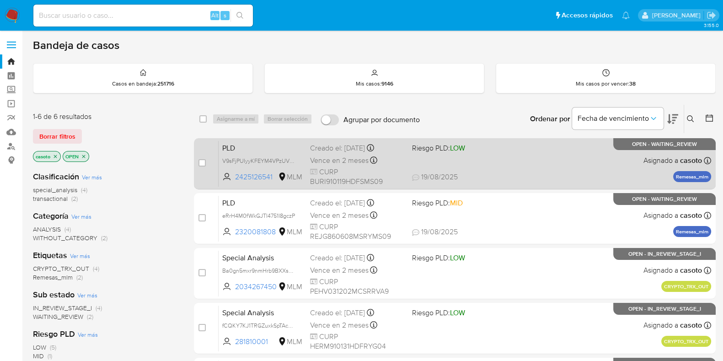
click at [563, 178] on span "19/08/2025 19/08/2025 13:07" at bounding box center [510, 177] width 197 height 10
click at [205, 161] on input "checkbox" at bounding box center [201, 162] width 7 height 7
checkbox input "true"
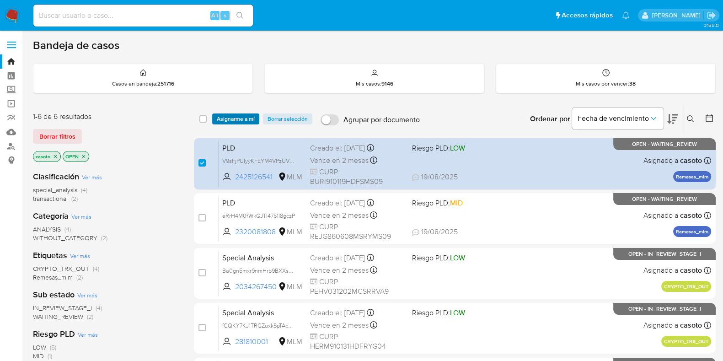
click at [232, 123] on span "Asignarme a mí" at bounding box center [236, 118] width 38 height 9
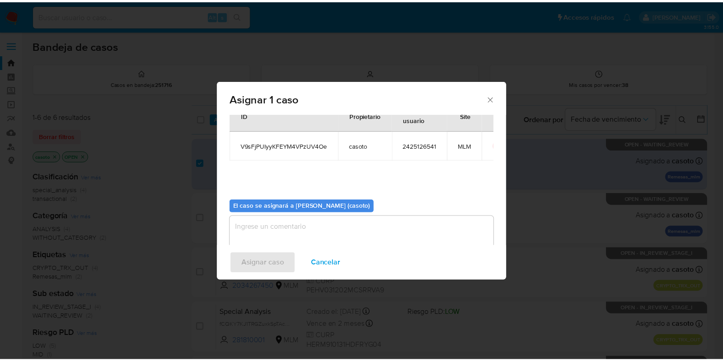
scroll to position [47, 0]
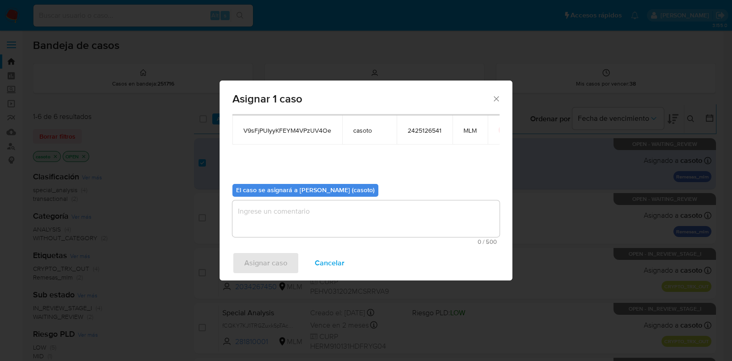
click at [309, 221] on textarea "assign-modal" at bounding box center [365, 218] width 267 height 37
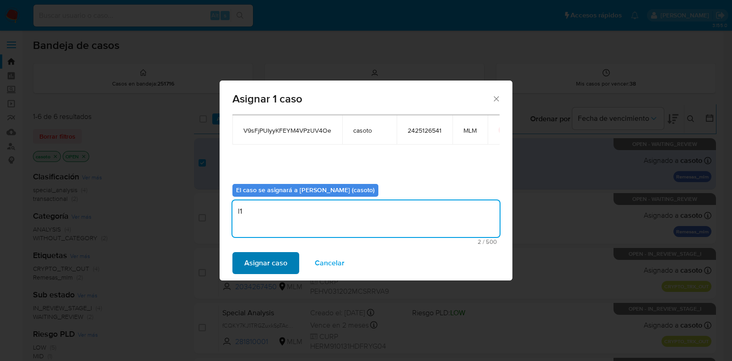
type textarea "l1"
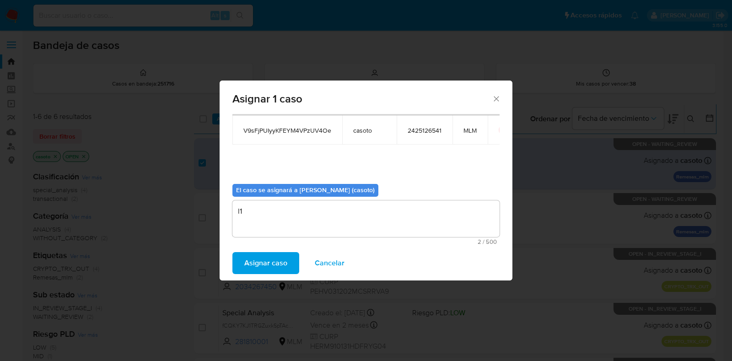
click at [283, 261] on span "Asignar caso" at bounding box center [265, 263] width 43 height 20
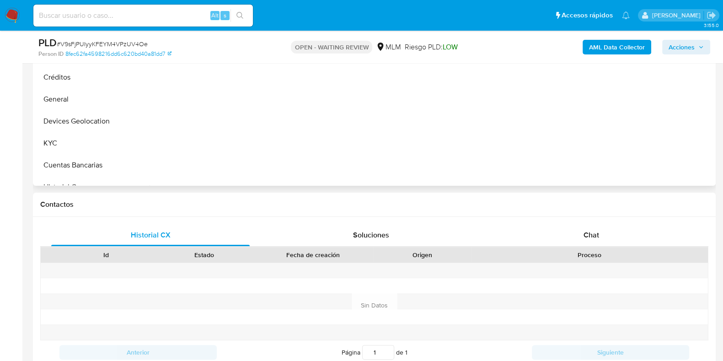
scroll to position [400, 0]
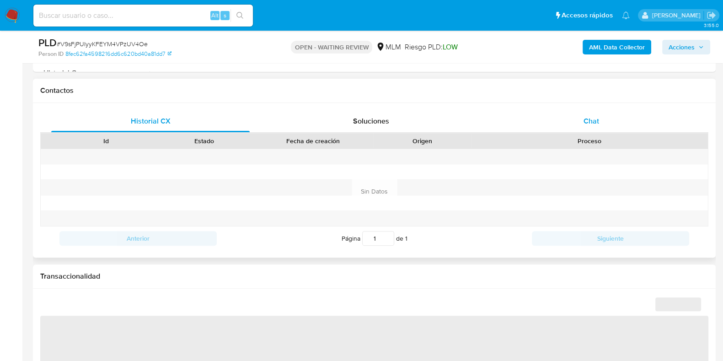
click at [593, 127] on div "Chat" at bounding box center [591, 121] width 198 height 22
select select "10"
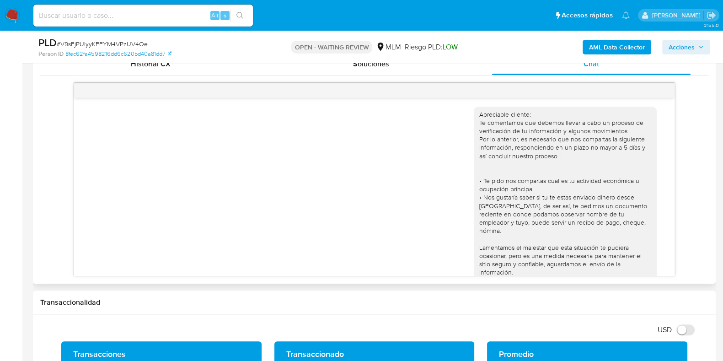
scroll to position [0, 0]
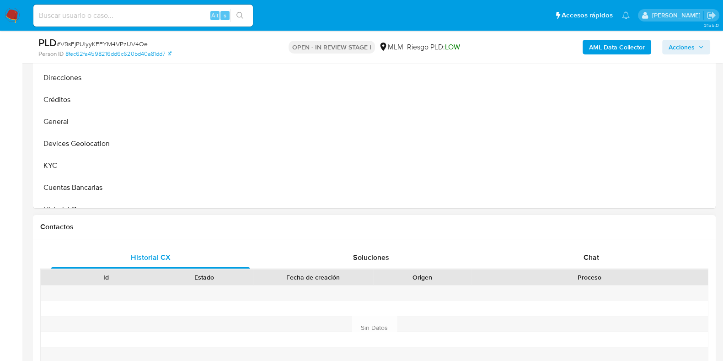
scroll to position [400, 0]
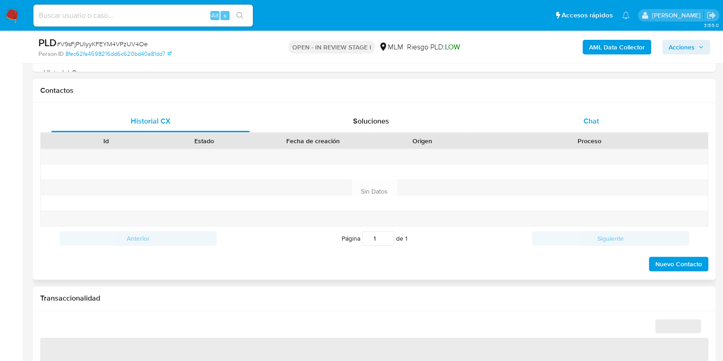
select select "10"
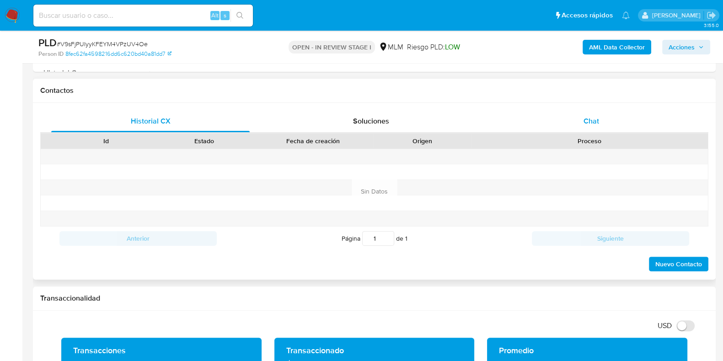
click at [594, 120] on span "Chat" at bounding box center [592, 121] width 16 height 11
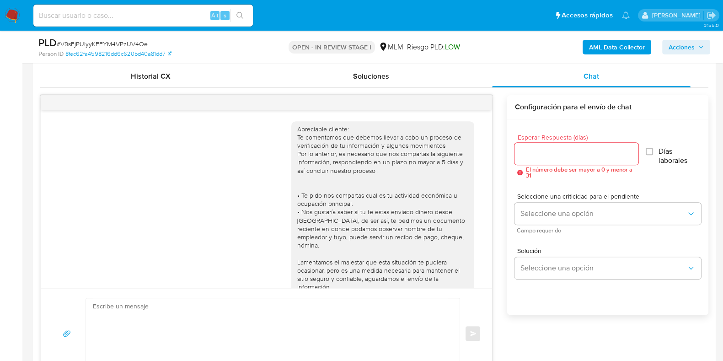
scroll to position [59, 0]
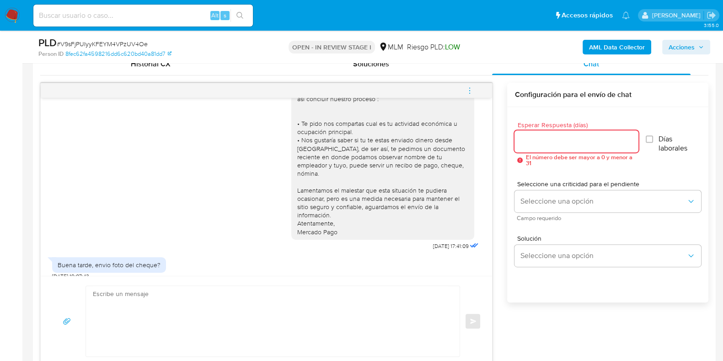
click at [524, 137] on input "Esperar Respuesta (días)" at bounding box center [576, 141] width 123 height 12
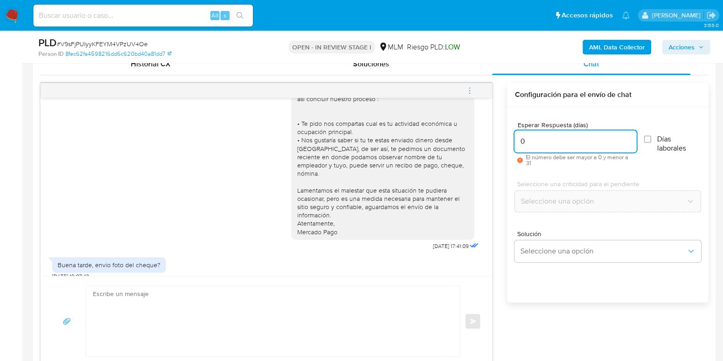
type input "0"
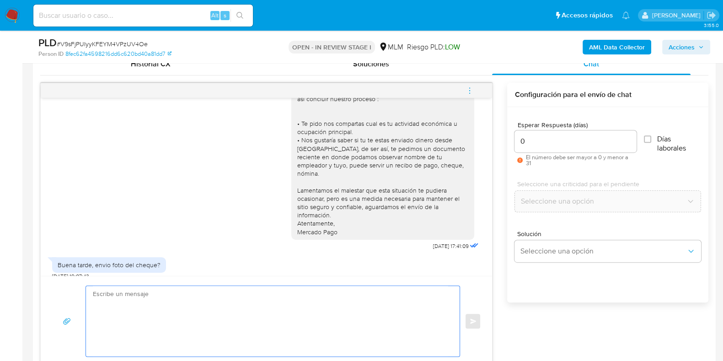
click at [287, 302] on textarea at bounding box center [270, 321] width 355 height 70
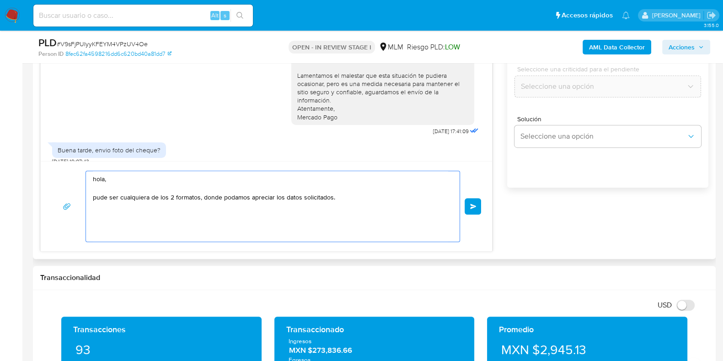
paste textarea "Para adjuntar los archivos presiona "Responder" > haz clic en el botón "Adjunta…"
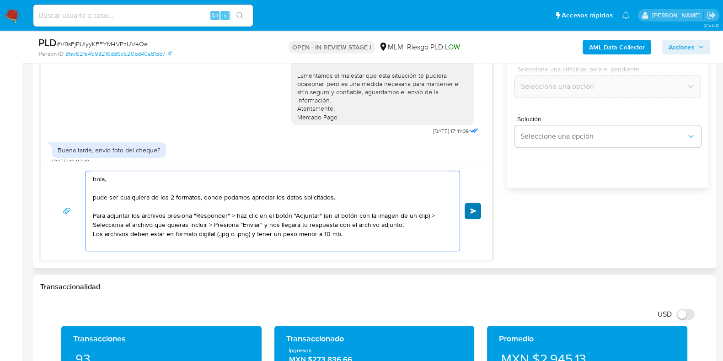
type textarea "hola, pude ser cualquiera de los 2 formatos, donde podamos apreciar los datos s…"
click at [473, 213] on span "Enviar" at bounding box center [473, 210] width 6 height 5
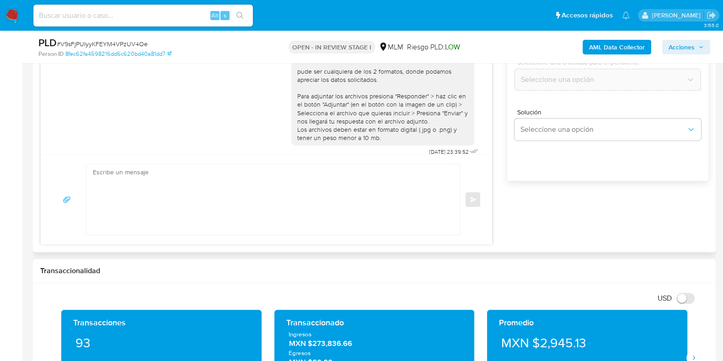
scroll to position [515, 0]
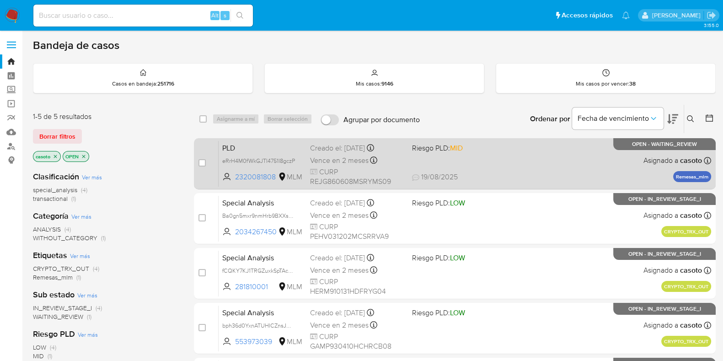
click at [519, 167] on div "PLD eRrH4M0fWkGJTI4751I8gczP 2320081808 MLM Riesgo PLD: MID Creado el: [DATE] C…" at bounding box center [465, 163] width 493 height 46
click at [198, 163] on input "checkbox" at bounding box center [201, 162] width 7 height 7
checkbox input "true"
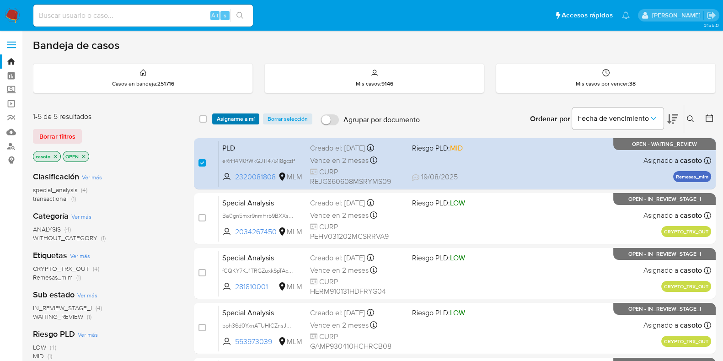
click at [227, 120] on span "Asignarme a mí" at bounding box center [236, 118] width 38 height 9
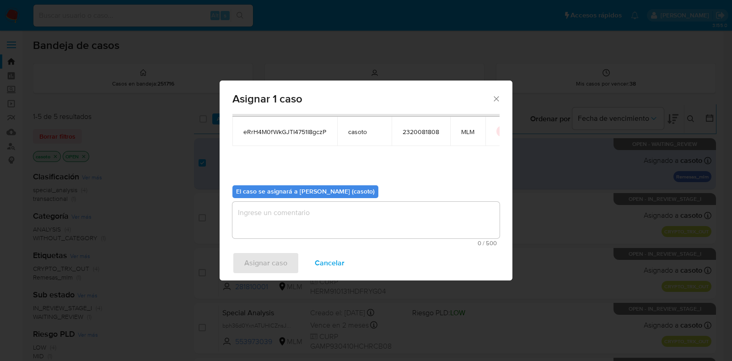
scroll to position [47, 0]
click at [314, 211] on textarea "assign-modal" at bounding box center [365, 218] width 267 height 37
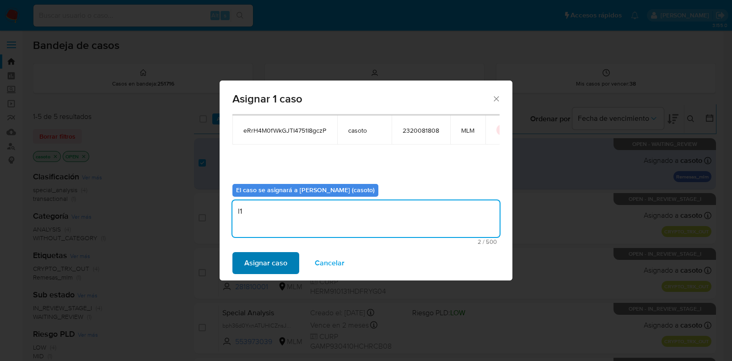
type textarea "l1"
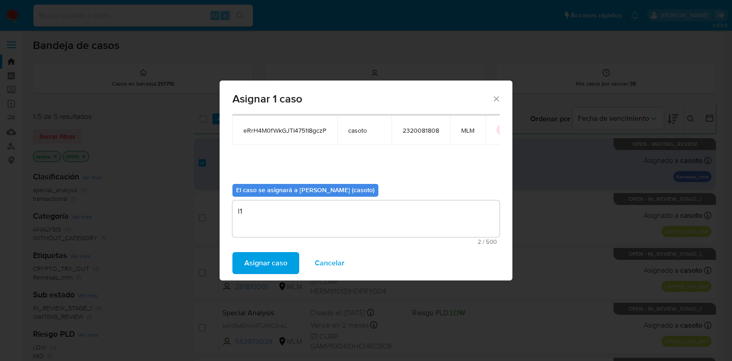
click at [277, 265] on span "Asignar caso" at bounding box center [265, 263] width 43 height 20
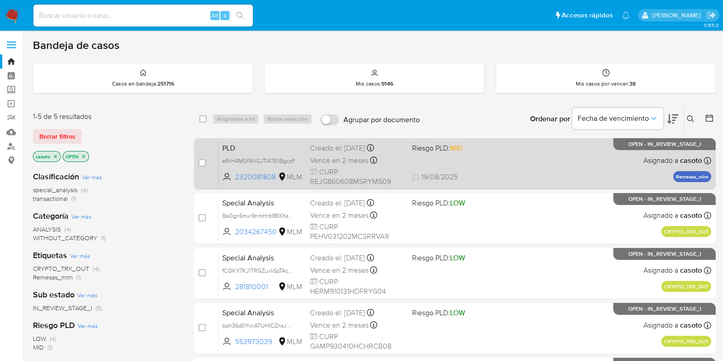
click at [485, 151] on span "Riesgo PLD: MID" at bounding box center [459, 147] width 95 height 12
click at [204, 161] on input "checkbox" at bounding box center [201, 162] width 7 height 7
checkbox input "true"
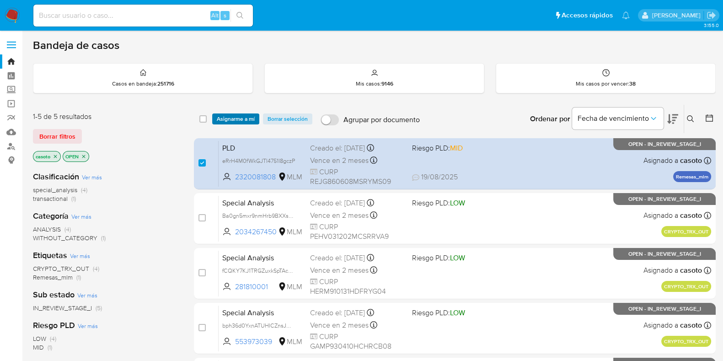
click at [233, 116] on span "Asignarme a mí" at bounding box center [236, 118] width 38 height 9
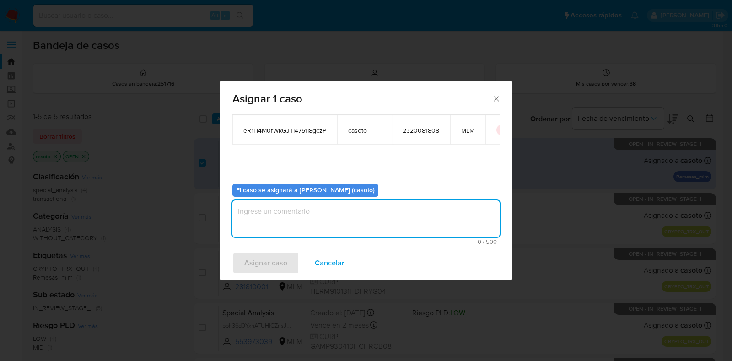
click at [287, 212] on textarea "assign-modal" at bounding box center [365, 218] width 267 height 37
type textarea "l1"
click at [265, 257] on span "Asignar caso" at bounding box center [265, 263] width 43 height 20
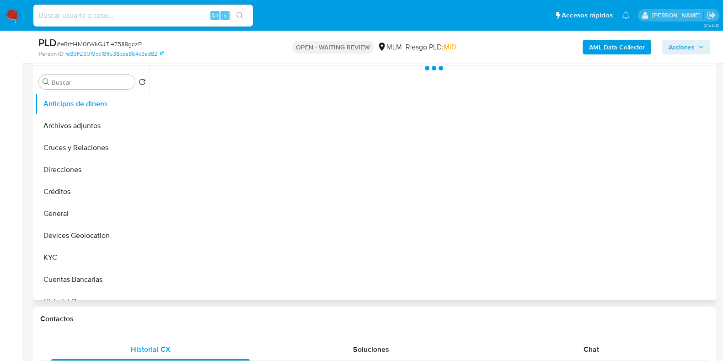
scroll to position [343, 0]
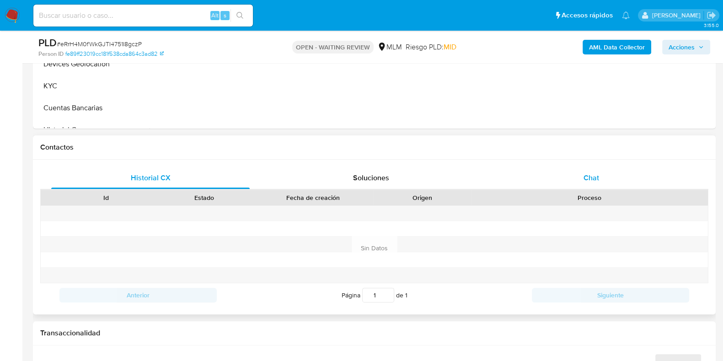
click at [591, 177] on span "Chat" at bounding box center [592, 177] width 16 height 11
select select "10"
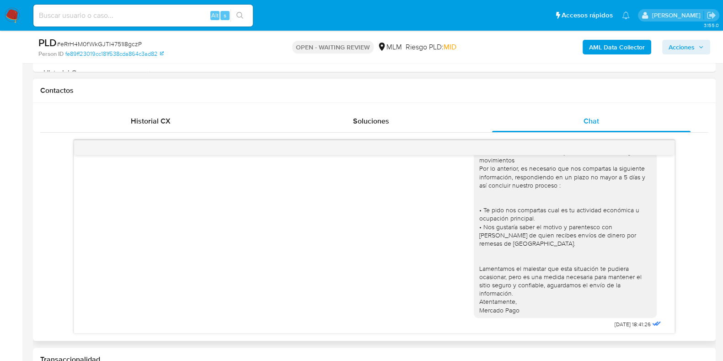
scroll to position [96, 0]
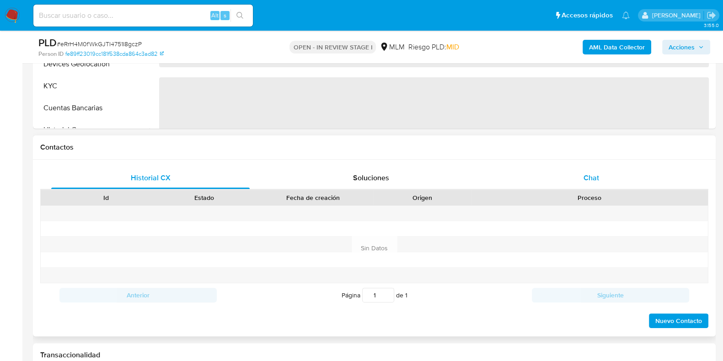
select select "10"
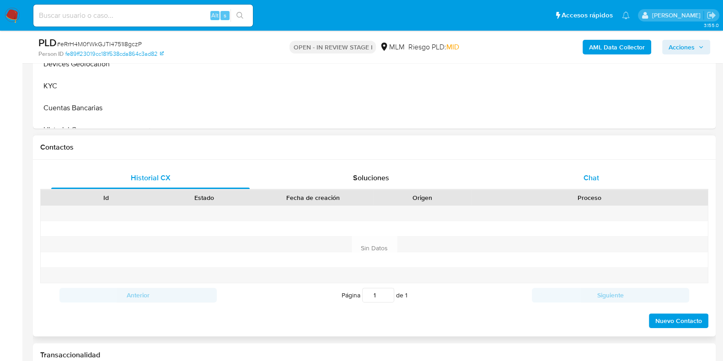
click at [581, 167] on div "Chat" at bounding box center [591, 178] width 198 height 22
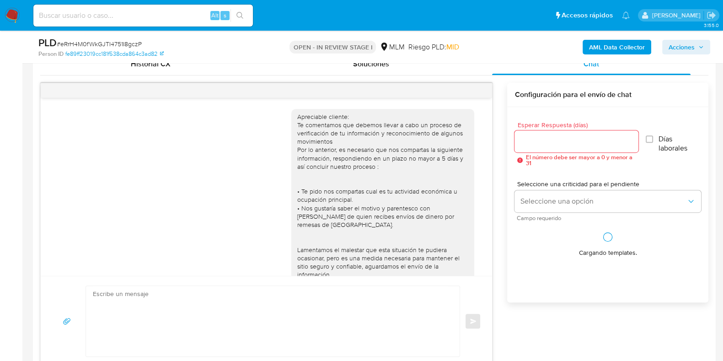
scroll to position [96, 0]
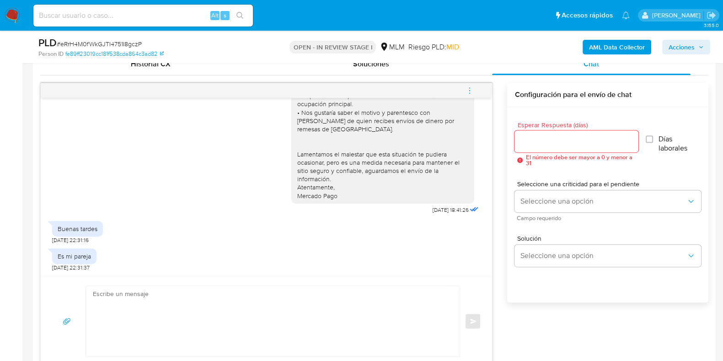
click at [277, 287] on textarea at bounding box center [270, 321] width 355 height 70
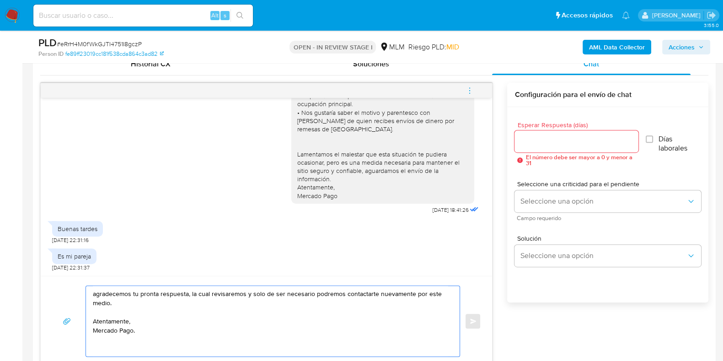
type textarea "agradecemos tu pronta respuesta, la cual revisaremos y solo de ser necesario po…"
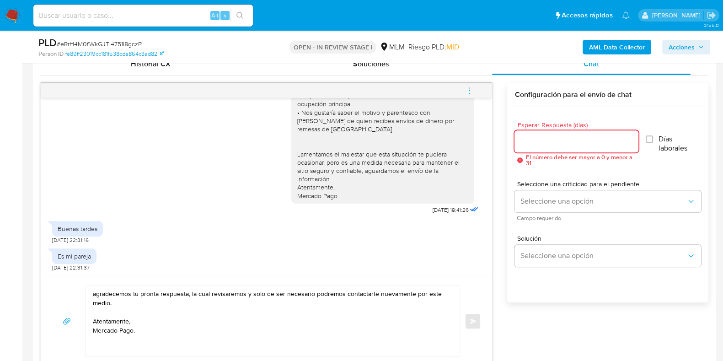
click at [564, 135] on input "Esperar Respuesta (días)" at bounding box center [576, 141] width 123 height 12
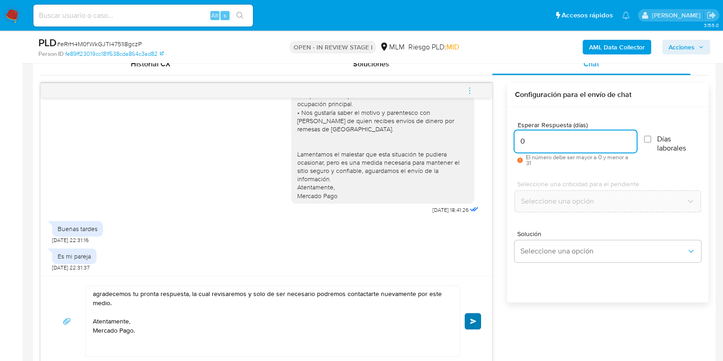
type input "0"
click at [478, 324] on button "Enviar" at bounding box center [473, 321] width 16 height 16
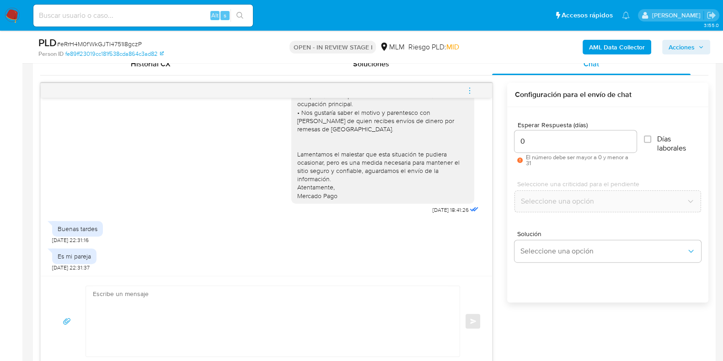
scroll to position [172, 0]
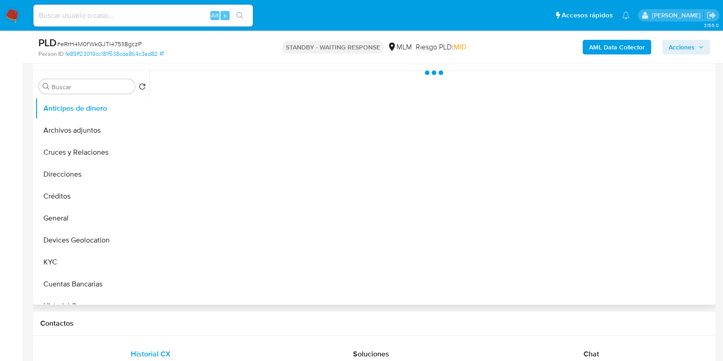
scroll to position [228, 0]
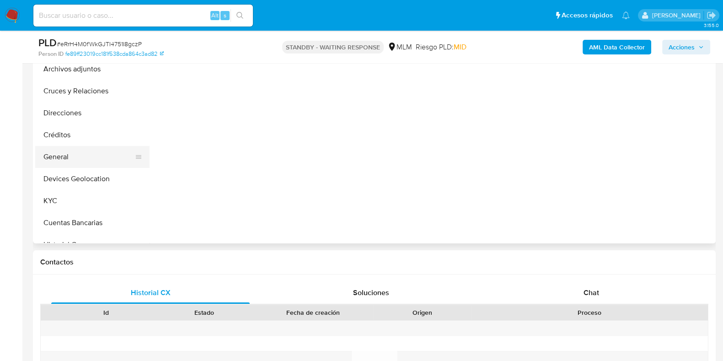
click at [64, 159] on button "General" at bounding box center [88, 157] width 107 height 22
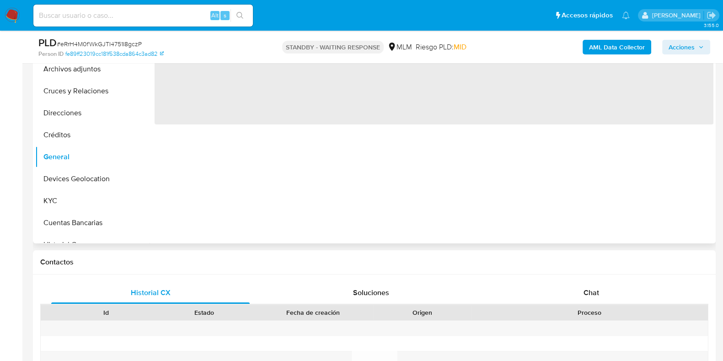
select select "10"
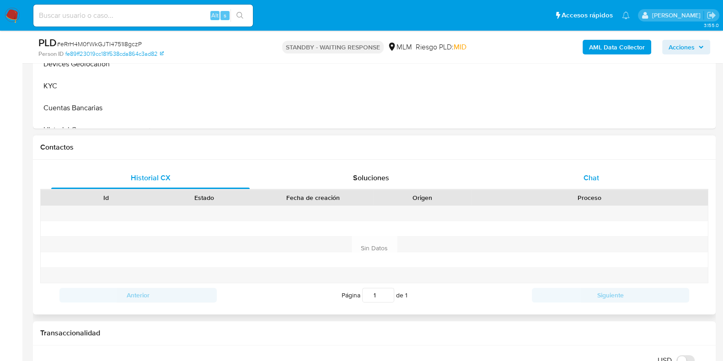
click at [592, 175] on span "Chat" at bounding box center [592, 177] width 16 height 11
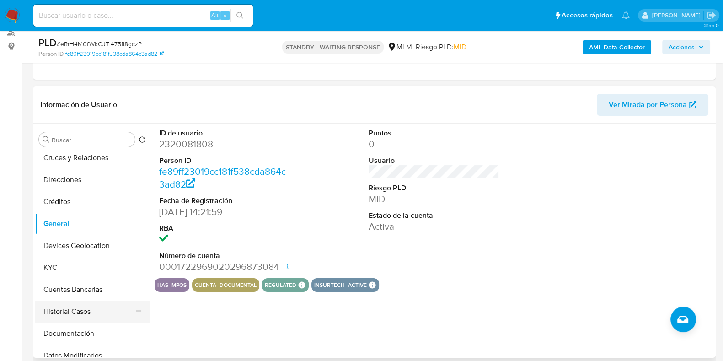
scroll to position [0, 0]
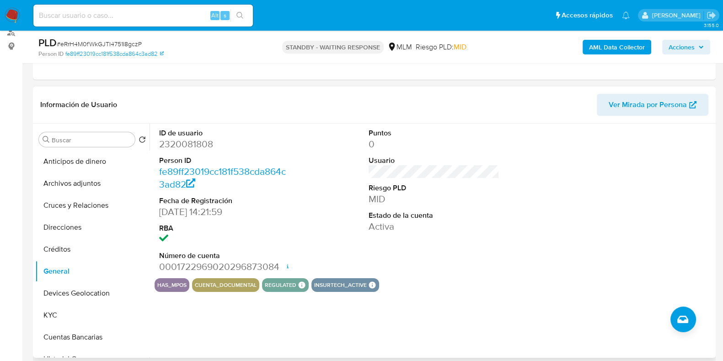
click at [187, 144] on dd "2320081808" at bounding box center [224, 144] width 131 height 13
copy dd "2320081808"
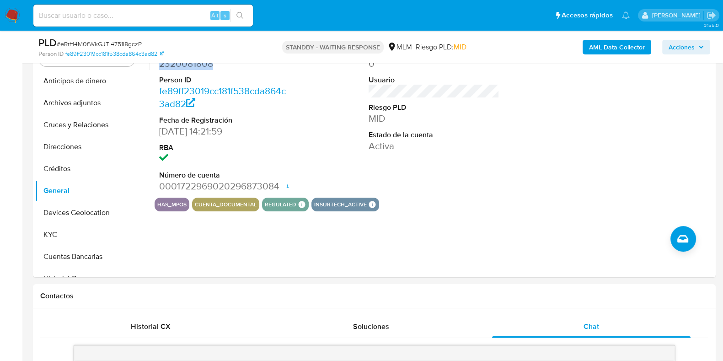
scroll to position [172, 0]
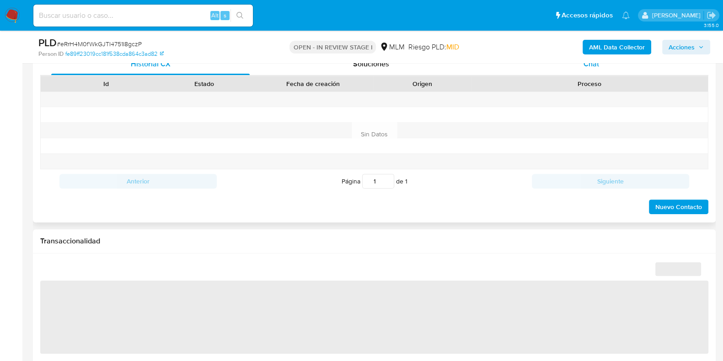
scroll to position [400, 0]
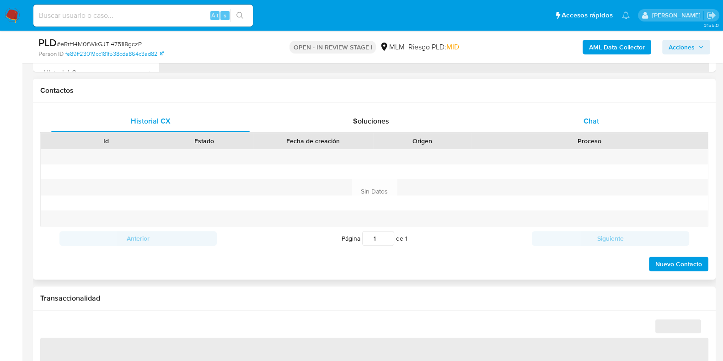
select select "10"
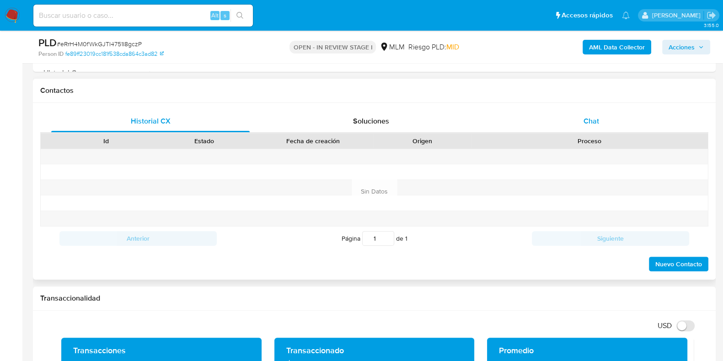
click at [590, 120] on span "Chat" at bounding box center [592, 121] width 16 height 11
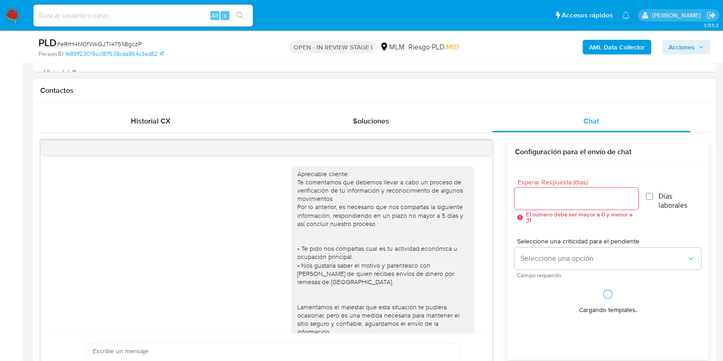
scroll to position [172, 0]
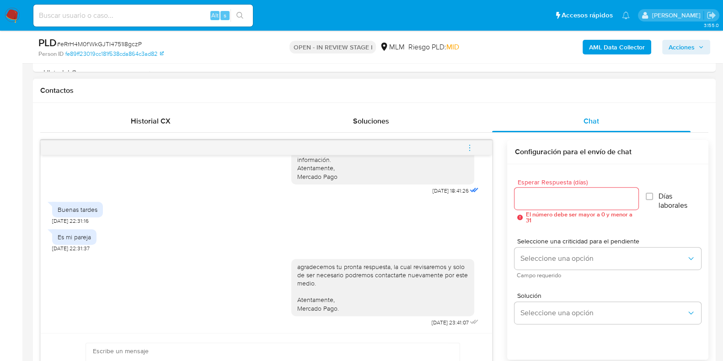
click at [472, 144] on icon "menu-action" at bounding box center [470, 148] width 8 height 8
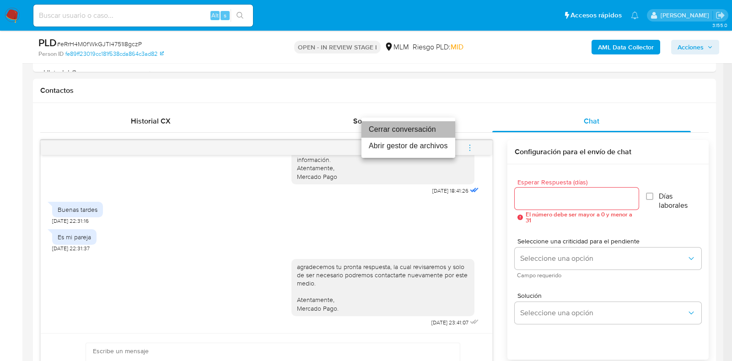
click at [381, 129] on li "Cerrar conversación" at bounding box center [408, 129] width 94 height 16
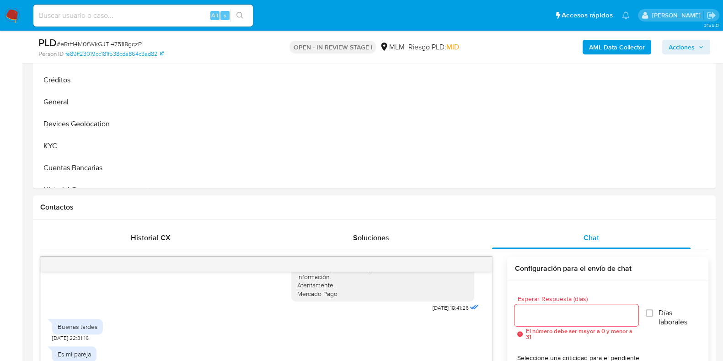
scroll to position [228, 0]
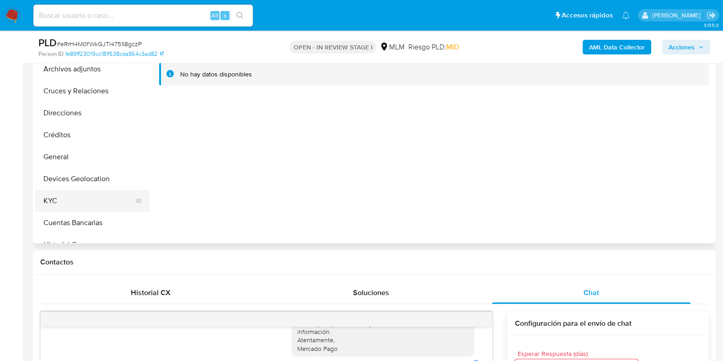
click at [65, 202] on button "KYC" at bounding box center [88, 201] width 107 height 22
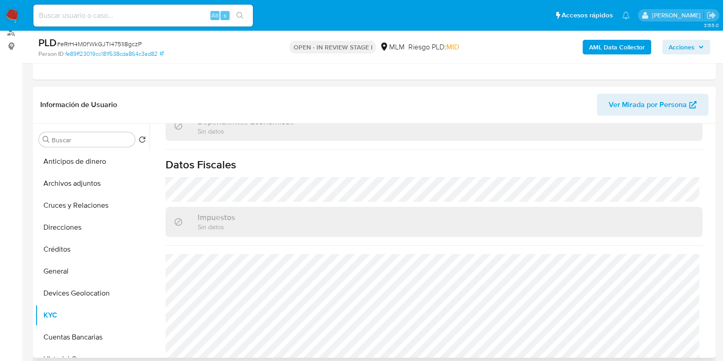
scroll to position [559, 0]
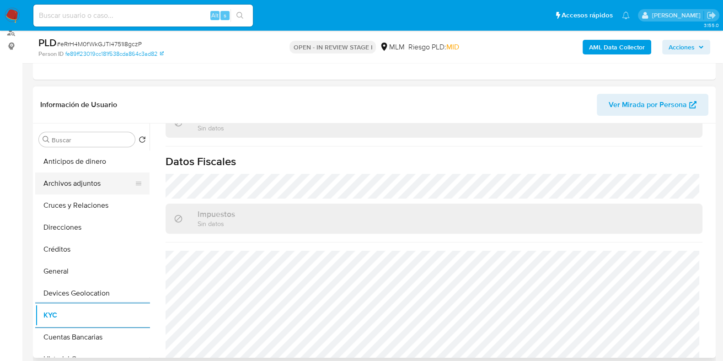
drag, startPoint x: 77, startPoint y: 177, endPoint x: 78, endPoint y: 183, distance: 6.0
click at [77, 177] on button "Archivos adjuntos" at bounding box center [88, 183] width 107 height 22
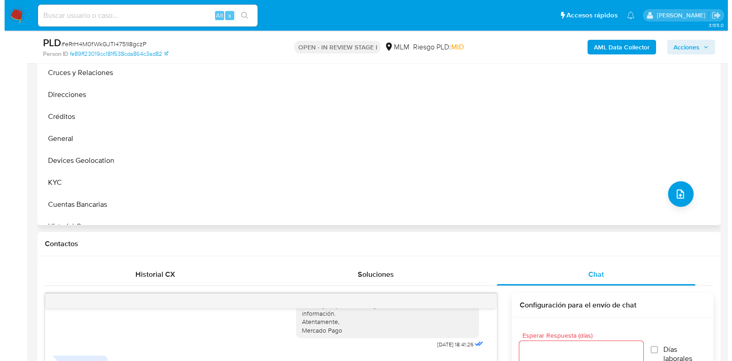
scroll to position [228, 0]
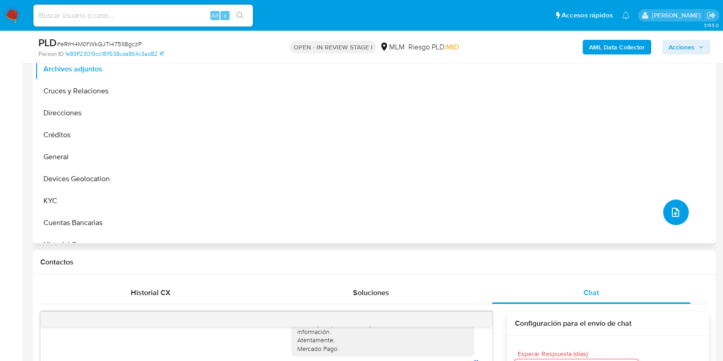
click at [670, 211] on icon "upload-file" at bounding box center [675, 212] width 11 height 11
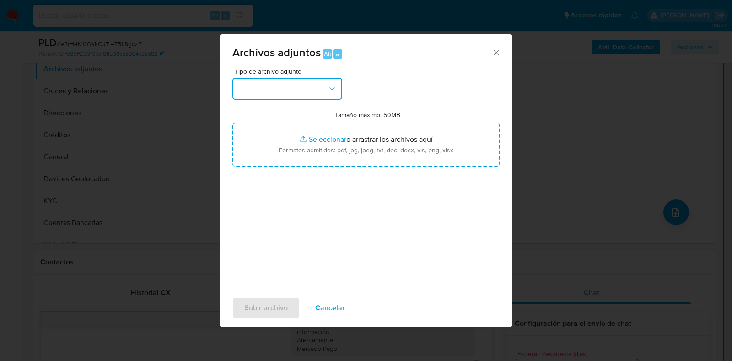
click at [274, 89] on button "button" at bounding box center [287, 89] width 110 height 22
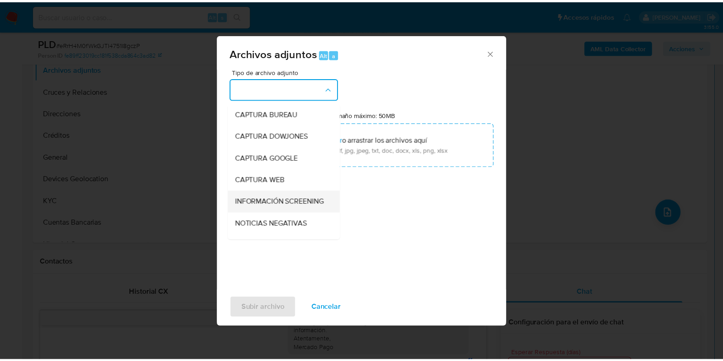
scroll to position [57, 0]
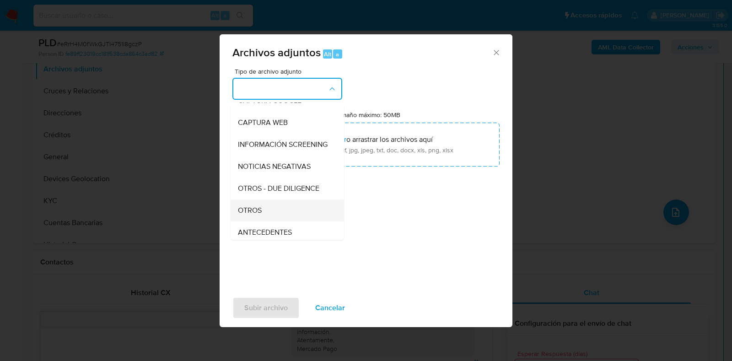
click at [252, 211] on div "OTROS" at bounding box center [284, 210] width 93 height 22
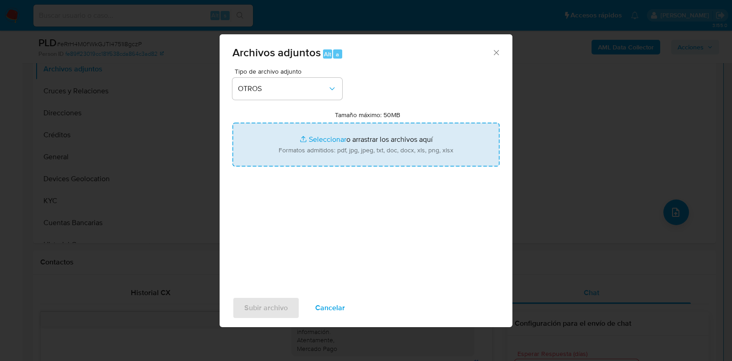
click at [326, 140] on input "Tamaño máximo: 50MB Seleccionar archivos" at bounding box center [365, 145] width 267 height 44
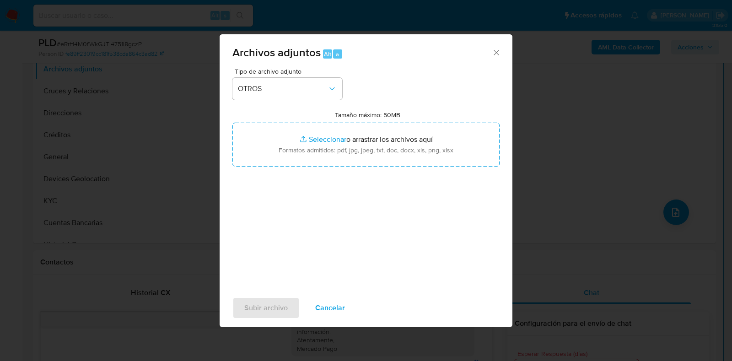
type input "C:\fakepath\2320081808_GISELEN REYES JIMENEZ_AGO2025.pdf"
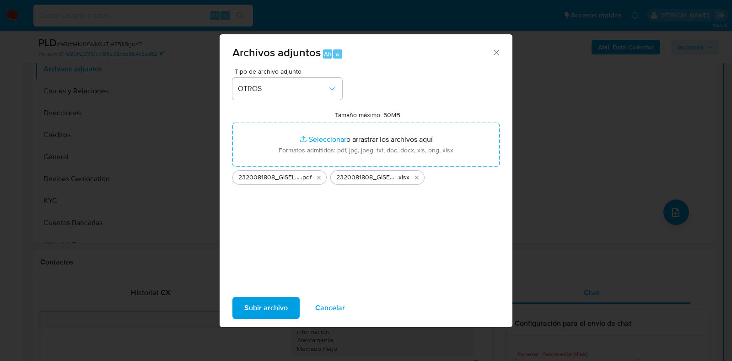
click at [258, 301] on span "Subir archivo" at bounding box center [265, 308] width 43 height 20
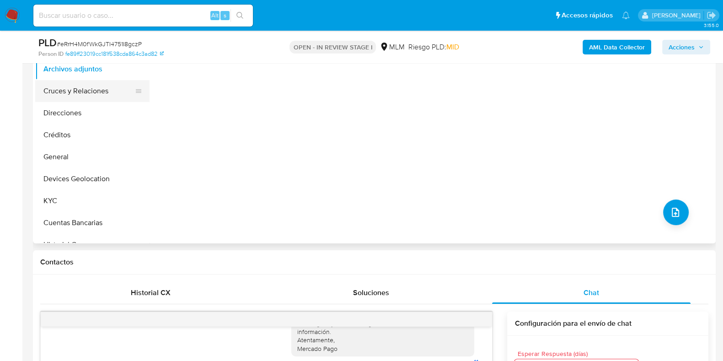
click at [109, 90] on button "Cruces y Relaciones" at bounding box center [88, 91] width 107 height 22
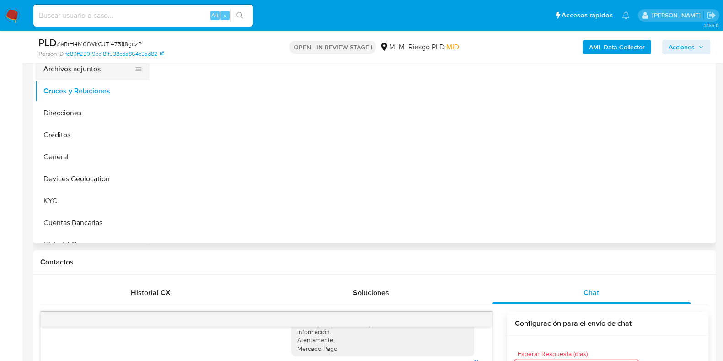
click at [94, 72] on button "Archivos adjuntos" at bounding box center [88, 69] width 107 height 22
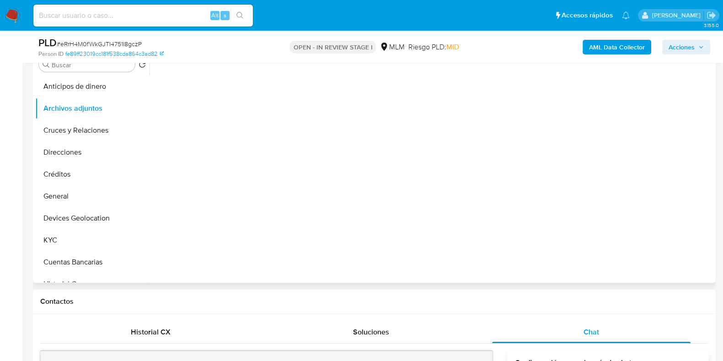
scroll to position [172, 0]
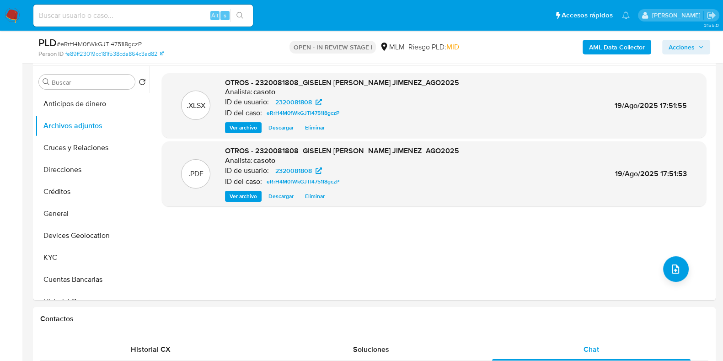
click at [681, 46] on span "Acciones" at bounding box center [682, 47] width 26 height 15
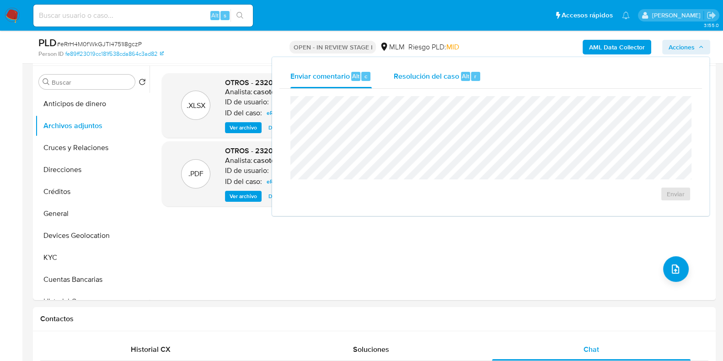
click at [478, 75] on div "r" at bounding box center [475, 76] width 9 height 9
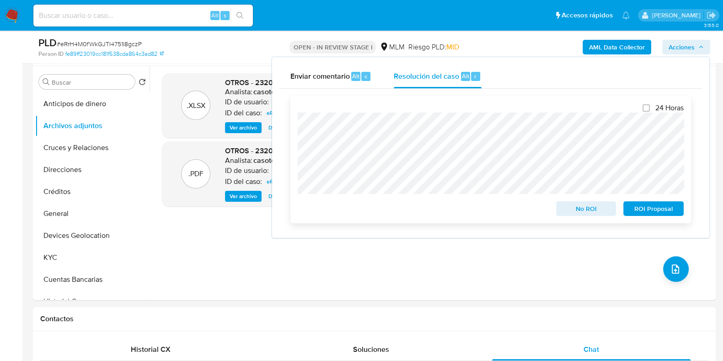
click at [574, 211] on span "No ROI" at bounding box center [587, 208] width 48 height 13
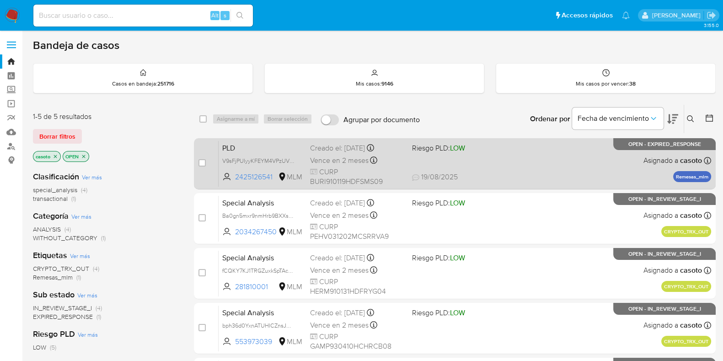
click at [573, 163] on div "PLD V9sFjPUIyyKFEYM4VPzUV4Oe 2425126541 MLM Riesgo PLD: LOW Creado el: 12/08/20…" at bounding box center [465, 163] width 493 height 46
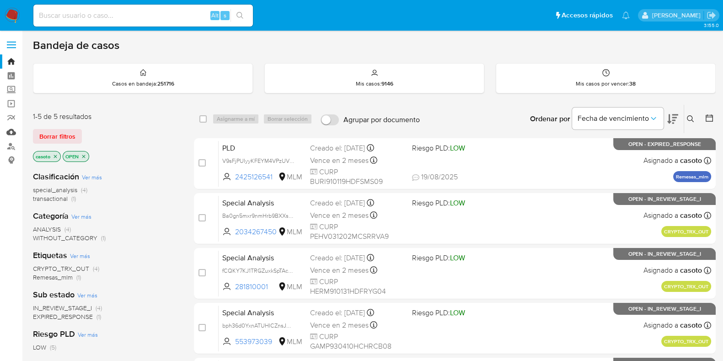
click at [7, 131] on link "Mulan" at bounding box center [54, 132] width 109 height 14
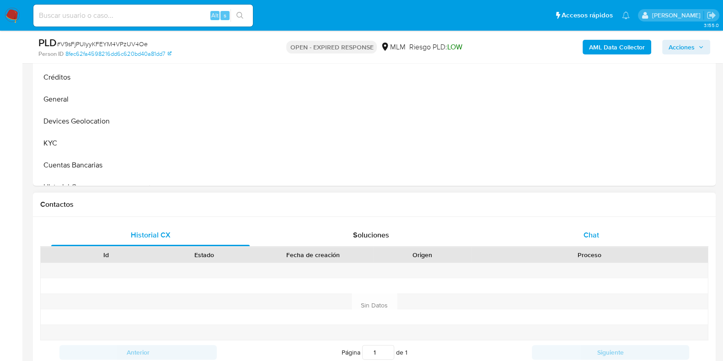
click at [602, 228] on div "Chat" at bounding box center [591, 235] width 198 height 22
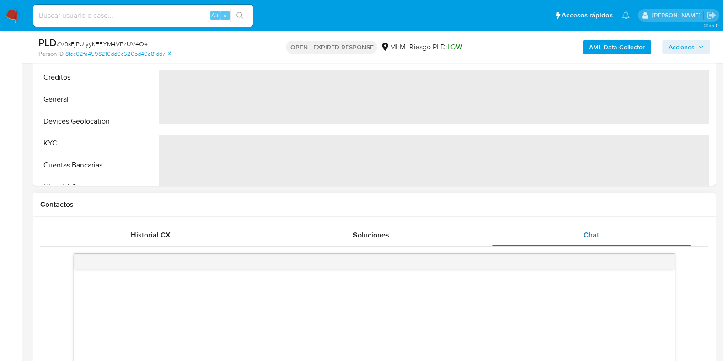
scroll to position [400, 0]
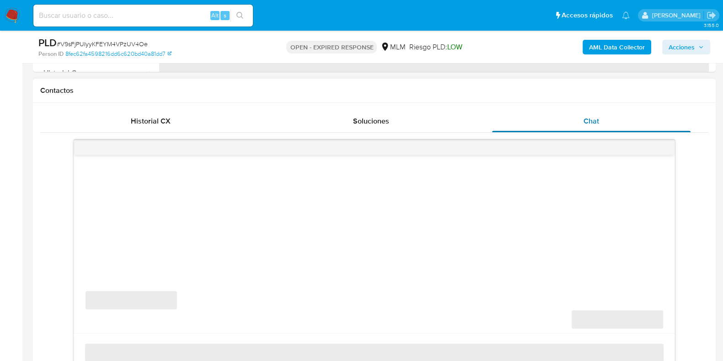
select select "10"
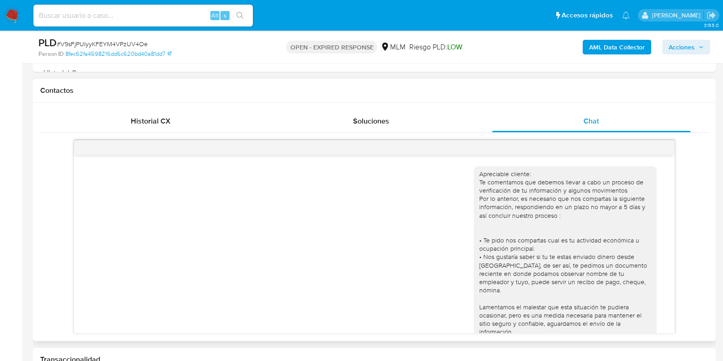
scroll to position [177, 0]
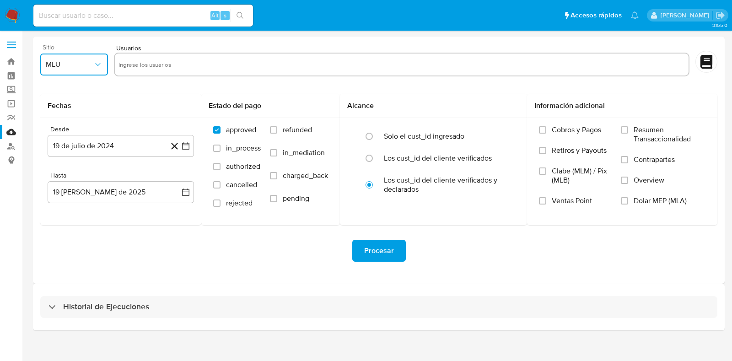
click at [65, 70] on button "MLU" at bounding box center [74, 65] width 68 height 22
click at [70, 205] on div "MLM" at bounding box center [71, 199] width 51 height 22
click at [128, 61] on input "text" at bounding box center [401, 64] width 566 height 15
type input "2454256364"
paste input "1107945227"
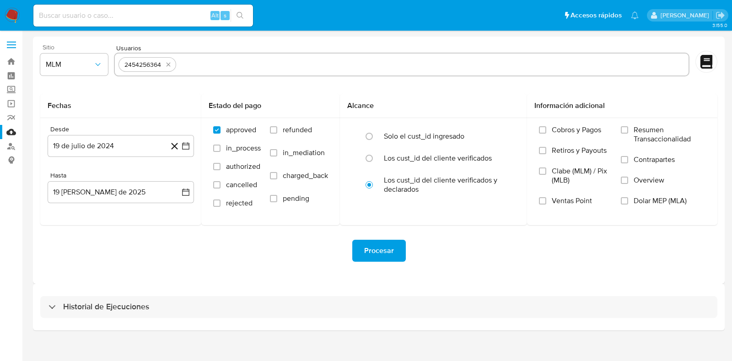
type input "1107945227"
paste input "657726335"
type input "657726335"
paste input "132144403"
type input "132144403"
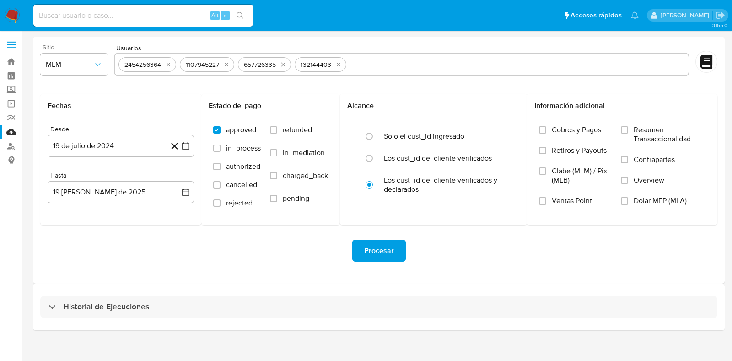
paste input "101113171"
type input "101113171"
paste input "298434763"
type input "298434763"
click at [117, 147] on button "19 de julio de 2024" at bounding box center [121, 146] width 146 height 22
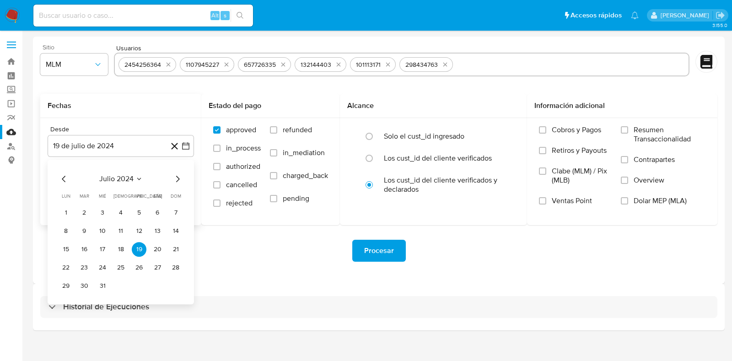
click at [135, 181] on icon "Seleccionar mes y año" at bounding box center [138, 178] width 7 height 7
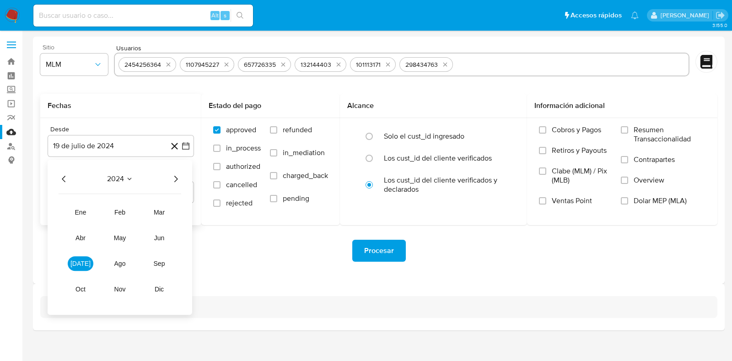
click at [174, 178] on icon "Año siguiente" at bounding box center [175, 178] width 11 height 11
click at [86, 238] on button "abr" at bounding box center [81, 237] width 26 height 15
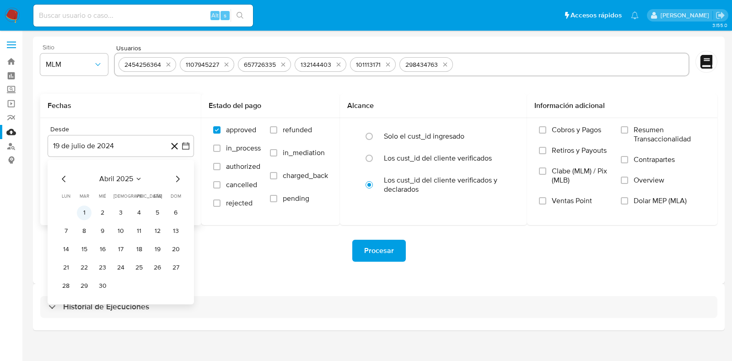
click at [87, 214] on button "1" at bounding box center [84, 212] width 15 height 15
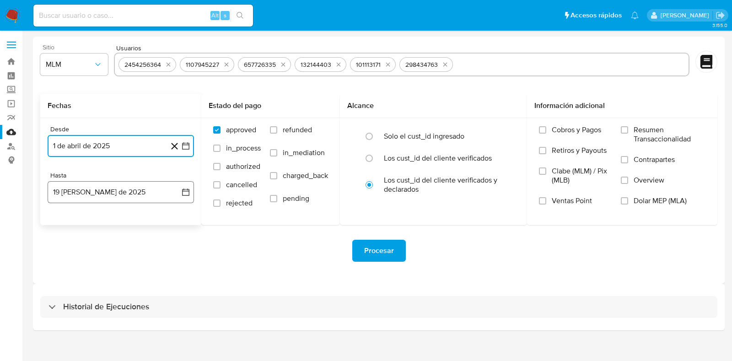
click at [106, 194] on button "19 [PERSON_NAME] de 2025" at bounding box center [121, 192] width 146 height 22
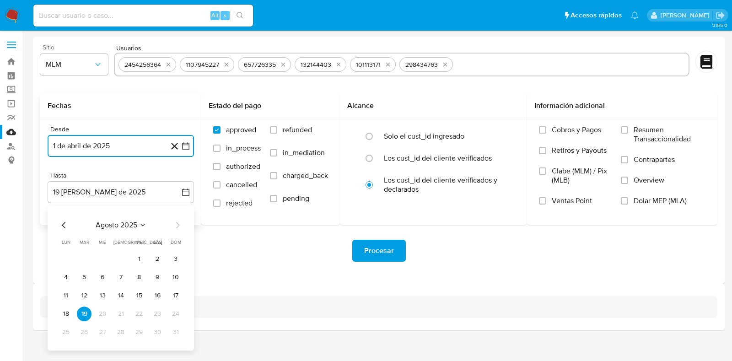
click at [68, 226] on icon "Mes anterior" at bounding box center [64, 225] width 11 height 11
click at [124, 332] on button "31" at bounding box center [120, 332] width 15 height 15
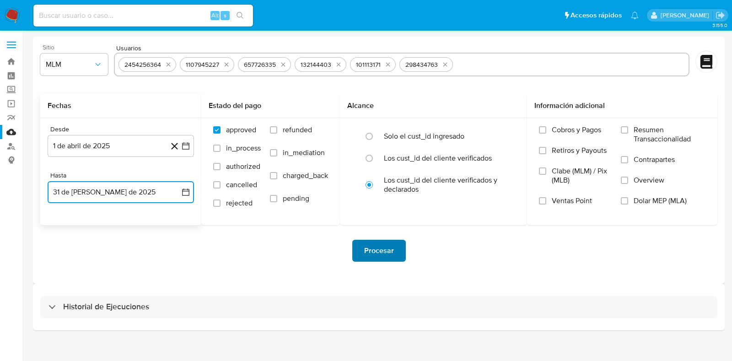
click at [379, 255] on span "Procesar" at bounding box center [379, 251] width 30 height 20
